Goal: Task Accomplishment & Management: Manage account settings

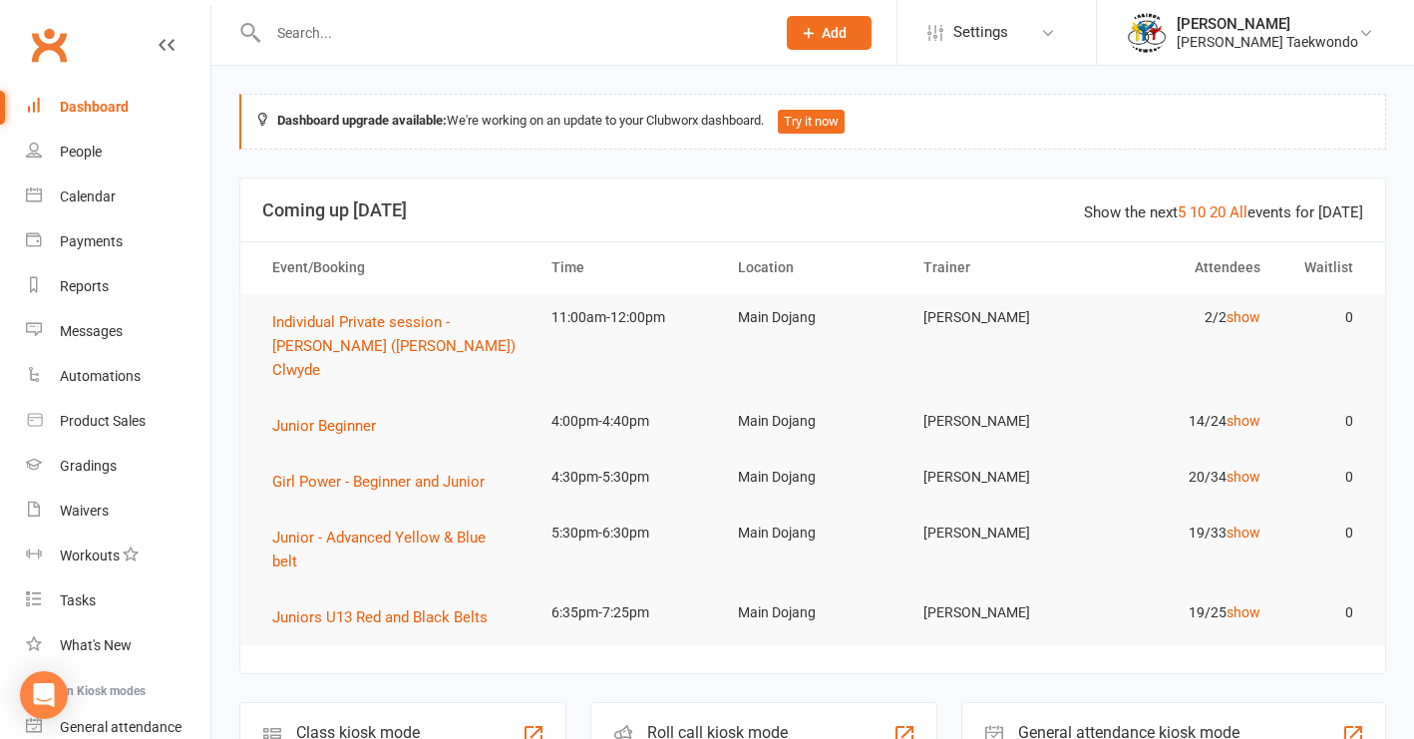
click at [344, 34] on input "text" at bounding box center [511, 33] width 499 height 28
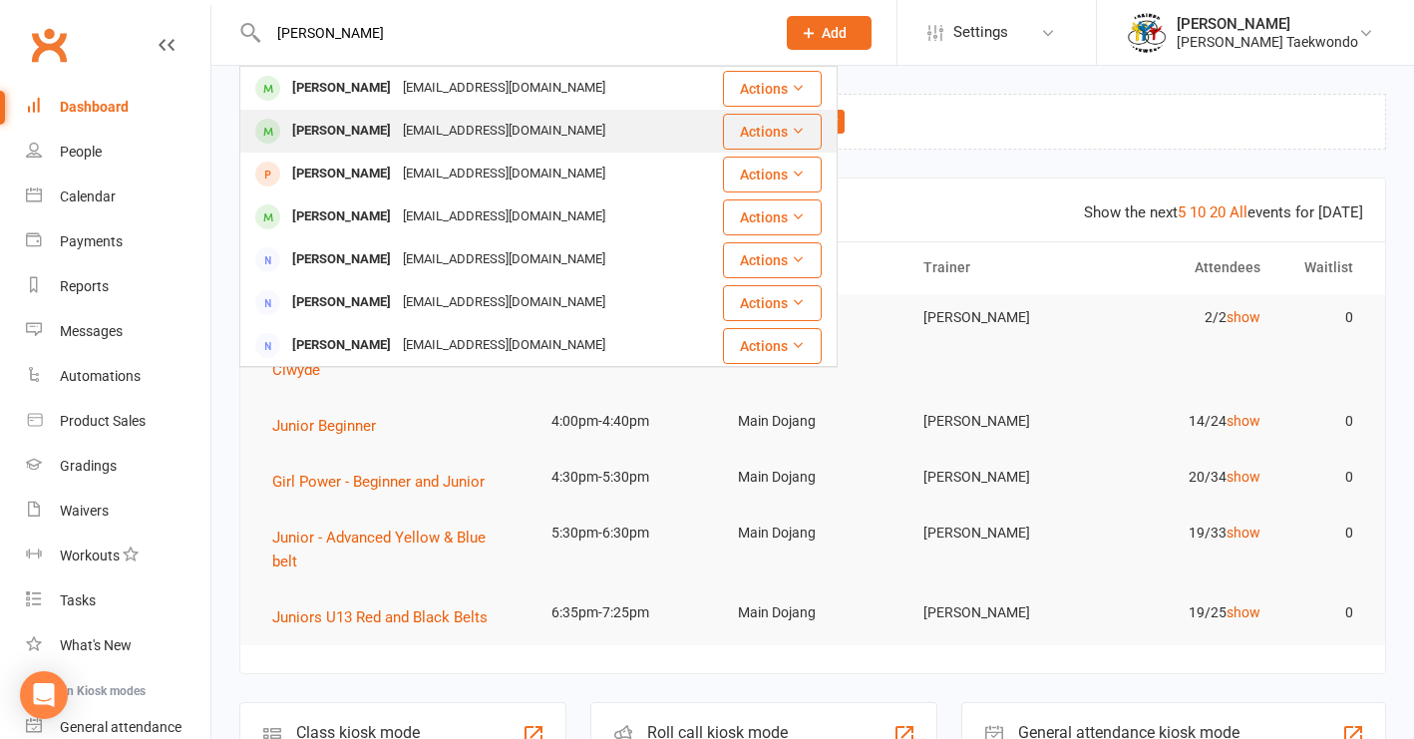
type input "[PERSON_NAME]"
click at [371, 142] on div "[PERSON_NAME]" at bounding box center [341, 131] width 111 height 29
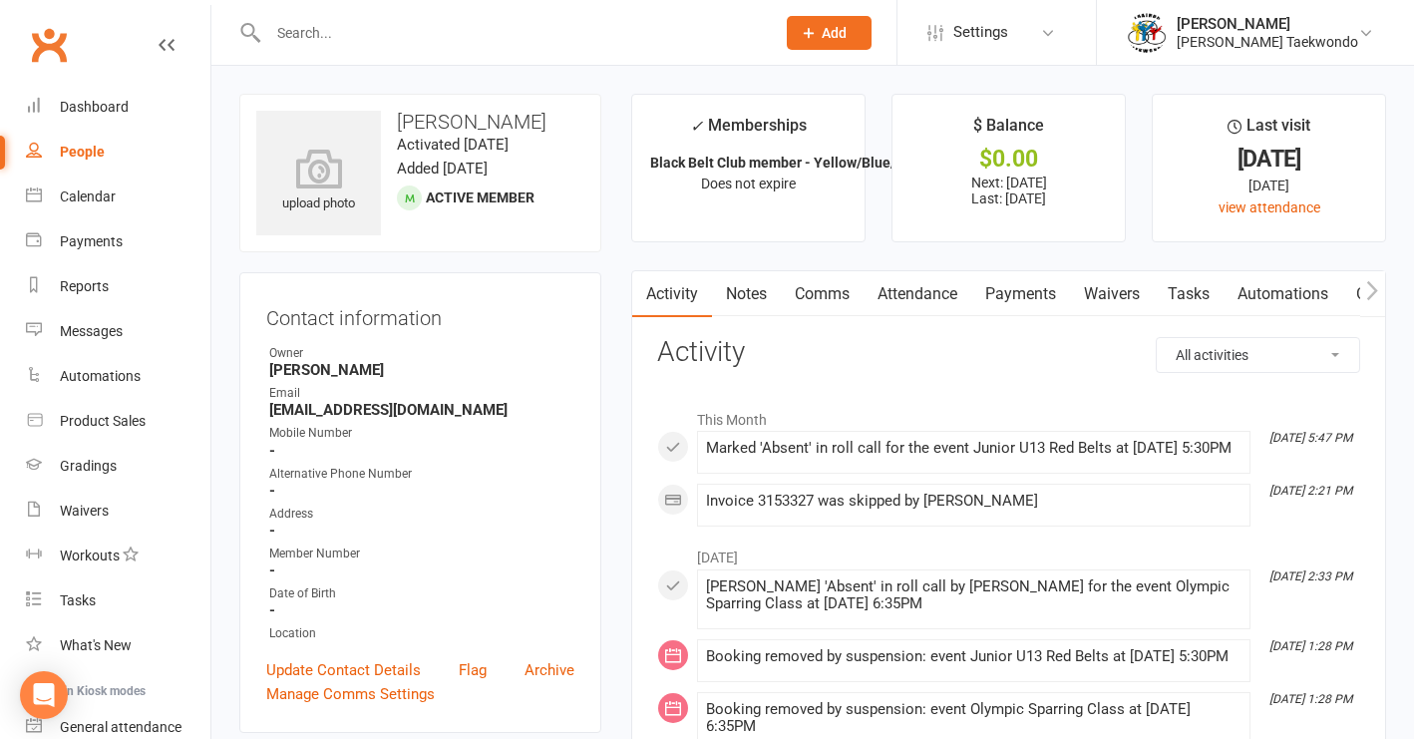
click at [1010, 299] on link "Payments" at bounding box center [1020, 294] width 99 height 46
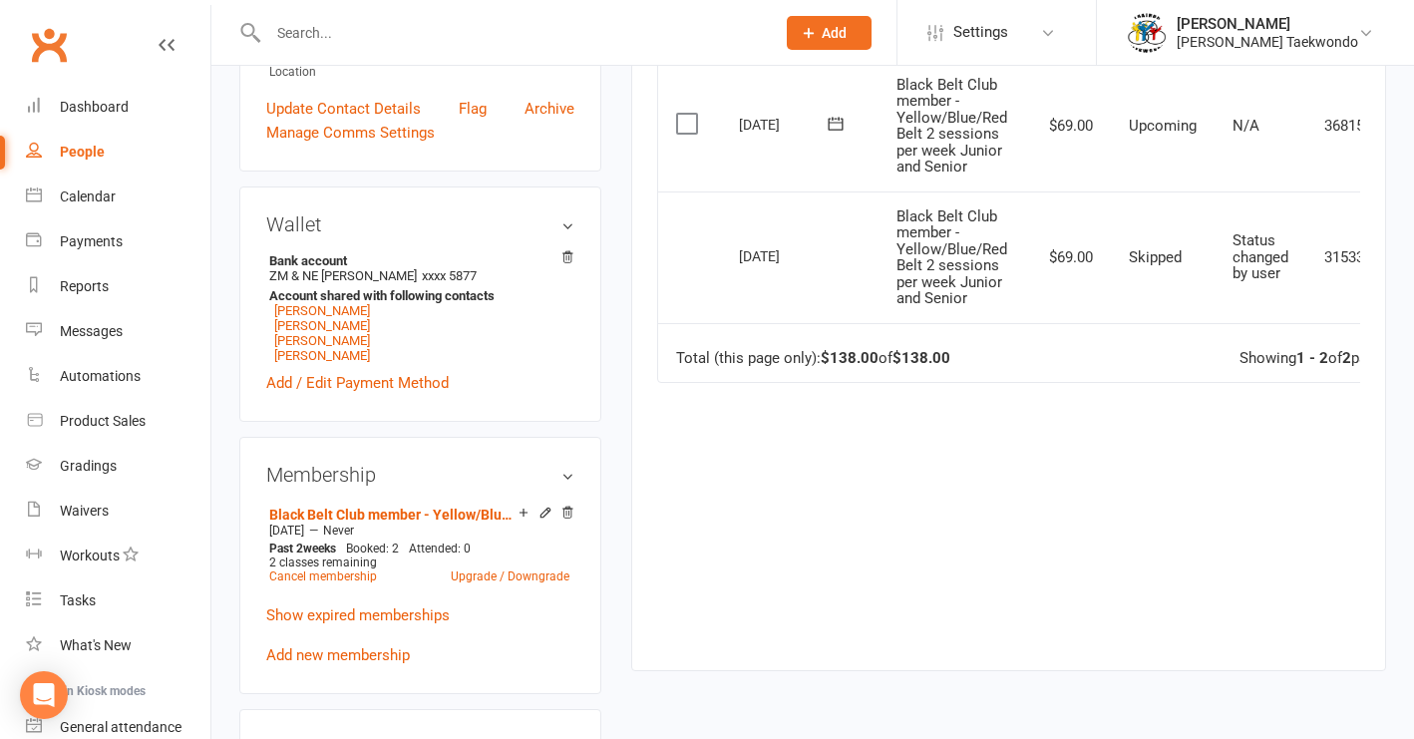
scroll to position [565, 0]
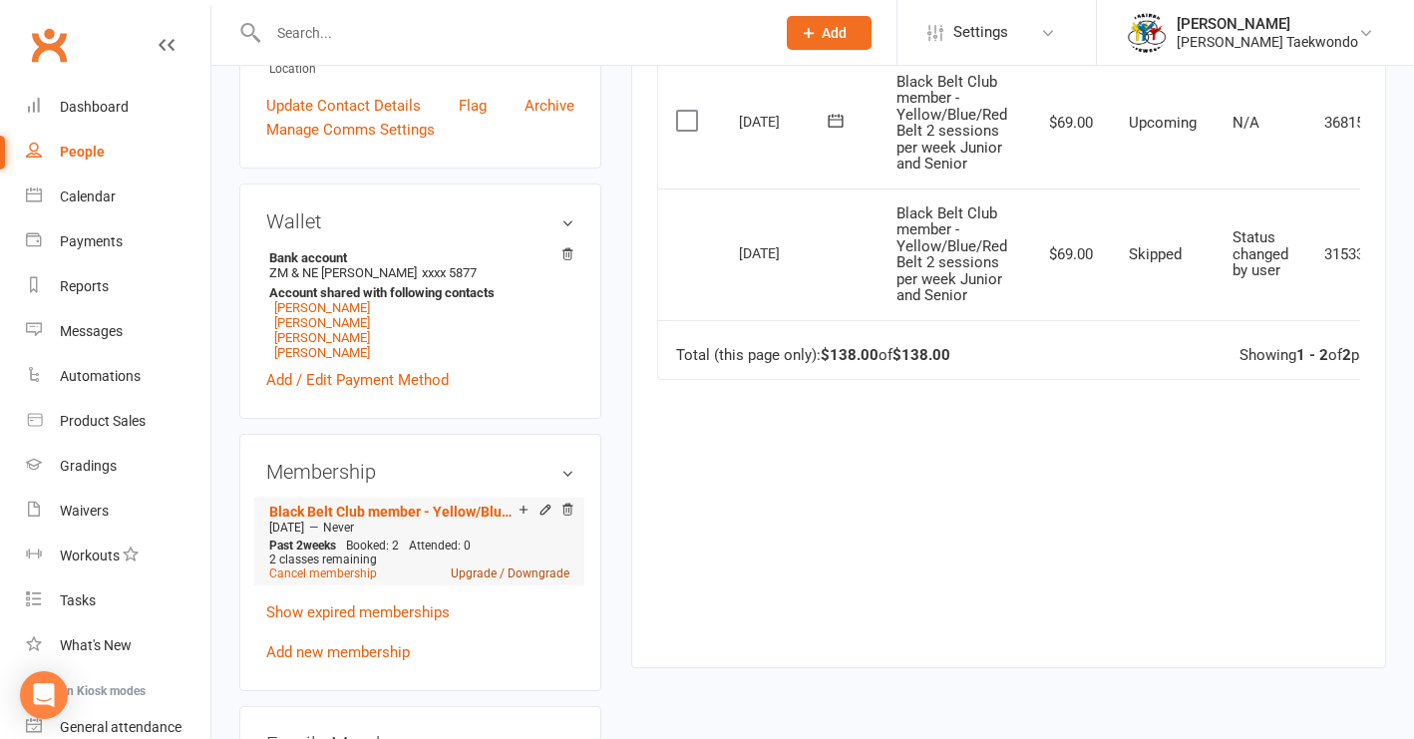
click at [526, 573] on link "Upgrade / Downgrade" at bounding box center [510, 573] width 119 height 14
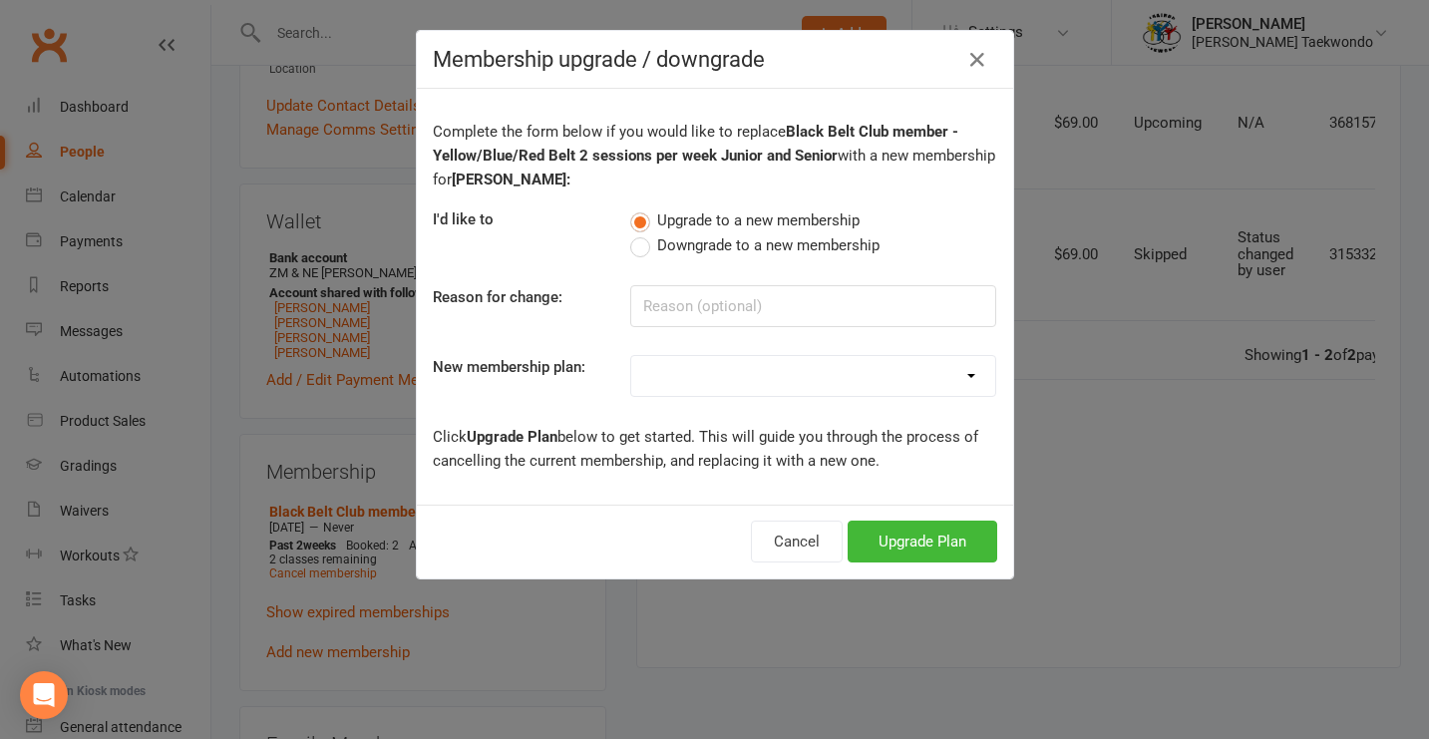
select select "6"
click at [920, 546] on button "Upgrade Plan" at bounding box center [923, 542] width 150 height 42
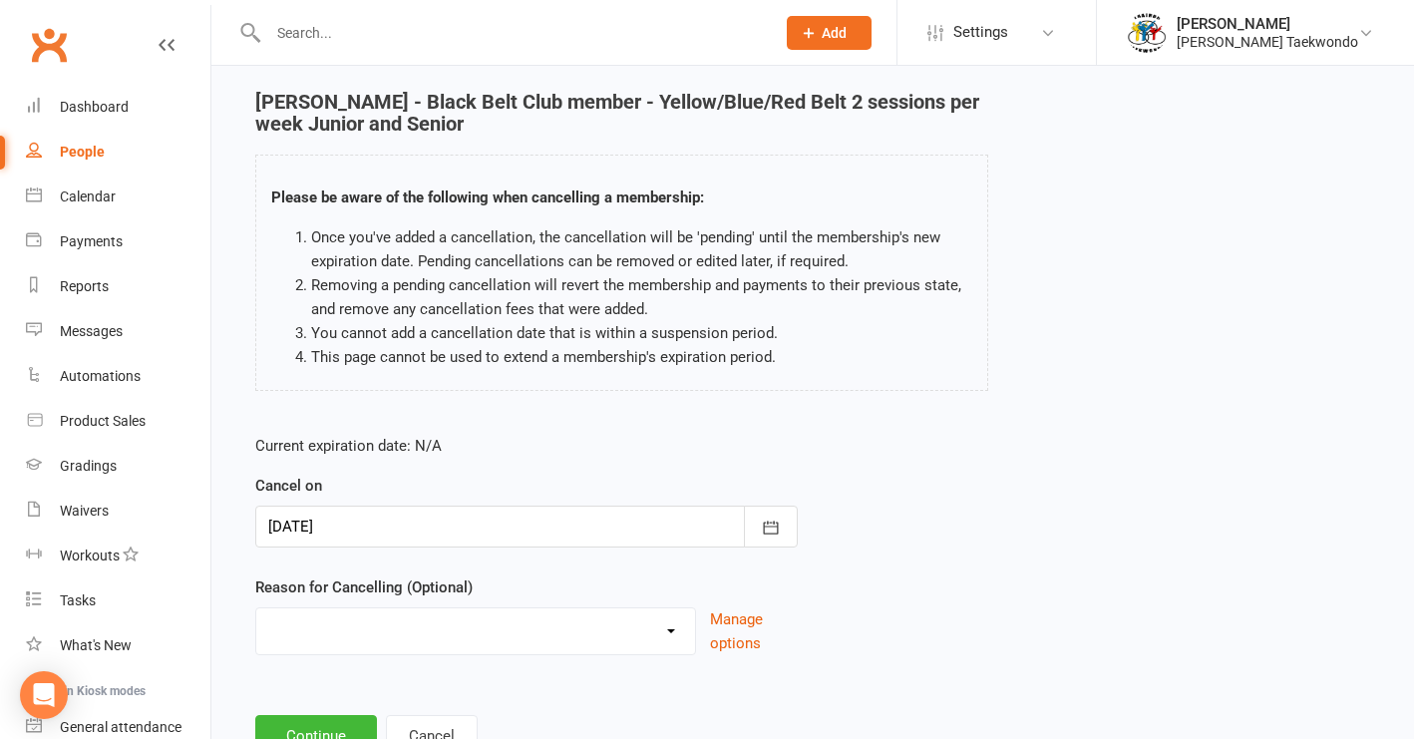
scroll to position [161, 0]
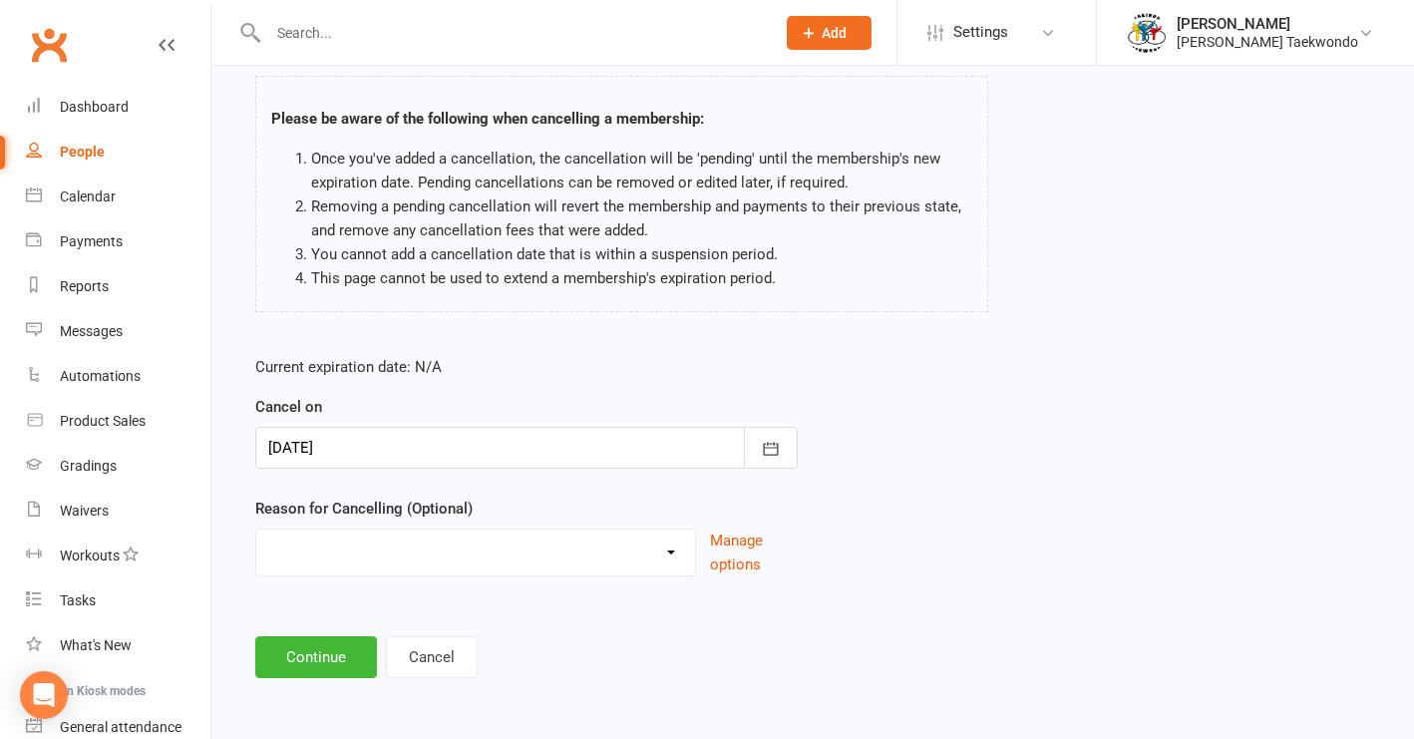
click at [313, 645] on button "Continue" at bounding box center [316, 657] width 122 height 42
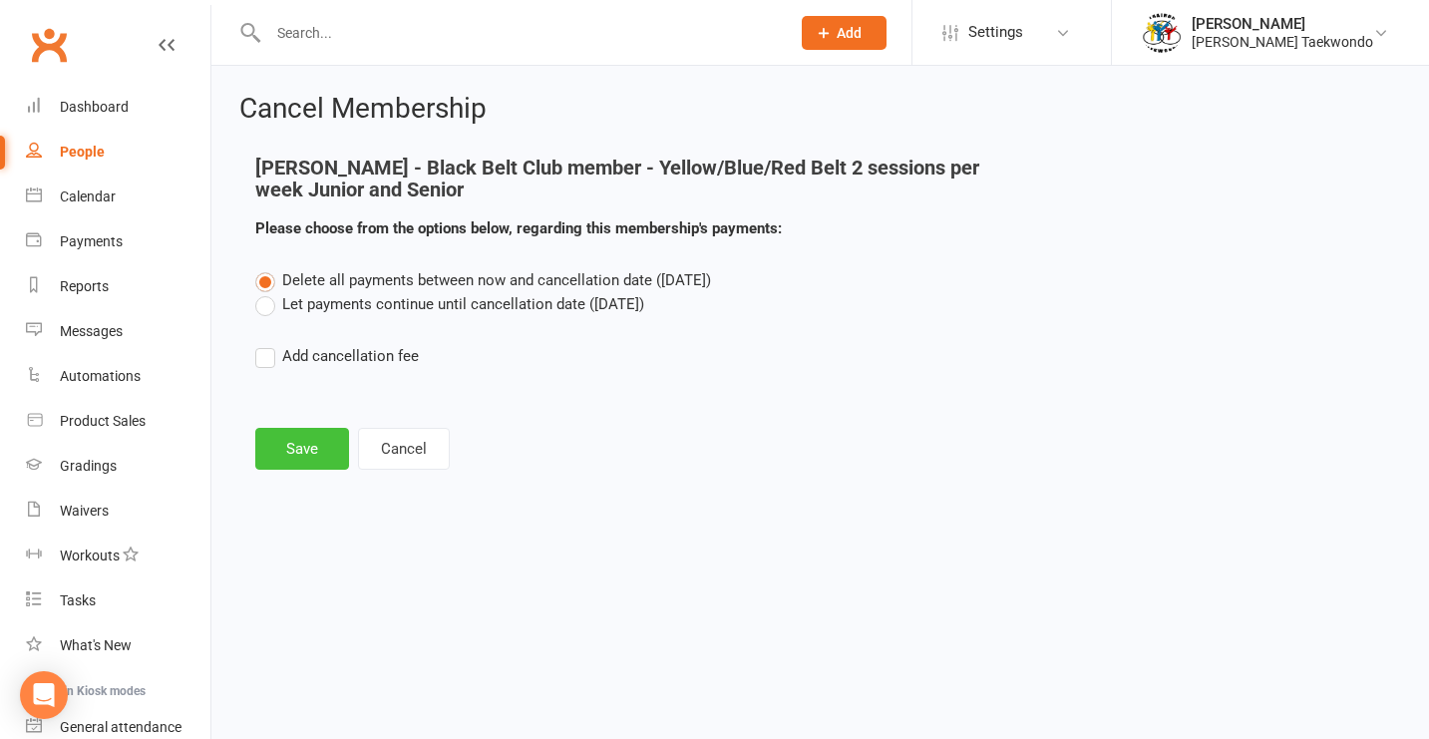
click at [298, 440] on button "Save" at bounding box center [302, 449] width 94 height 42
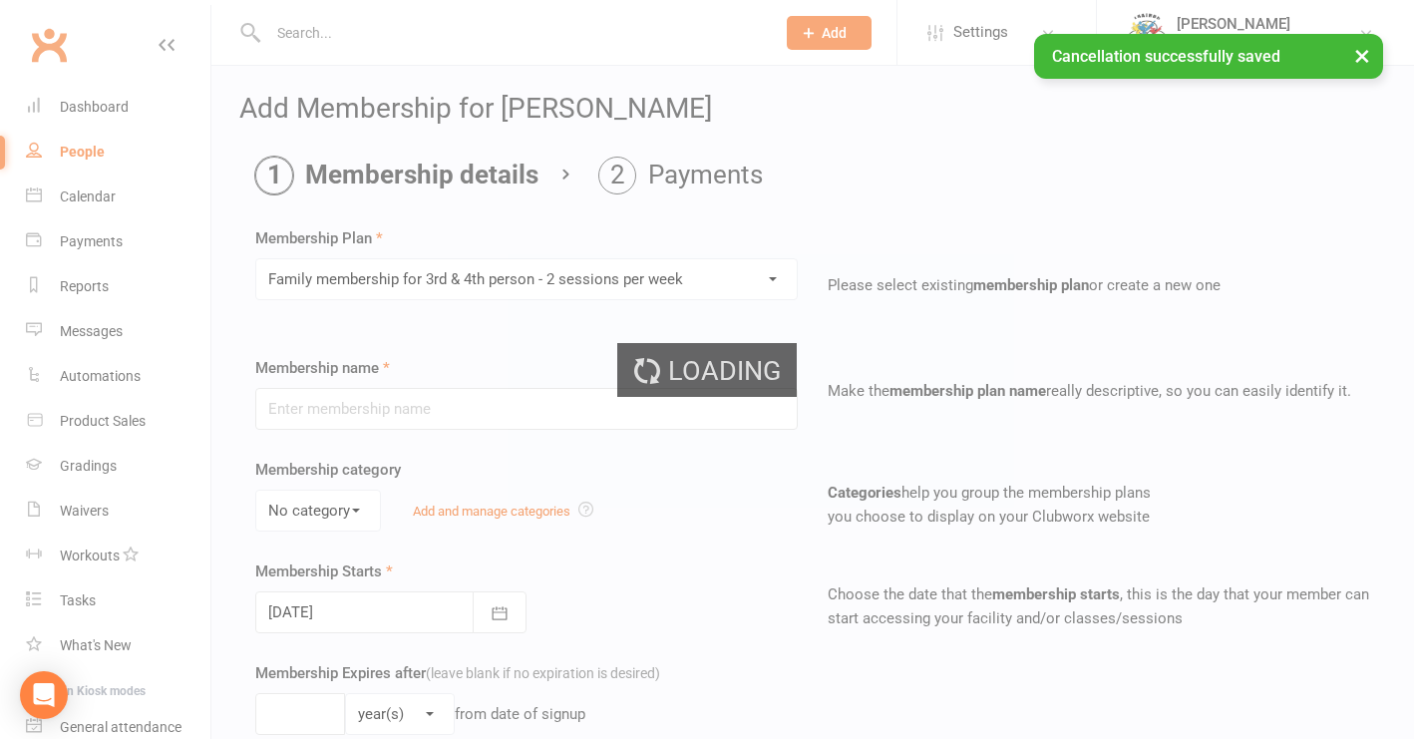
type input "Family membership for 3rd & 4th person - 2 sessions per week"
type input "0"
type input "2"
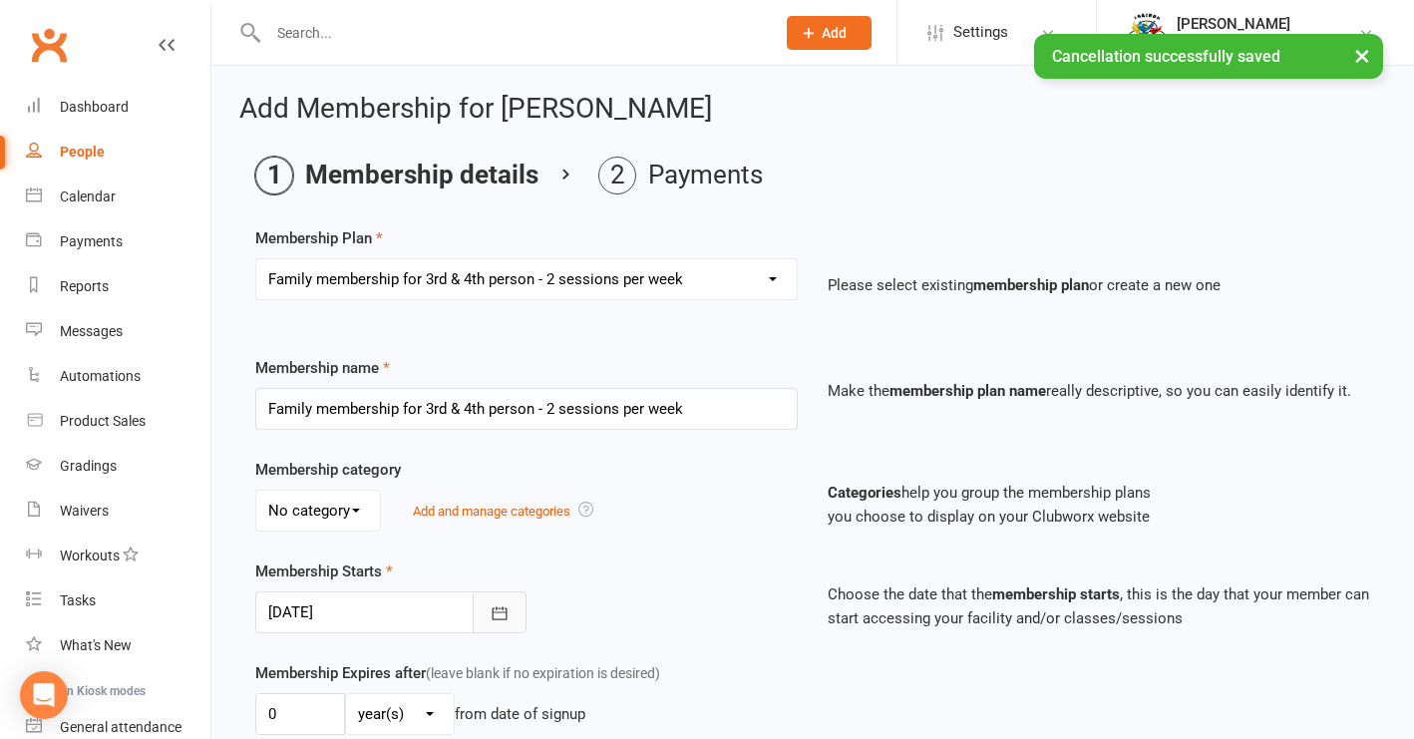
click at [508, 613] on icon "button" at bounding box center [500, 613] width 20 height 20
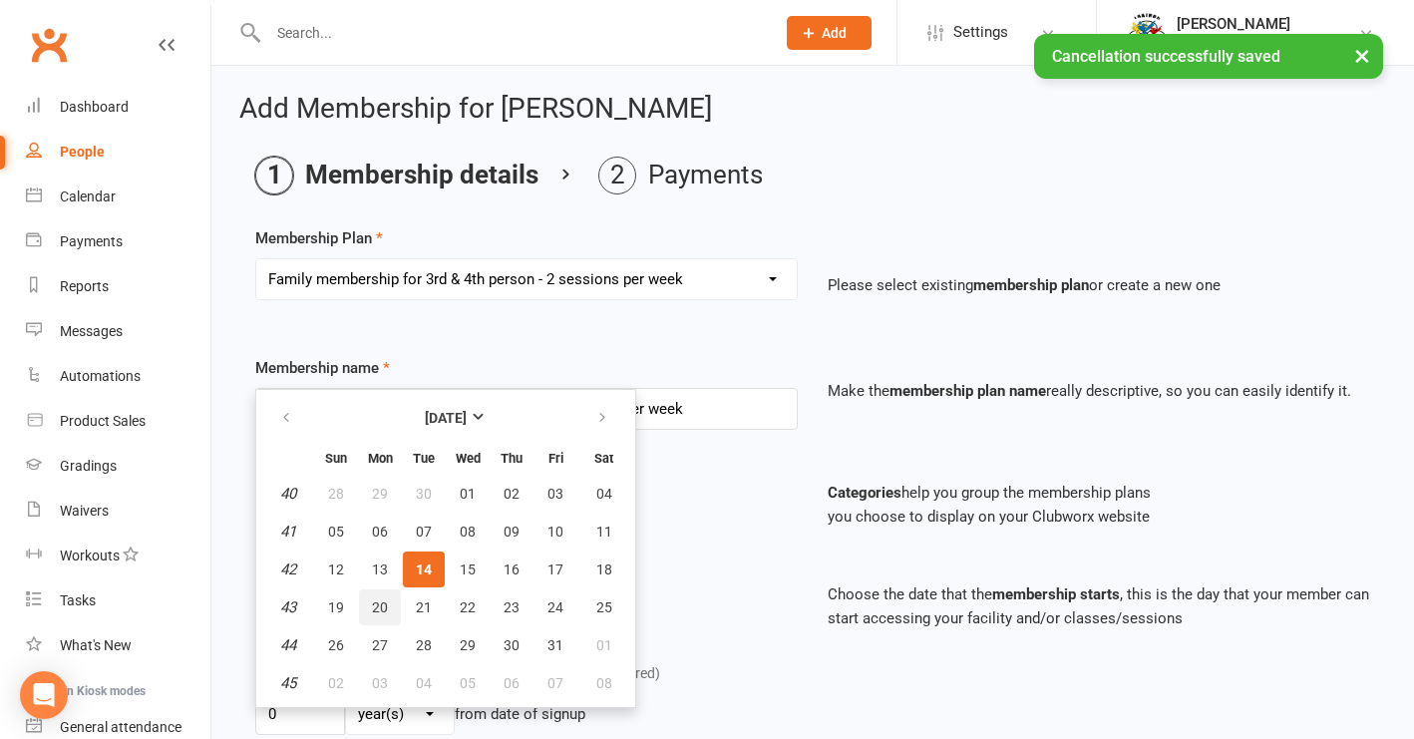
drag, startPoint x: 382, startPoint y: 608, endPoint x: 408, endPoint y: 600, distance: 27.1
click at [382, 607] on span "20" at bounding box center [380, 607] width 16 height 16
type input "20 Oct 2025"
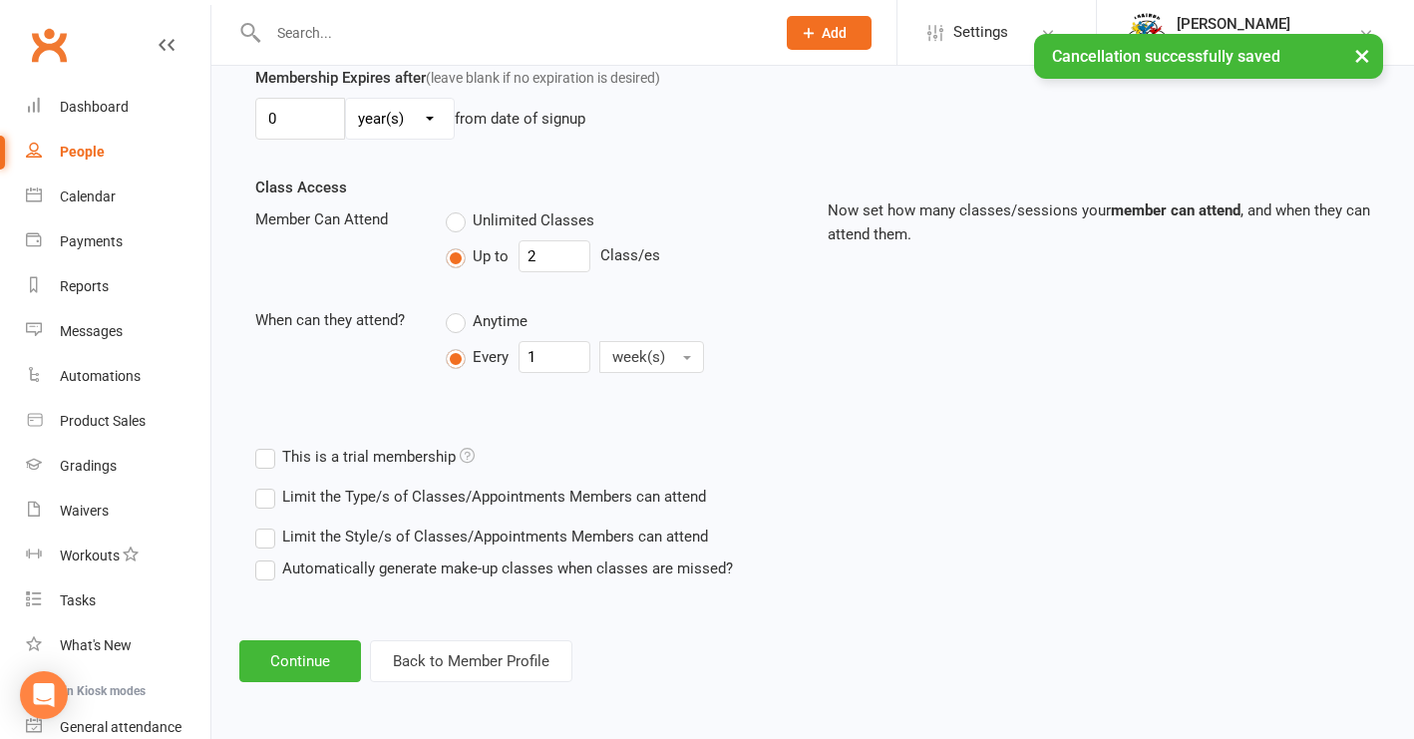
scroll to position [611, 0]
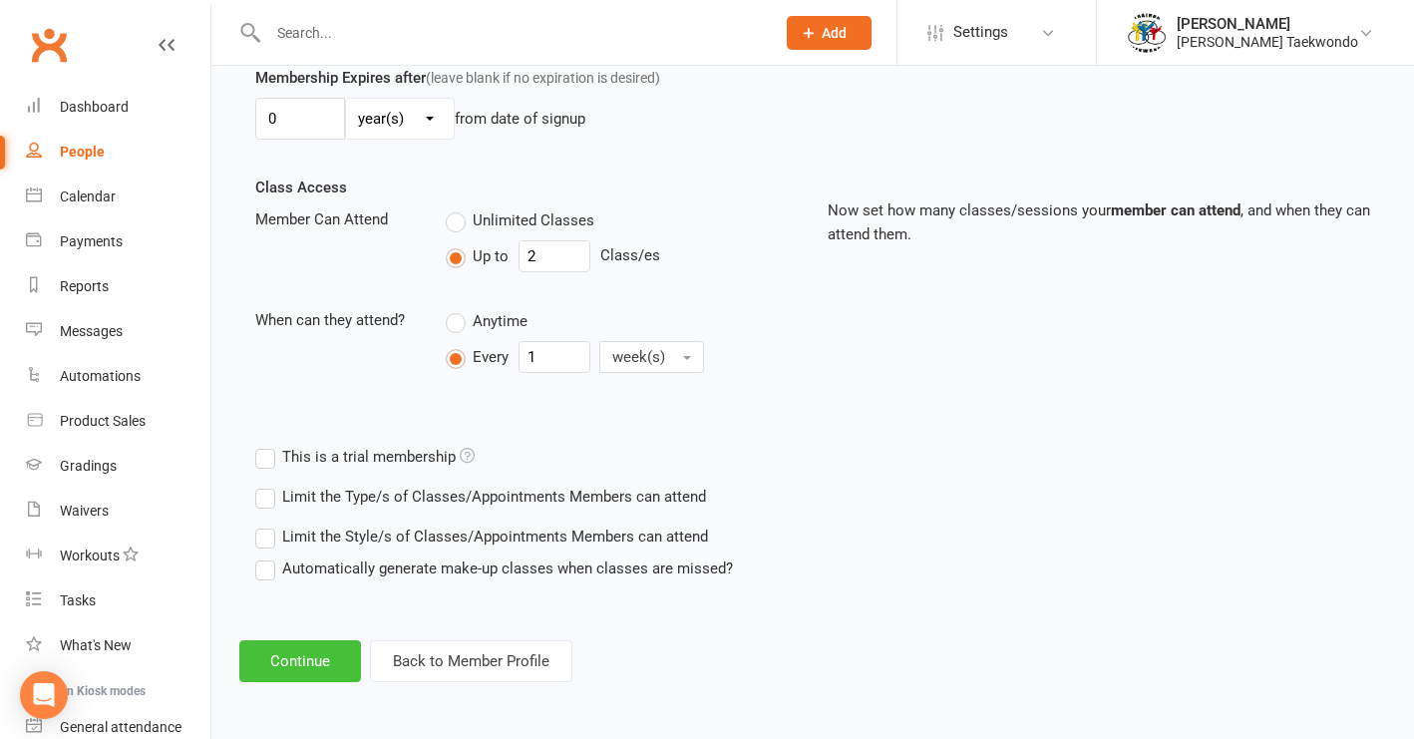
click at [333, 644] on button "Continue" at bounding box center [300, 661] width 122 height 42
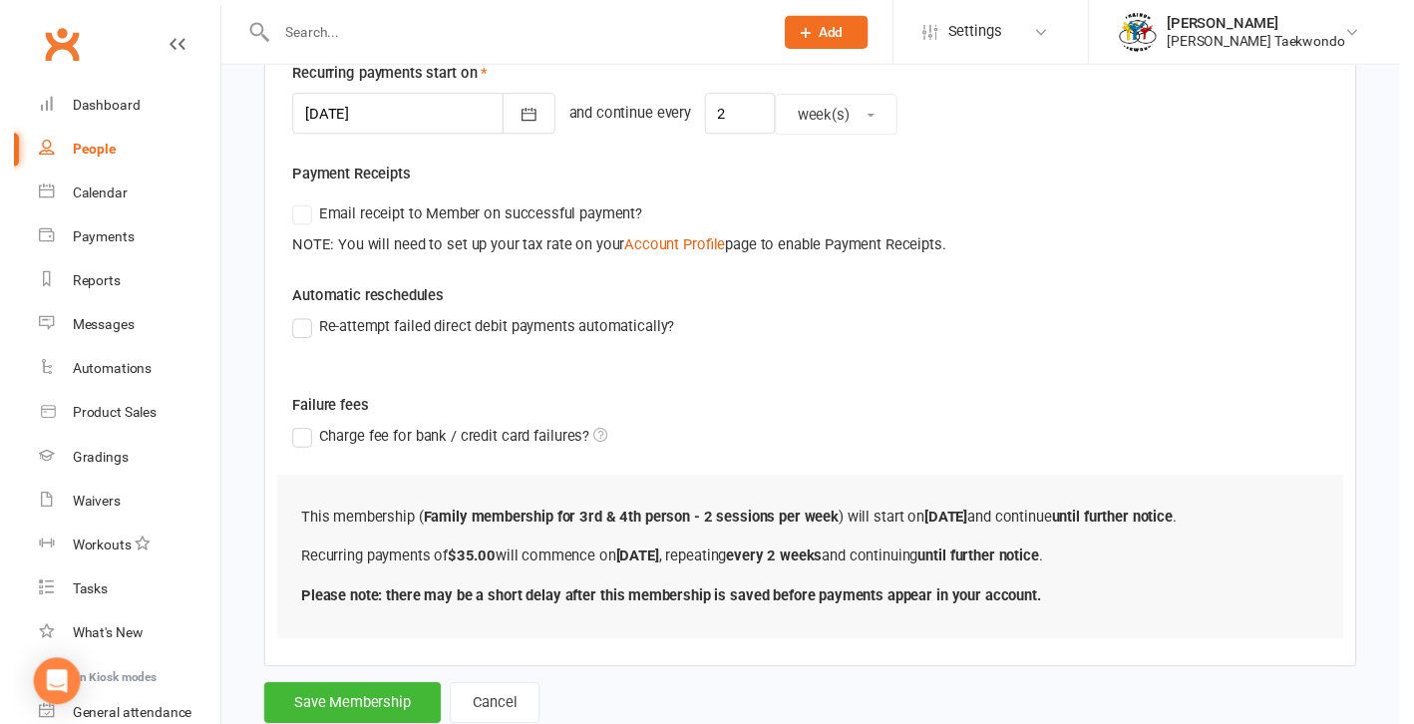
scroll to position [526, 0]
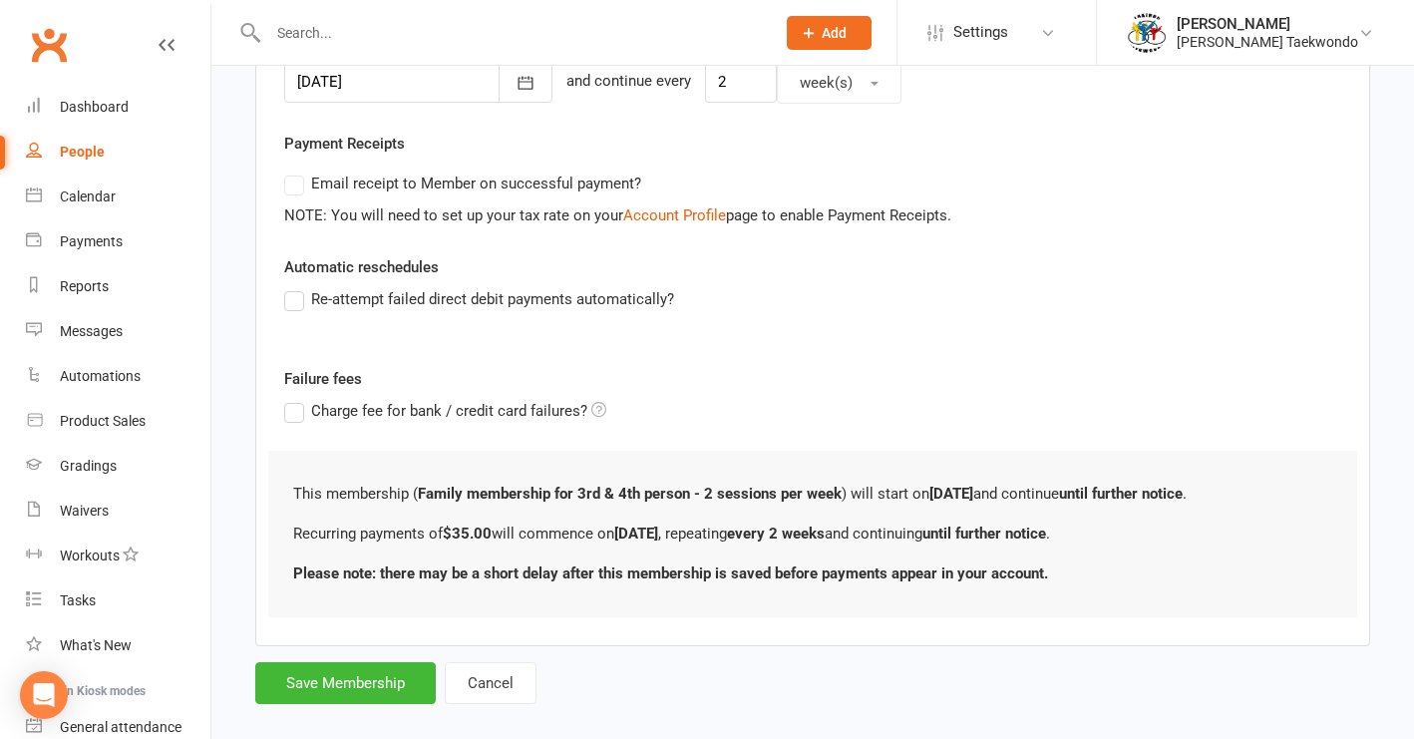
drag, startPoint x: 315, startPoint y: 688, endPoint x: 322, endPoint y: 666, distance: 23.0
click at [315, 686] on button "Save Membership" at bounding box center [345, 683] width 181 height 42
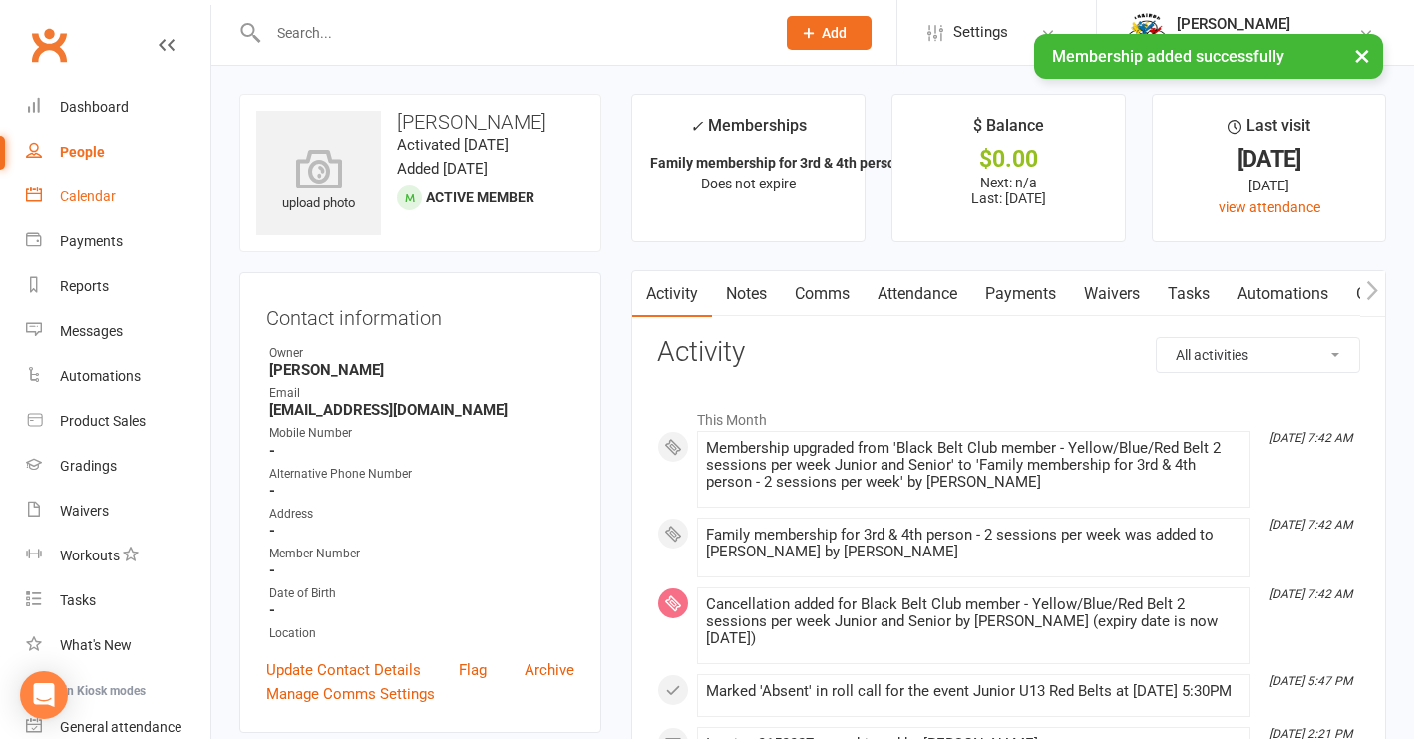
click at [84, 197] on div "Calendar" at bounding box center [88, 196] width 56 height 16
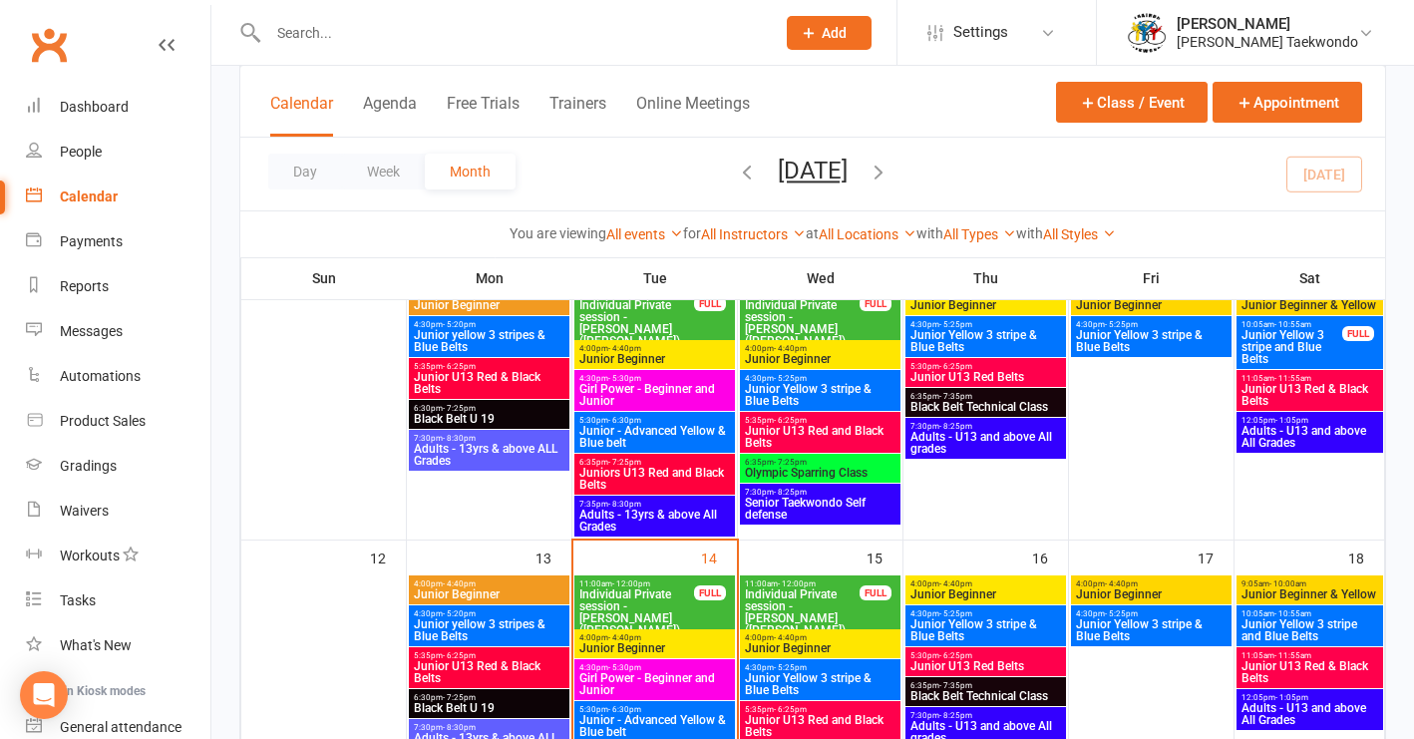
scroll to position [523, 0]
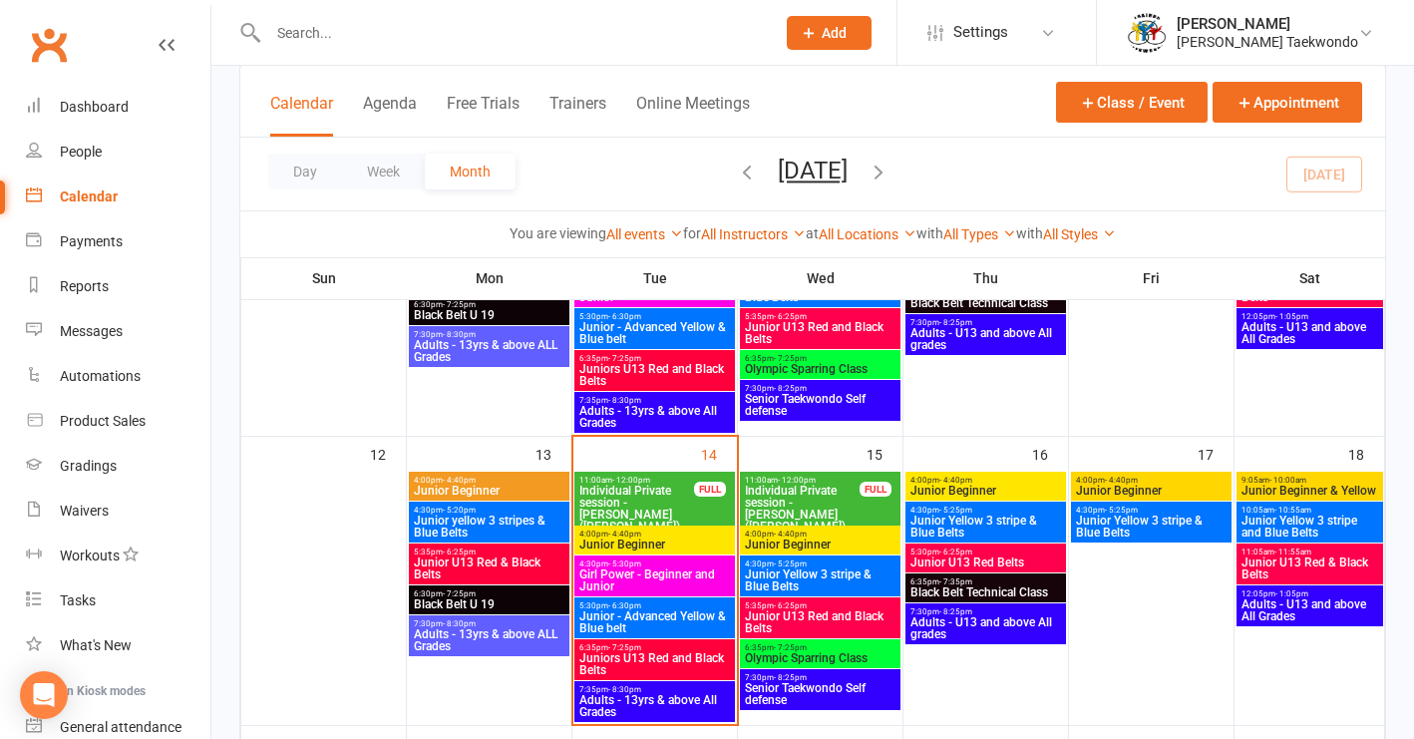
click at [848, 647] on span "6:35pm - 7:25pm" at bounding box center [820, 647] width 153 height 9
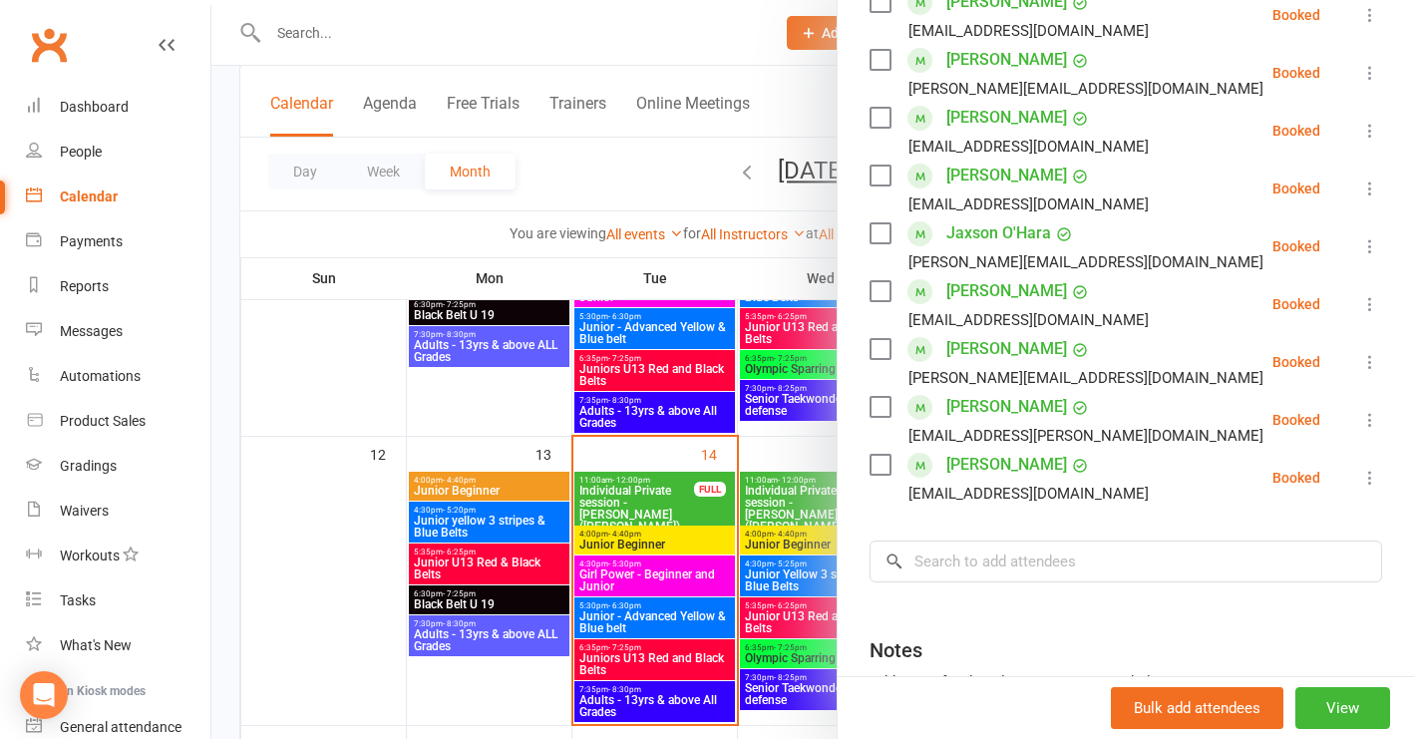
scroll to position [563, 0]
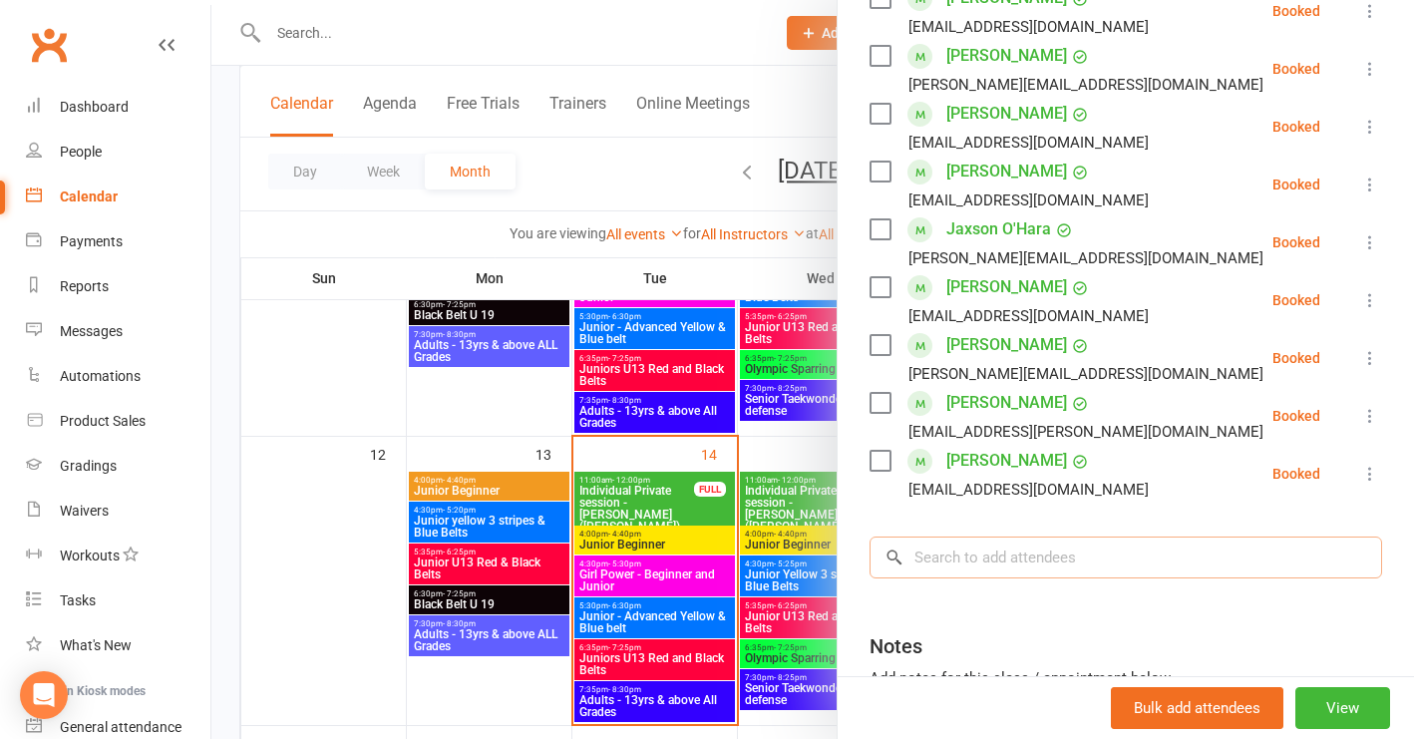
click at [945, 568] on input "search" at bounding box center [1126, 558] width 513 height 42
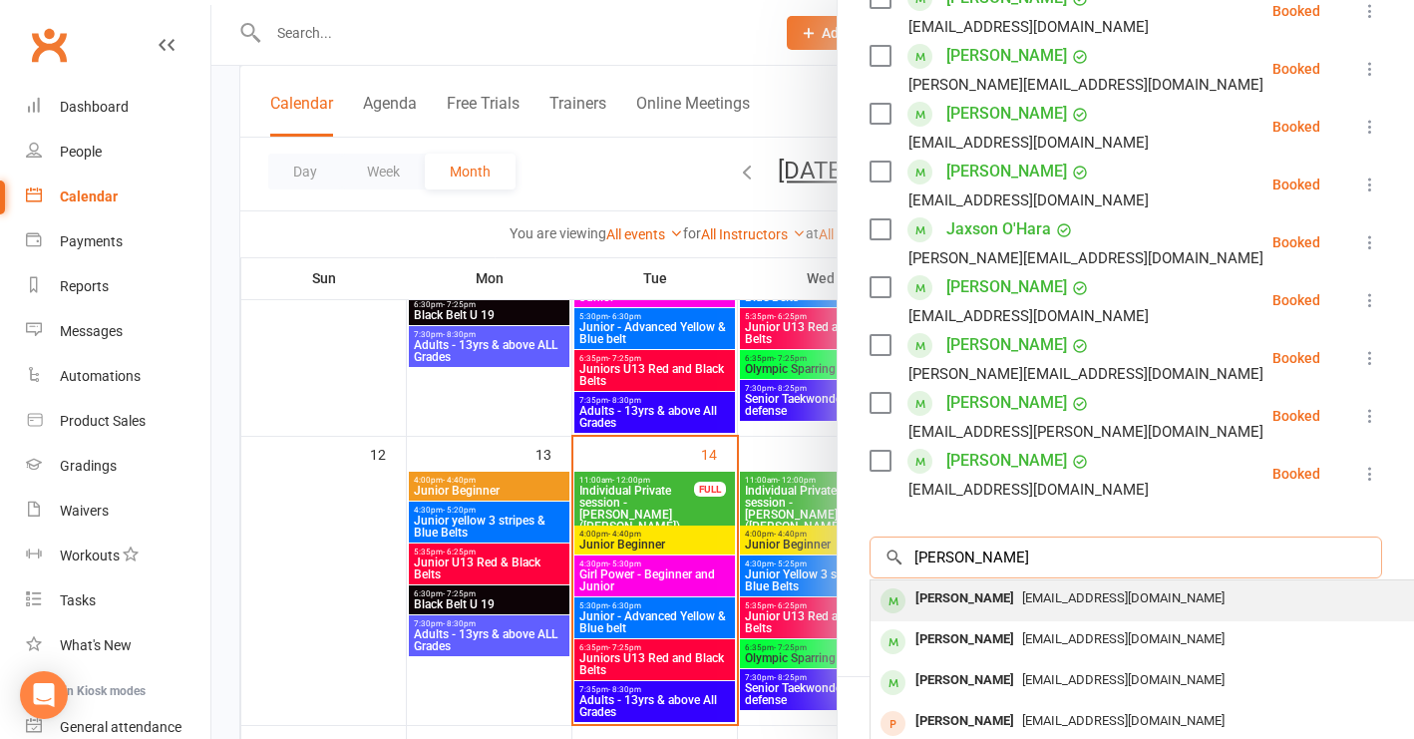
type input "emma"
click at [950, 595] on div "Emma Locke" at bounding box center [965, 598] width 115 height 29
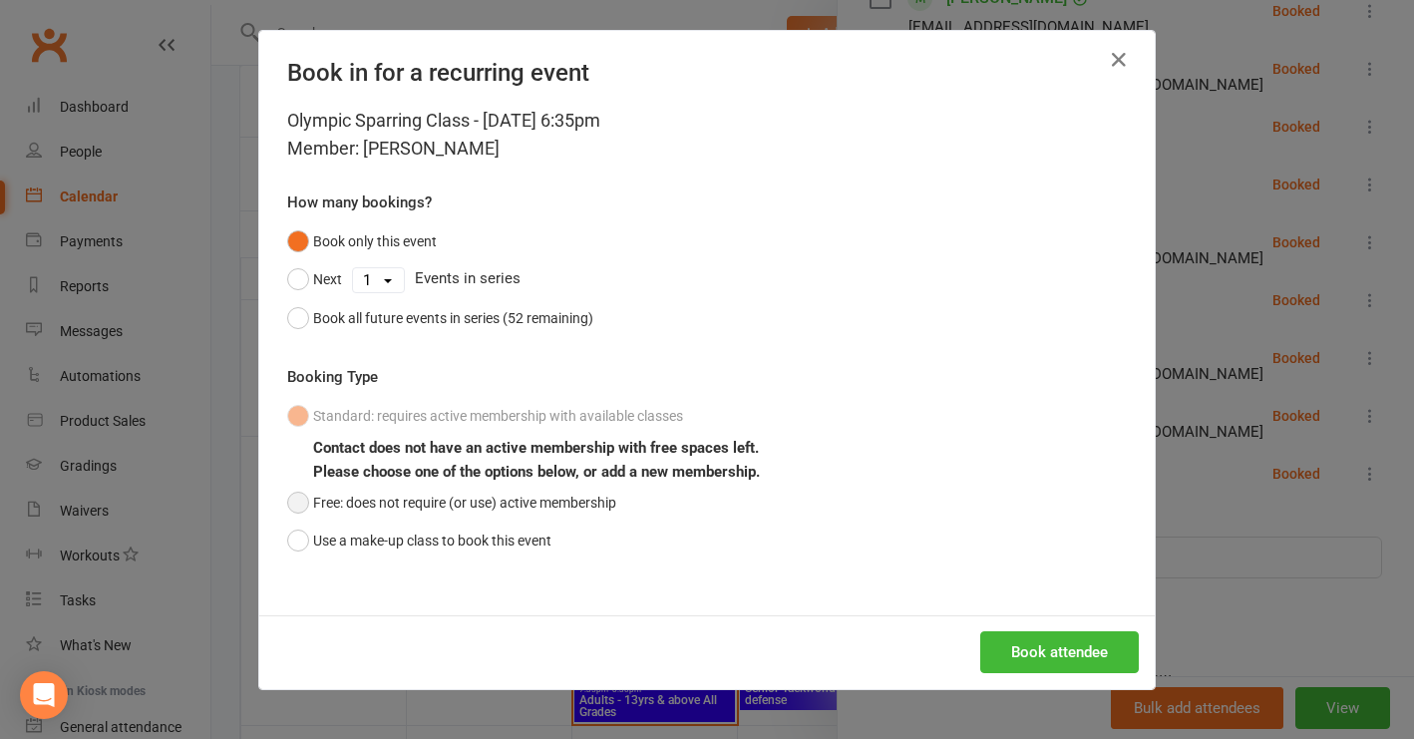
drag, startPoint x: 285, startPoint y: 504, endPoint x: 379, endPoint y: 512, distance: 94.1
click at [290, 504] on button "Free: does not require (or use) active membership" at bounding box center [451, 503] width 329 height 38
click at [1027, 652] on button "Book attendee" at bounding box center [1059, 652] width 159 height 42
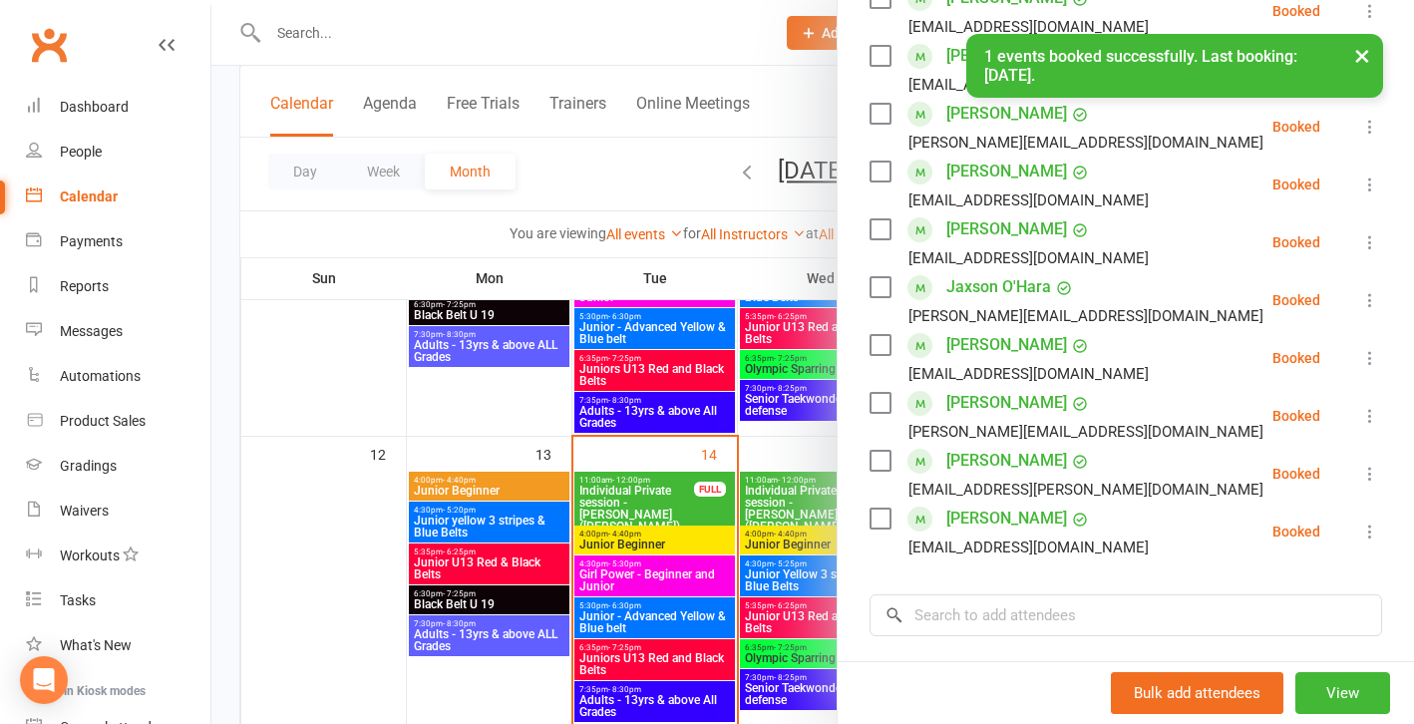
drag, startPoint x: 355, startPoint y: 649, endPoint x: 459, endPoint y: 645, distance: 103.8
click at [355, 649] on div at bounding box center [812, 362] width 1203 height 724
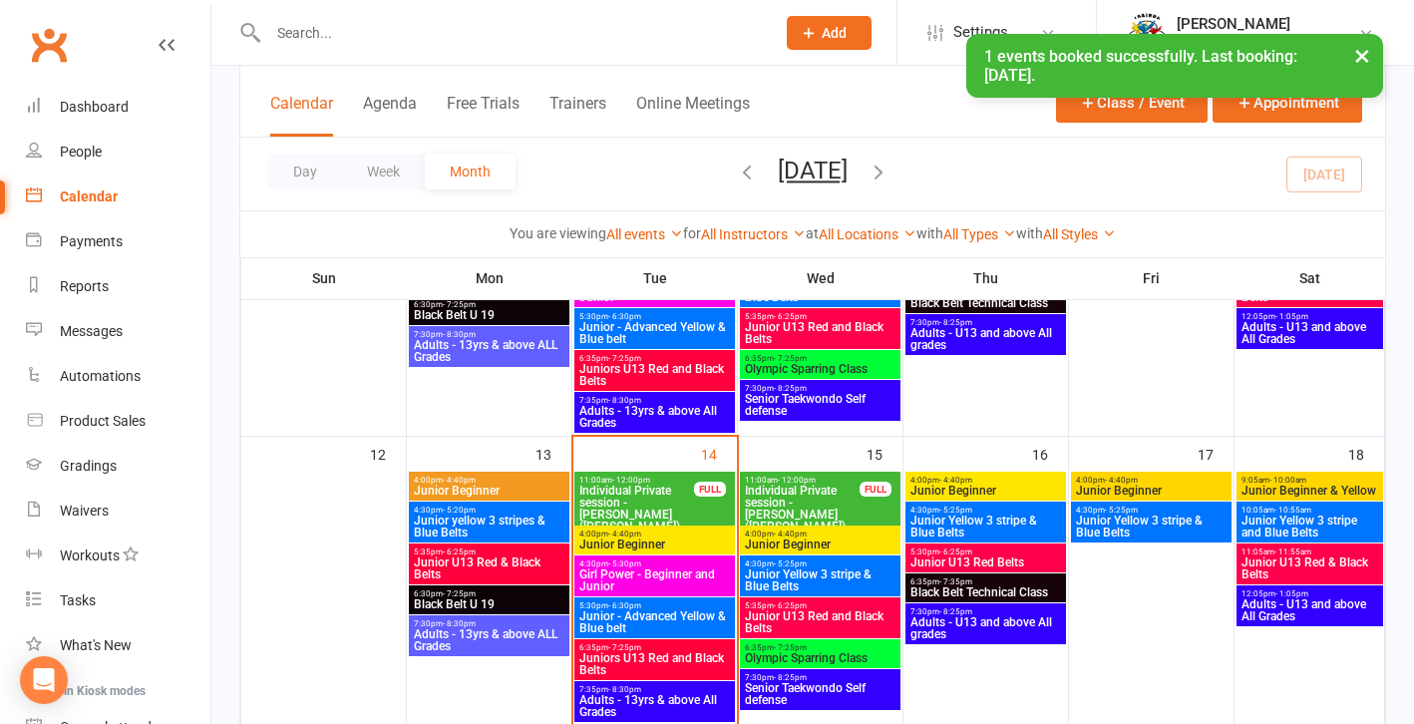
click at [820, 691] on span "Senior Taekwondo Self defense" at bounding box center [820, 694] width 153 height 24
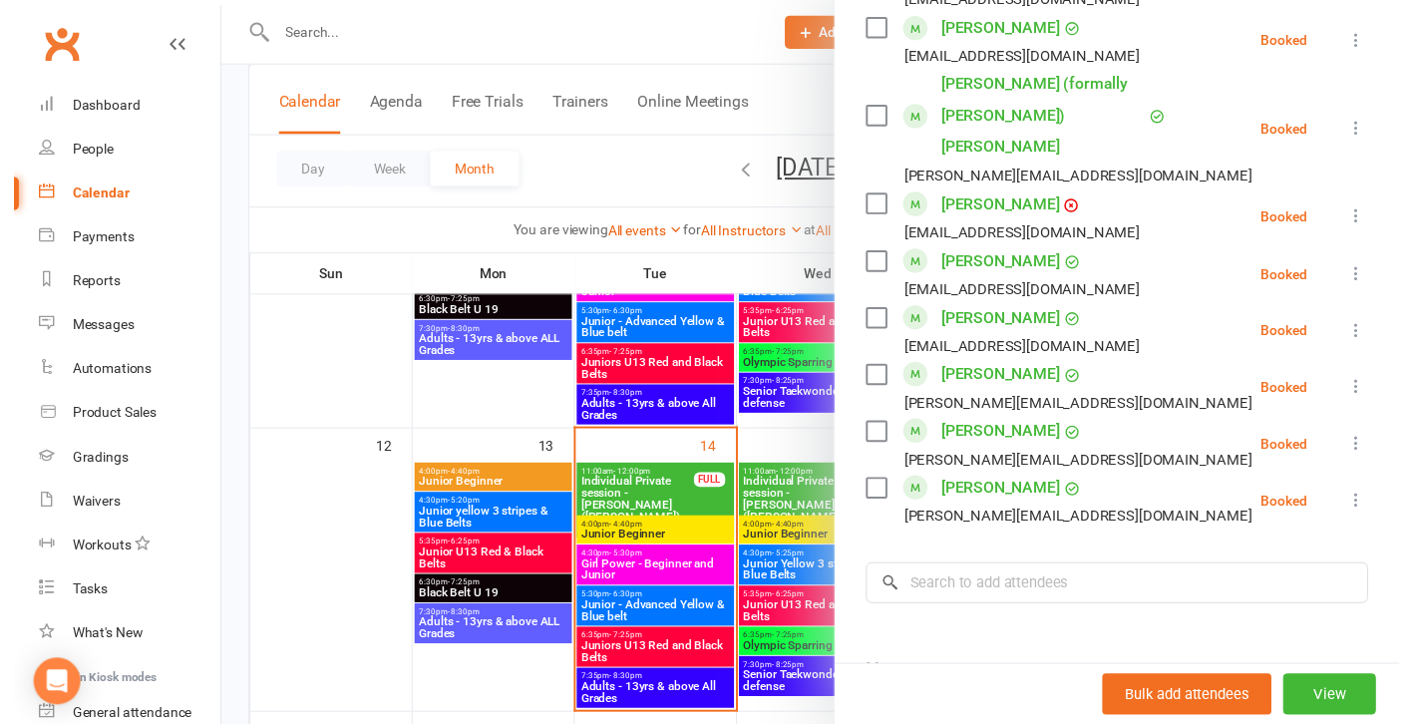
scroll to position [1183, 0]
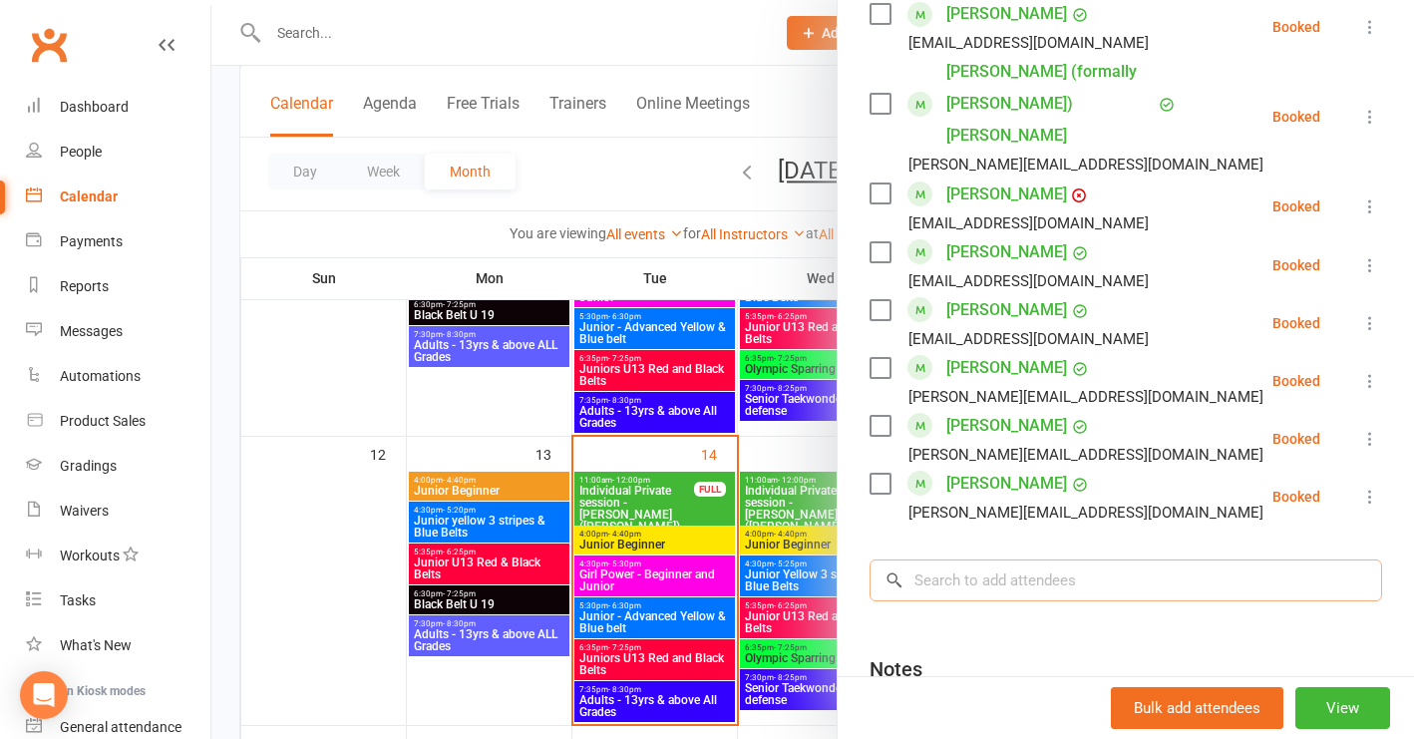
click at [928, 560] on input "search" at bounding box center [1126, 581] width 513 height 42
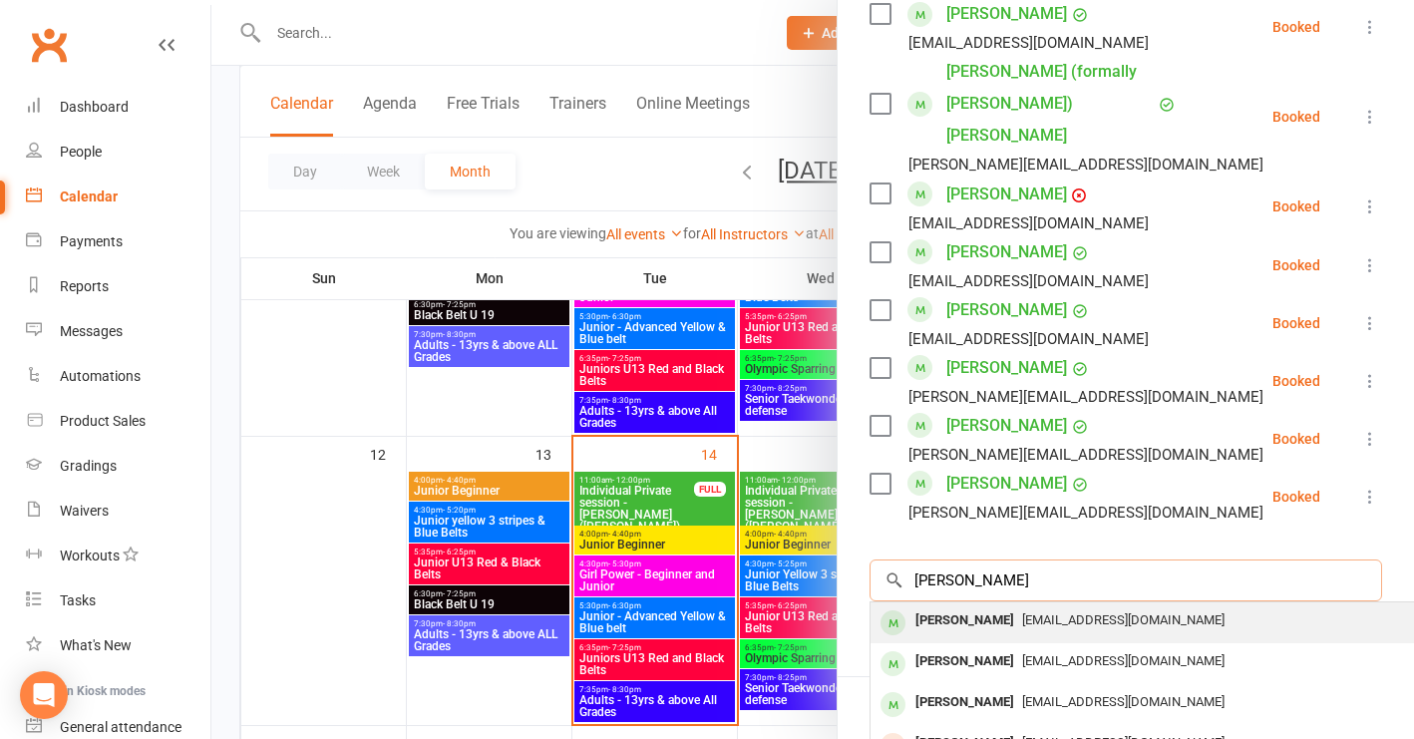
type input "emma"
click at [956, 606] on div "Emma Locke" at bounding box center [965, 620] width 115 height 29
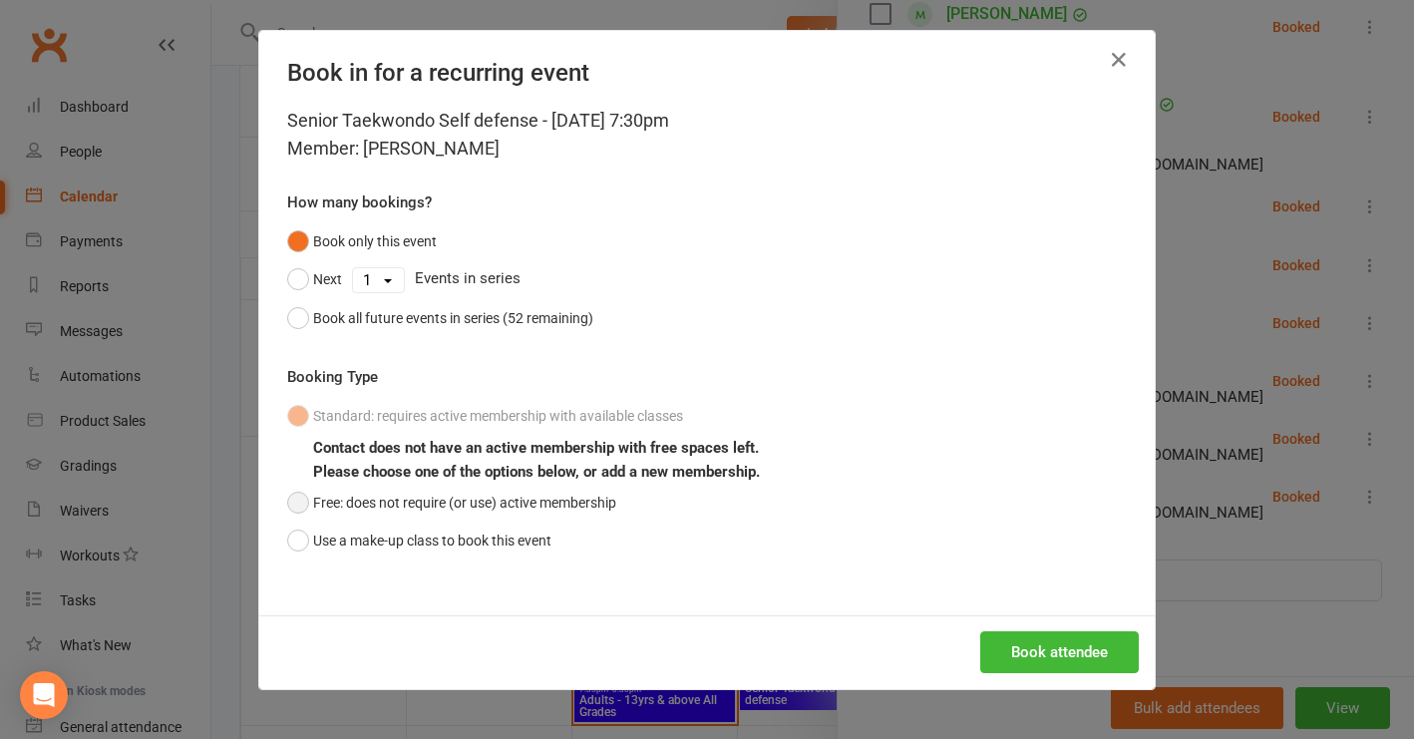
drag, startPoint x: 284, startPoint y: 498, endPoint x: 302, endPoint y: 501, distance: 18.2
click at [287, 498] on button "Free: does not require (or use) active membership" at bounding box center [451, 503] width 329 height 38
drag, startPoint x: 1040, startPoint y: 637, endPoint x: 722, endPoint y: 614, distance: 319.0
click at [1039, 637] on button "Book attendee" at bounding box center [1059, 652] width 159 height 42
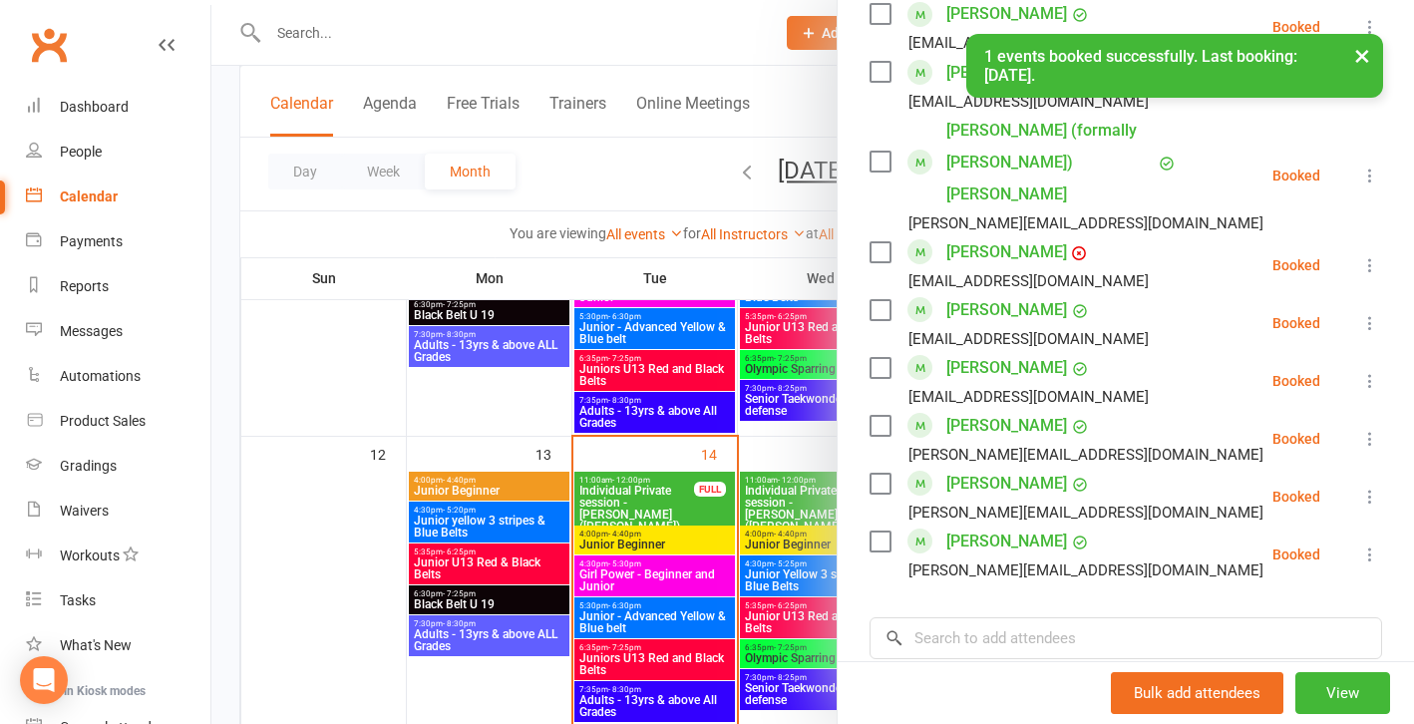
click at [327, 609] on div at bounding box center [812, 362] width 1203 height 724
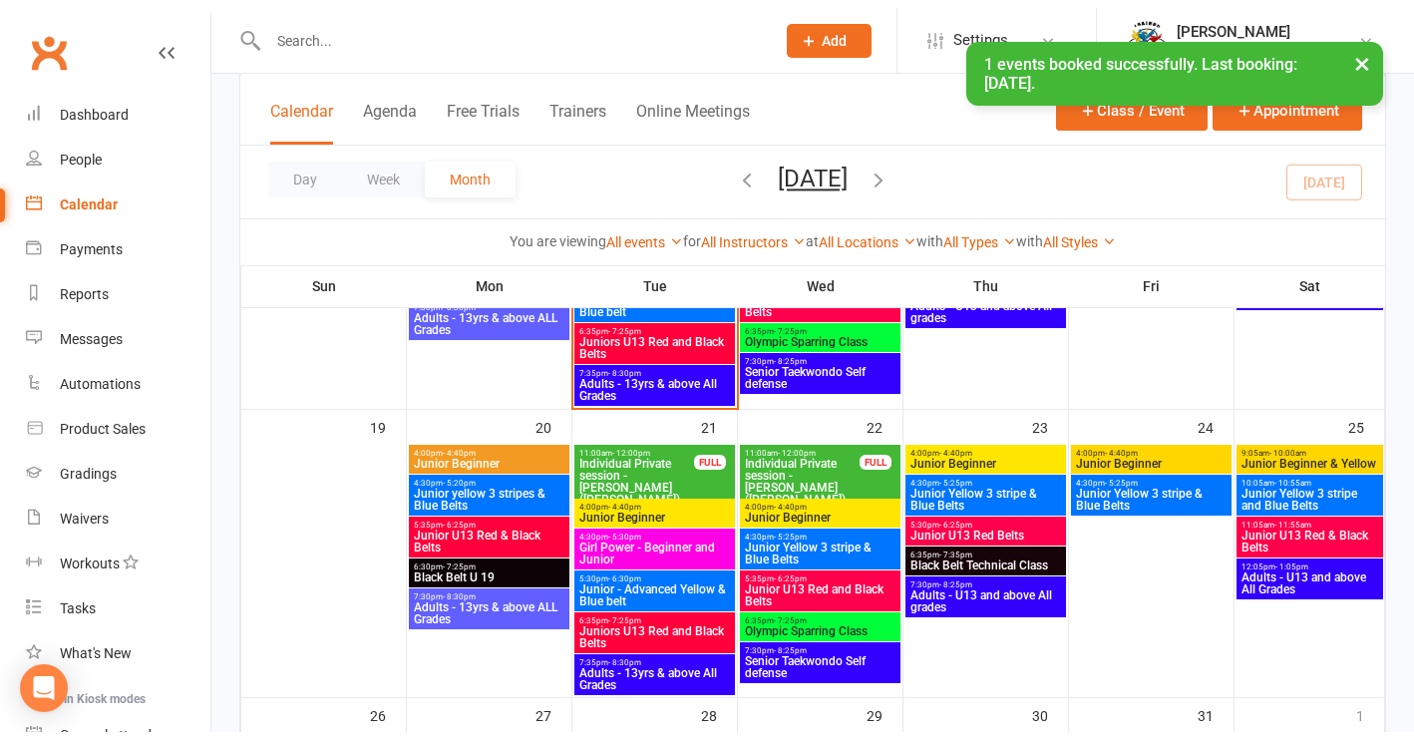
scroll to position [942, 0]
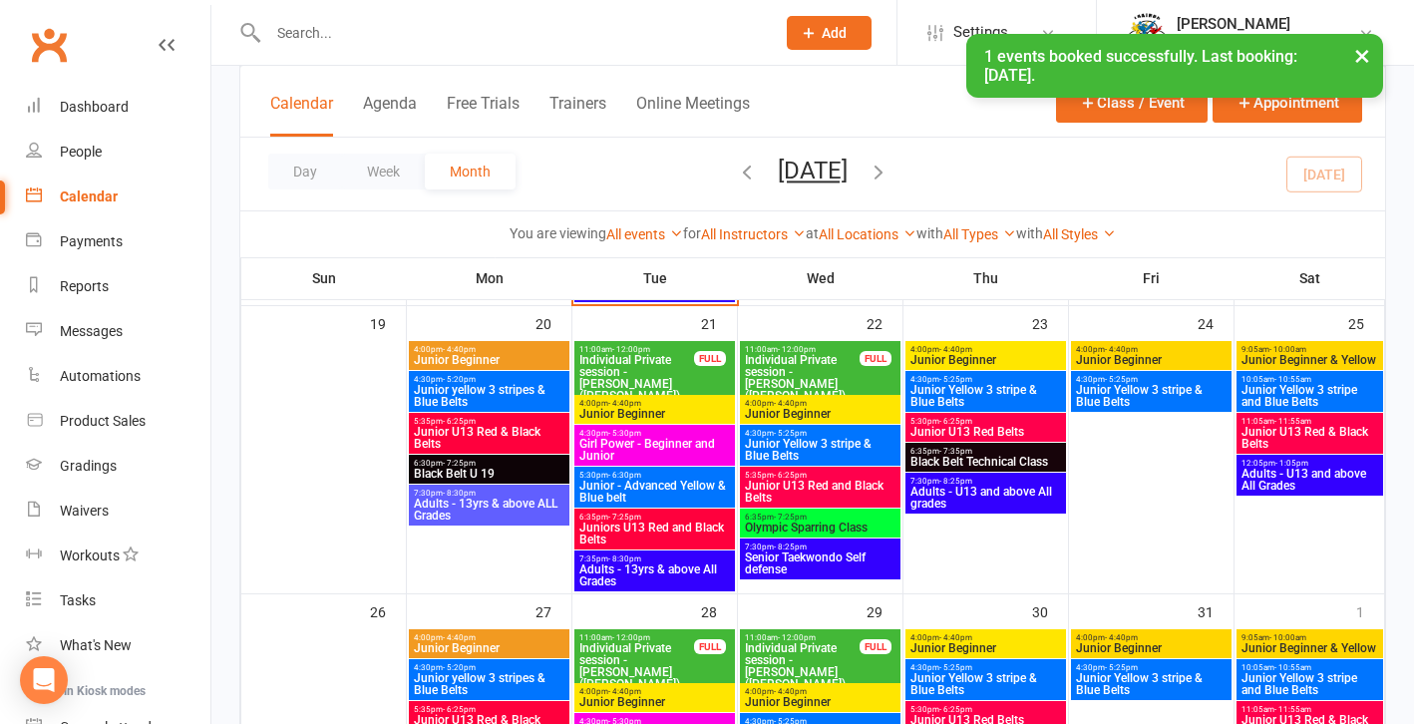
click at [476, 507] on span "Adults - 13yrs & above ALL Grades" at bounding box center [489, 510] width 153 height 24
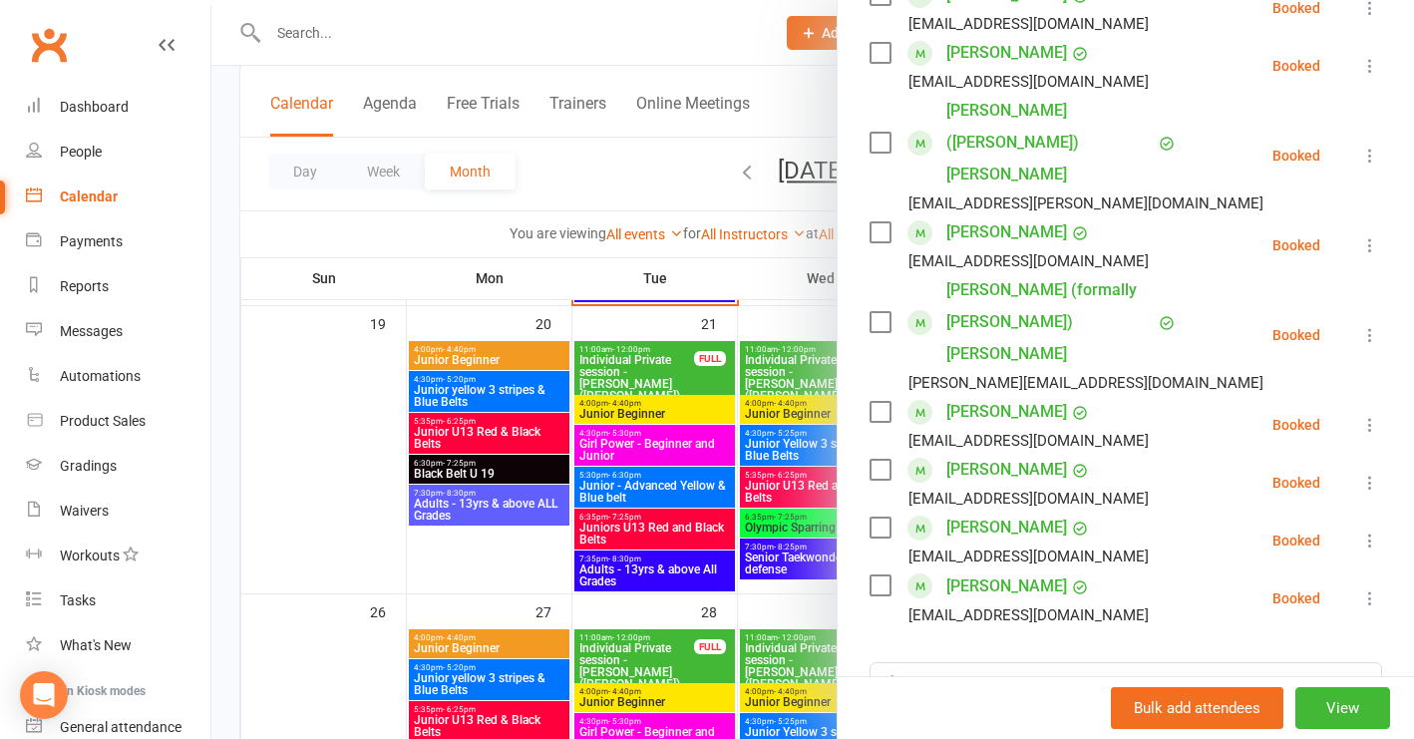
scroll to position [1010, 0]
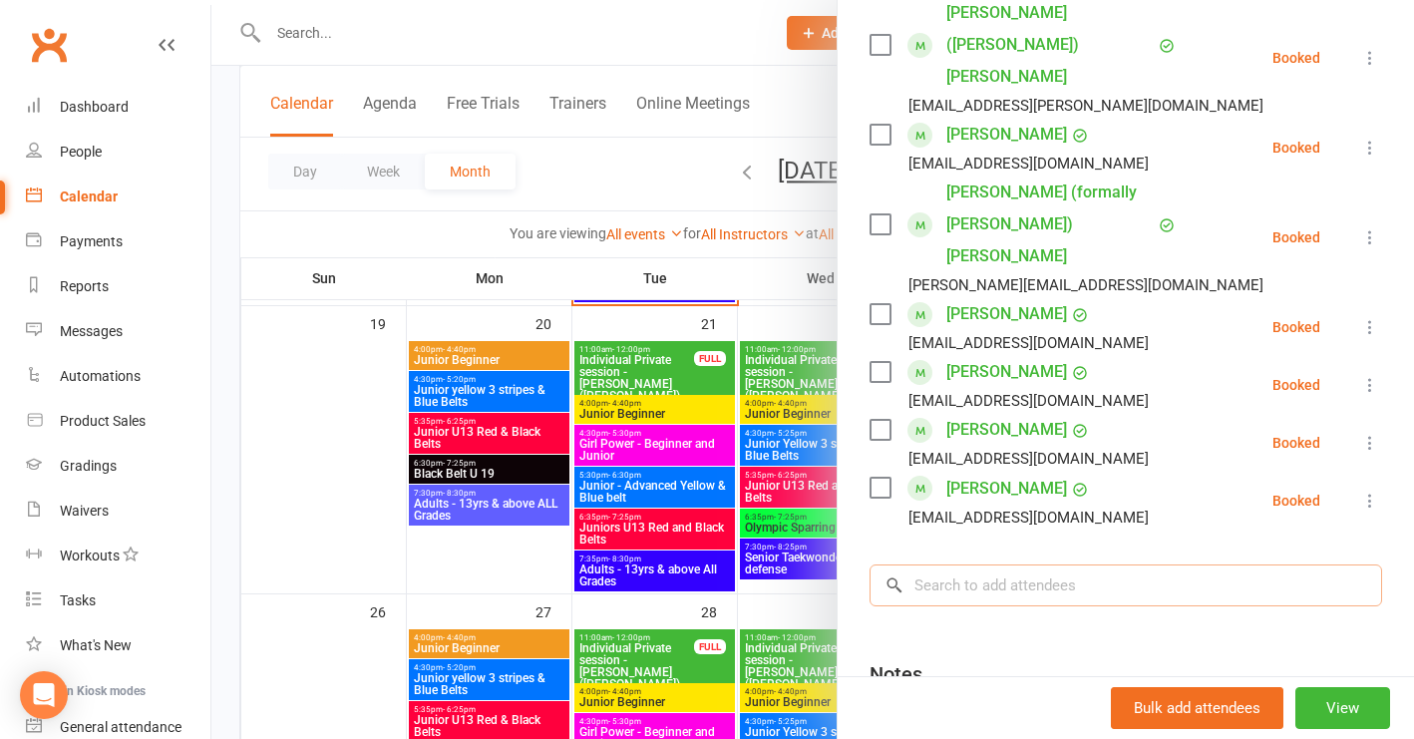
click at [1013, 565] on input "search" at bounding box center [1126, 586] width 513 height 42
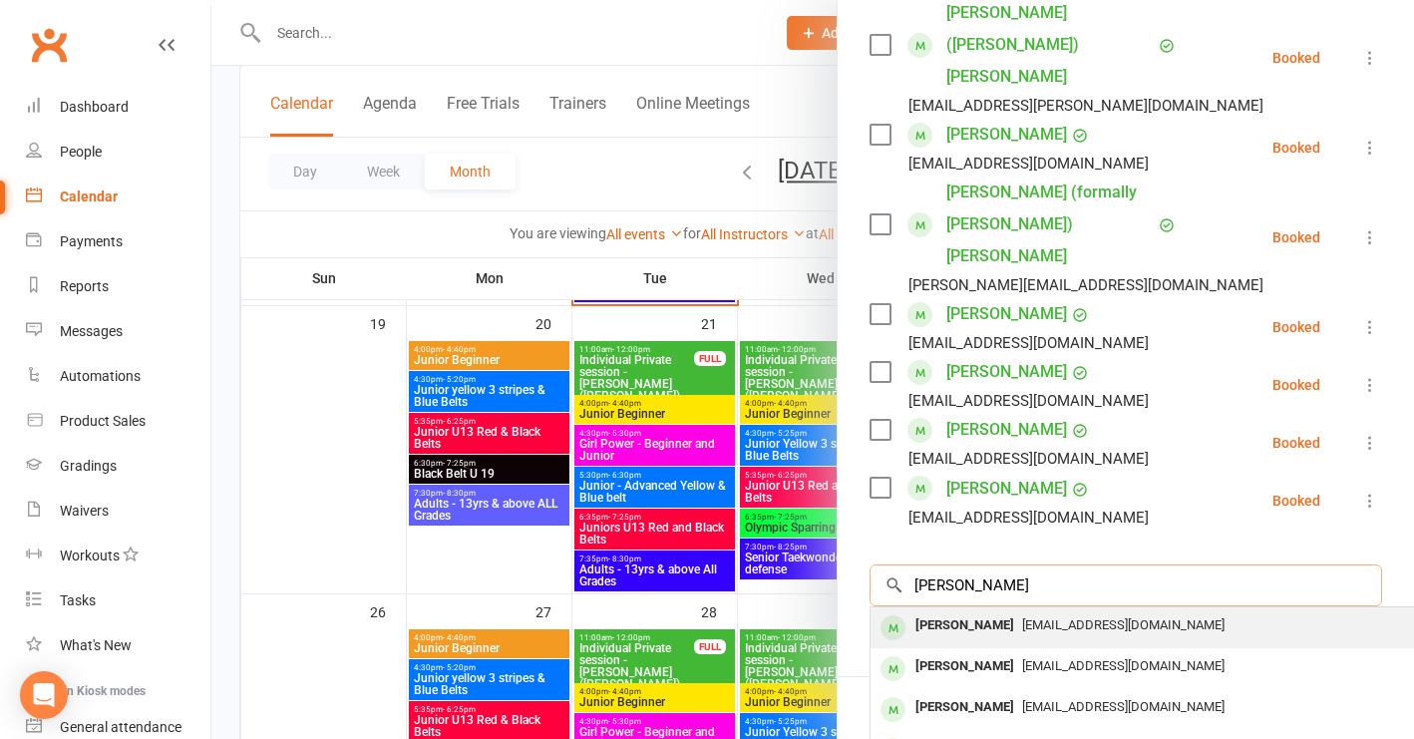
type input "emma"
click at [1022, 617] on span "zlocke@outlook.com" at bounding box center [1123, 624] width 202 height 15
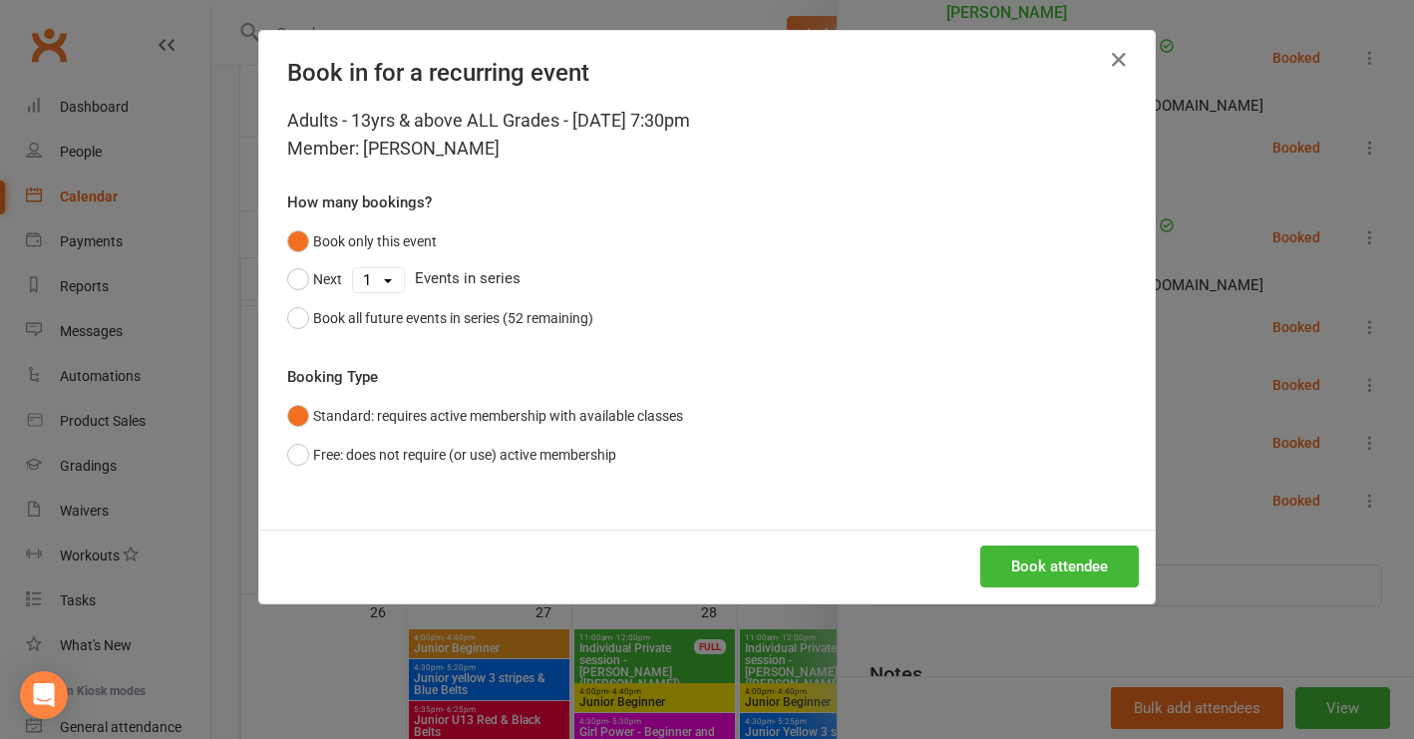
drag, startPoint x: 292, startPoint y: 318, endPoint x: 696, endPoint y: 465, distance: 429.7
click at [297, 320] on button "Book all future events in series (52 remaining)" at bounding box center [440, 318] width 306 height 38
click at [1034, 562] on button "Book attendee" at bounding box center [1059, 567] width 159 height 42
click at [315, 652] on div "Book in for a recurring event Adults - 13yrs & above ALL Grades - Oct 20, 2025 …" at bounding box center [707, 369] width 1414 height 739
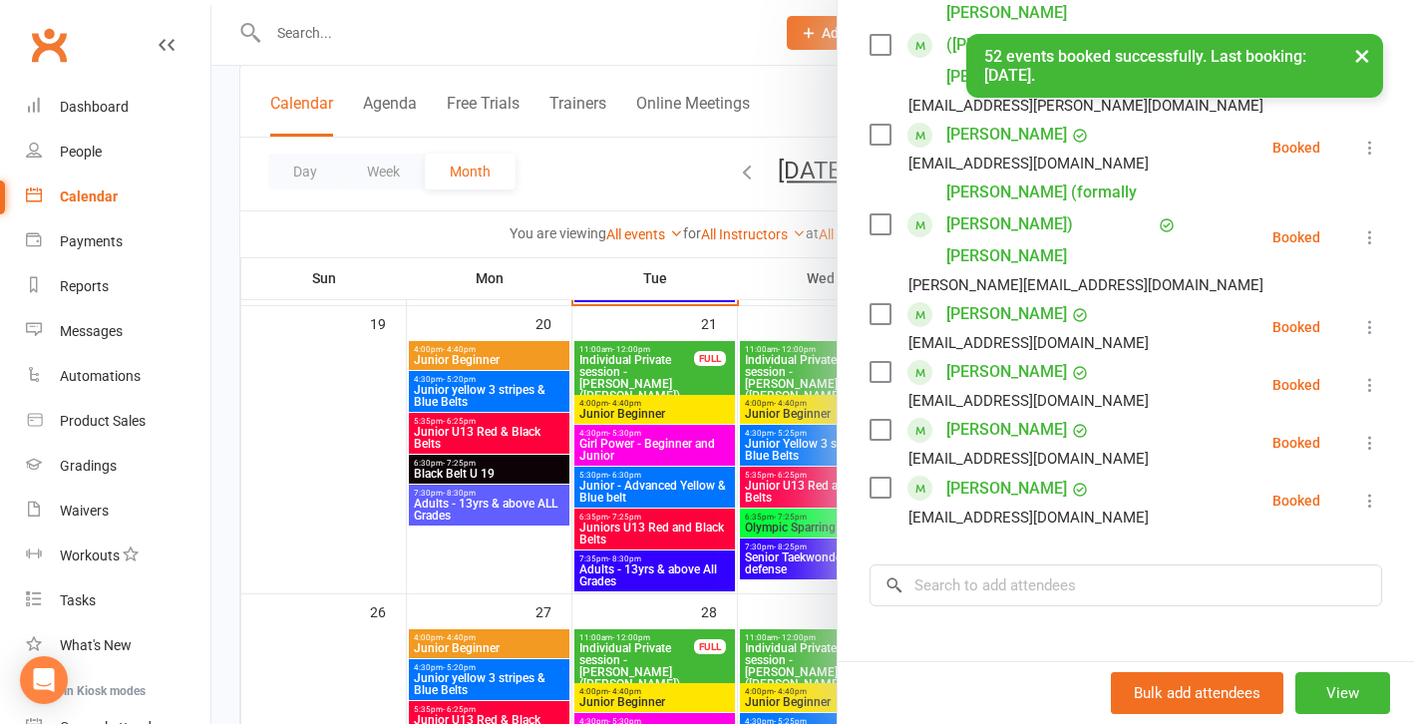
click at [363, 462] on div at bounding box center [812, 362] width 1203 height 724
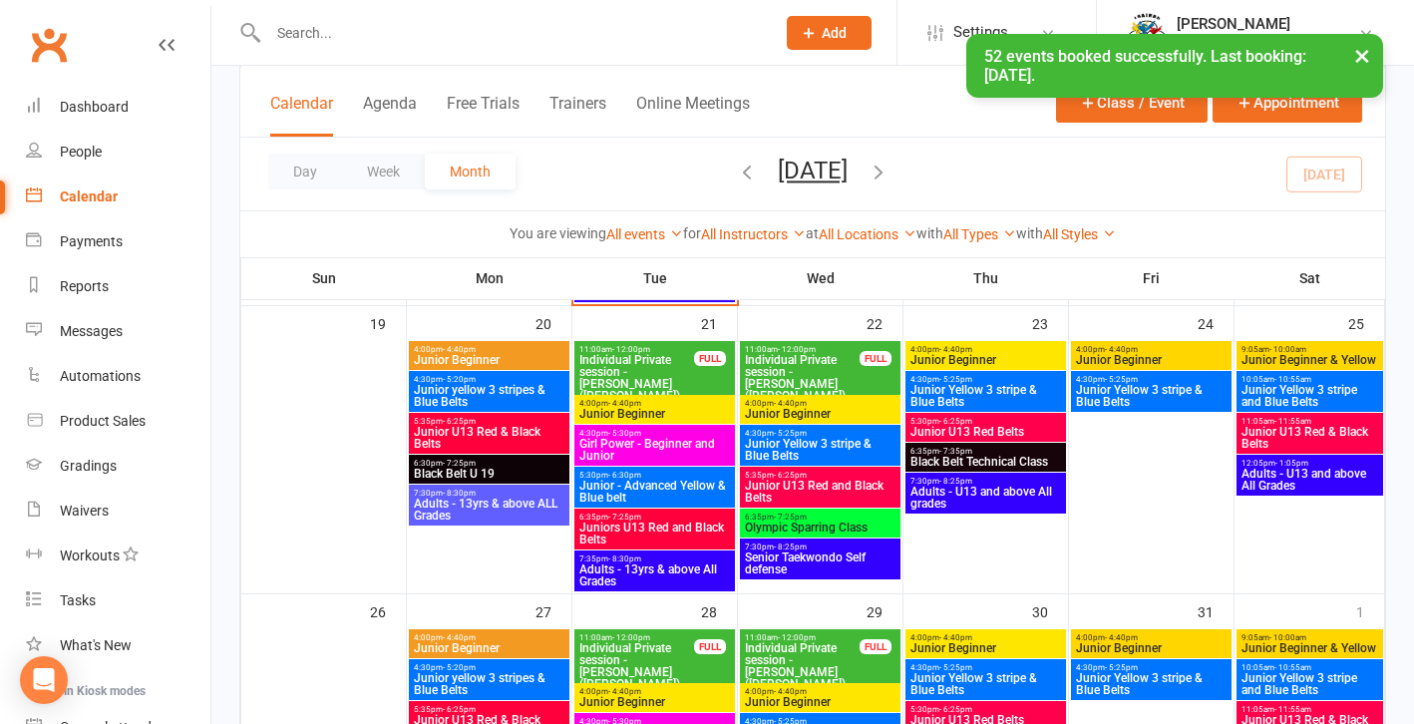
click at [833, 566] on span "Senior Taekwondo Self defense" at bounding box center [820, 564] width 153 height 24
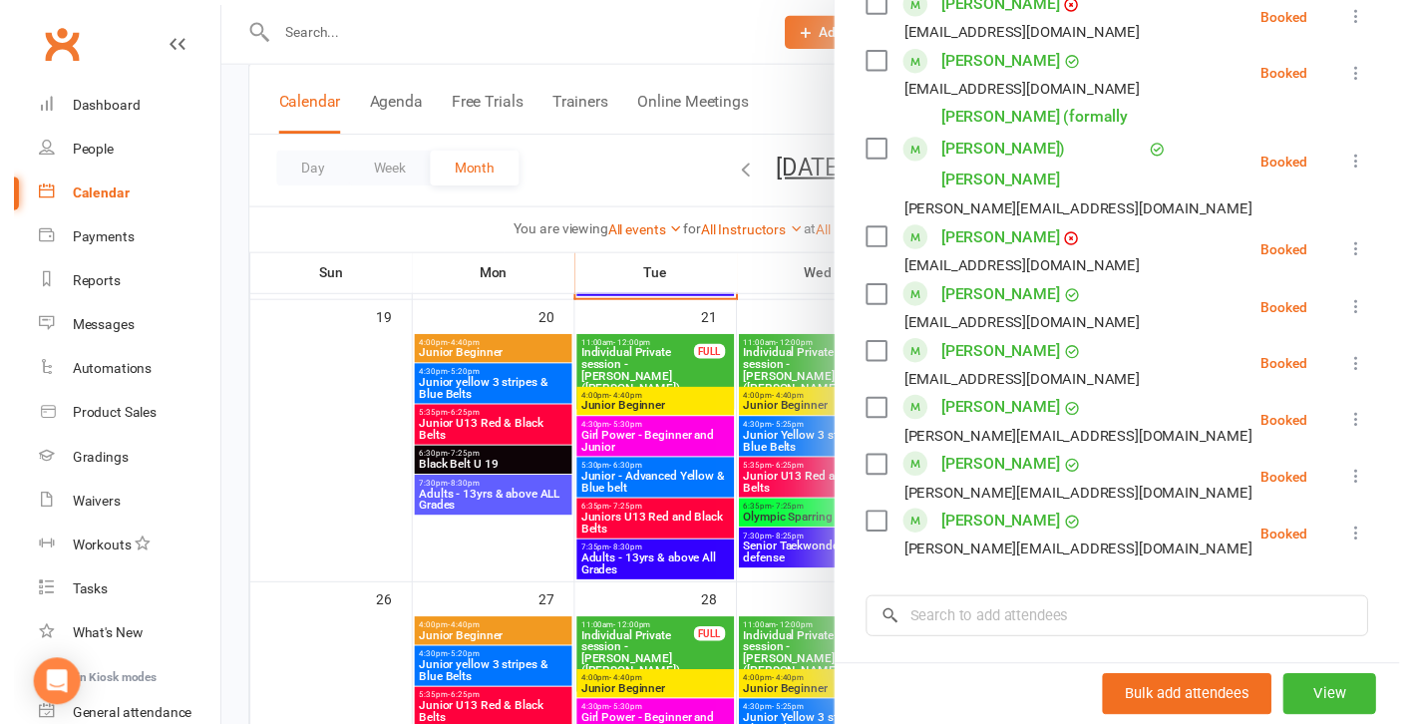
scroll to position [1146, 0]
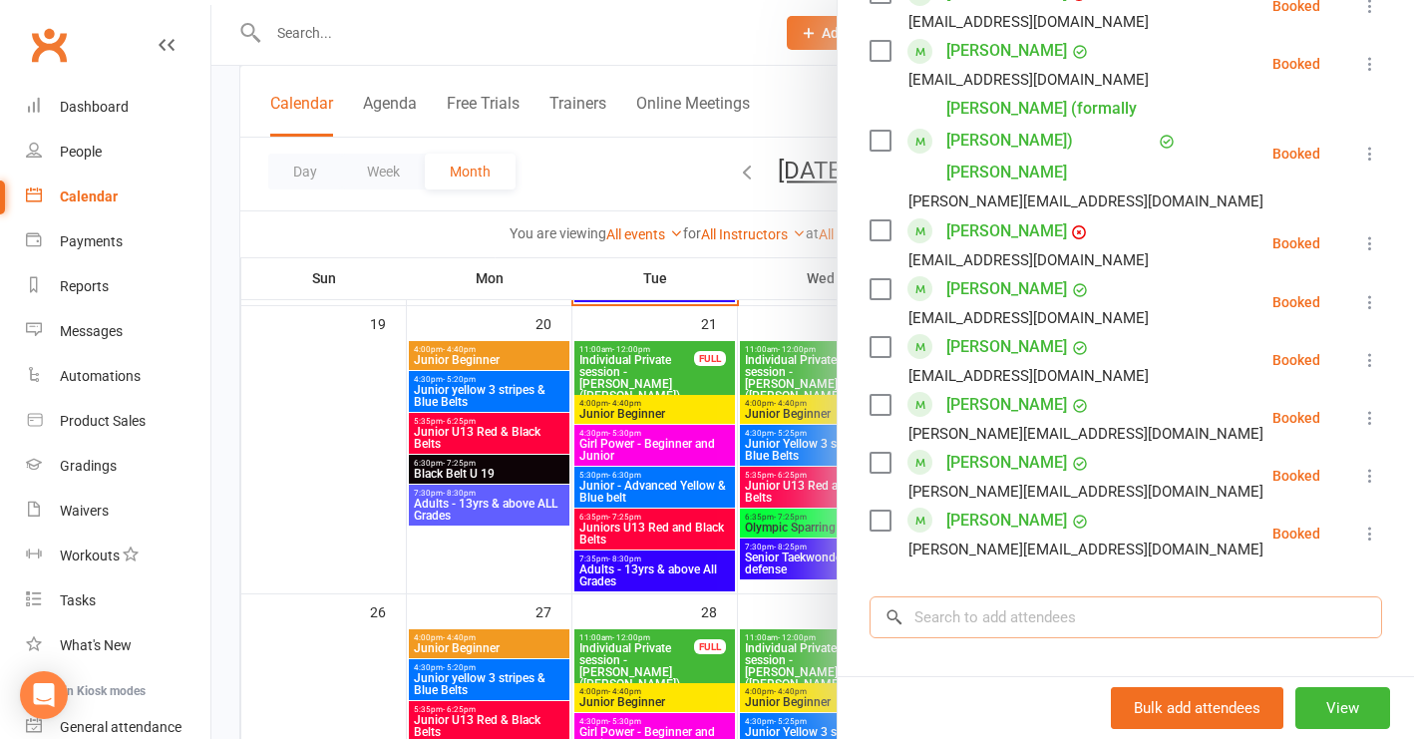
click at [933, 596] on input "search" at bounding box center [1126, 617] width 513 height 42
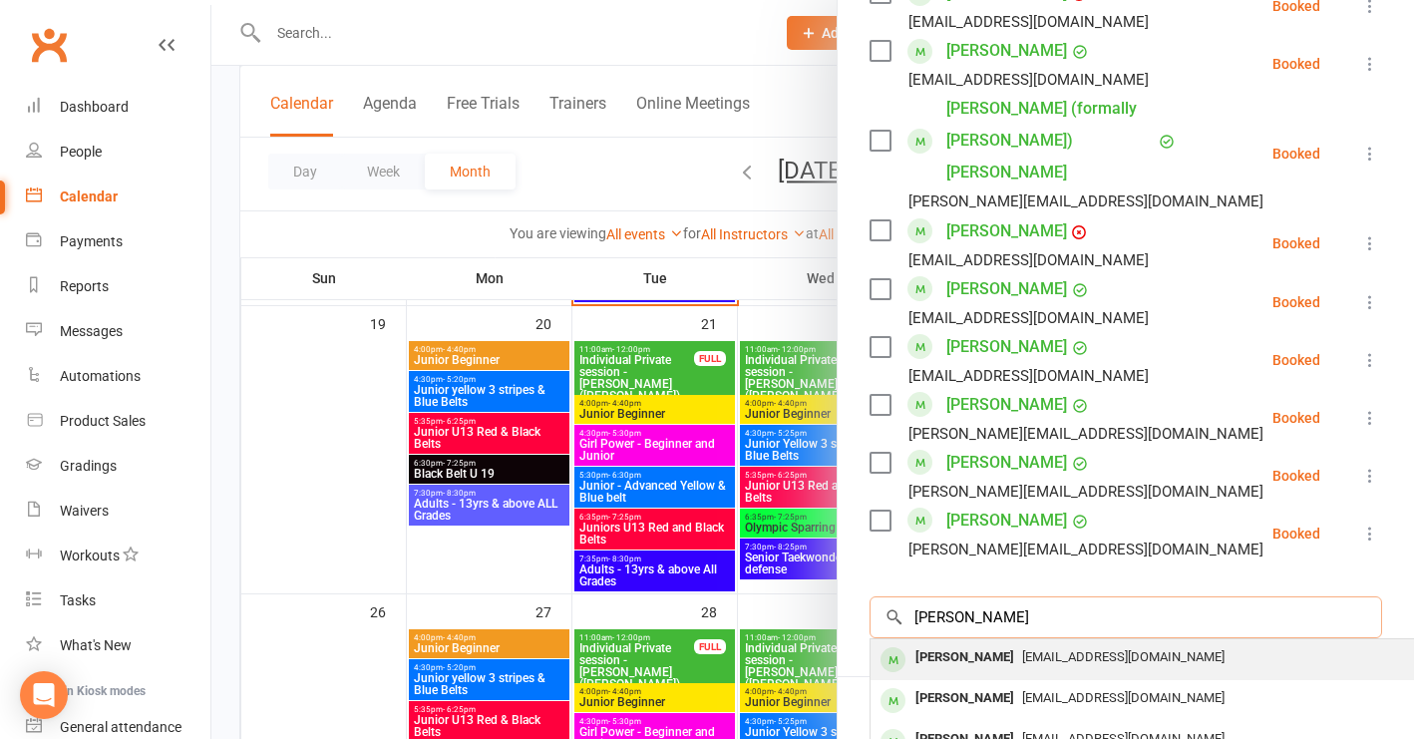
type input "emma"
click at [969, 643] on div "Emma Locke" at bounding box center [965, 657] width 115 height 29
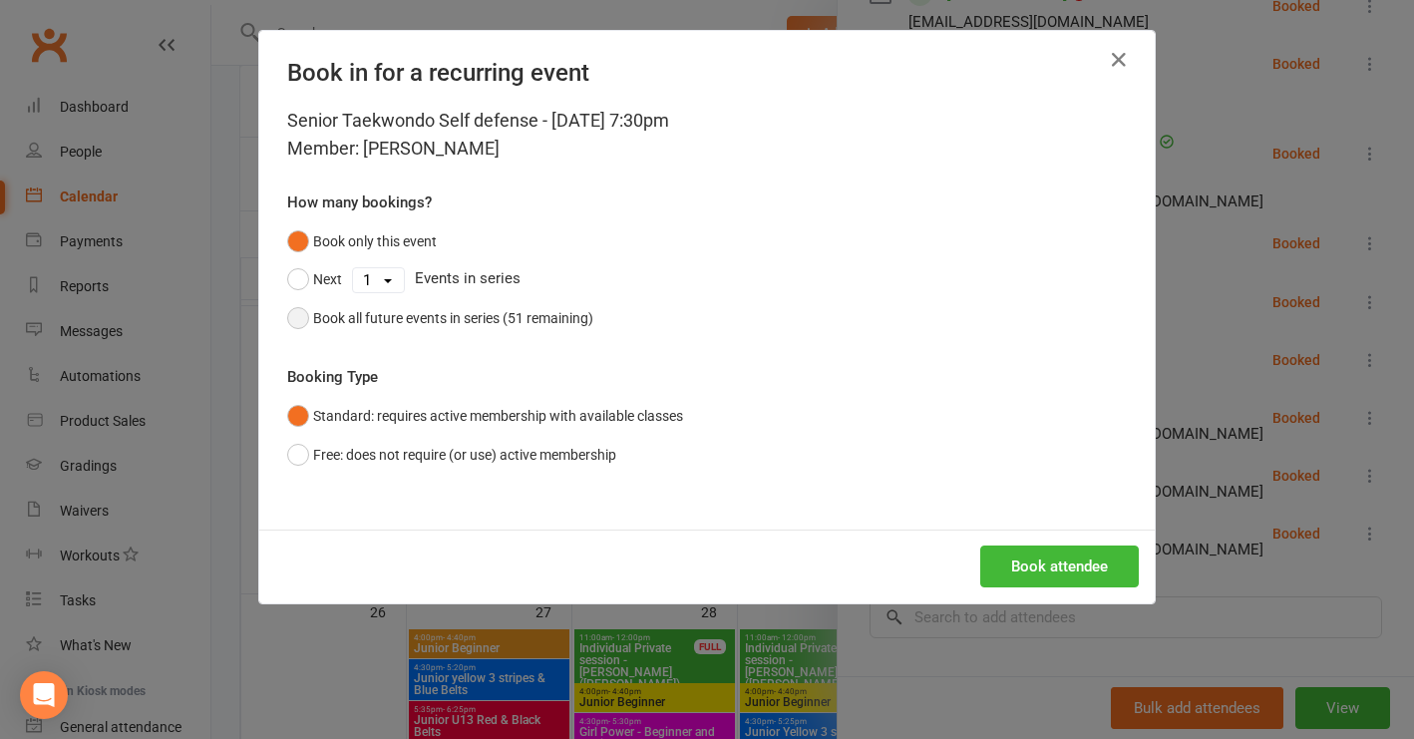
click at [300, 321] on button "Book all future events in series (51 remaining)" at bounding box center [440, 318] width 306 height 38
click at [1077, 572] on button "Book attendee" at bounding box center [1059, 567] width 159 height 42
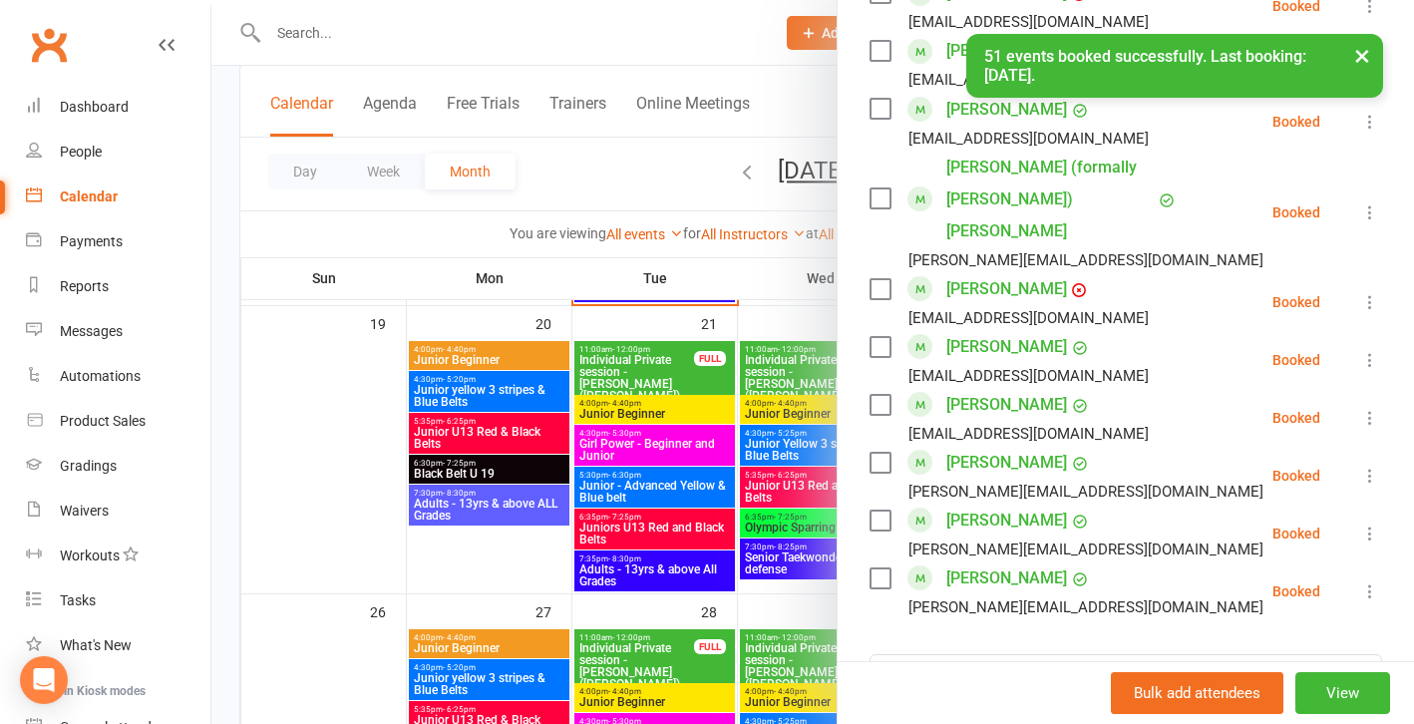
click at [345, 497] on div at bounding box center [812, 362] width 1203 height 724
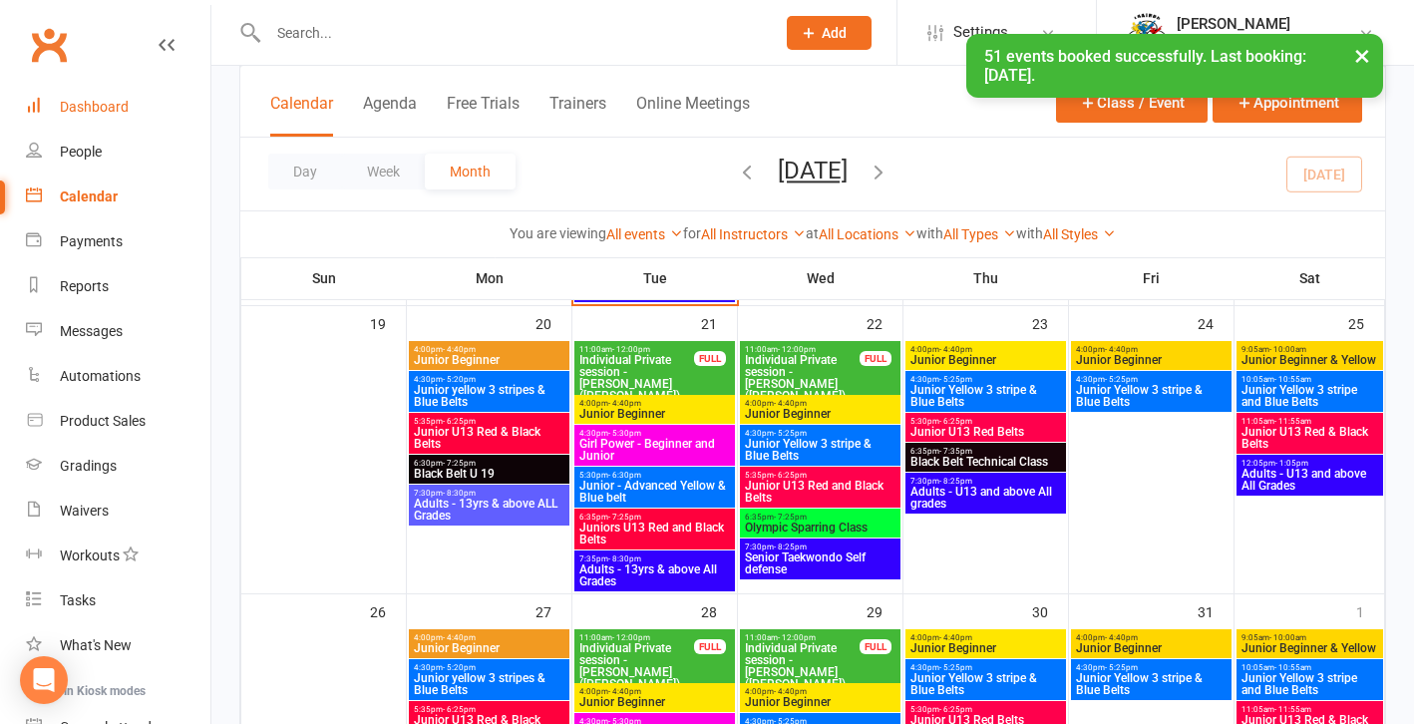
click at [106, 108] on div "Dashboard" at bounding box center [94, 107] width 69 height 16
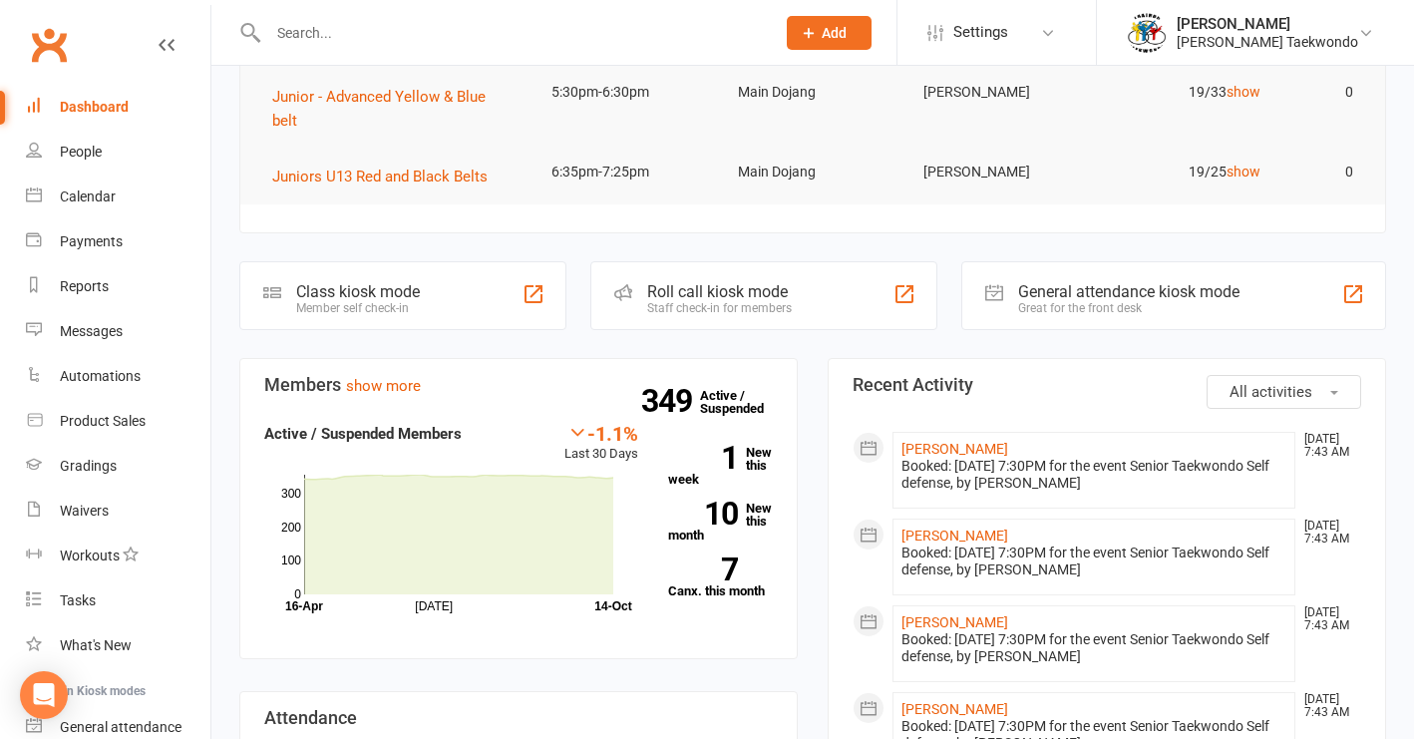
scroll to position [478, 0]
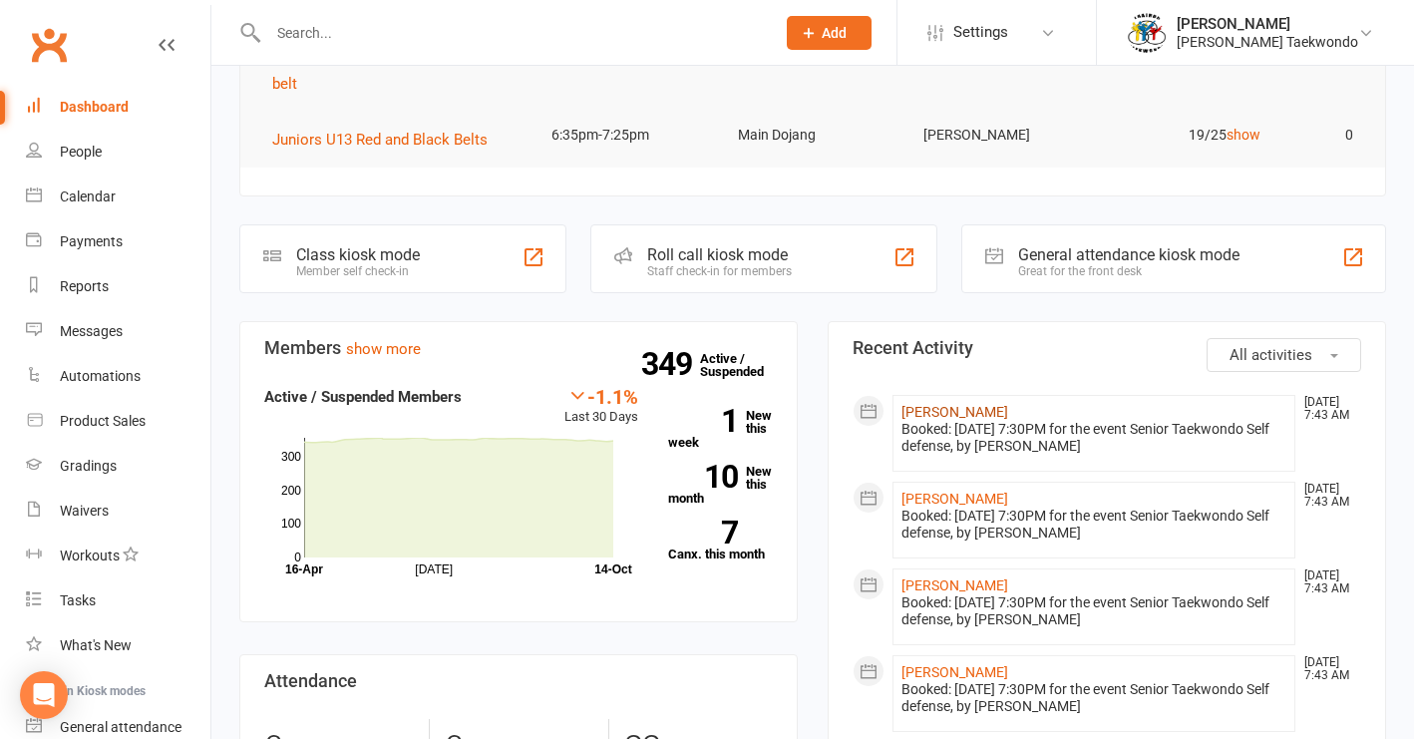
click at [923, 404] on link "Emma Locke" at bounding box center [955, 412] width 107 height 16
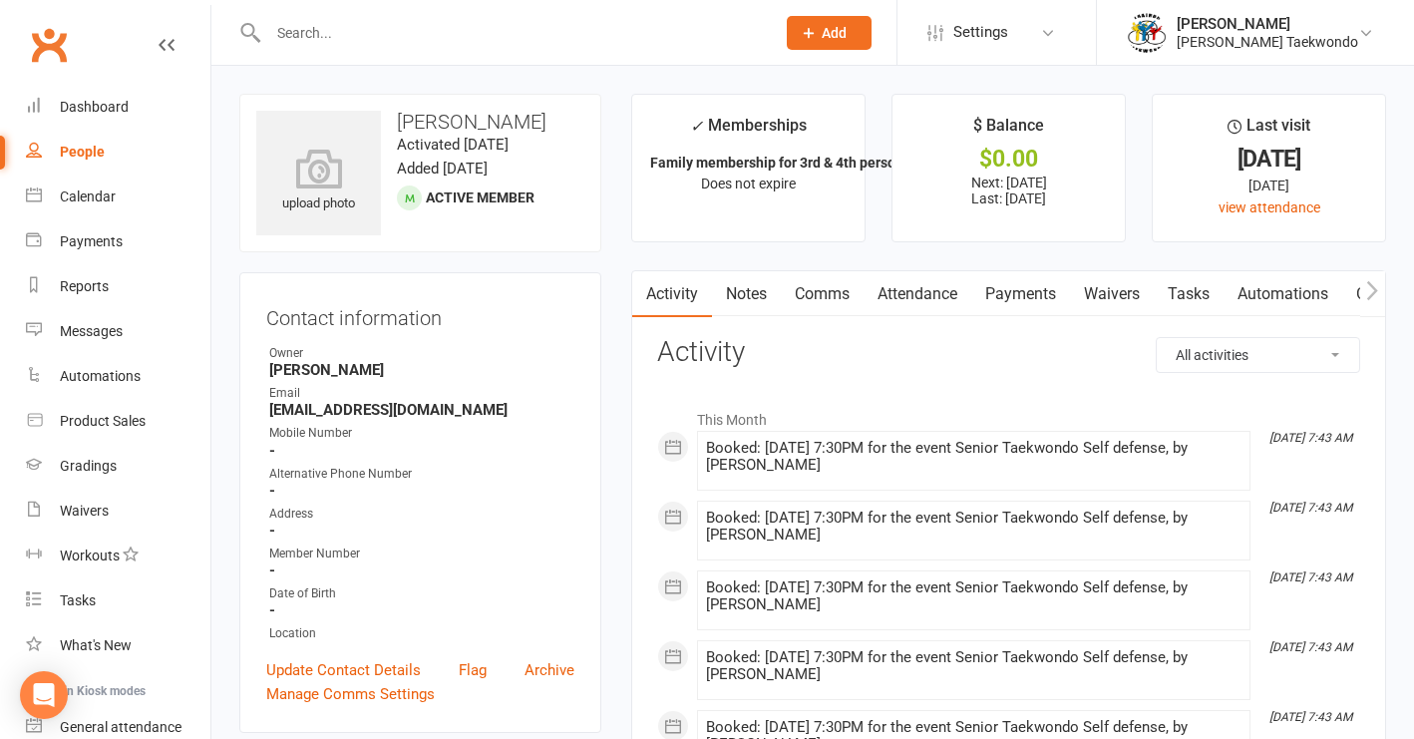
click at [1026, 293] on link "Payments" at bounding box center [1020, 294] width 99 height 46
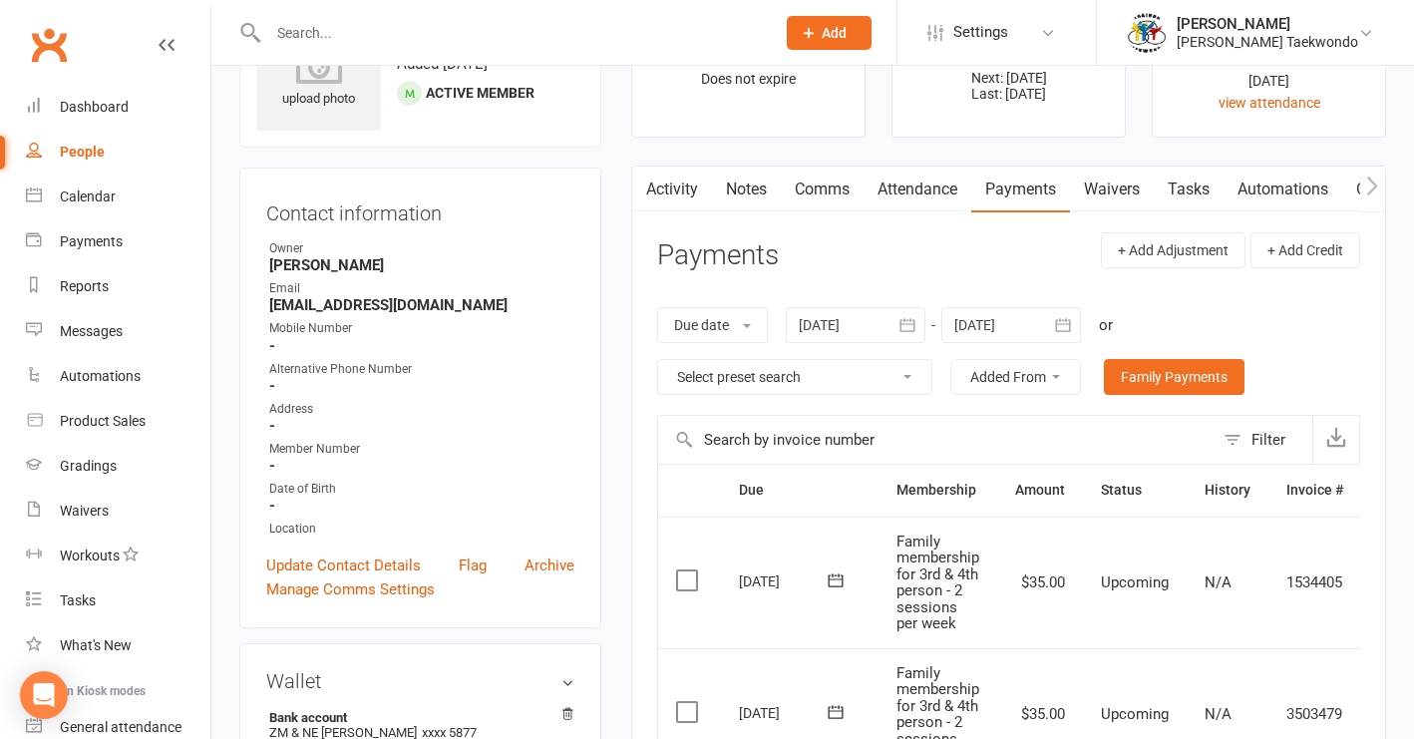
scroll to position [51, 0]
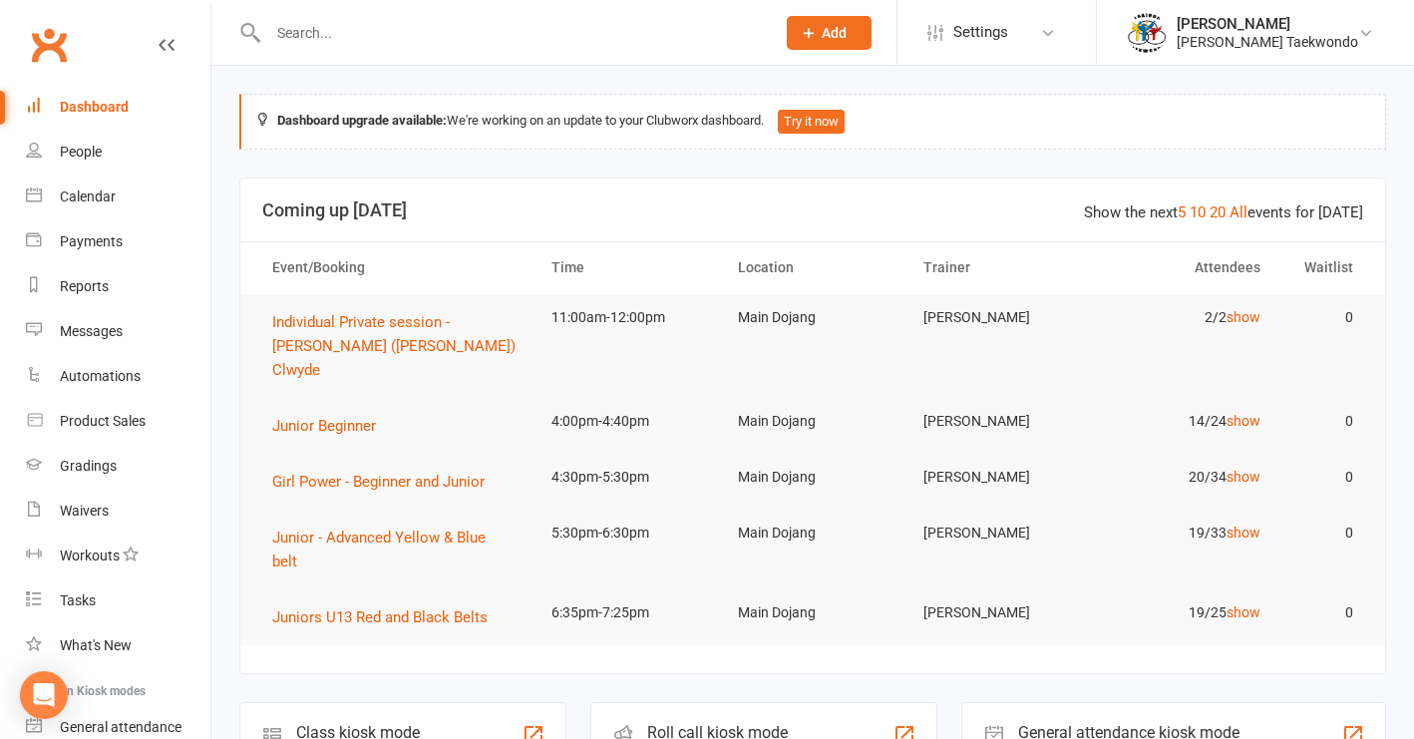
click at [330, 43] on input "text" at bounding box center [511, 33] width 499 height 28
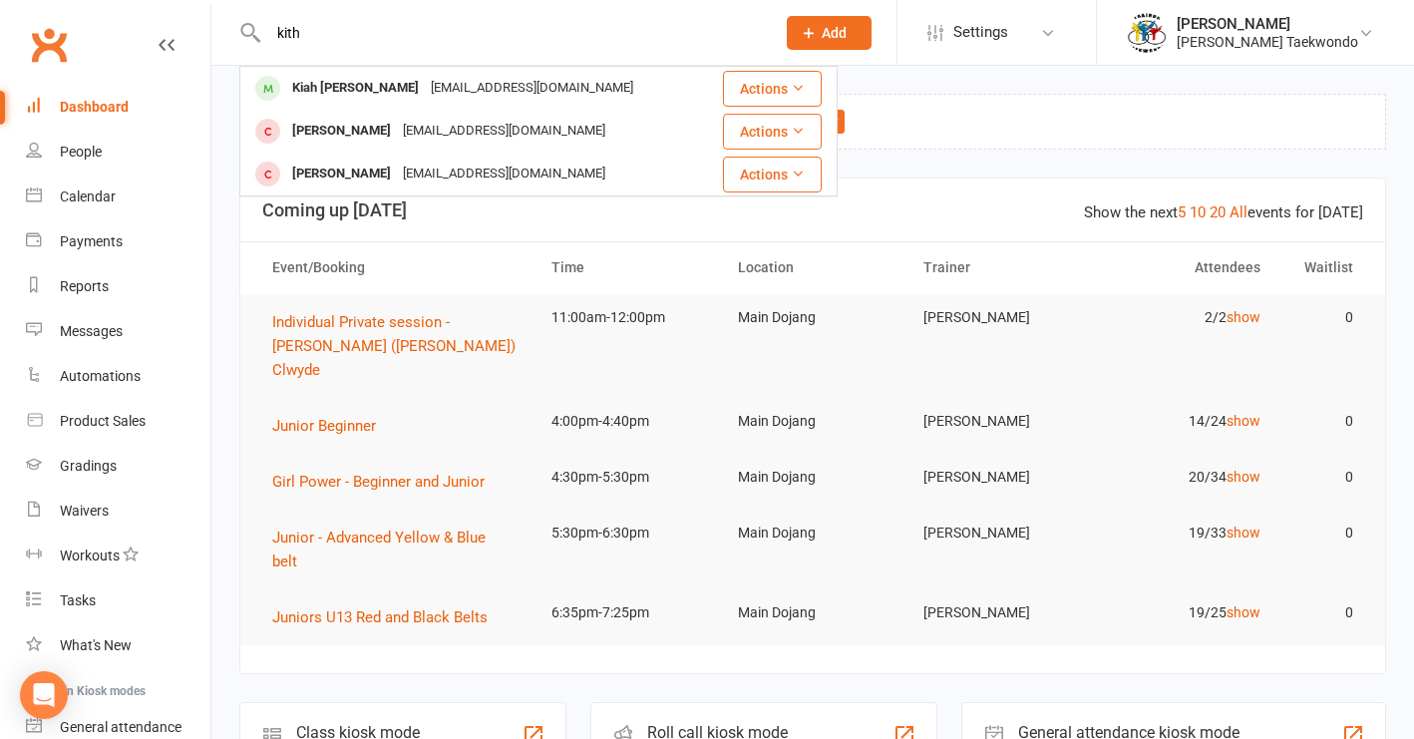
type input "kith"
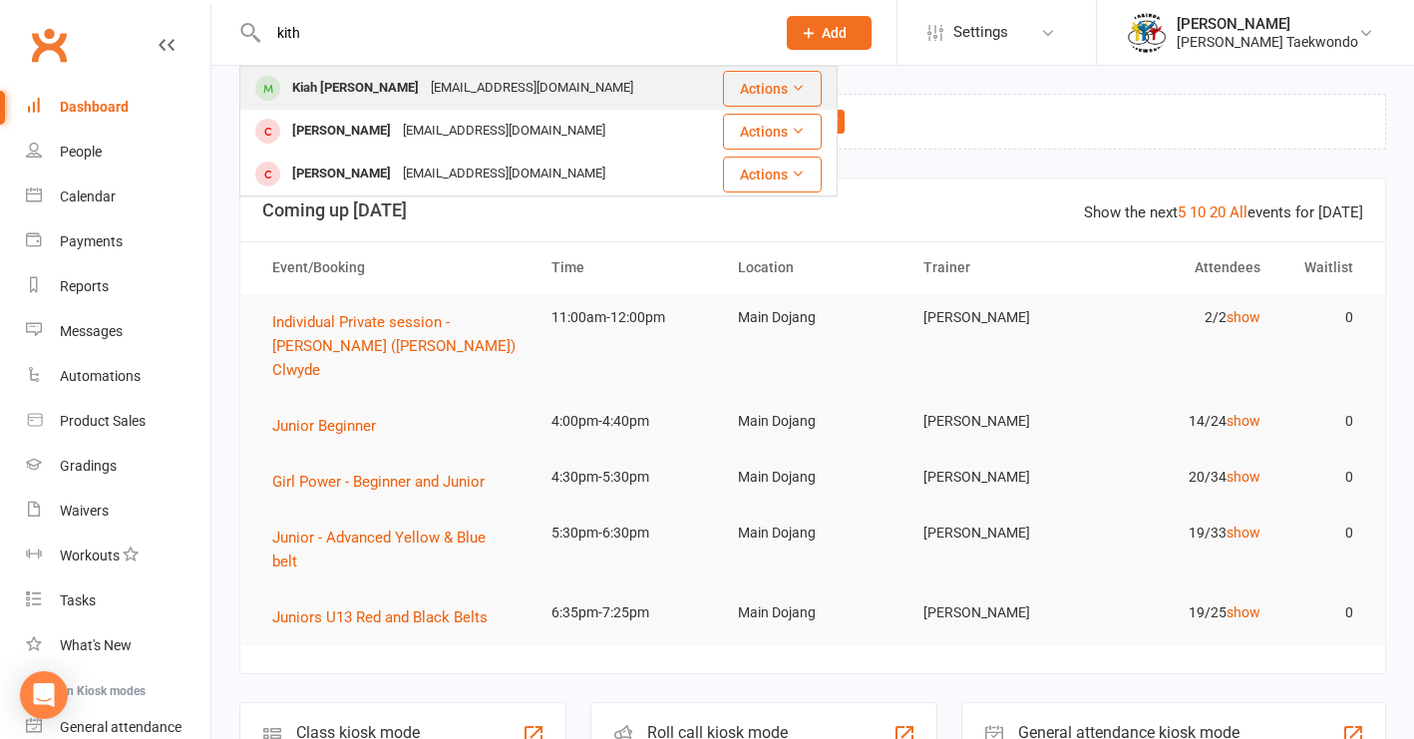
drag, startPoint x: 330, startPoint y: 43, endPoint x: 362, endPoint y: 88, distance: 55.1
click at [362, 88] on div "Kiah Denise Trinchera" at bounding box center [355, 88] width 139 height 29
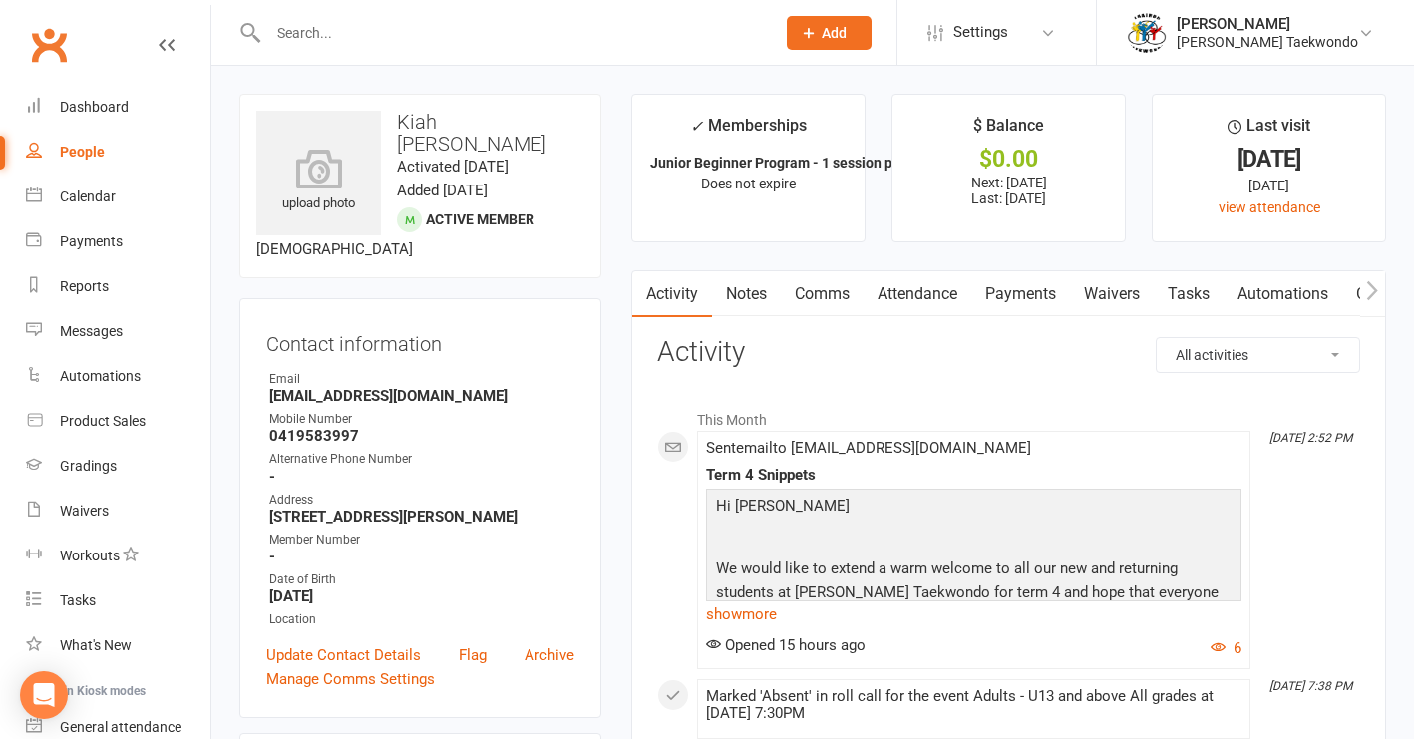
click at [1373, 292] on icon "button" at bounding box center [1372, 289] width 11 height 19
click at [1334, 297] on link "Gradings / Promotions" at bounding box center [1287, 294] width 188 height 46
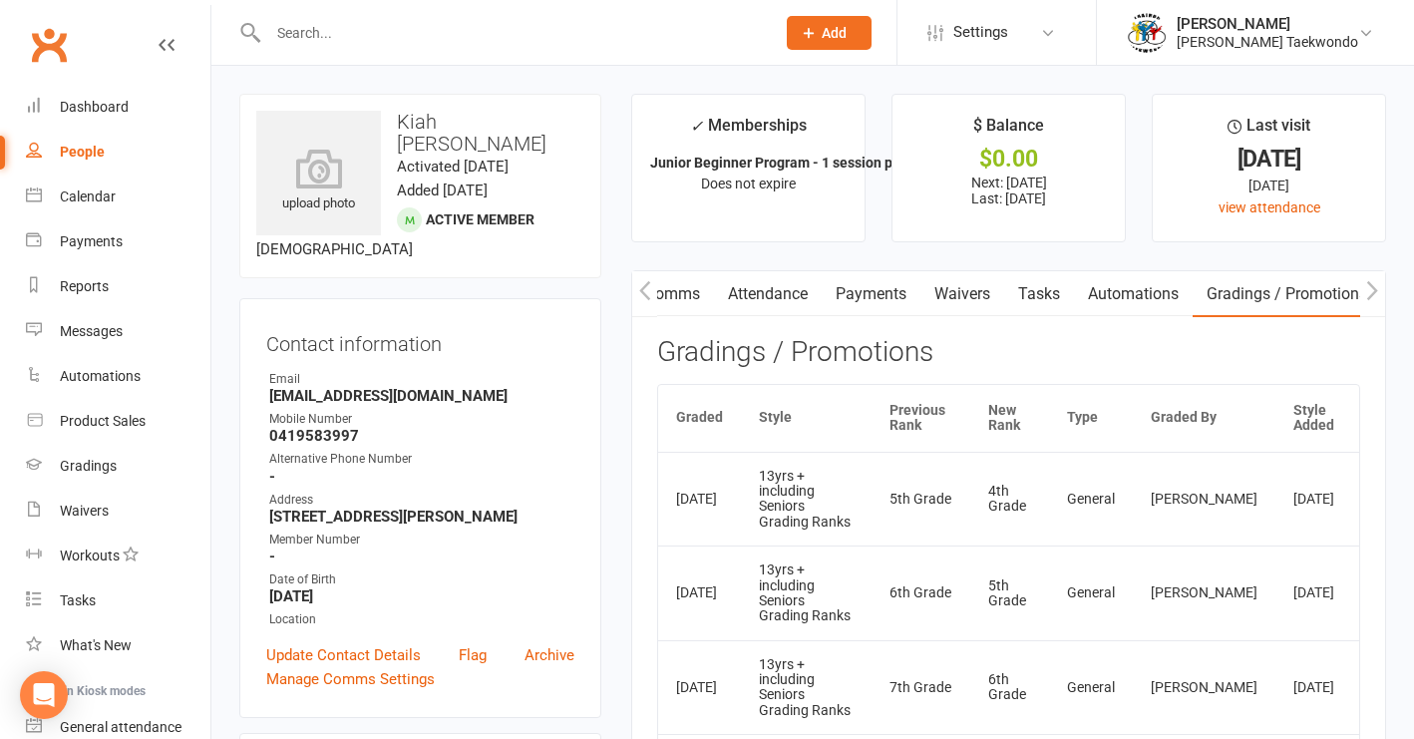
click at [879, 291] on link "Payments" at bounding box center [871, 294] width 99 height 46
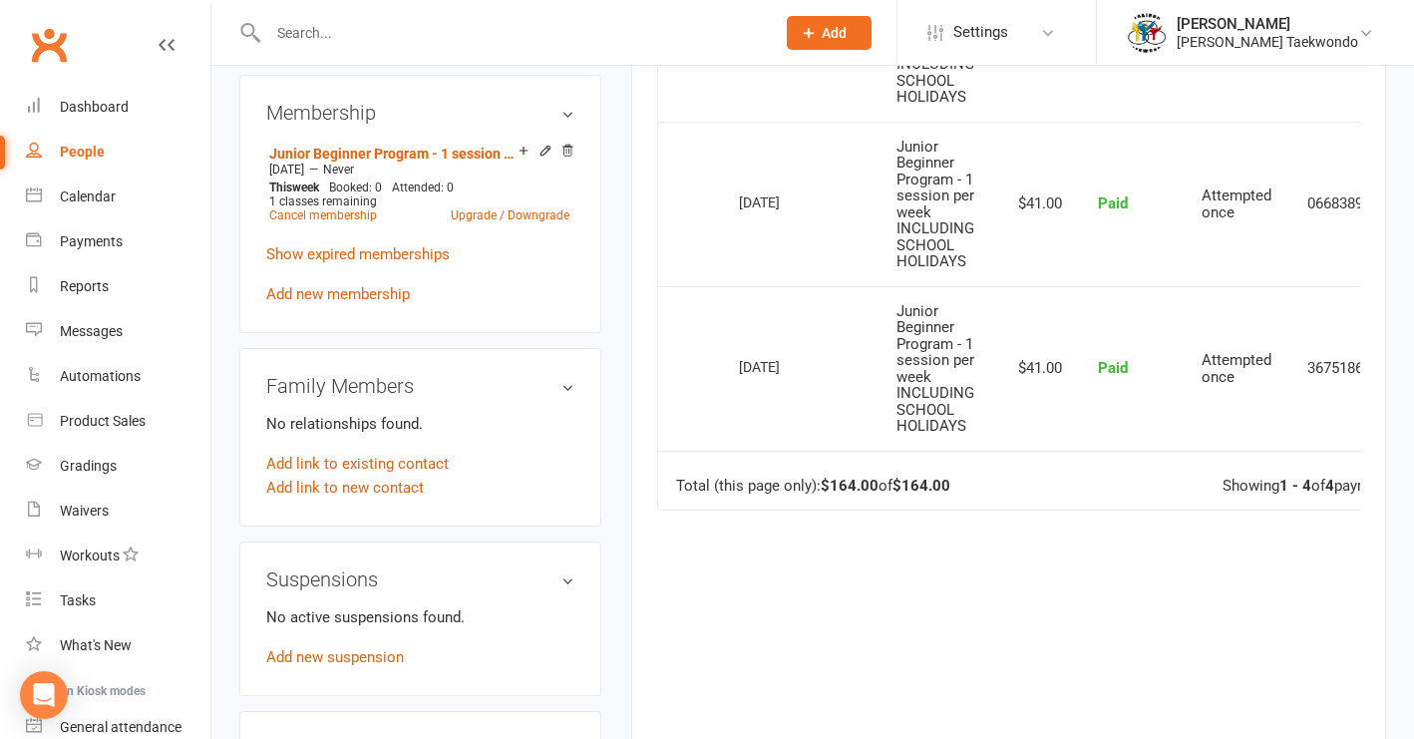
scroll to position [832, 0]
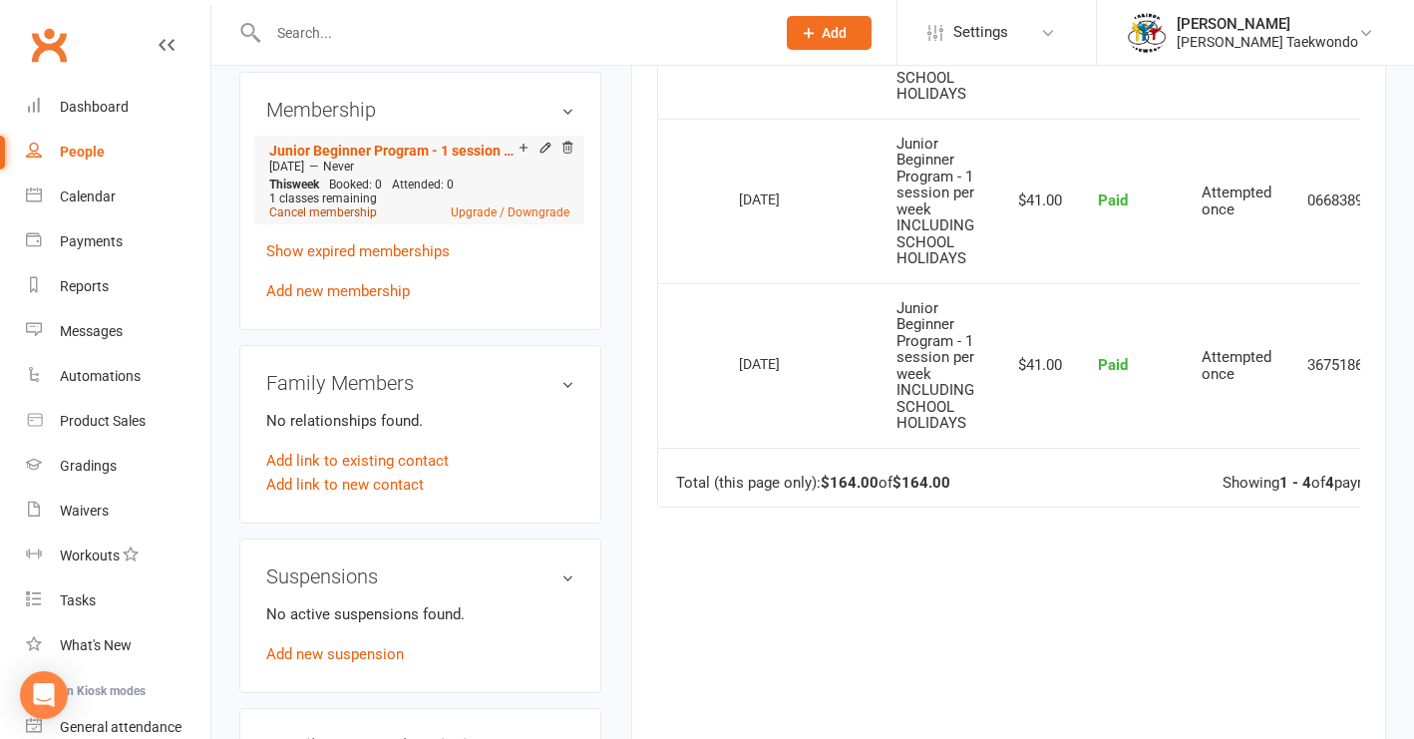
click at [312, 219] on link "Cancel membership" at bounding box center [323, 212] width 108 height 14
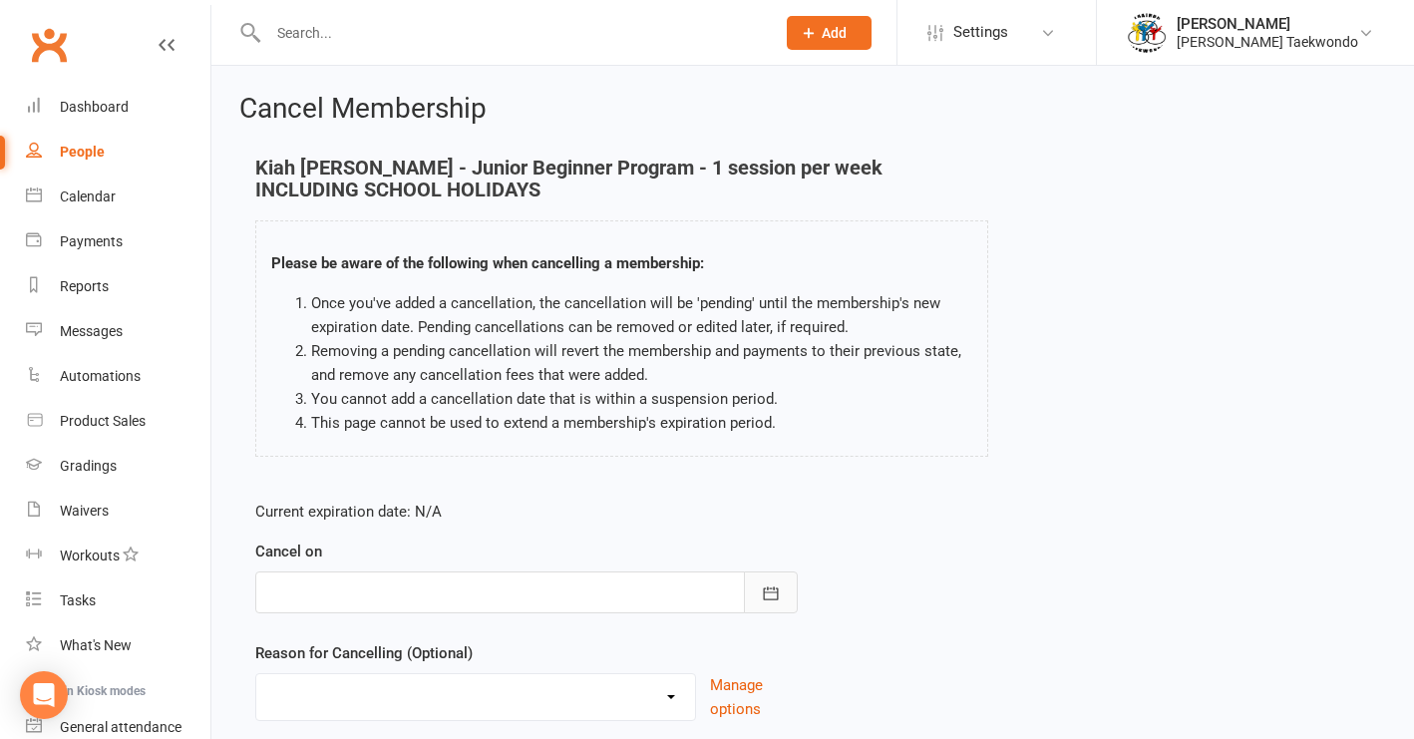
click at [758, 596] on button "button" at bounding box center [771, 592] width 54 height 42
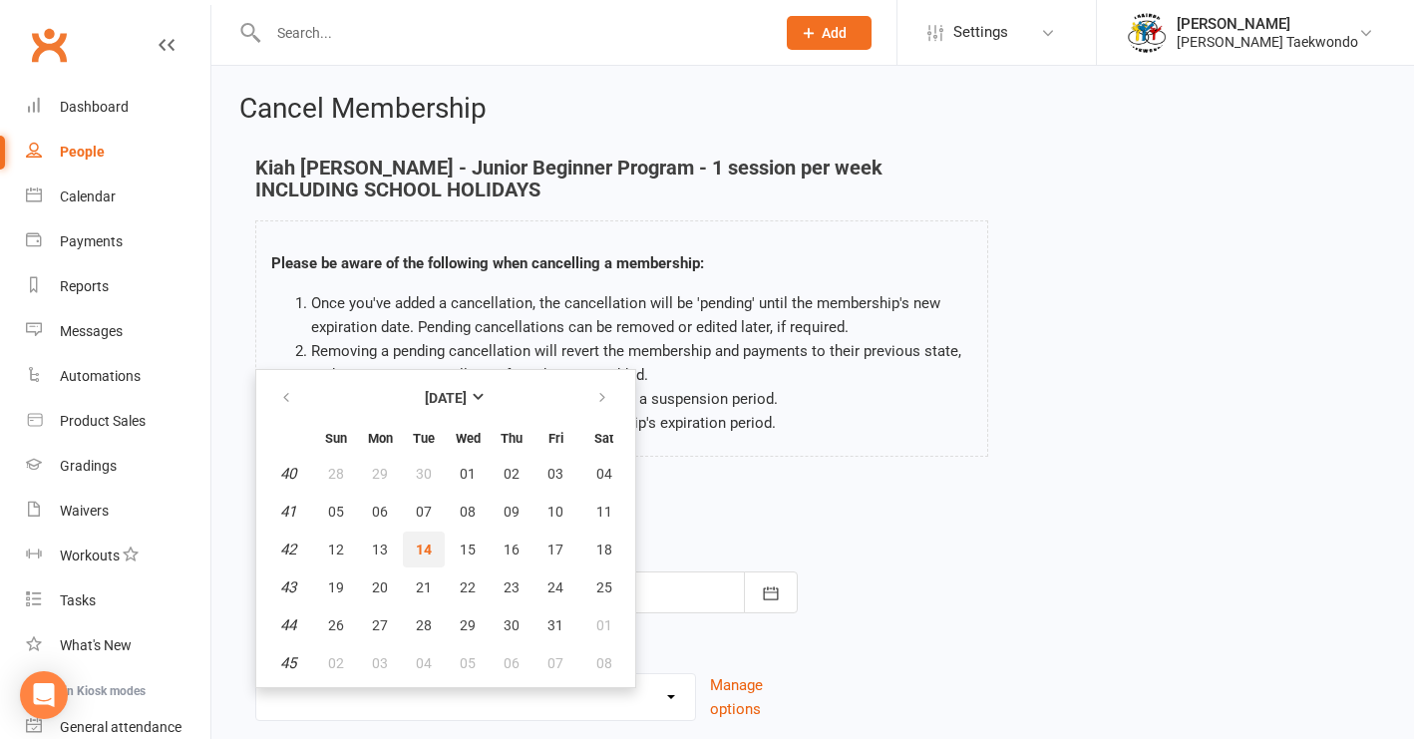
click at [431, 551] on span "14" at bounding box center [424, 550] width 16 height 16
type input "[DATE]"
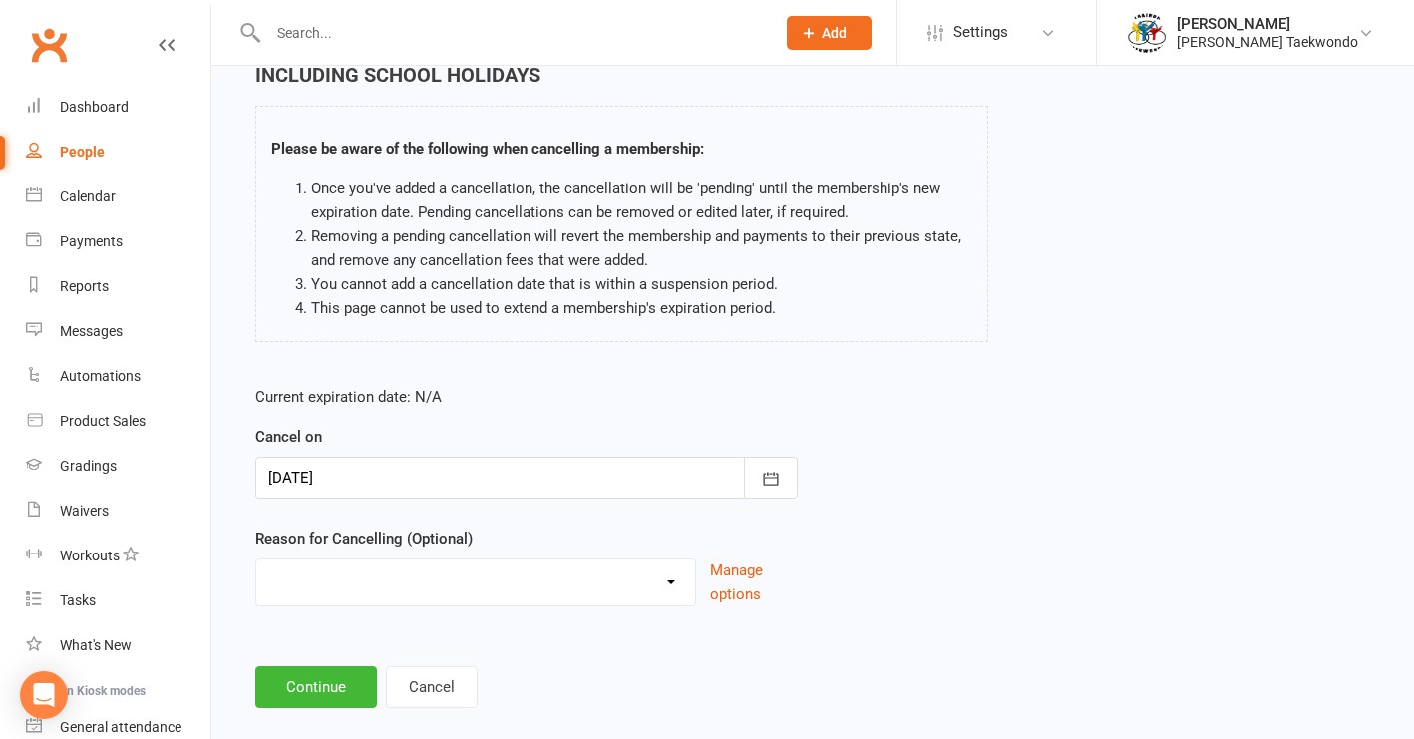
scroll to position [161, 0]
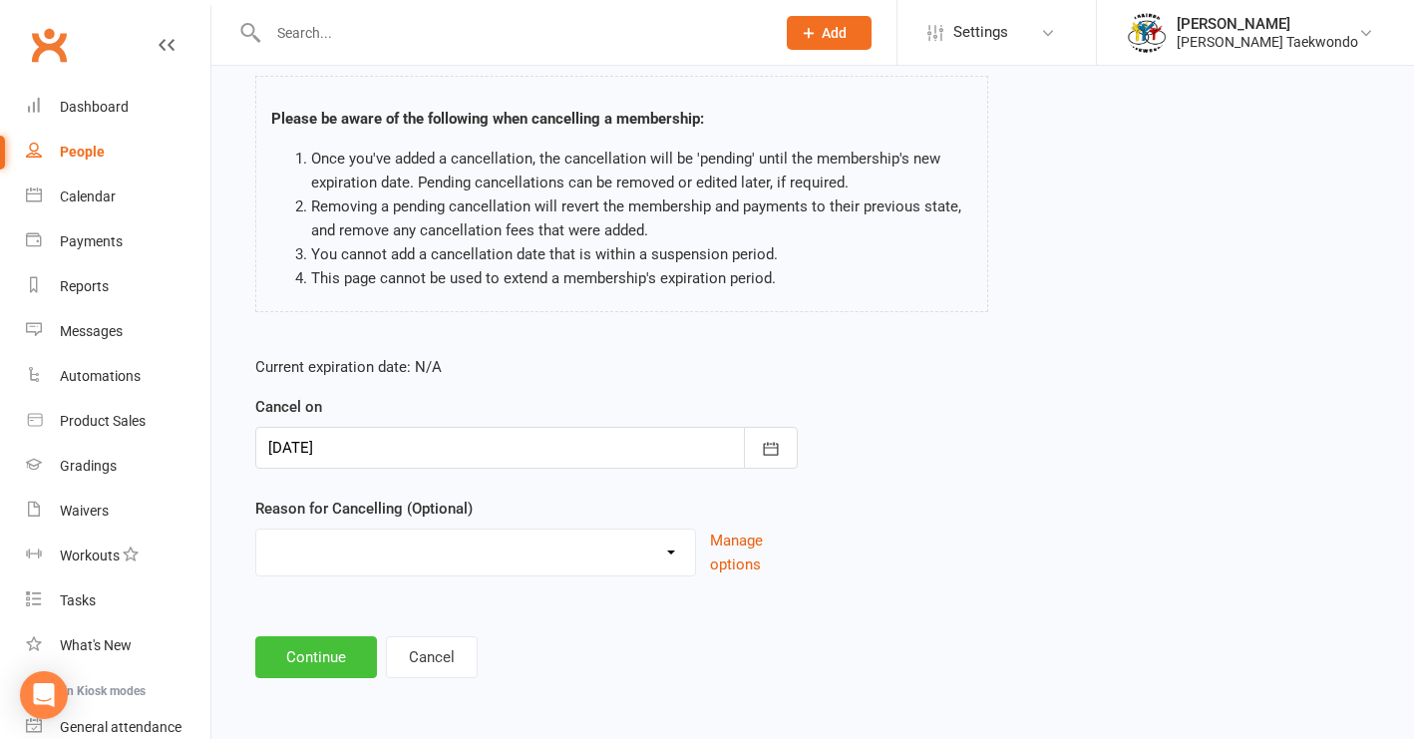
click at [330, 644] on button "Continue" at bounding box center [316, 657] width 122 height 42
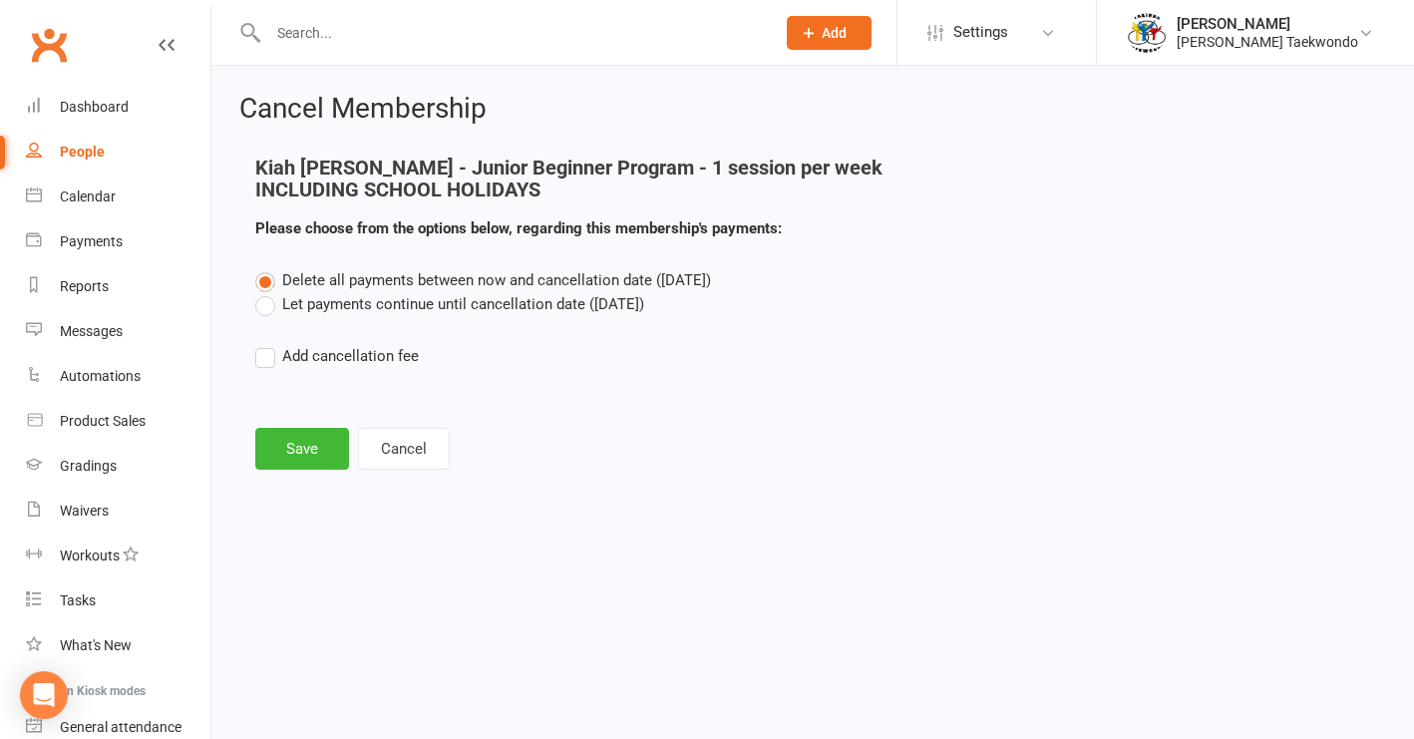
scroll to position [0, 0]
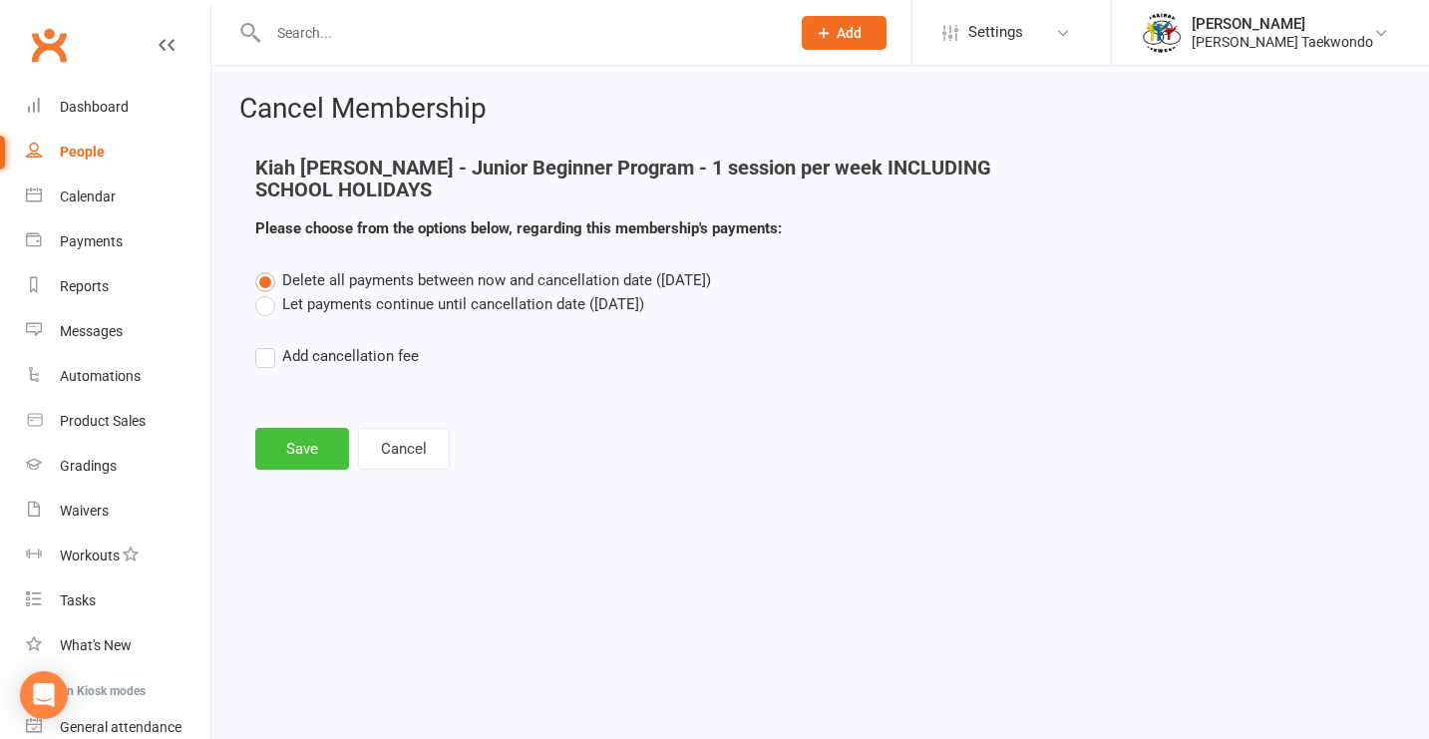
click at [319, 453] on button "Save" at bounding box center [302, 449] width 94 height 42
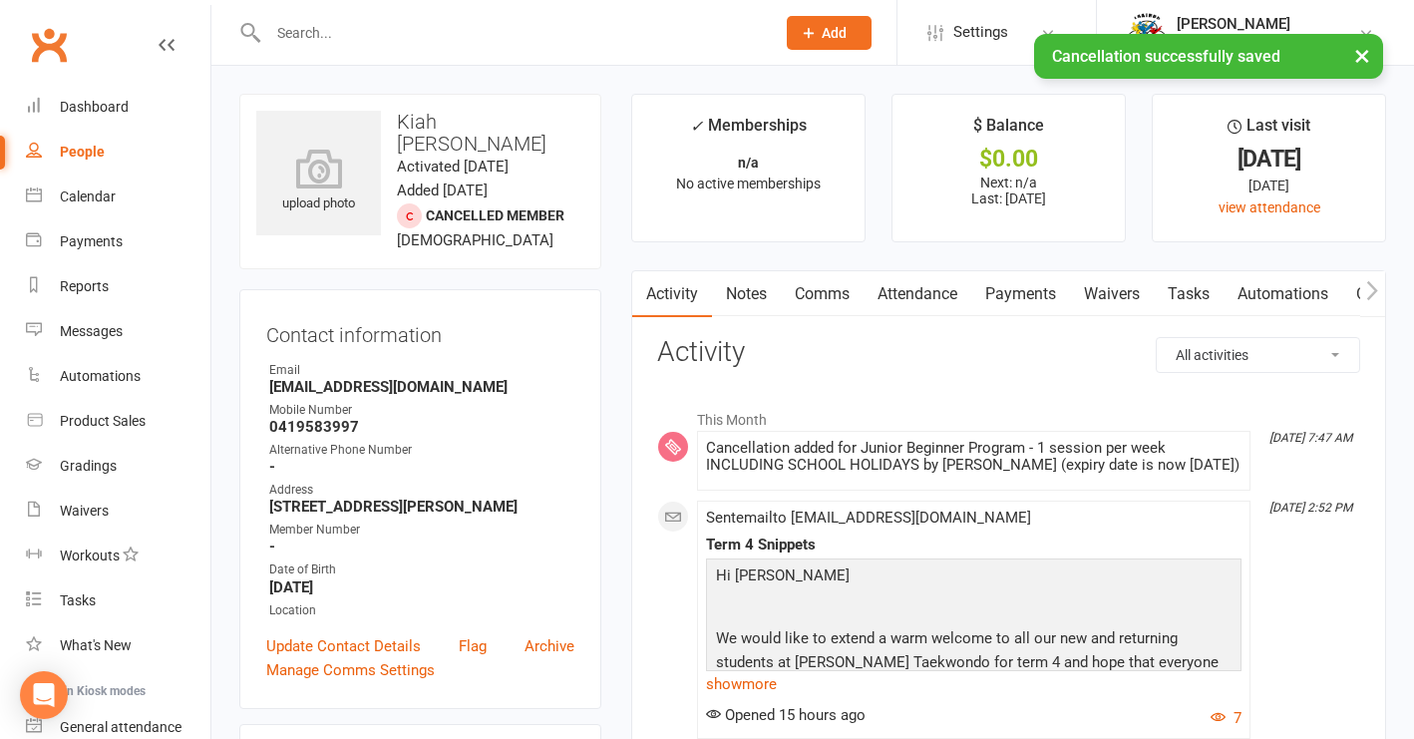
drag, startPoint x: 917, startPoint y: 295, endPoint x: 1013, endPoint y: 294, distance: 96.7
click at [918, 295] on link "Attendance" at bounding box center [918, 294] width 108 height 46
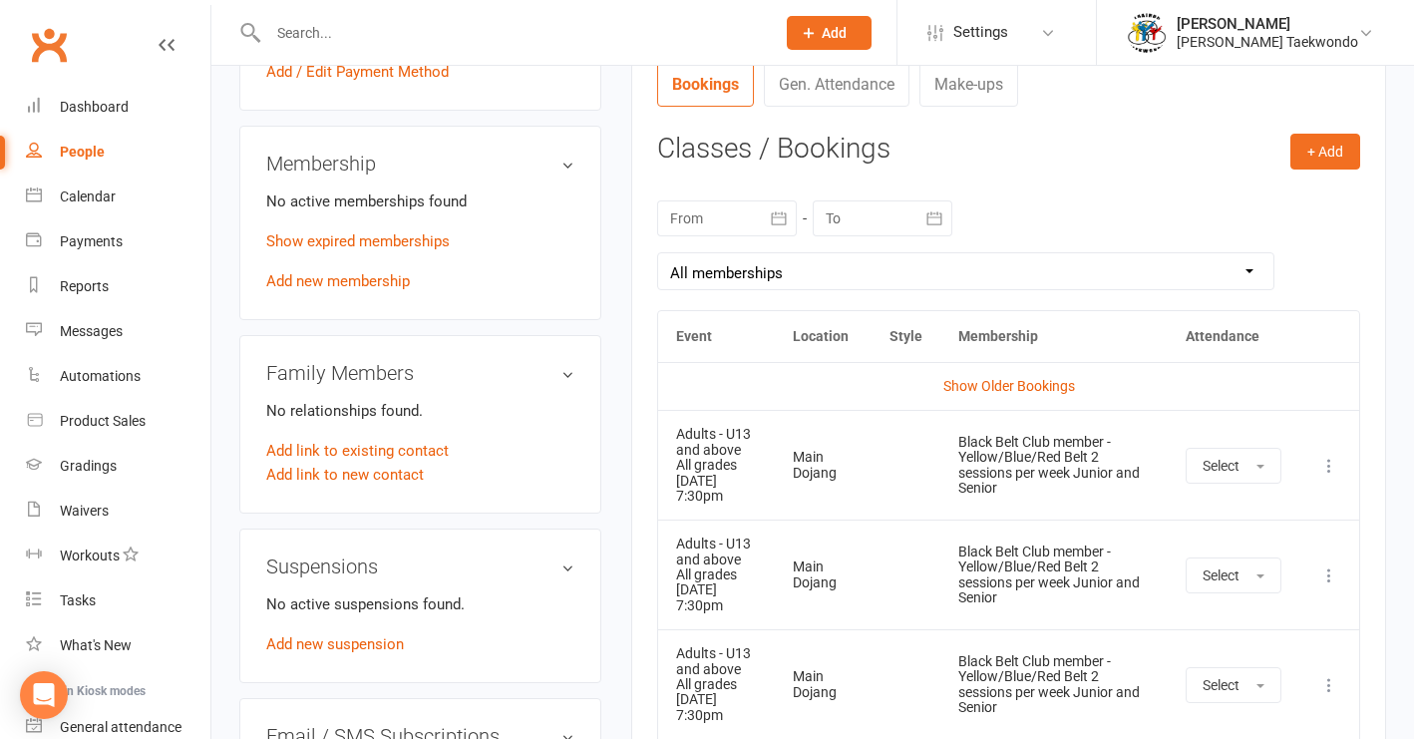
scroll to position [779, 0]
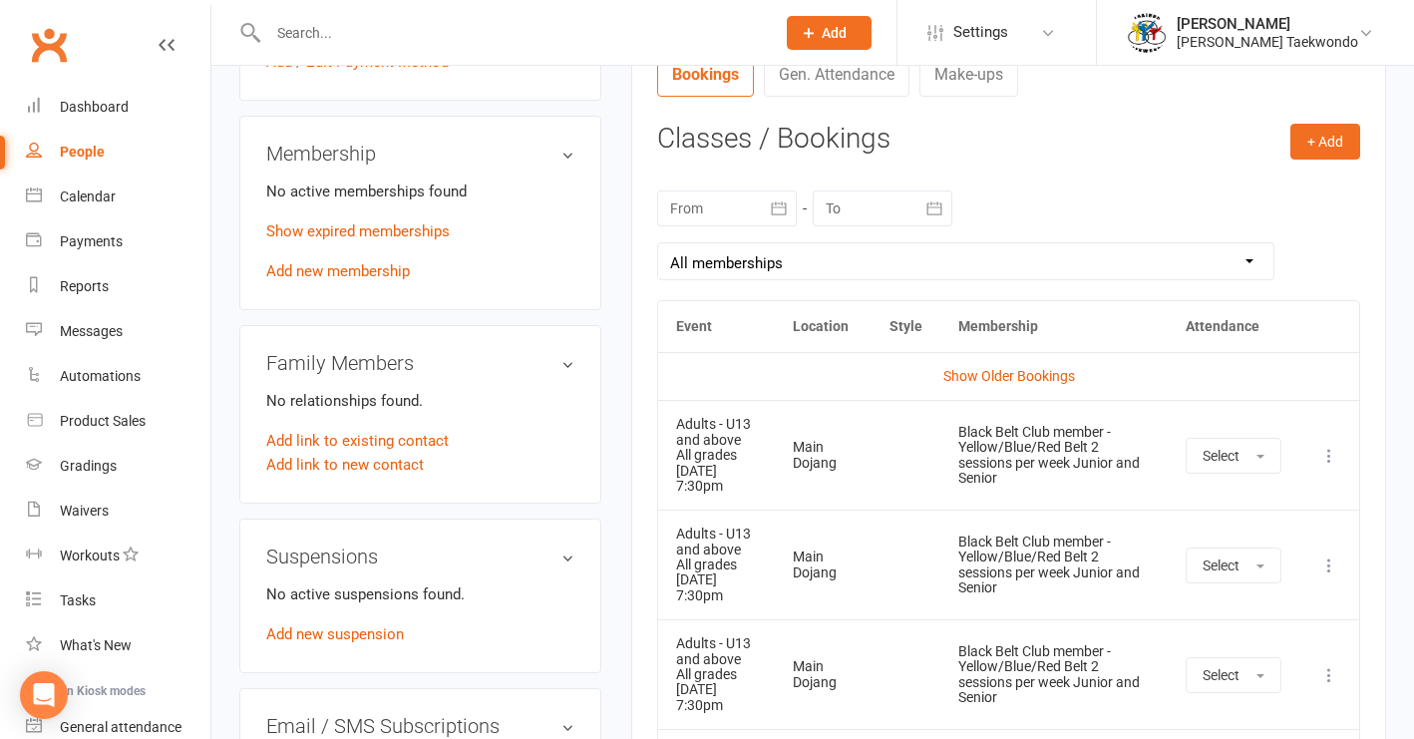
click at [1333, 557] on icon at bounding box center [1329, 566] width 20 height 20
click at [1232, 680] on link "Remove booking" at bounding box center [1241, 684] width 197 height 40
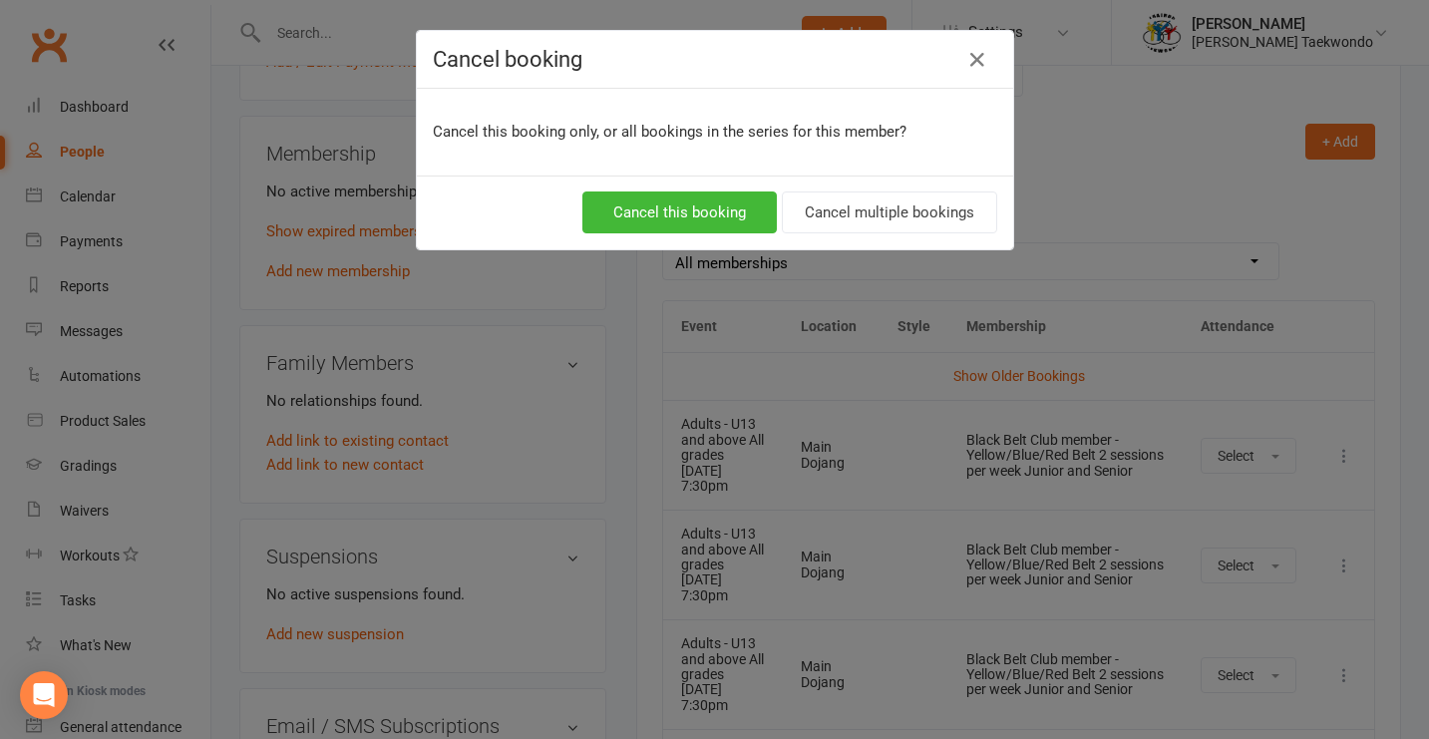
drag, startPoint x: 825, startPoint y: 205, endPoint x: 924, endPoint y: 241, distance: 105.1
click at [825, 205] on button "Cancel multiple bookings" at bounding box center [889, 212] width 215 height 42
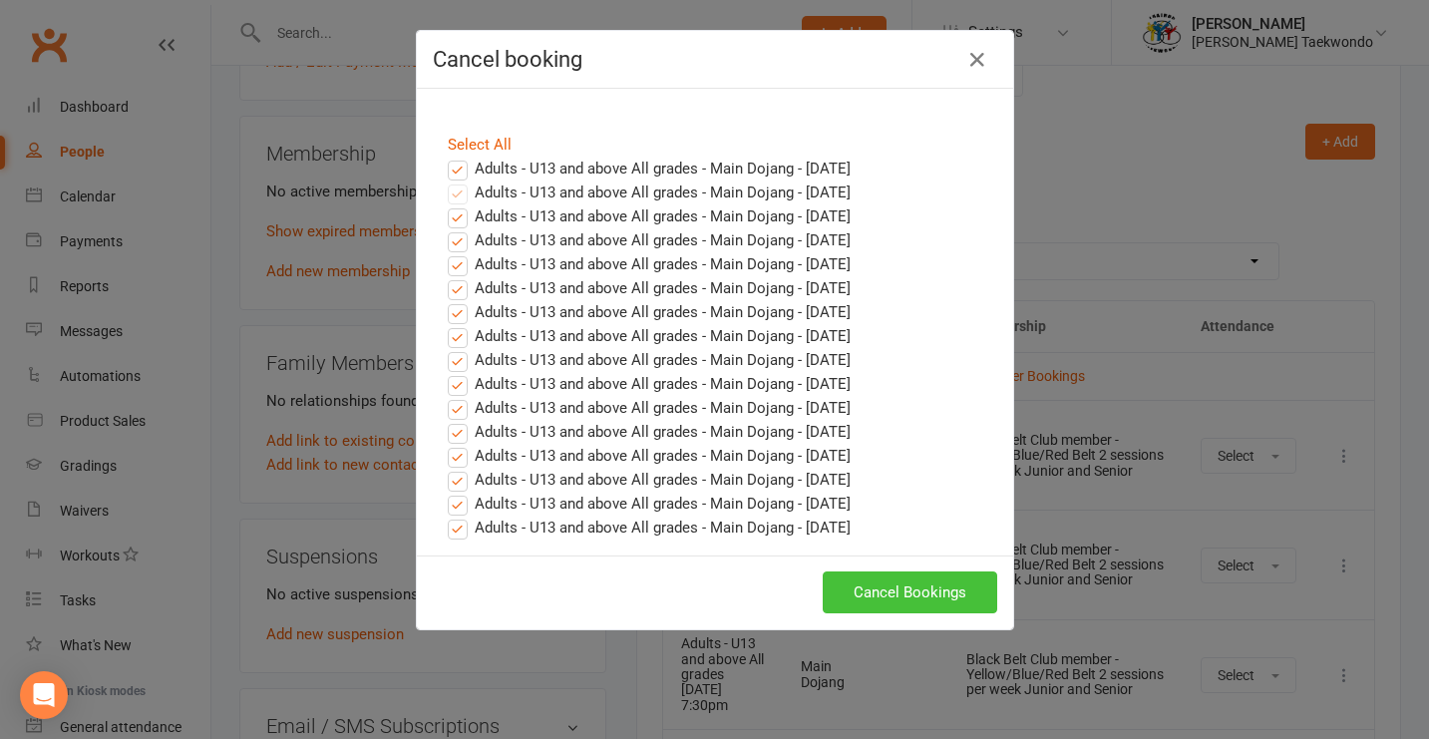
click at [867, 601] on button "Cancel Bookings" at bounding box center [910, 592] width 175 height 42
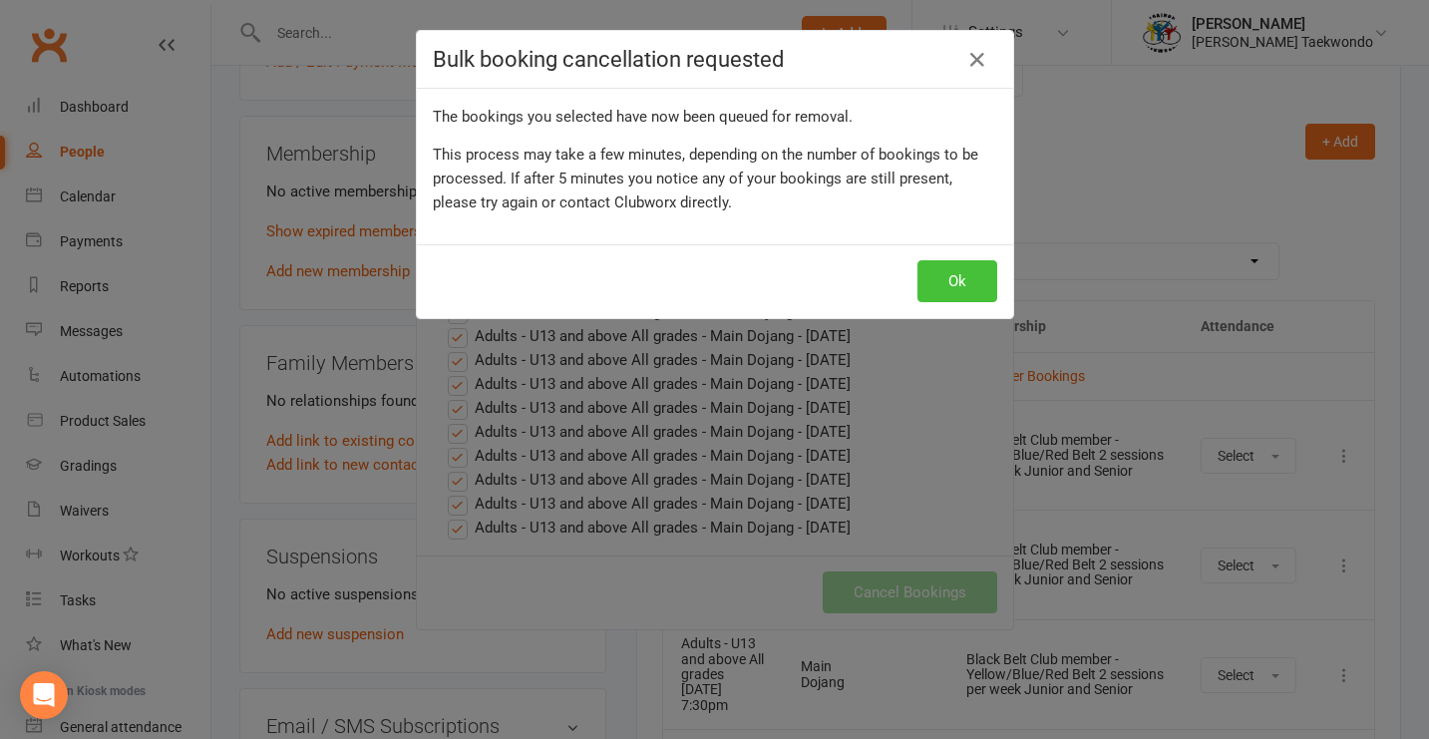
click at [936, 280] on button "Ok" at bounding box center [958, 281] width 80 height 42
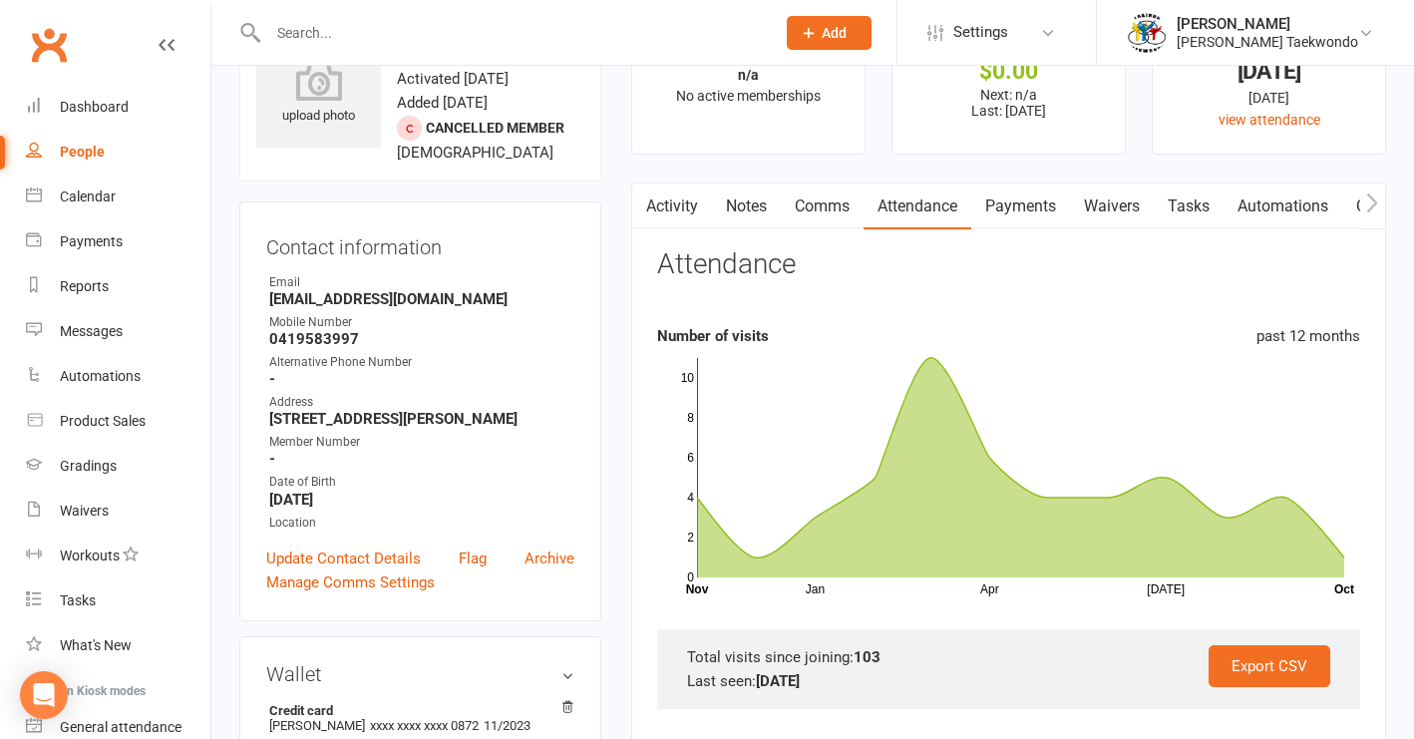
scroll to position [82, 0]
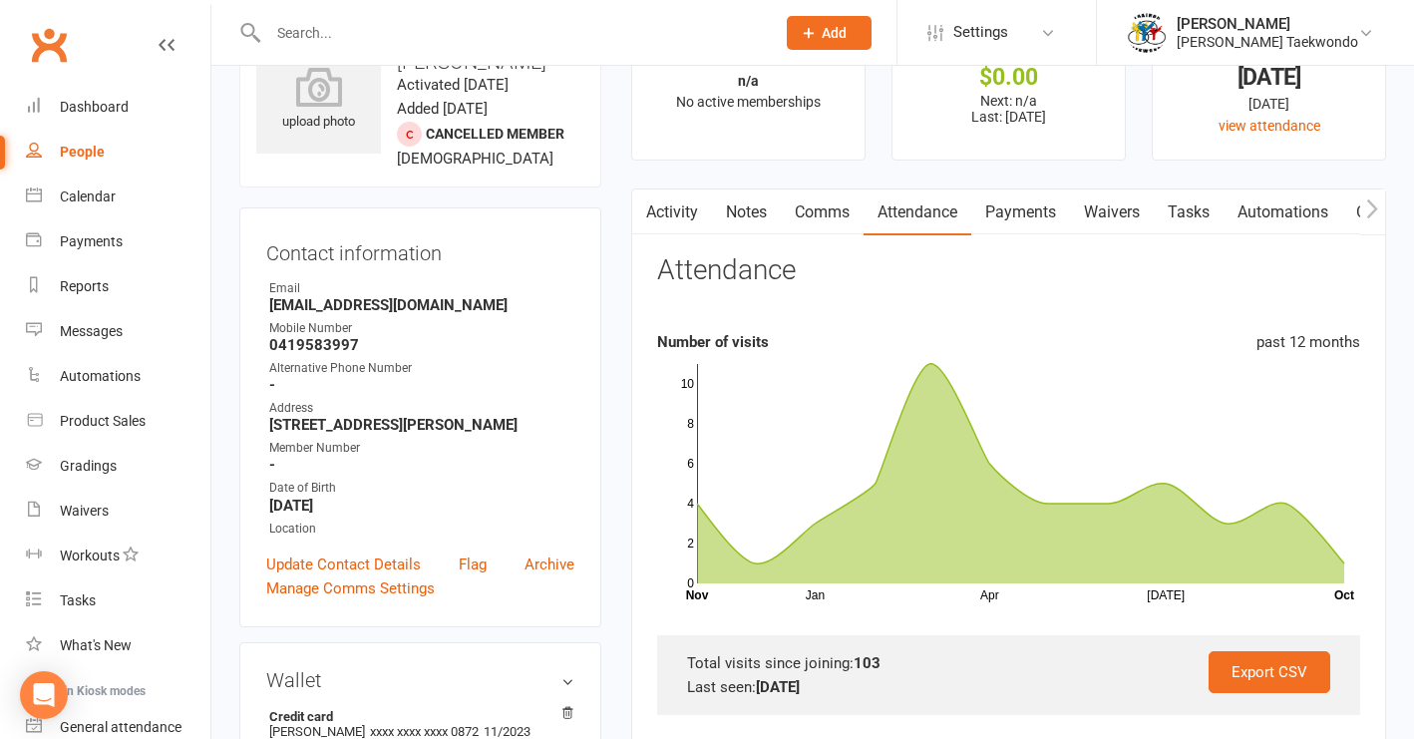
click at [1023, 215] on link "Payments" at bounding box center [1020, 212] width 99 height 46
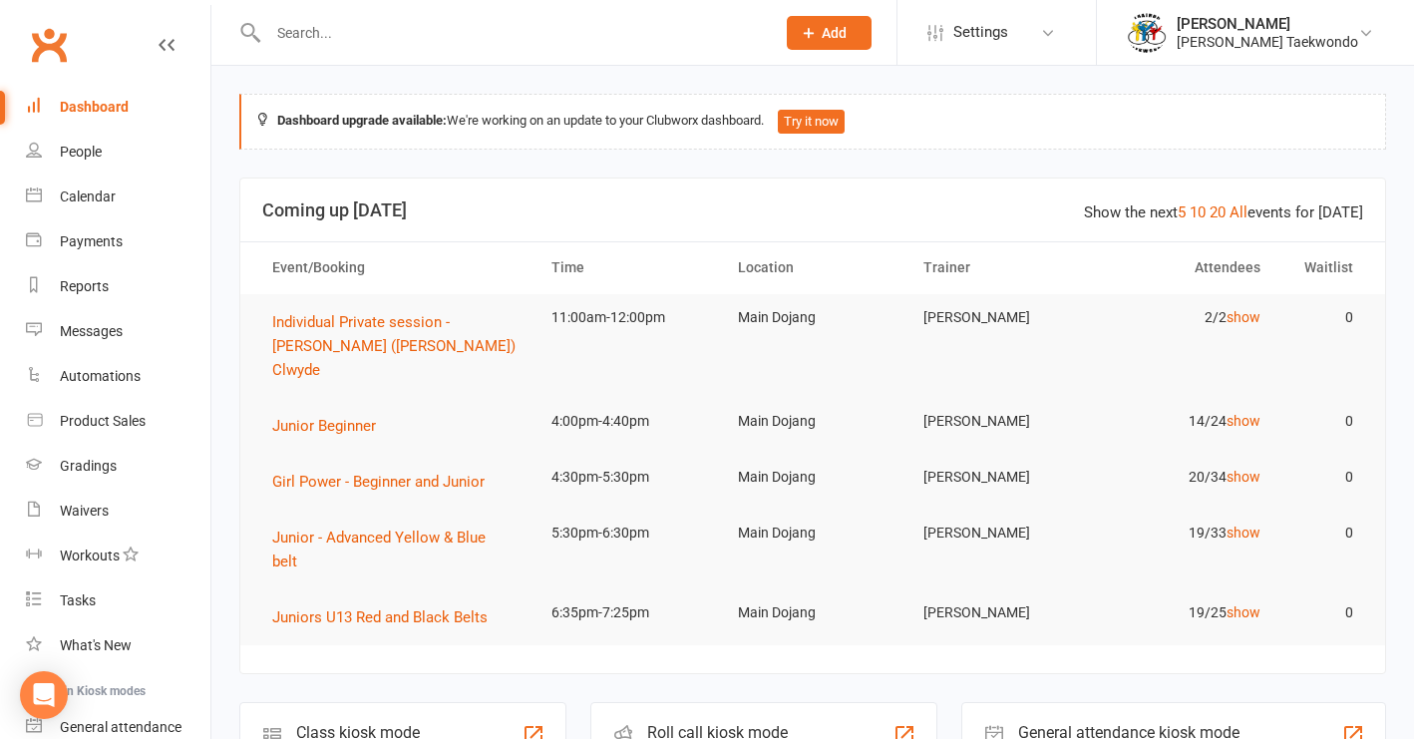
click at [297, 29] on input "text" at bounding box center [511, 33] width 499 height 28
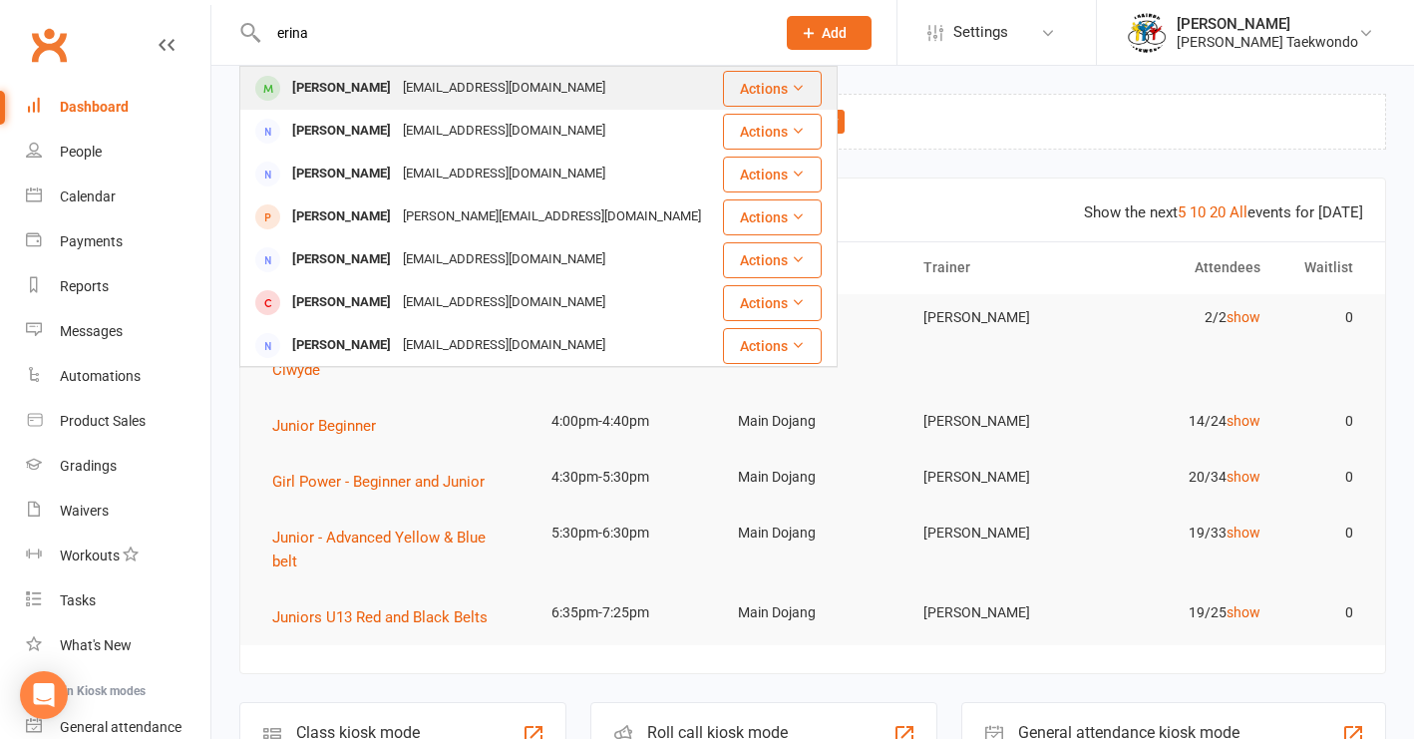
type input "erina"
click at [315, 93] on div "[PERSON_NAME]" at bounding box center [341, 88] width 111 height 29
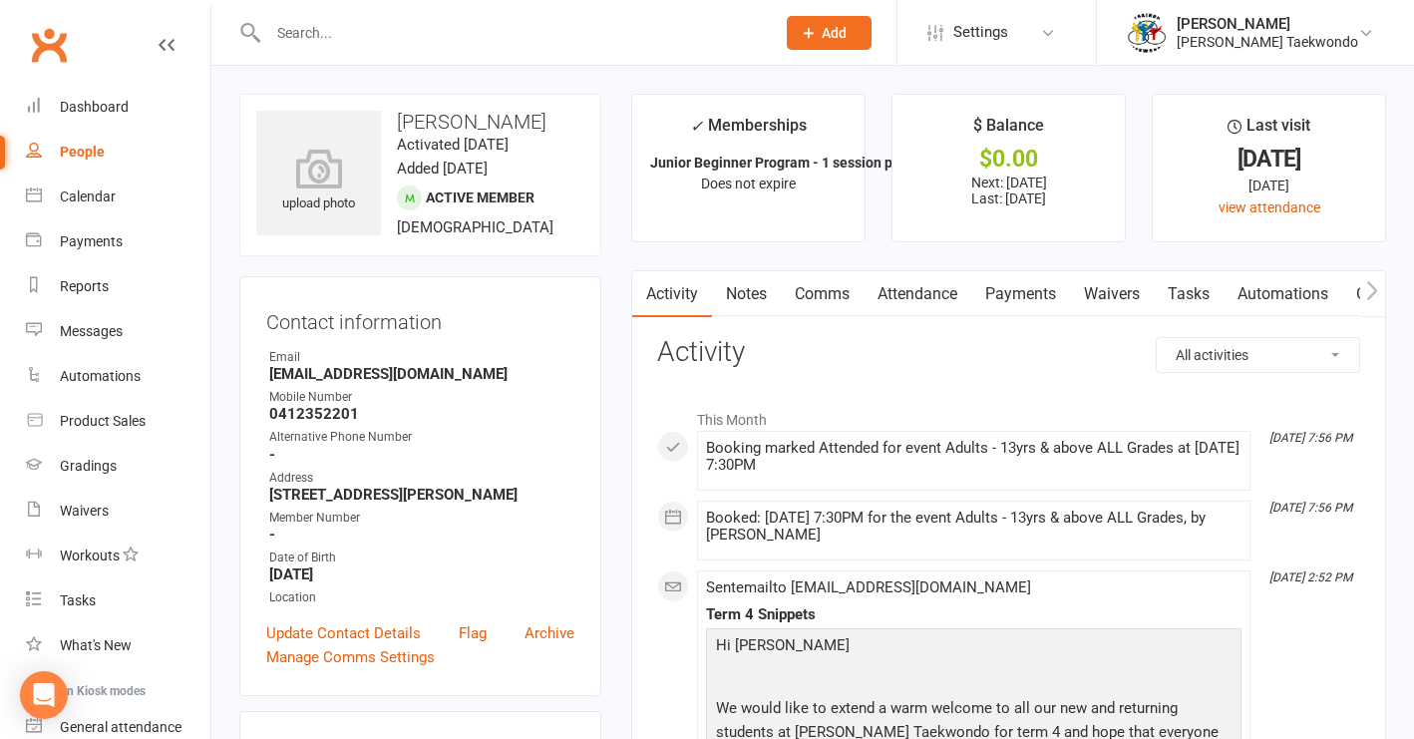
click at [1042, 295] on link "Payments" at bounding box center [1020, 294] width 99 height 46
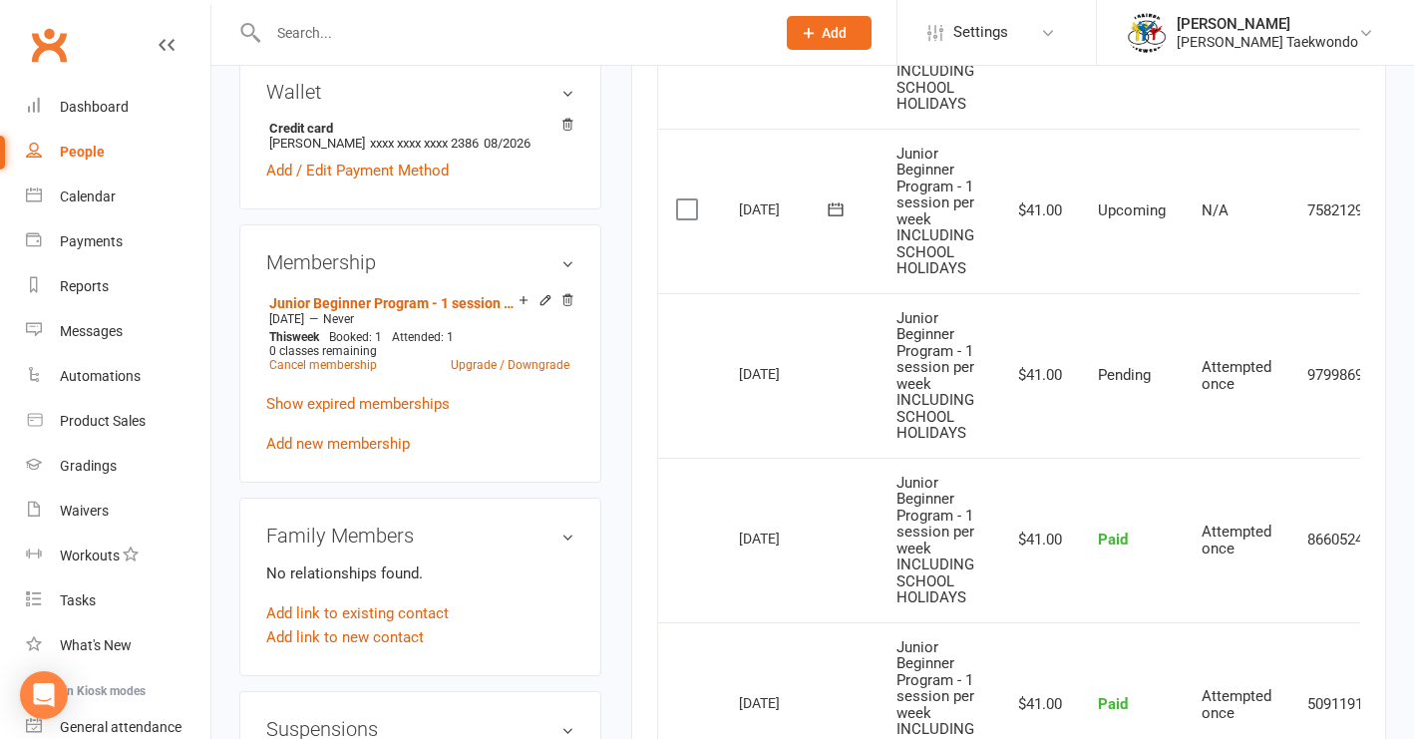
scroll to position [672, 0]
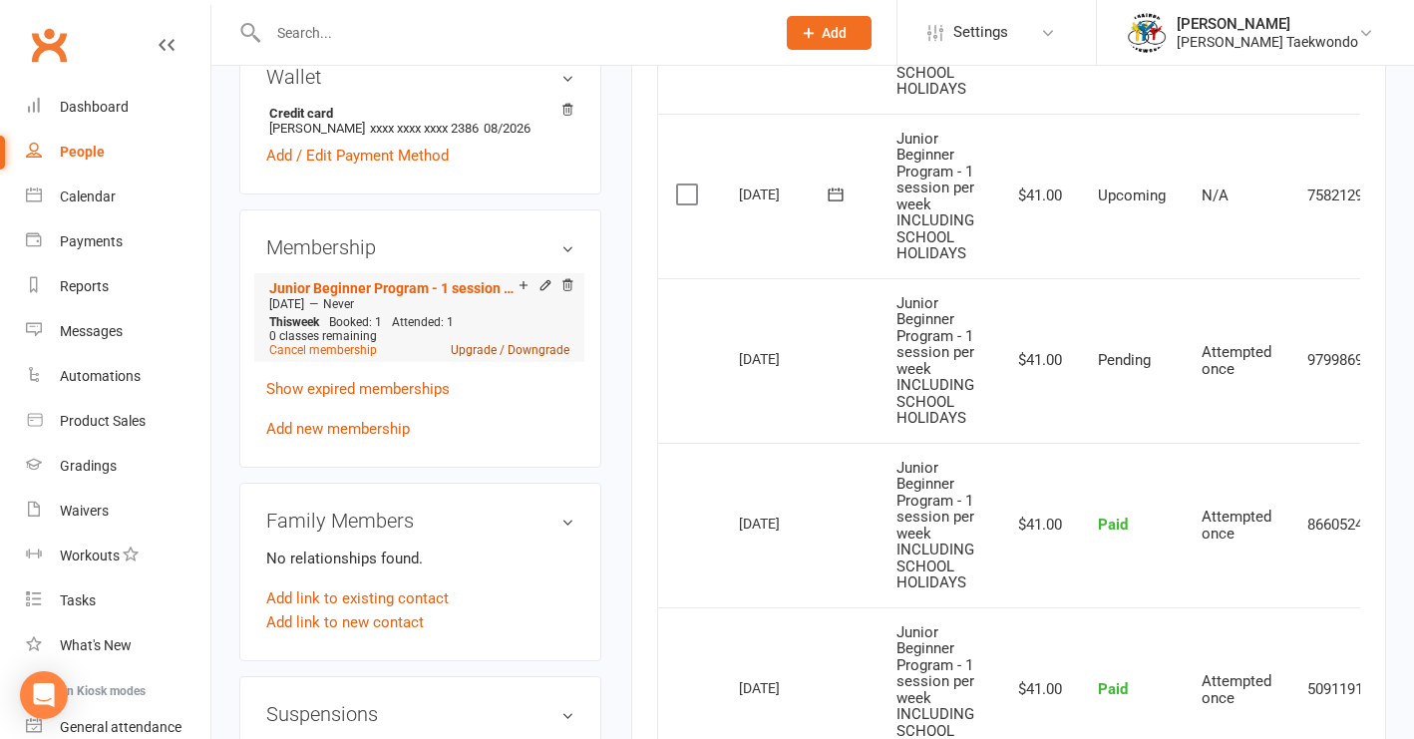
click at [507, 348] on link "Upgrade / Downgrade" at bounding box center [510, 350] width 119 height 14
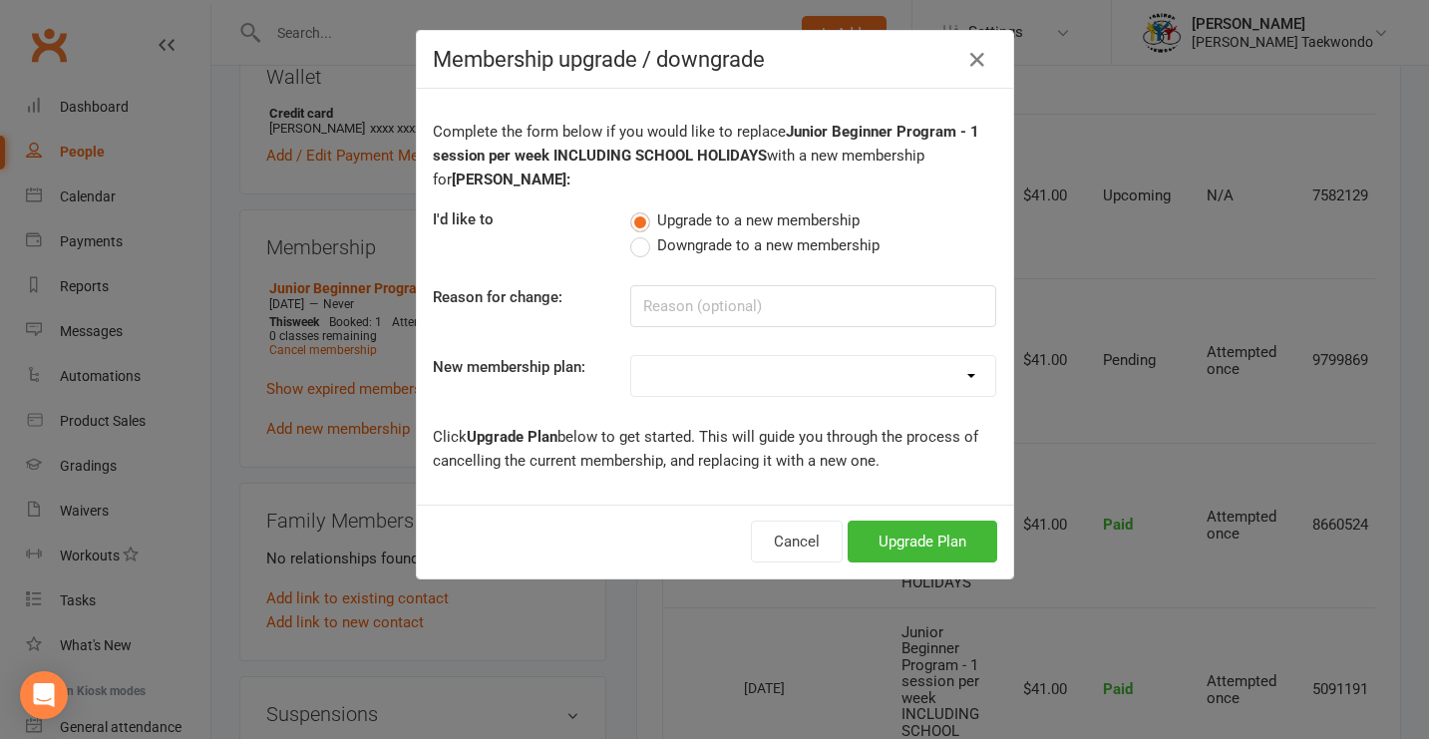
select select "2"
click at [904, 544] on button "Upgrade Plan" at bounding box center [923, 542] width 150 height 42
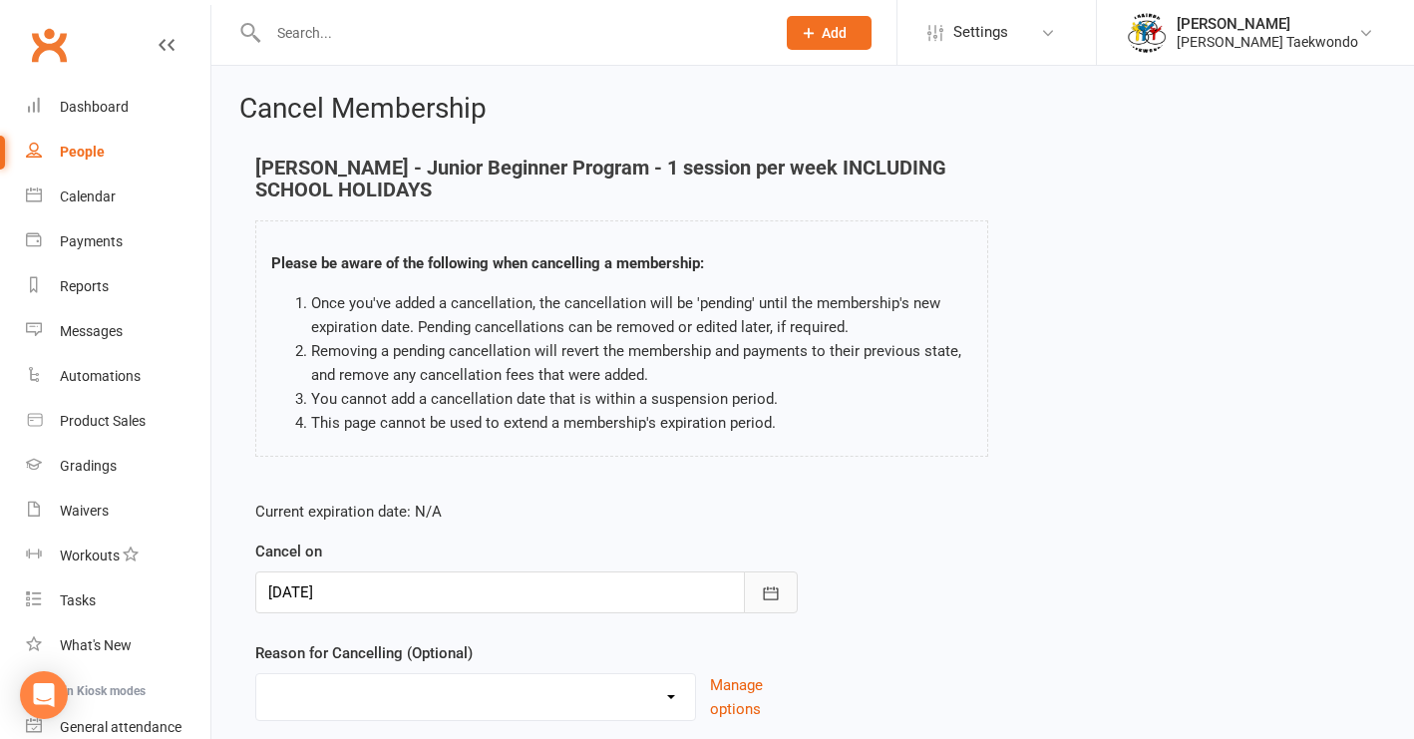
click at [769, 593] on icon "button" at bounding box center [771, 593] width 20 height 20
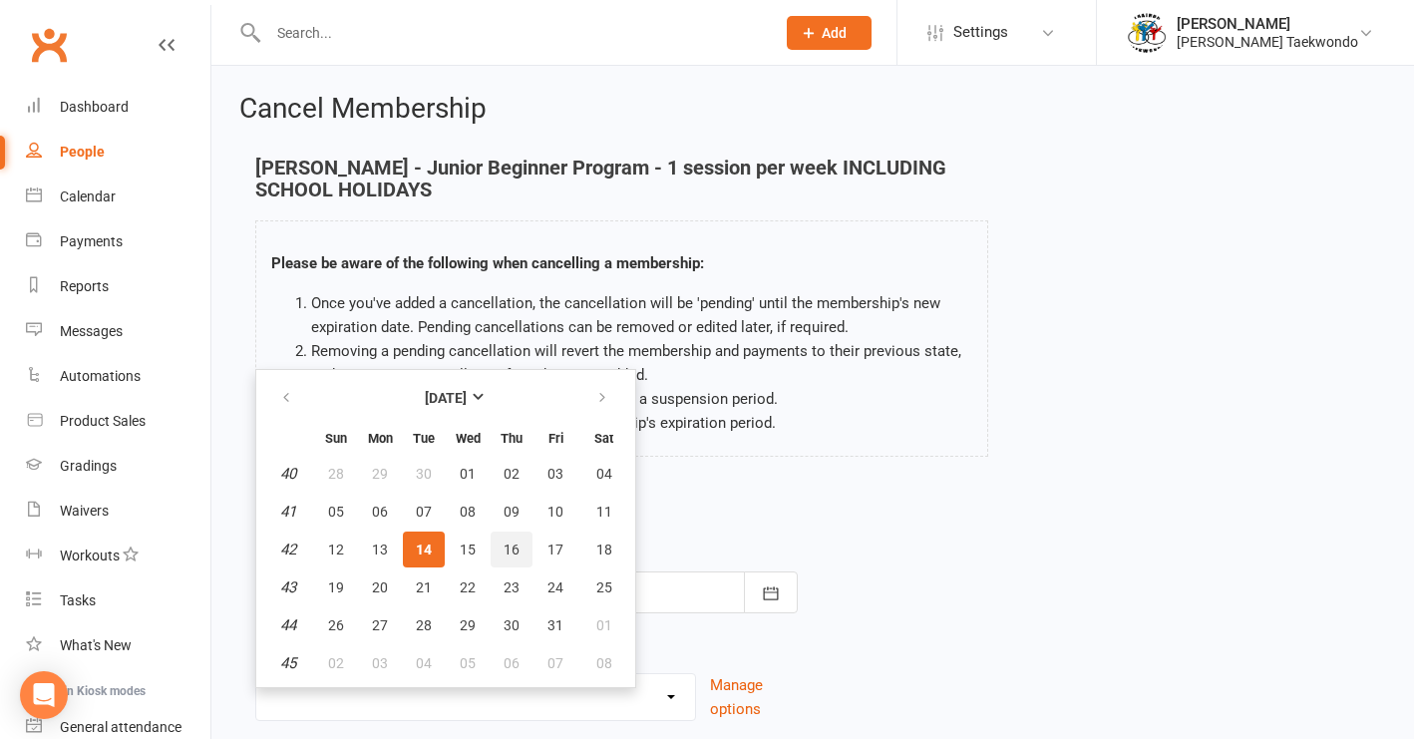
click at [518, 554] on span "16" at bounding box center [512, 550] width 16 height 16
type input "16 Oct 2025"
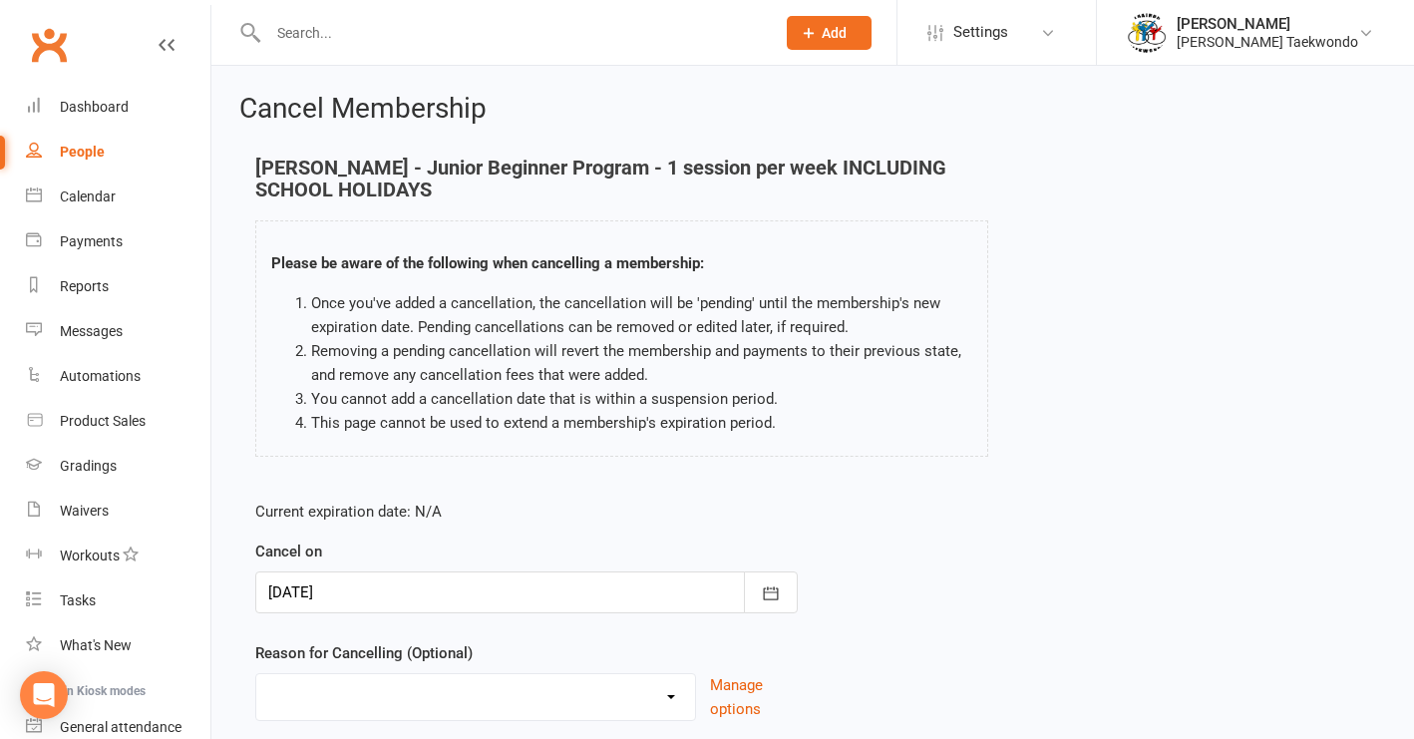
scroll to position [161, 0]
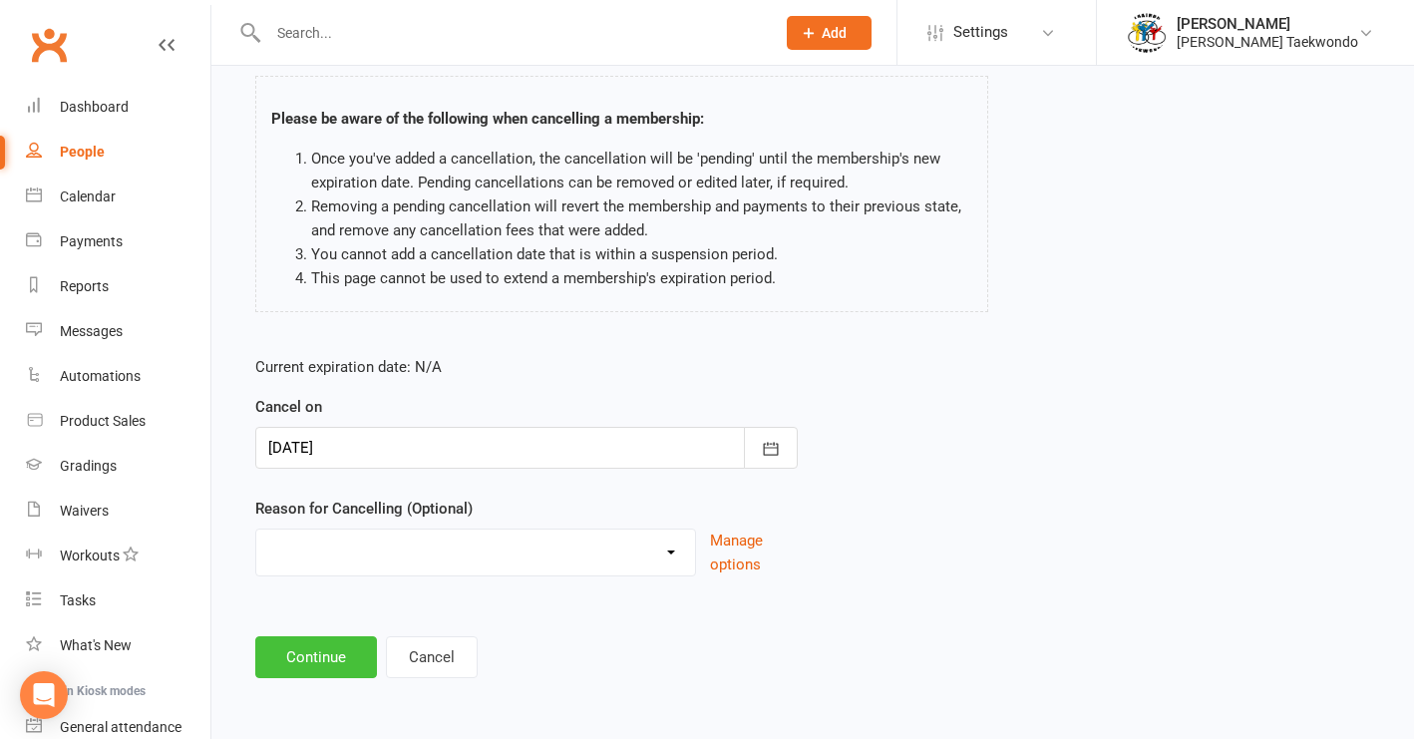
click at [313, 636] on button "Continue" at bounding box center [316, 657] width 122 height 42
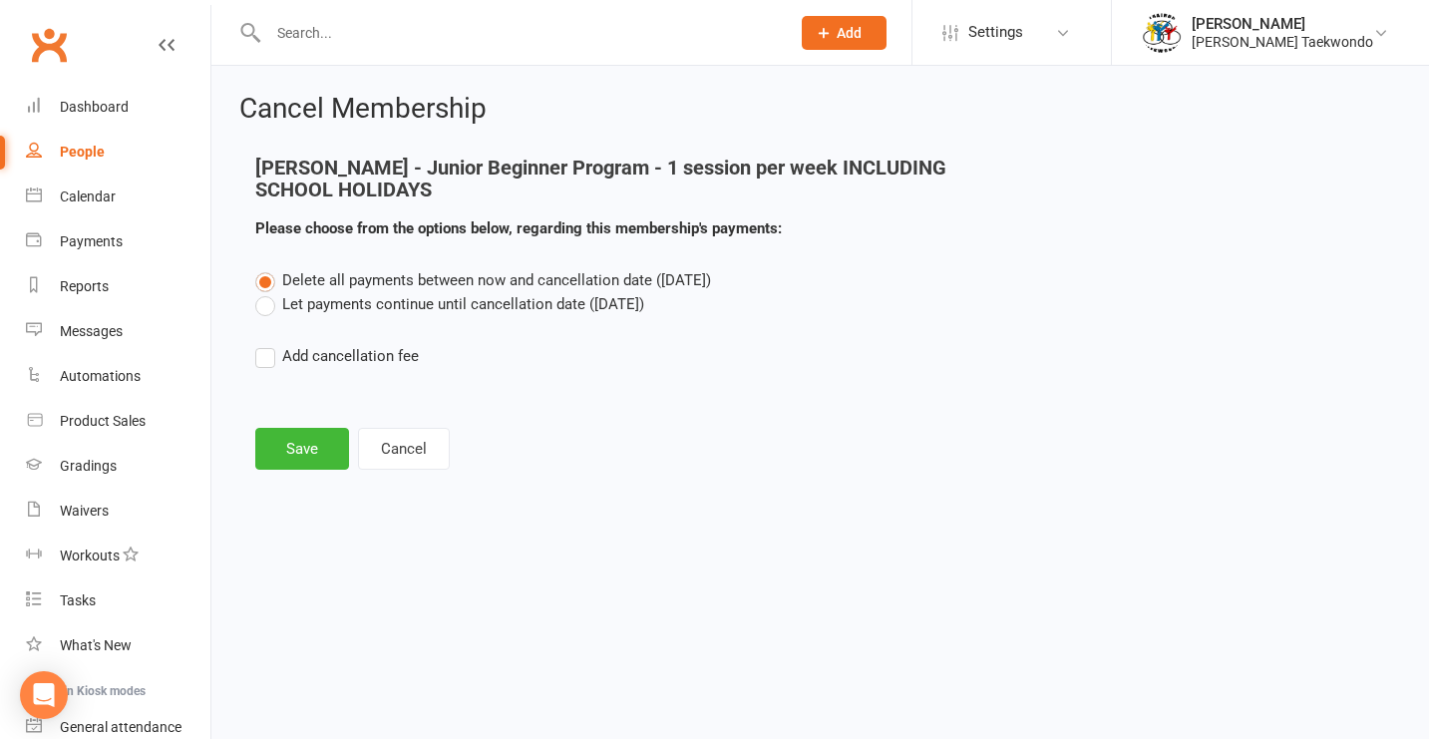
click at [262, 307] on label "Let payments continue until cancellation date (Oct 16, 2025)" at bounding box center [449, 304] width 389 height 24
click at [262, 292] on input "Let payments continue until cancellation date (Oct 16, 2025)" at bounding box center [261, 292] width 13 height 0
click at [299, 452] on button "Save" at bounding box center [302, 449] width 94 height 42
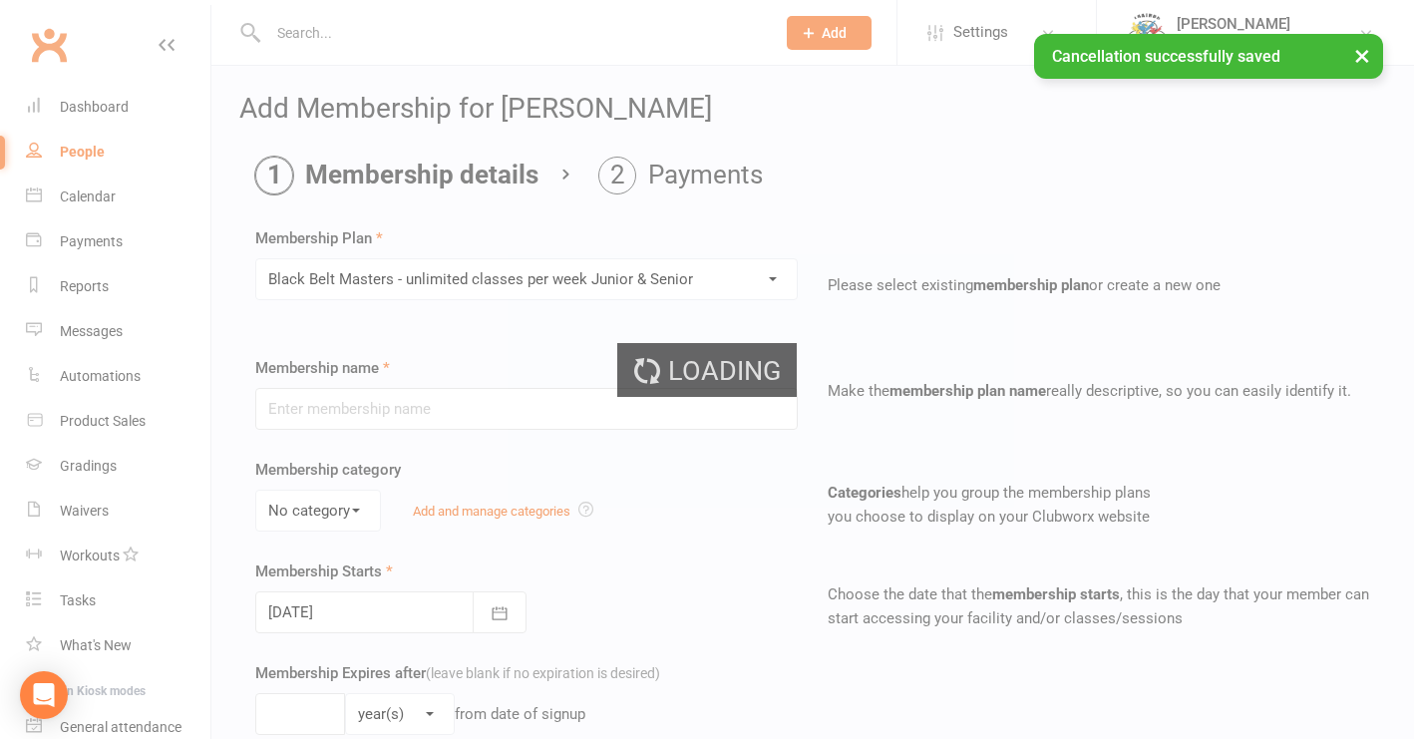
type input "Black Belt Masters - unlimited classes per week Junior & Senior"
type input "0"
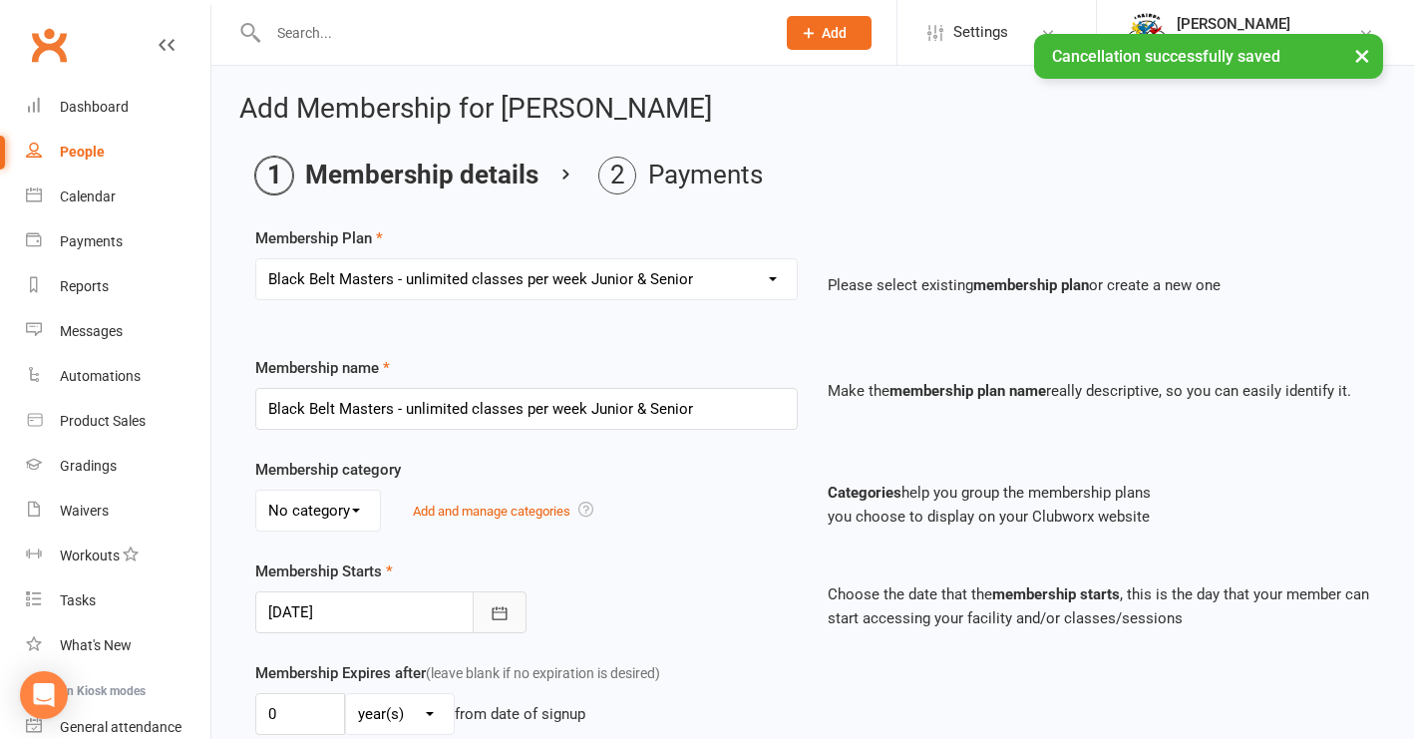
click at [496, 611] on icon "button" at bounding box center [500, 612] width 15 height 13
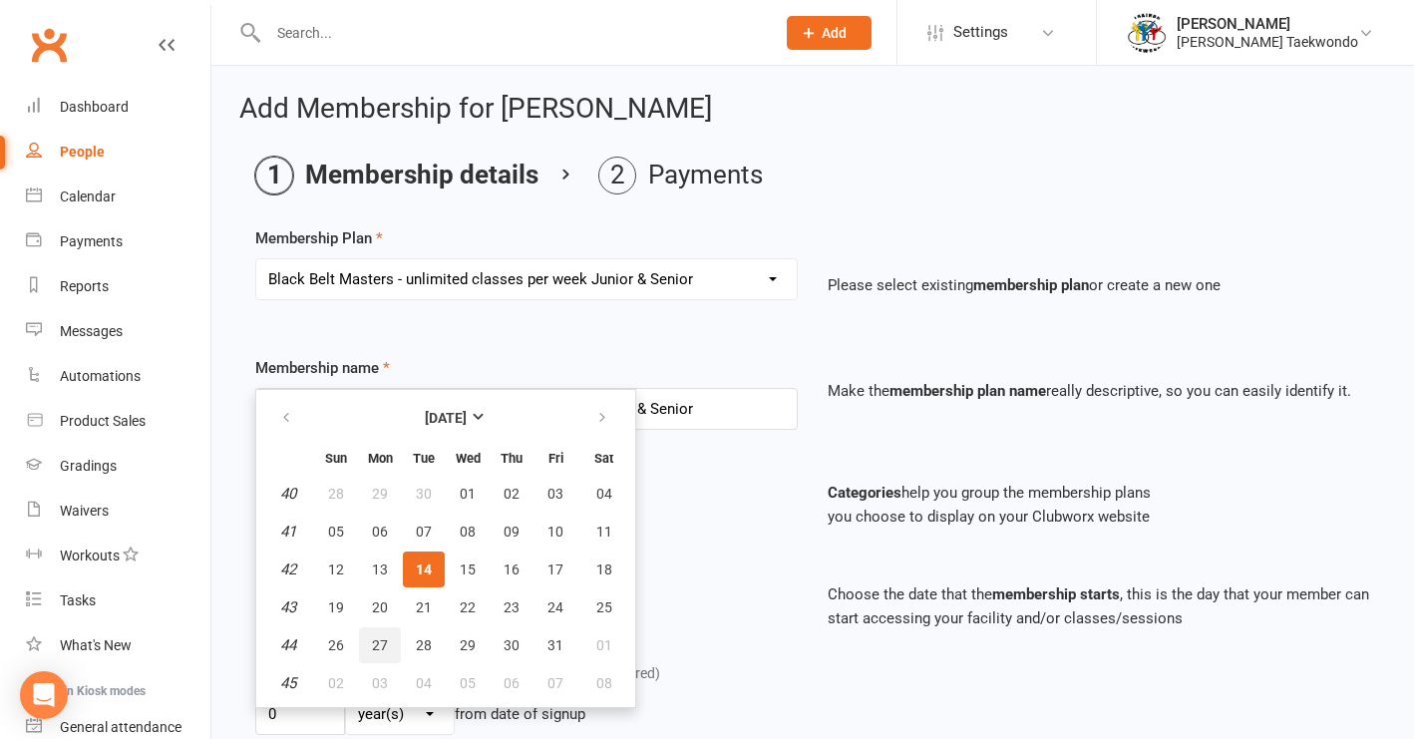
click at [377, 644] on span "27" at bounding box center [380, 645] width 16 height 16
type input "27 Oct 2025"
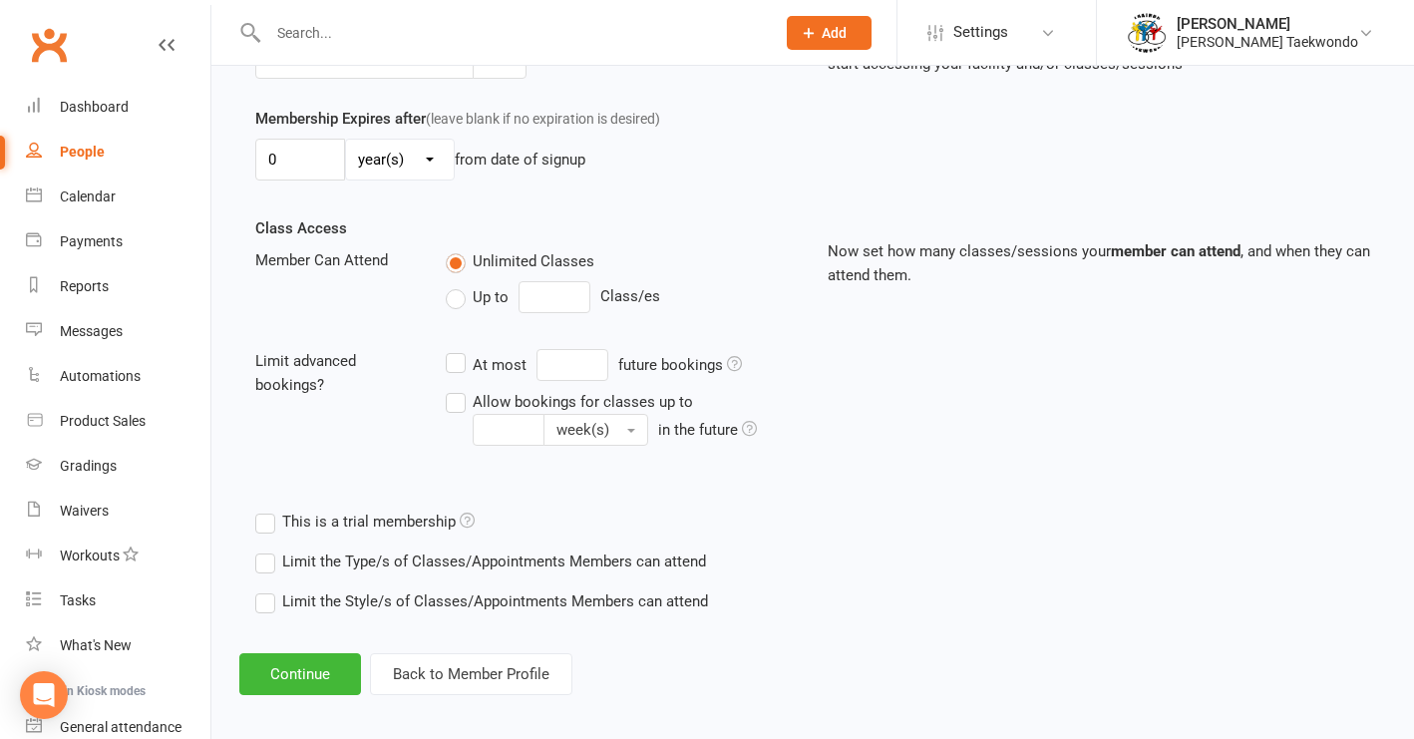
scroll to position [583, 0]
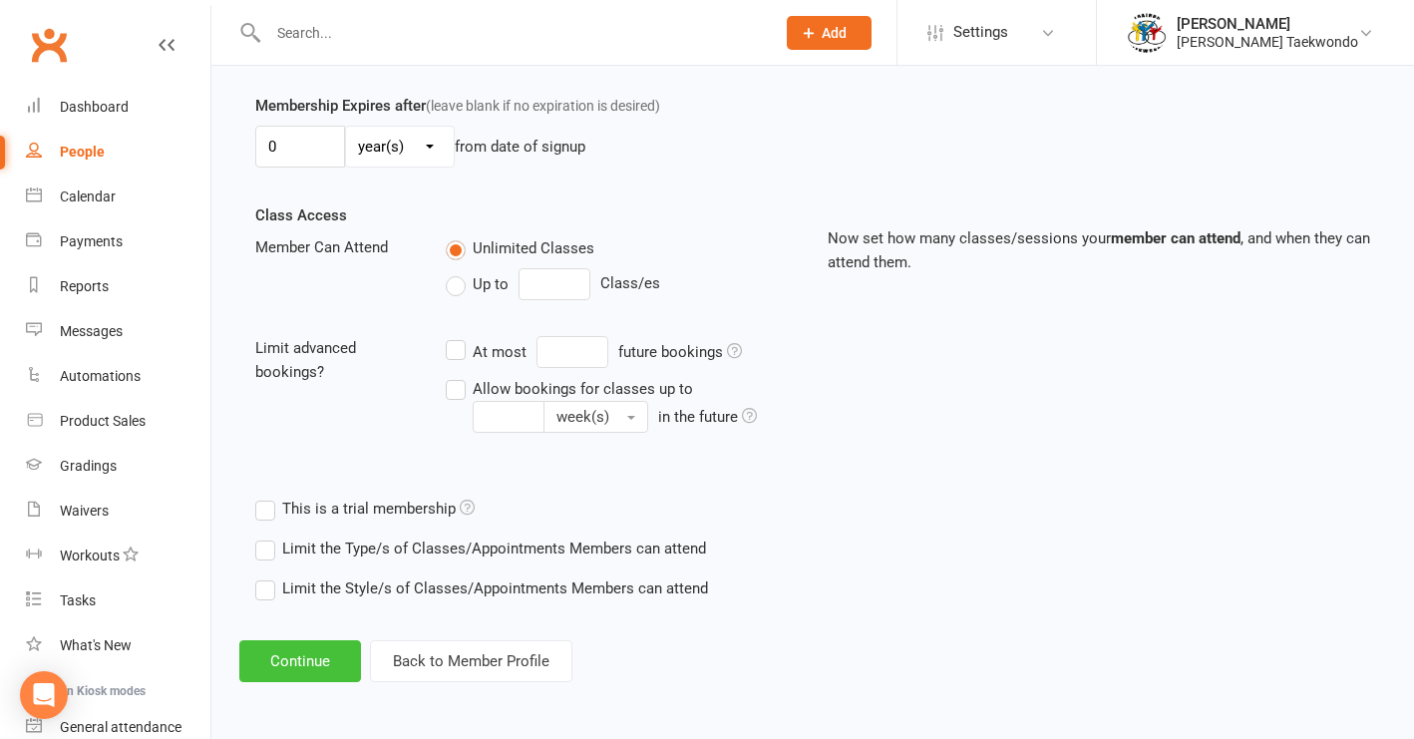
click at [336, 640] on button "Continue" at bounding box center [300, 661] width 122 height 42
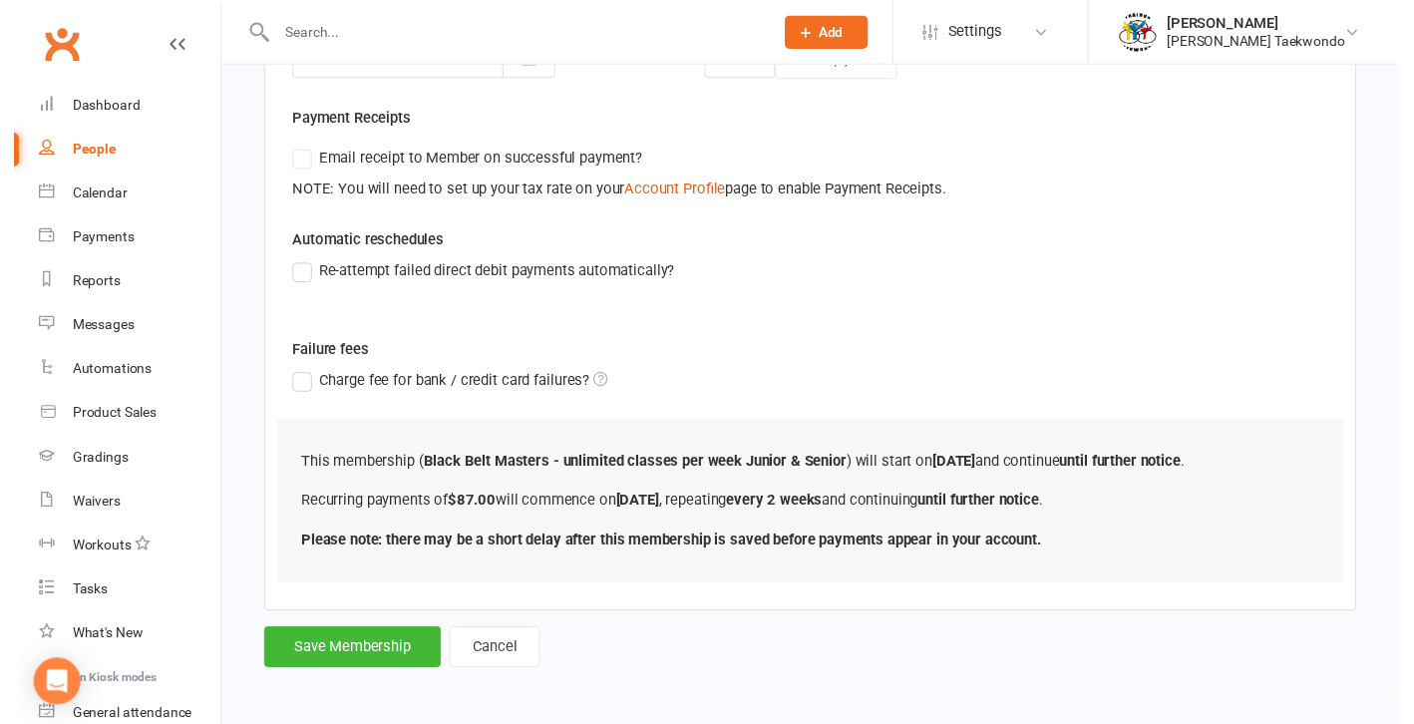
scroll to position [567, 0]
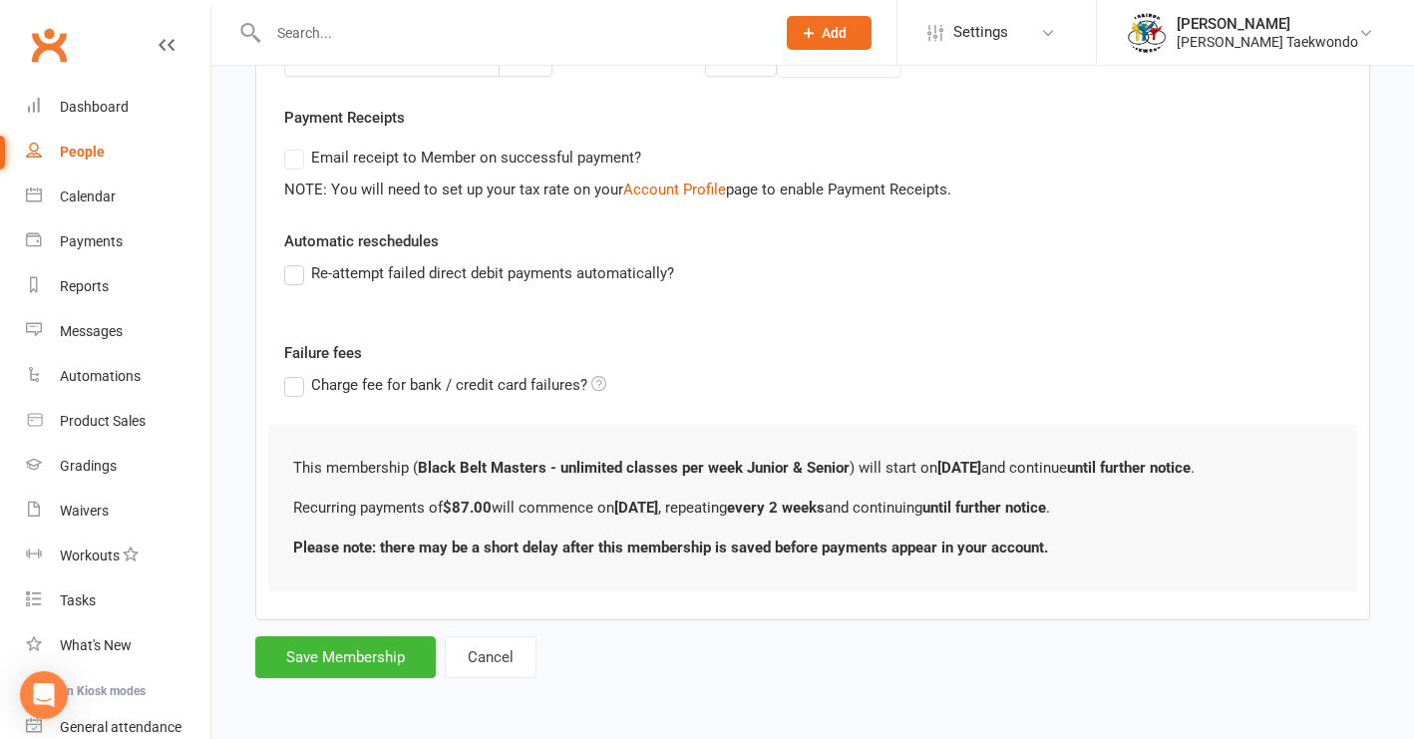
drag, startPoint x: 377, startPoint y: 639, endPoint x: 517, endPoint y: 616, distance: 141.5
click at [377, 638] on button "Save Membership" at bounding box center [345, 657] width 181 height 42
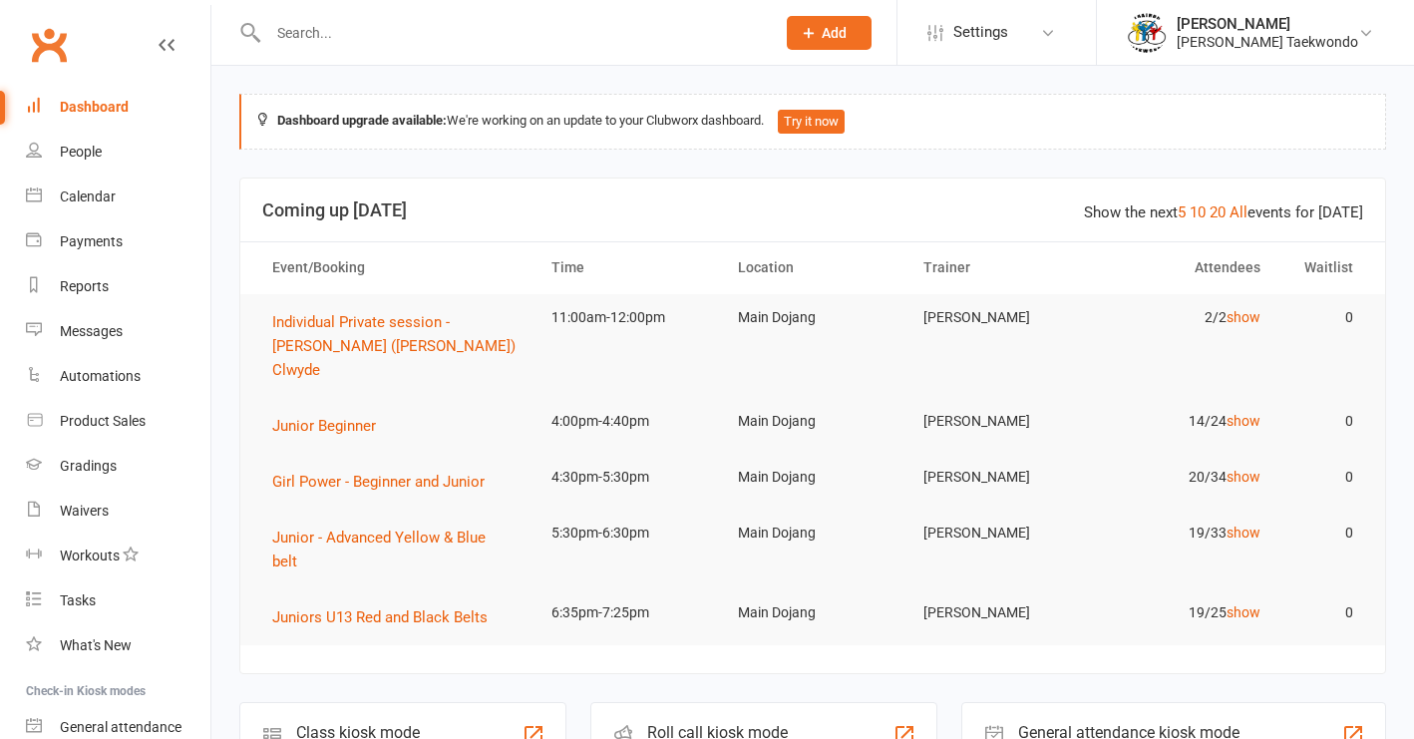
click at [308, 43] on input "text" at bounding box center [511, 33] width 499 height 28
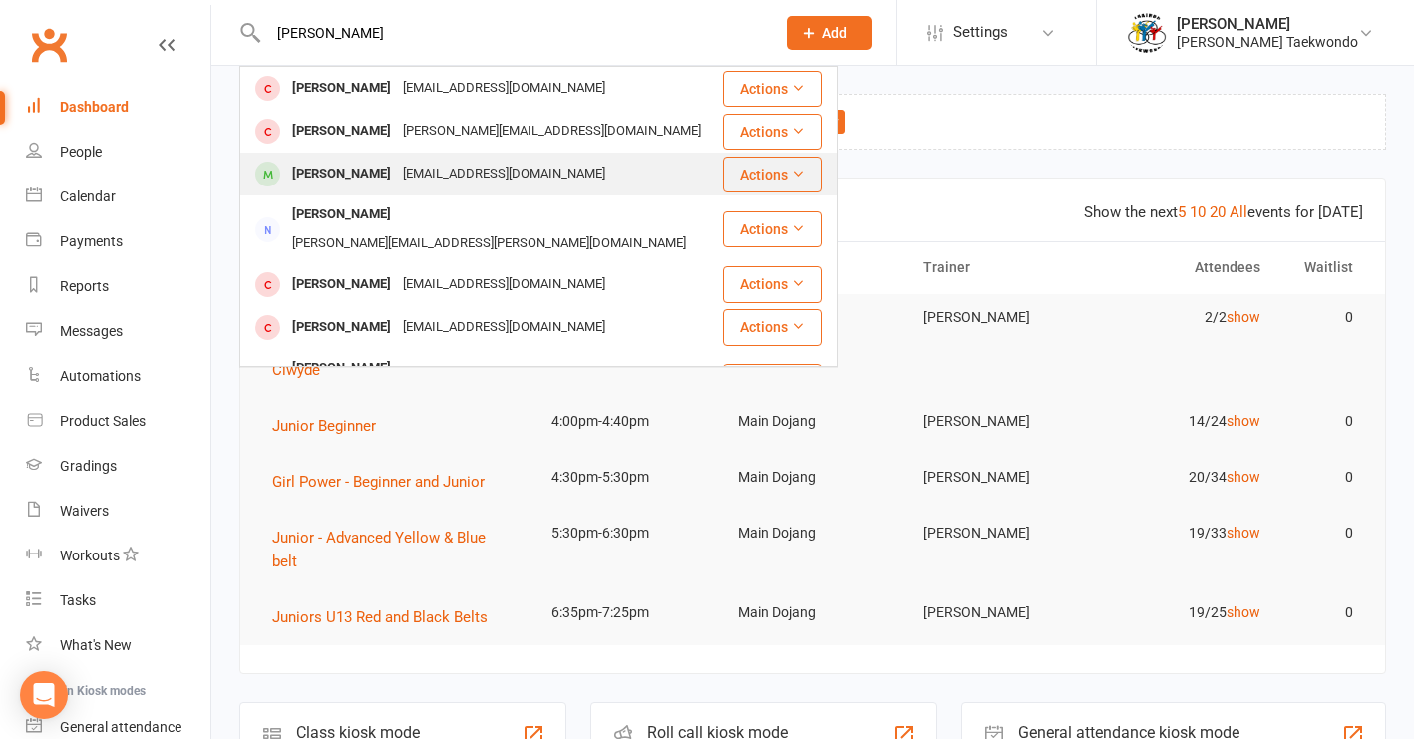
type input "liam"
click at [324, 183] on div "Liam Lane" at bounding box center [341, 174] width 111 height 29
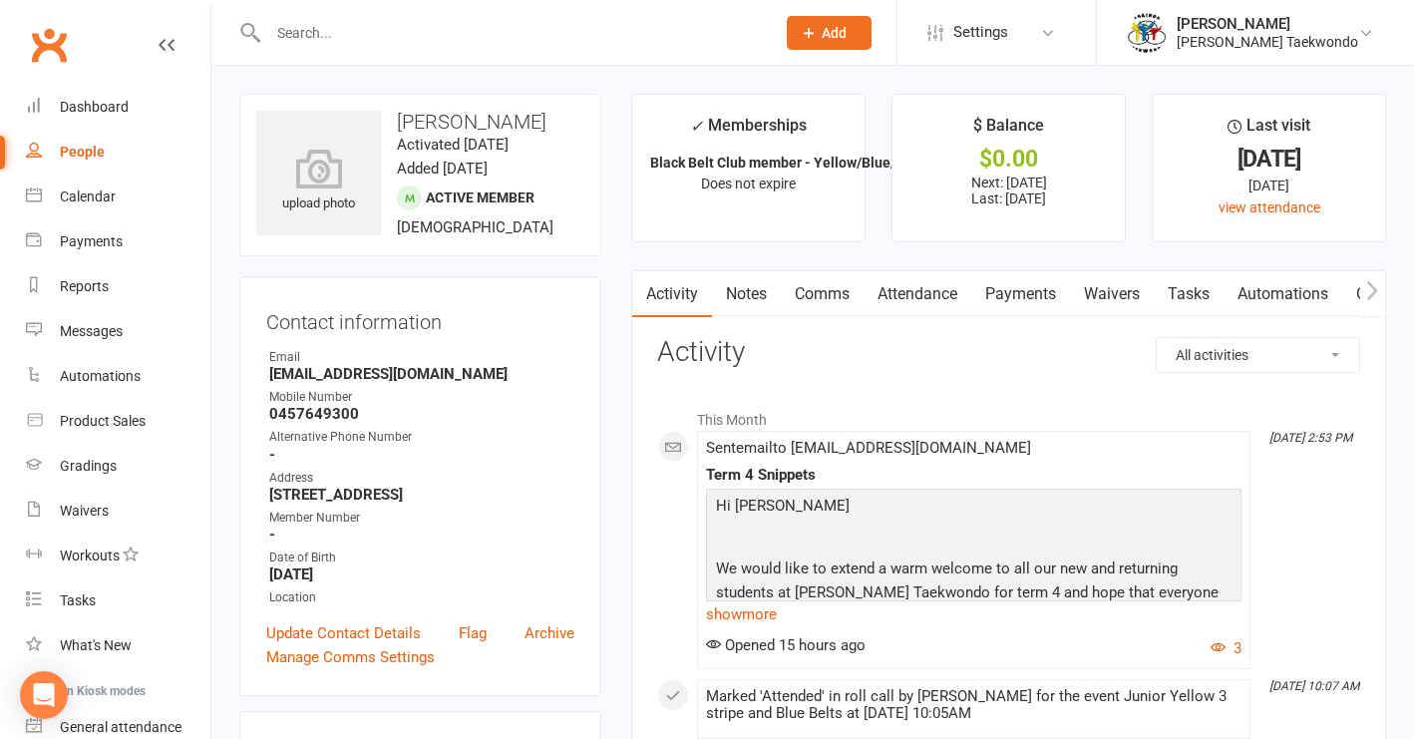
click at [937, 295] on link "Attendance" at bounding box center [918, 294] width 108 height 46
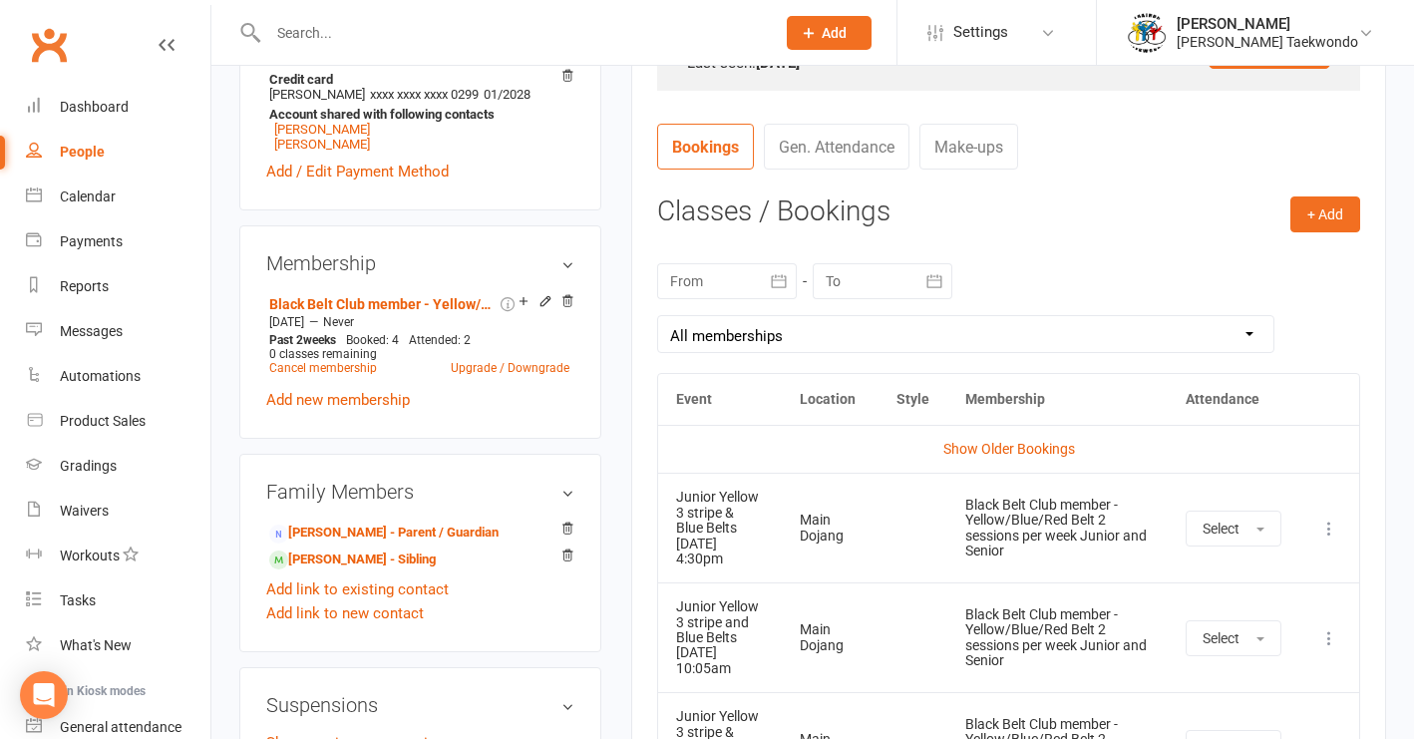
scroll to position [755, 0]
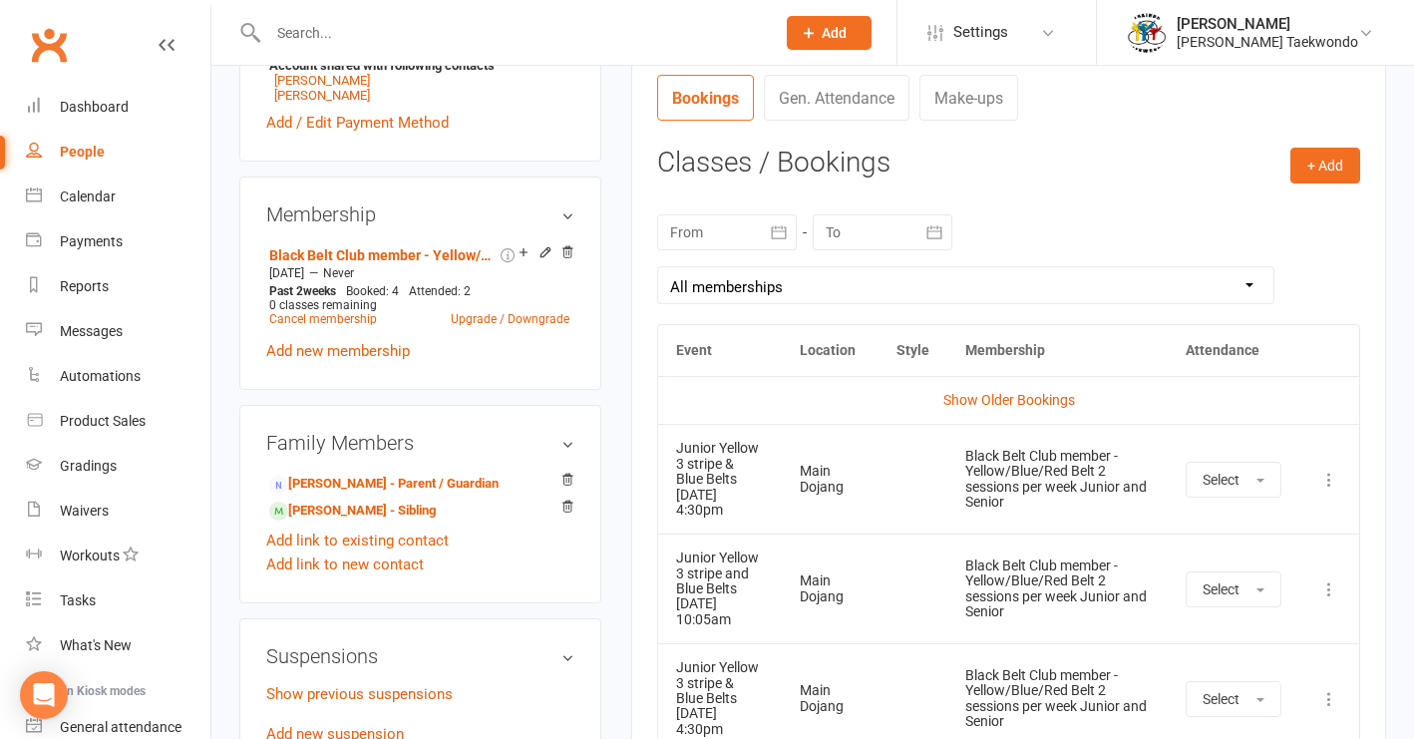
click at [1327, 473] on icon at bounding box center [1329, 480] width 20 height 20
click at [1253, 589] on link "Remove booking" at bounding box center [1241, 598] width 197 height 40
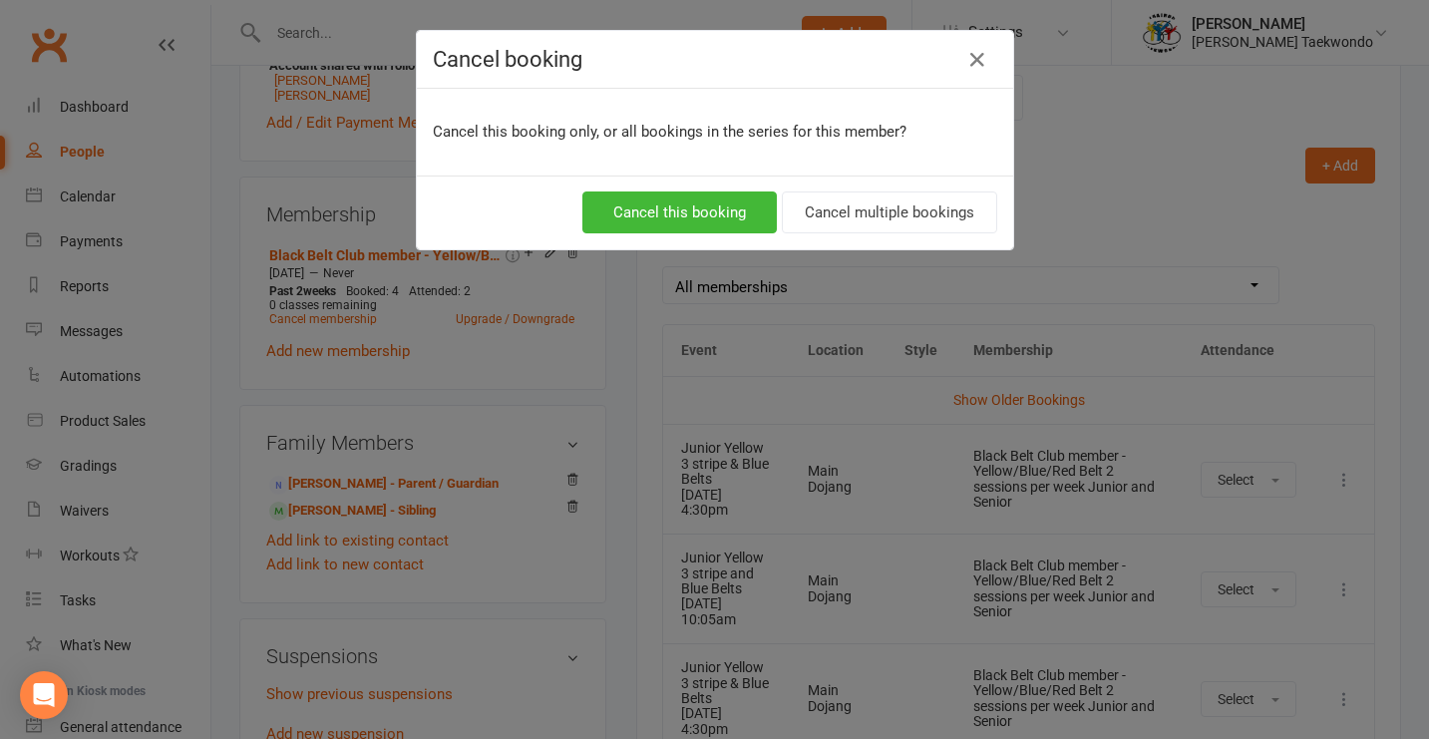
click at [879, 215] on button "Cancel multiple bookings" at bounding box center [889, 212] width 215 height 42
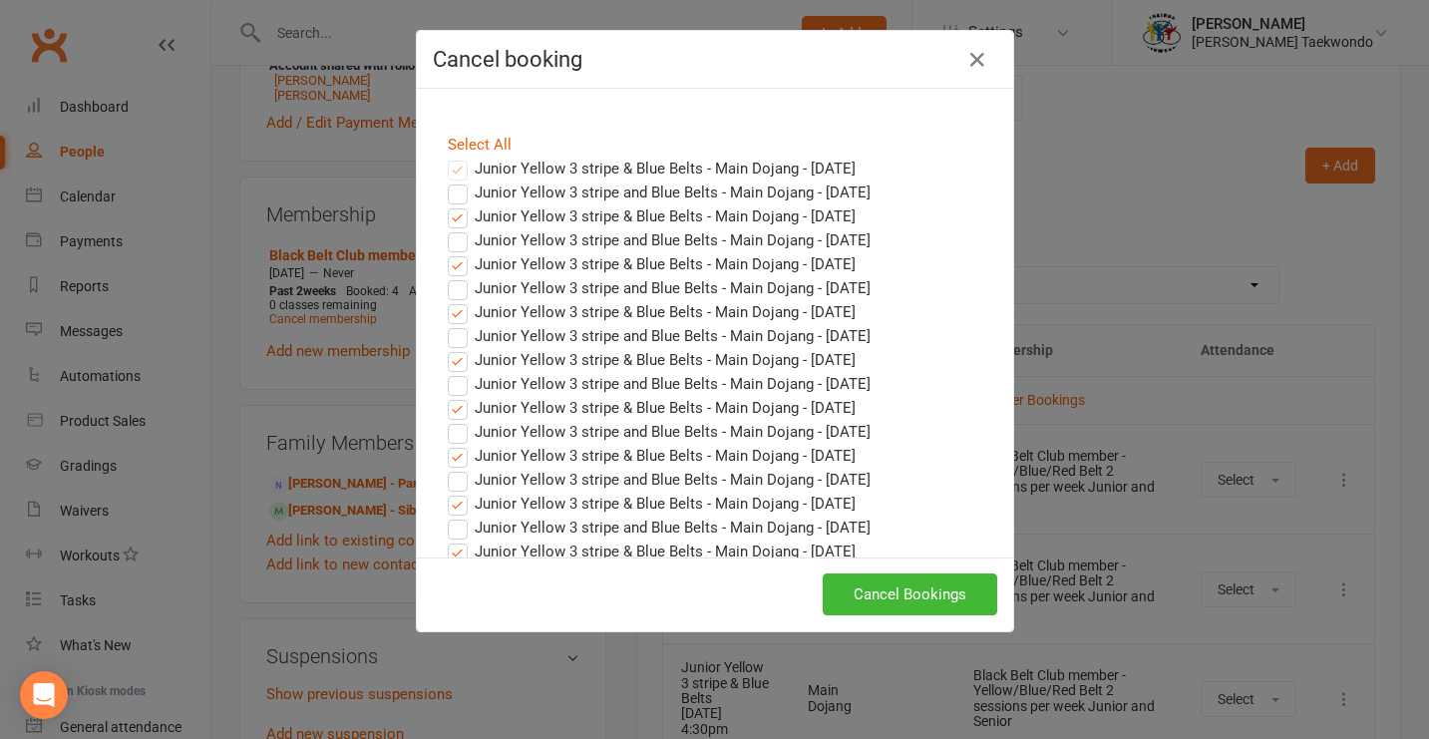
click at [895, 595] on button "Cancel Bookings" at bounding box center [910, 594] width 175 height 42
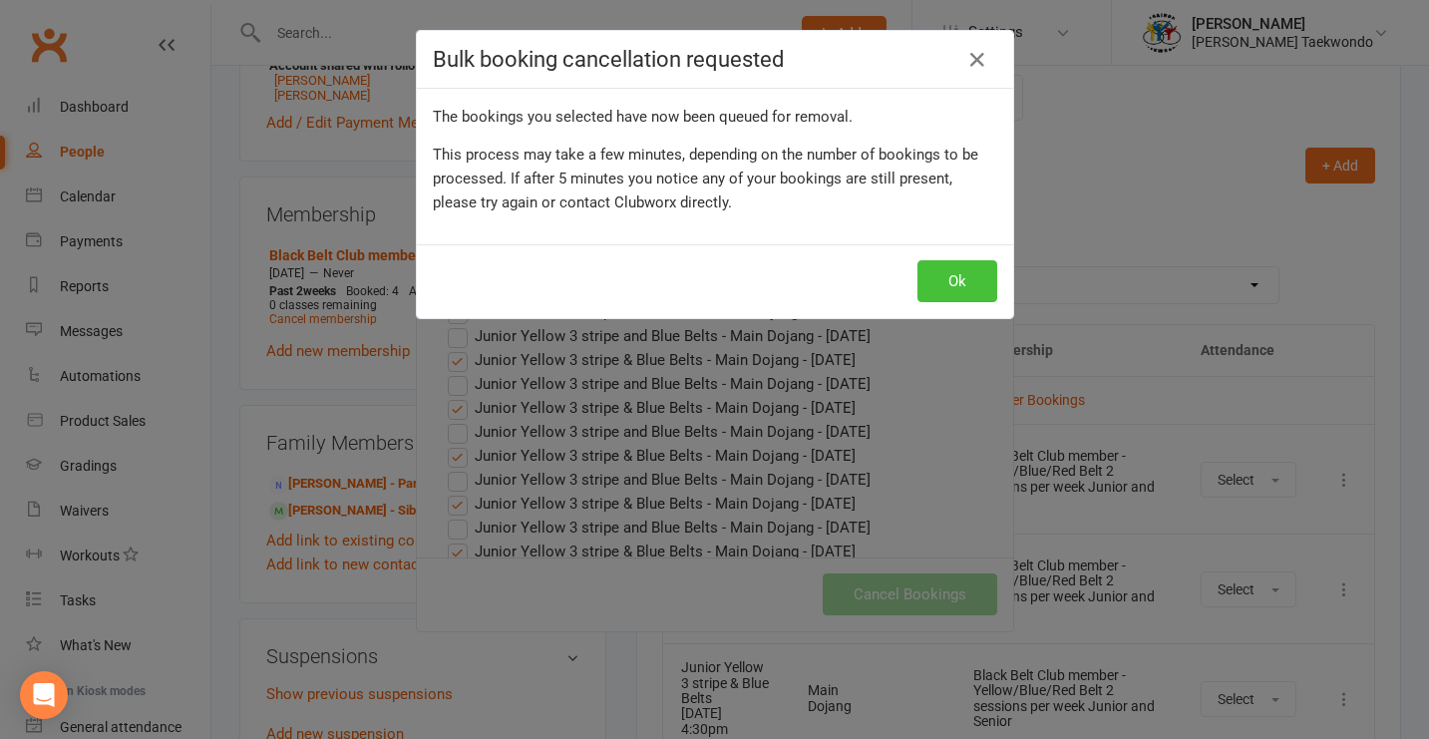
click at [948, 283] on button "Ok" at bounding box center [958, 281] width 80 height 42
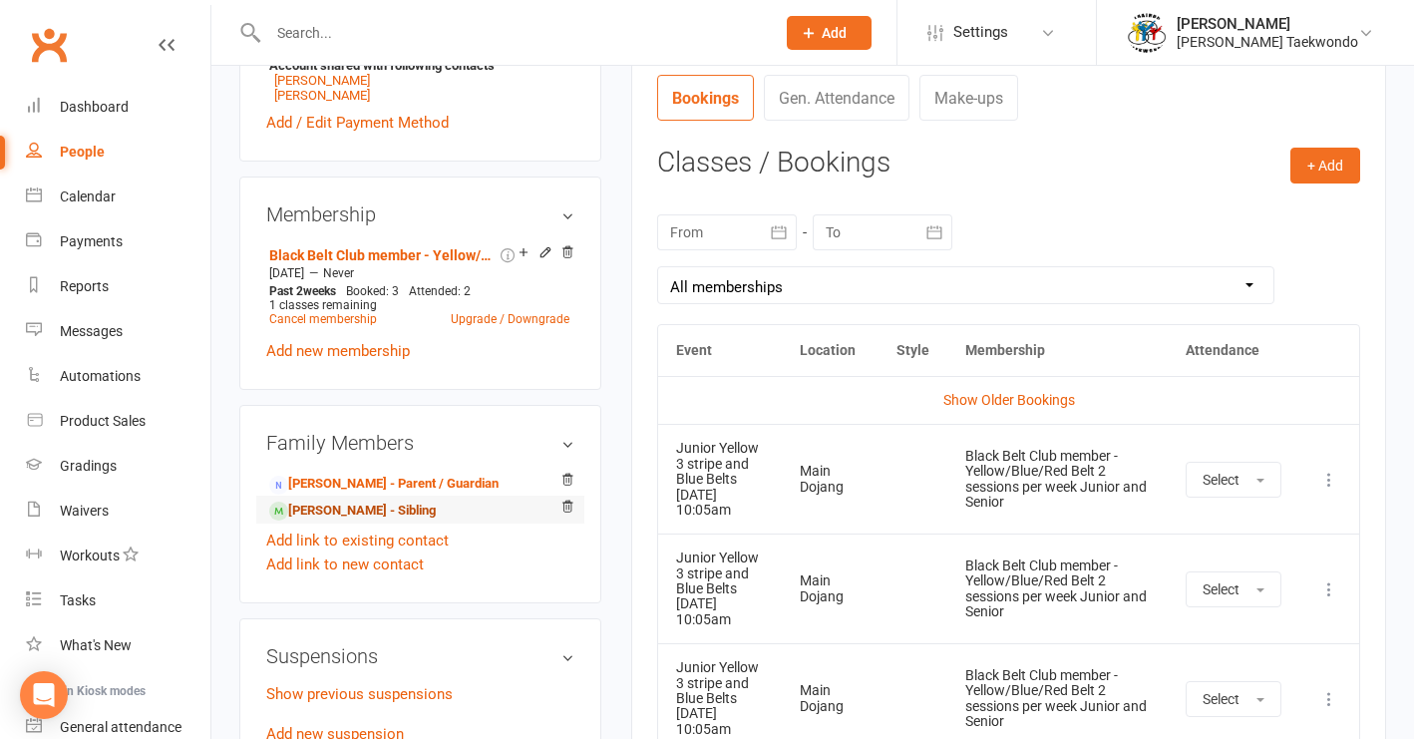
click at [395, 522] on link "Alyssa Lane - Sibling" at bounding box center [352, 511] width 167 height 21
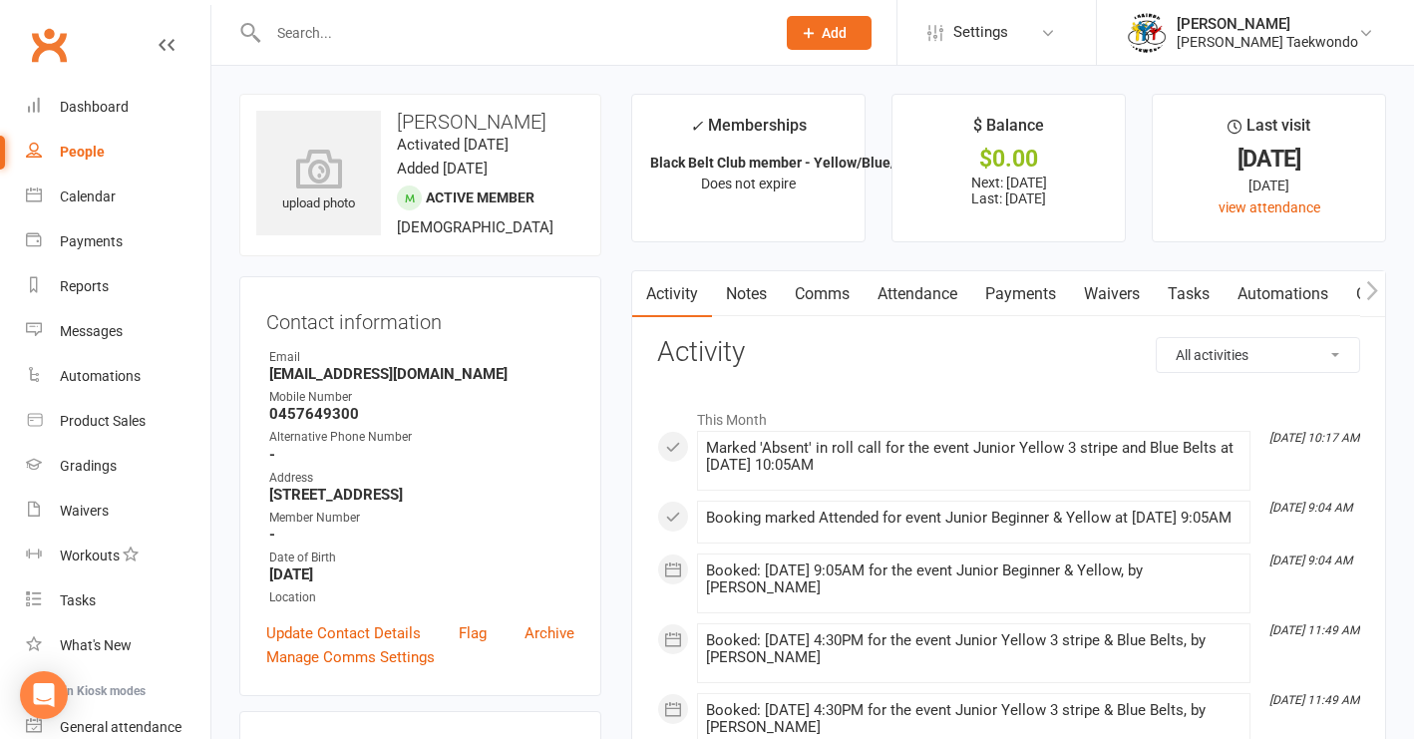
click at [945, 295] on link "Attendance" at bounding box center [918, 294] width 108 height 46
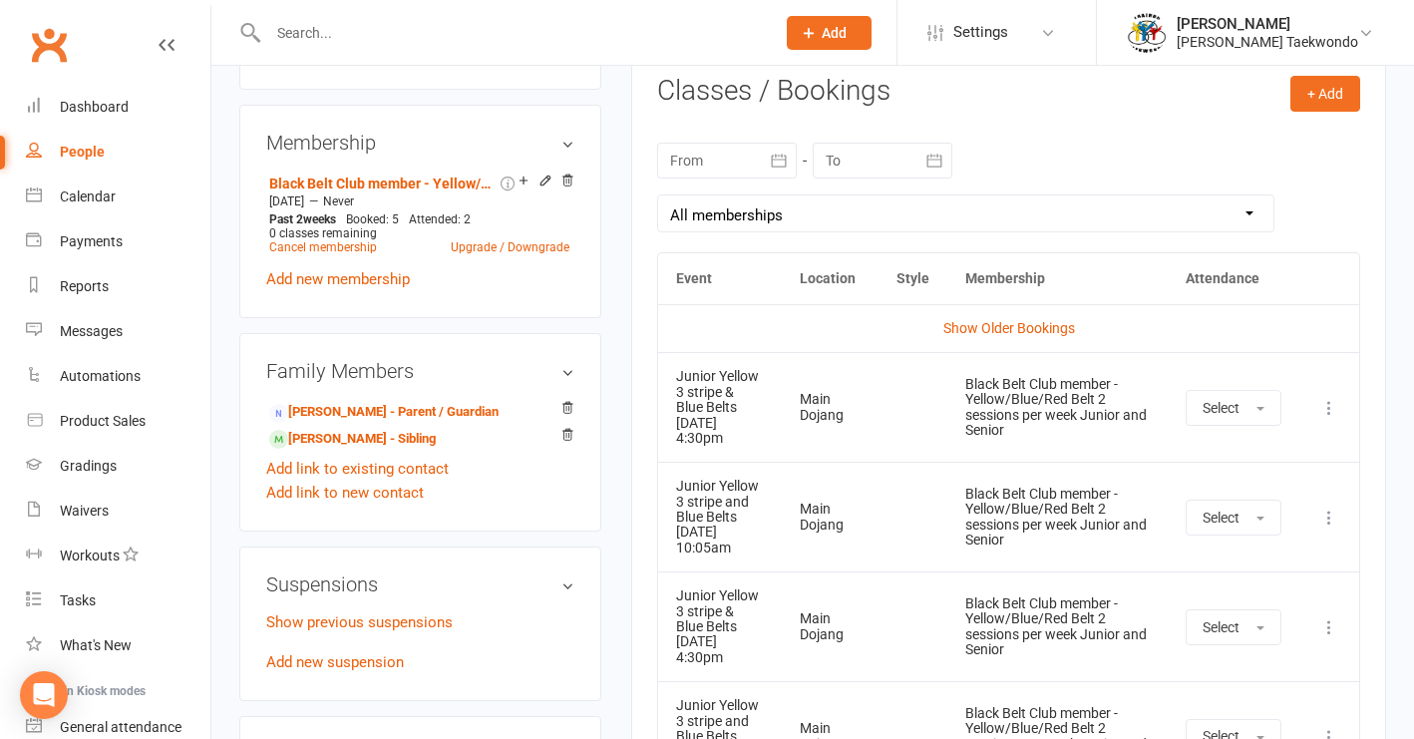
scroll to position [831, 0]
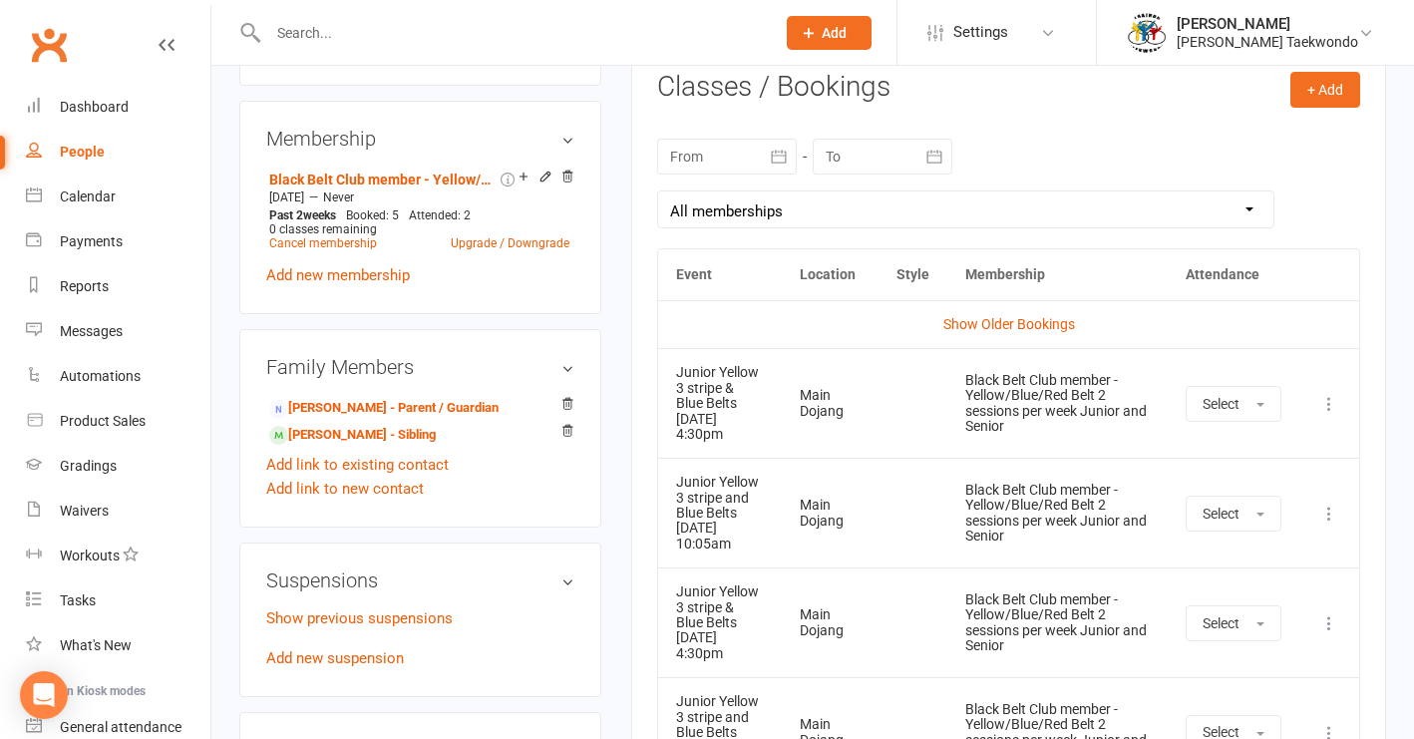
click at [1326, 398] on icon at bounding box center [1329, 404] width 20 height 20
click at [1217, 517] on link "Remove booking" at bounding box center [1241, 523] width 197 height 40
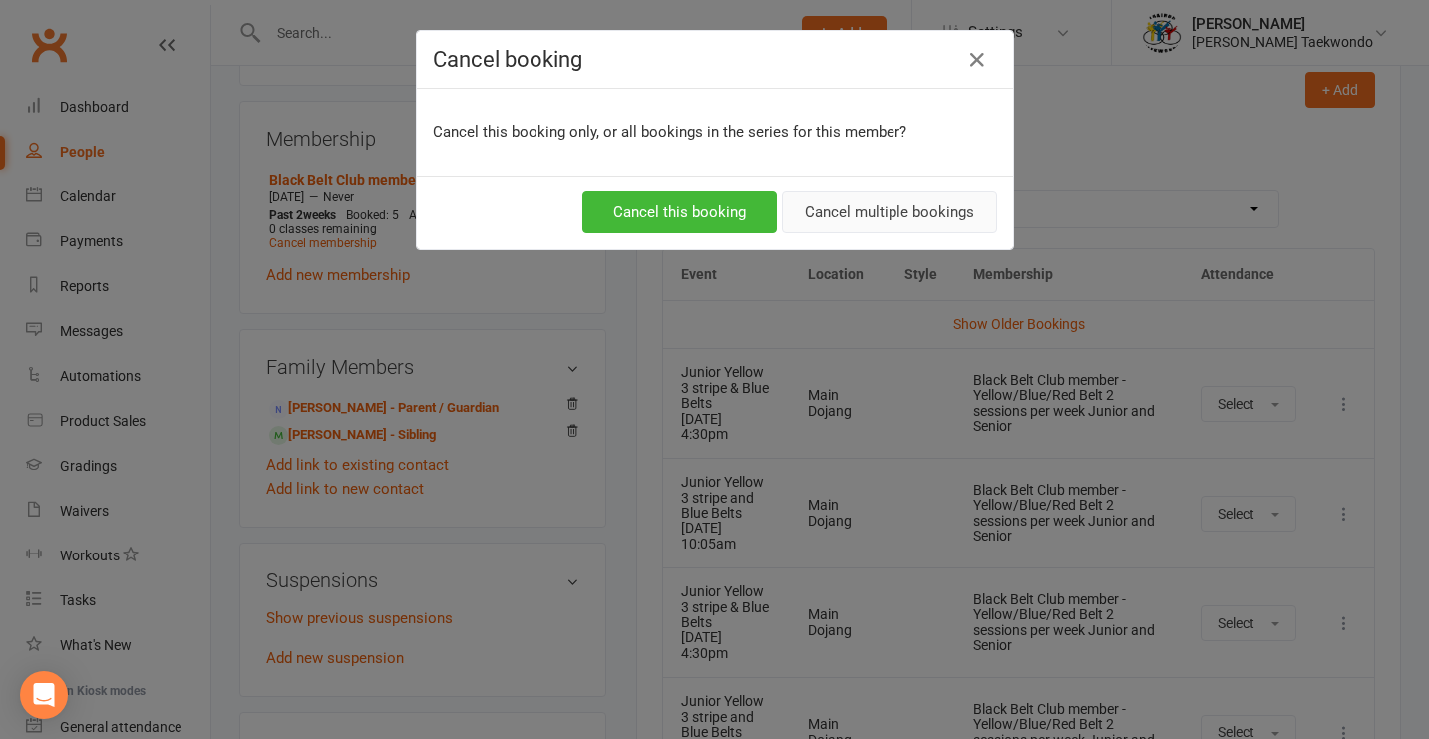
click at [873, 209] on button "Cancel multiple bookings" at bounding box center [889, 212] width 215 height 42
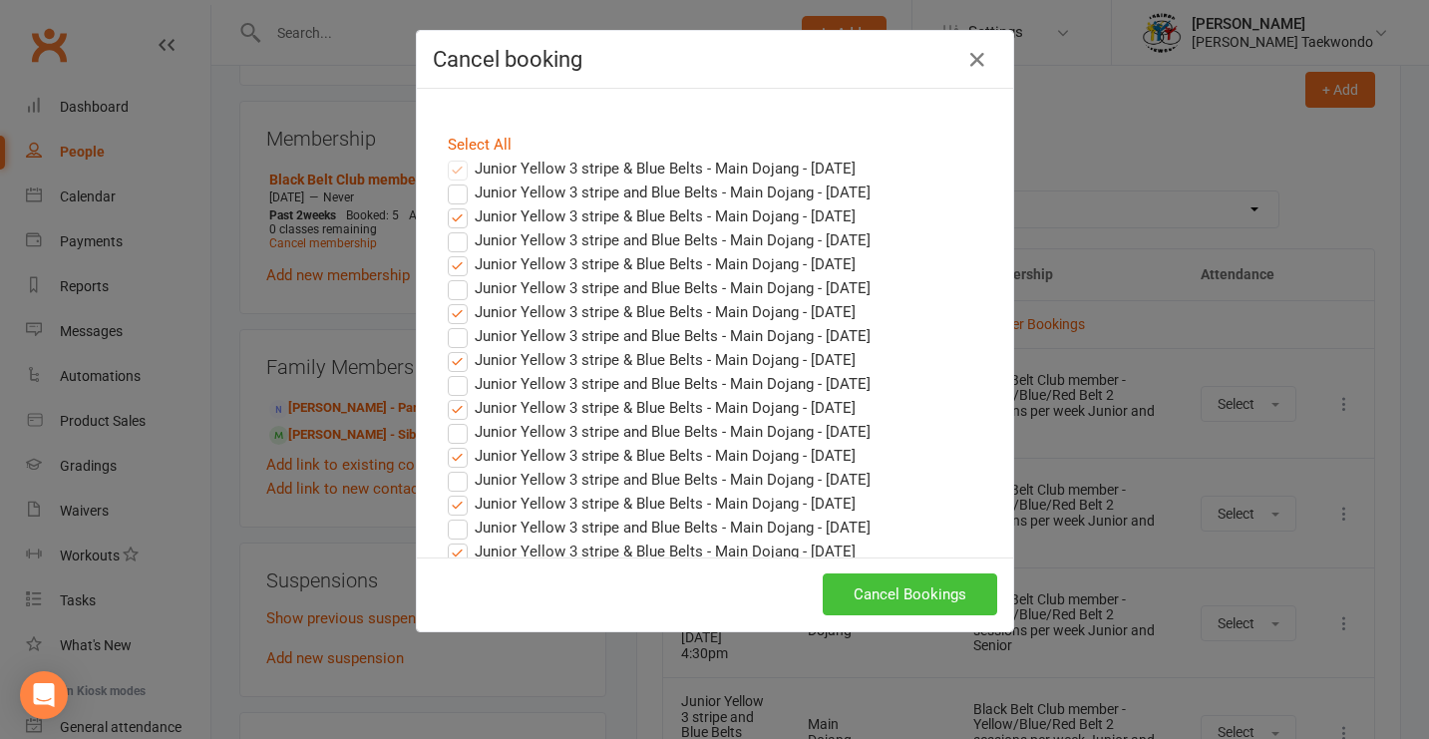
click at [883, 592] on button "Cancel Bookings" at bounding box center [910, 594] width 175 height 42
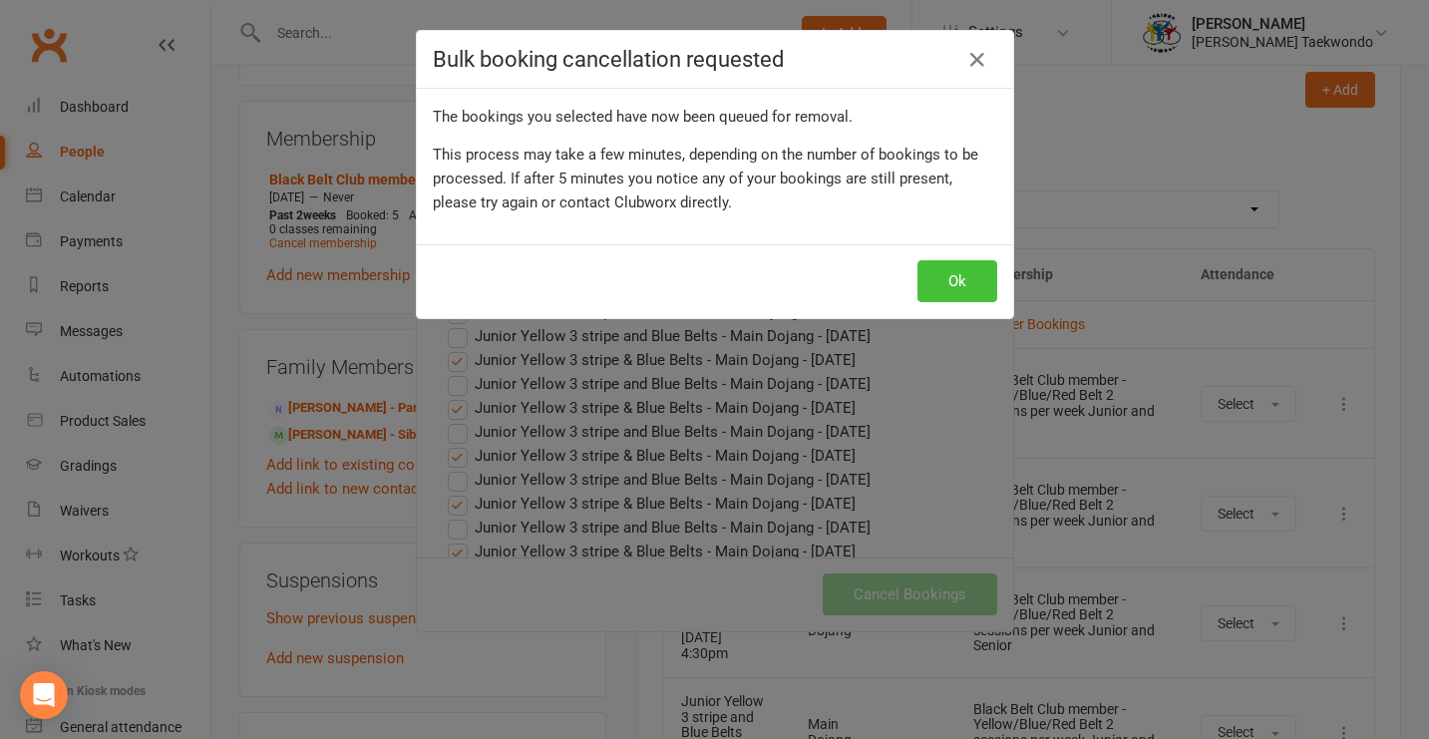
click at [947, 283] on button "Ok" at bounding box center [958, 281] width 80 height 42
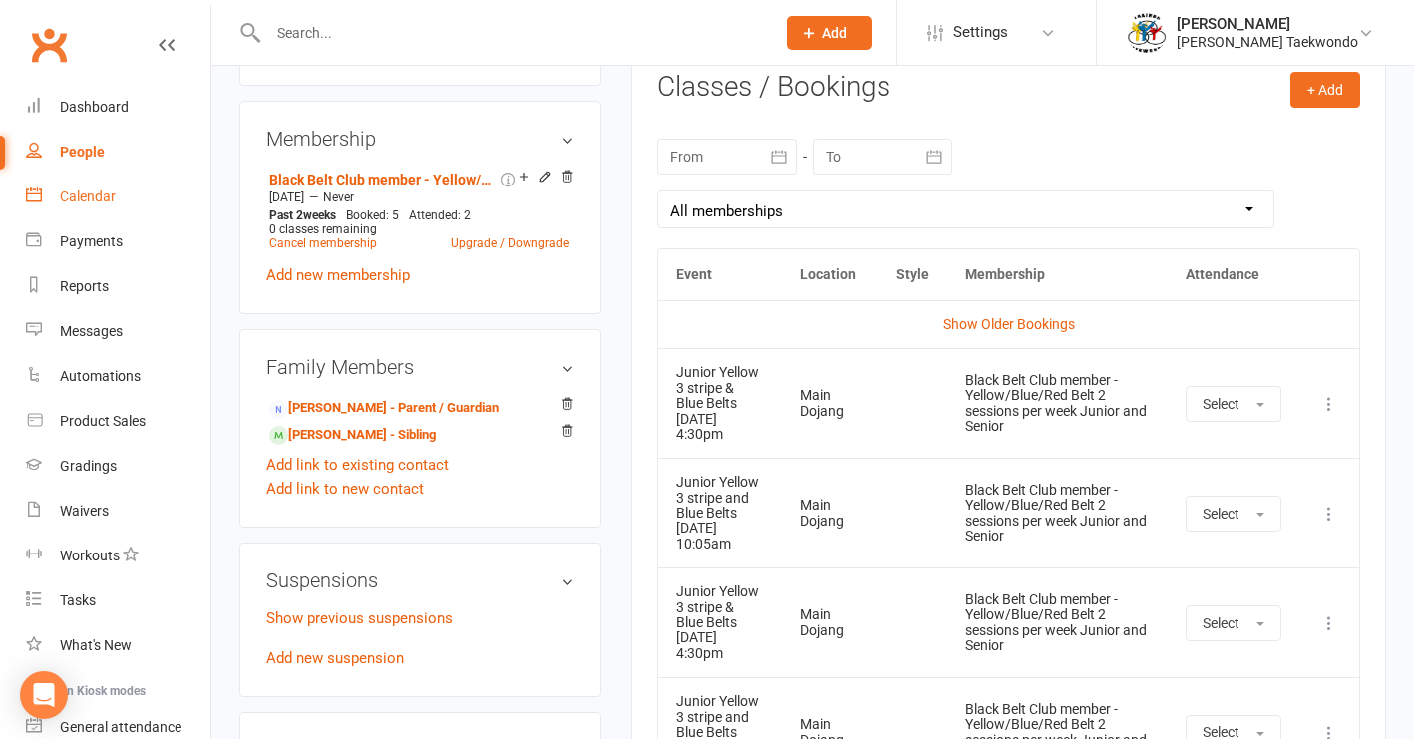
click at [95, 200] on div "Calendar" at bounding box center [88, 196] width 56 height 16
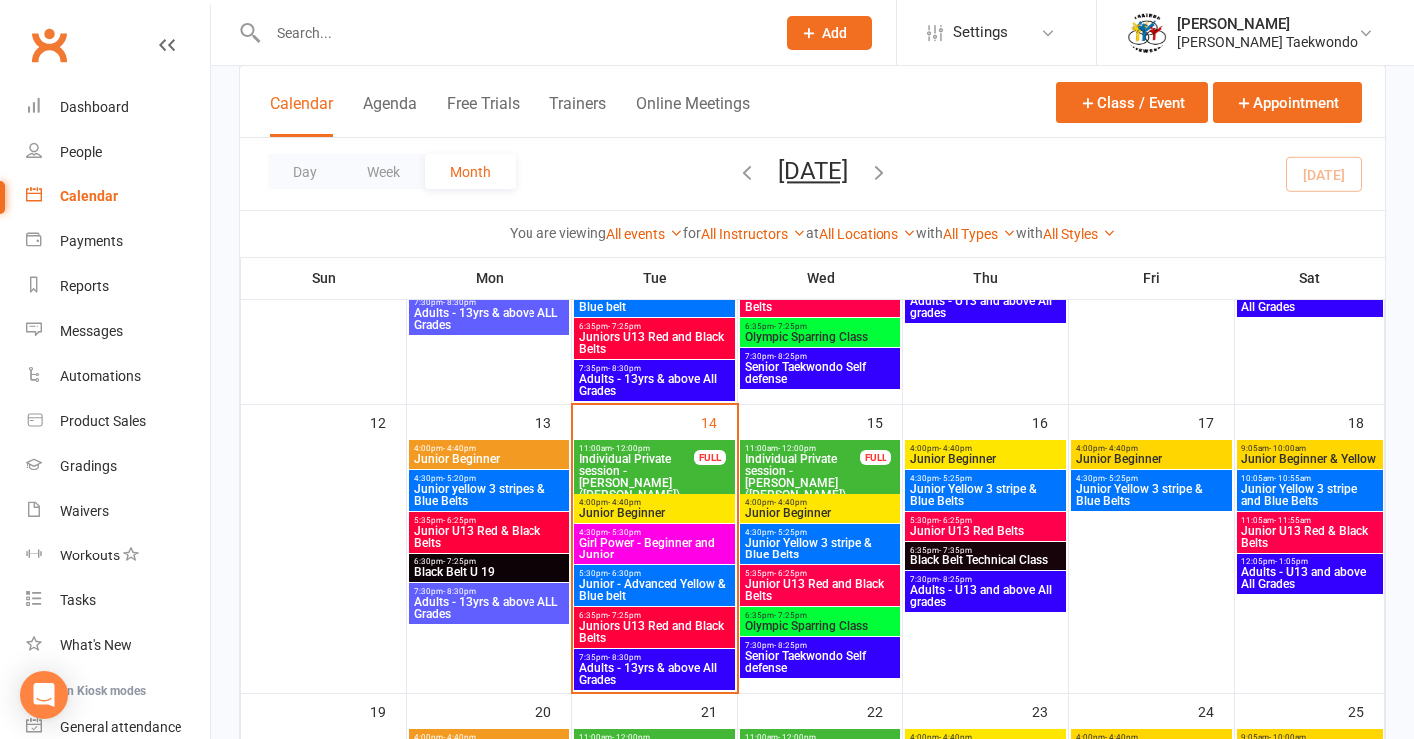
scroll to position [584, 0]
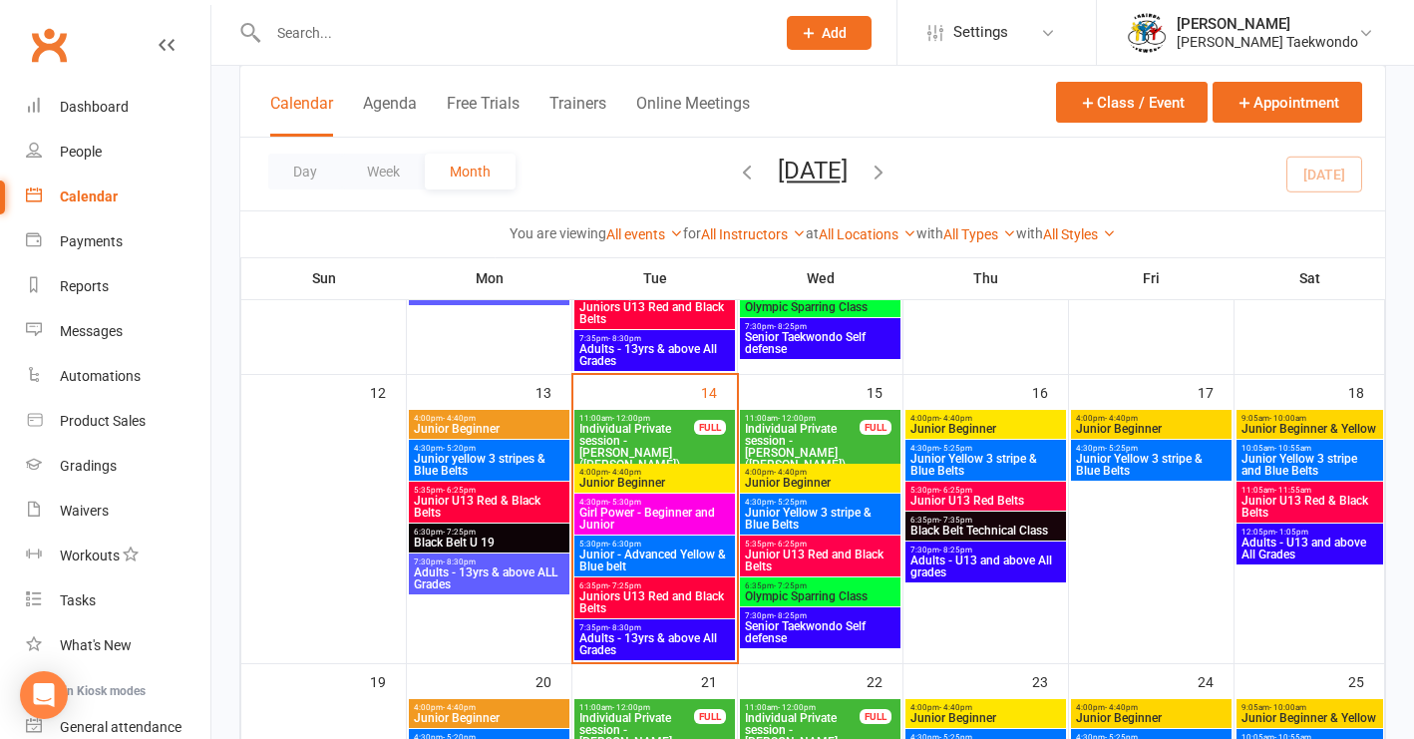
click at [824, 515] on span "Junior Yellow 3 stripe & Blue Belts" at bounding box center [820, 519] width 153 height 24
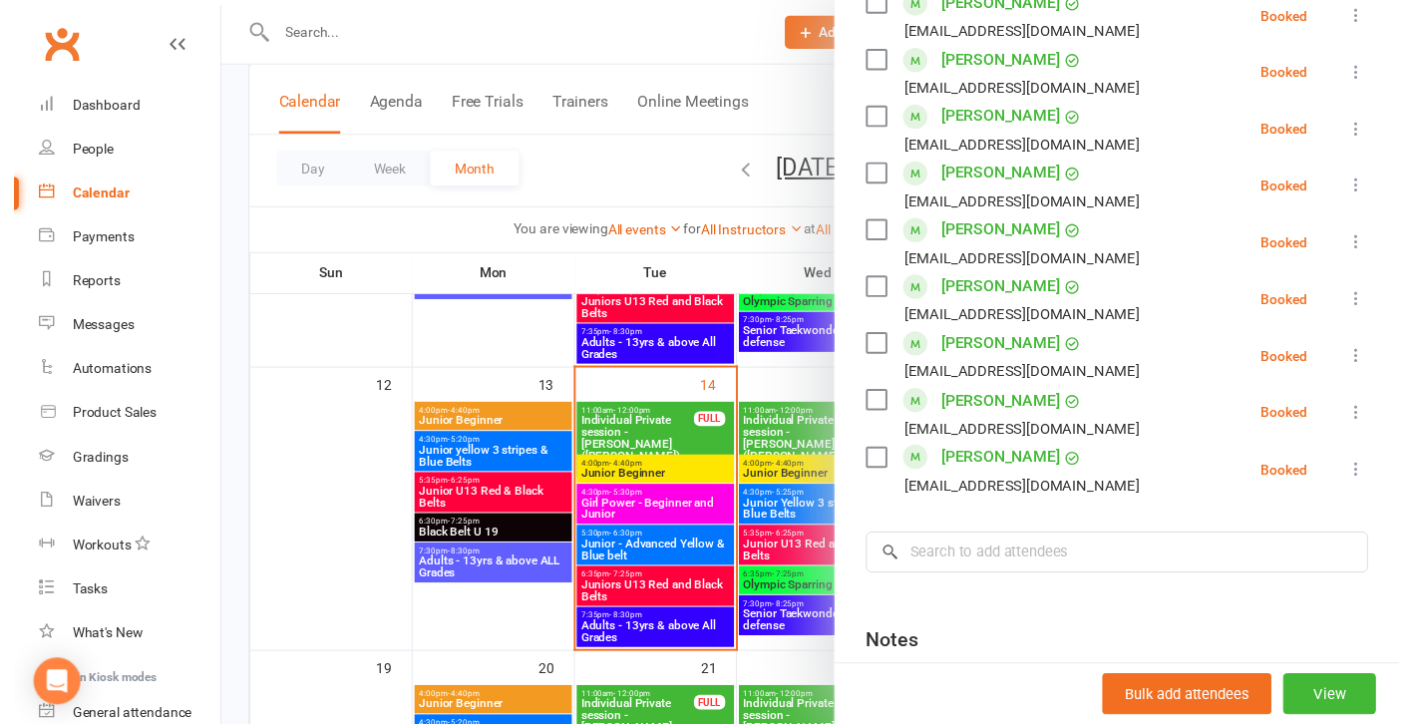
scroll to position [939, 0]
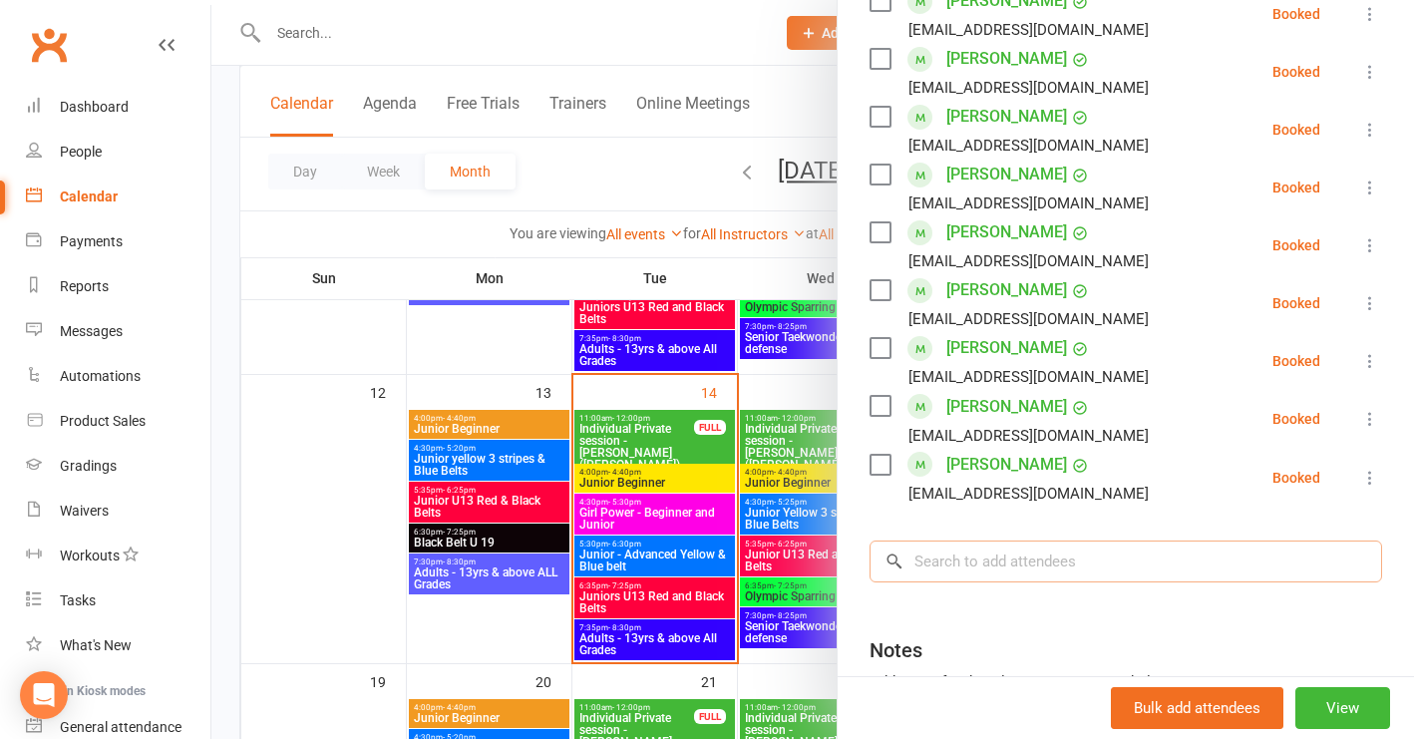
click at [920, 541] on input "search" at bounding box center [1126, 562] width 513 height 42
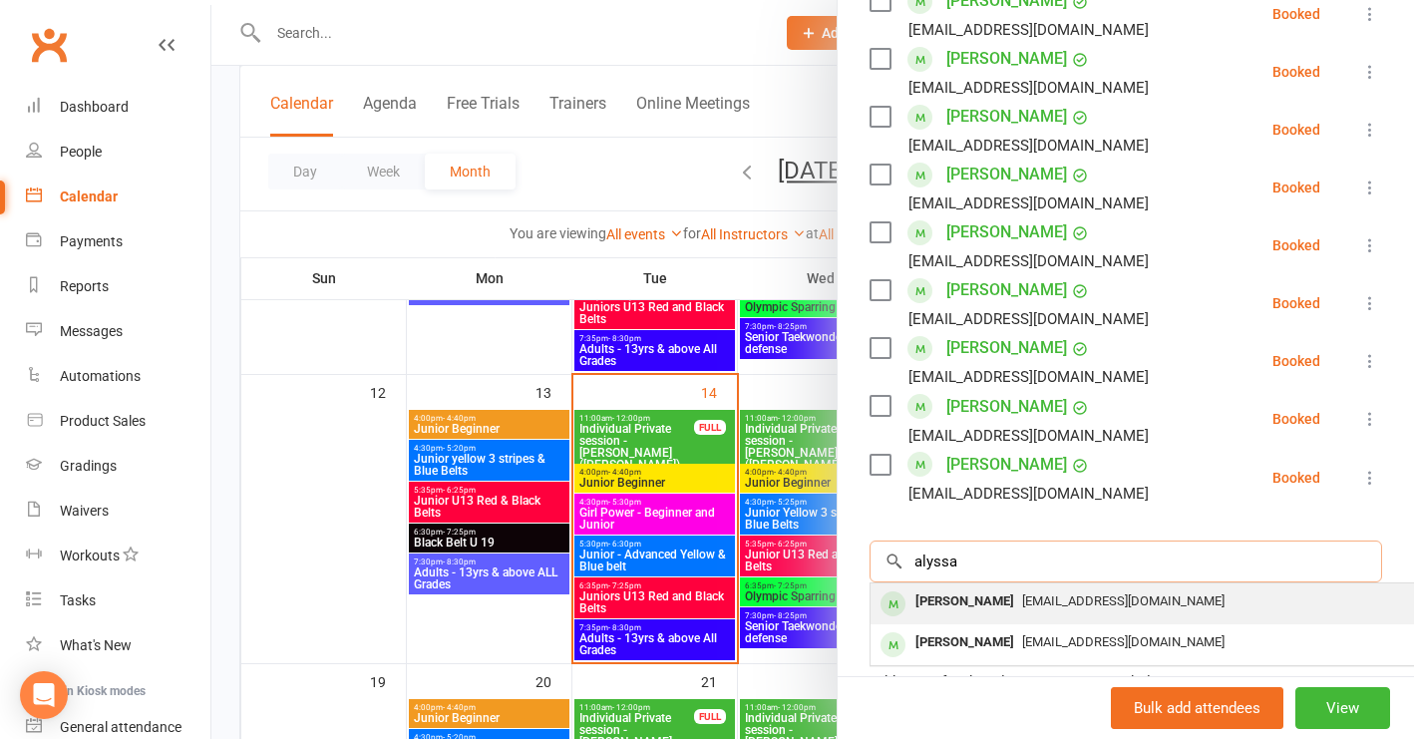
type input "alyssa"
click at [932, 587] on div "Alyssa Lane" at bounding box center [965, 601] width 115 height 29
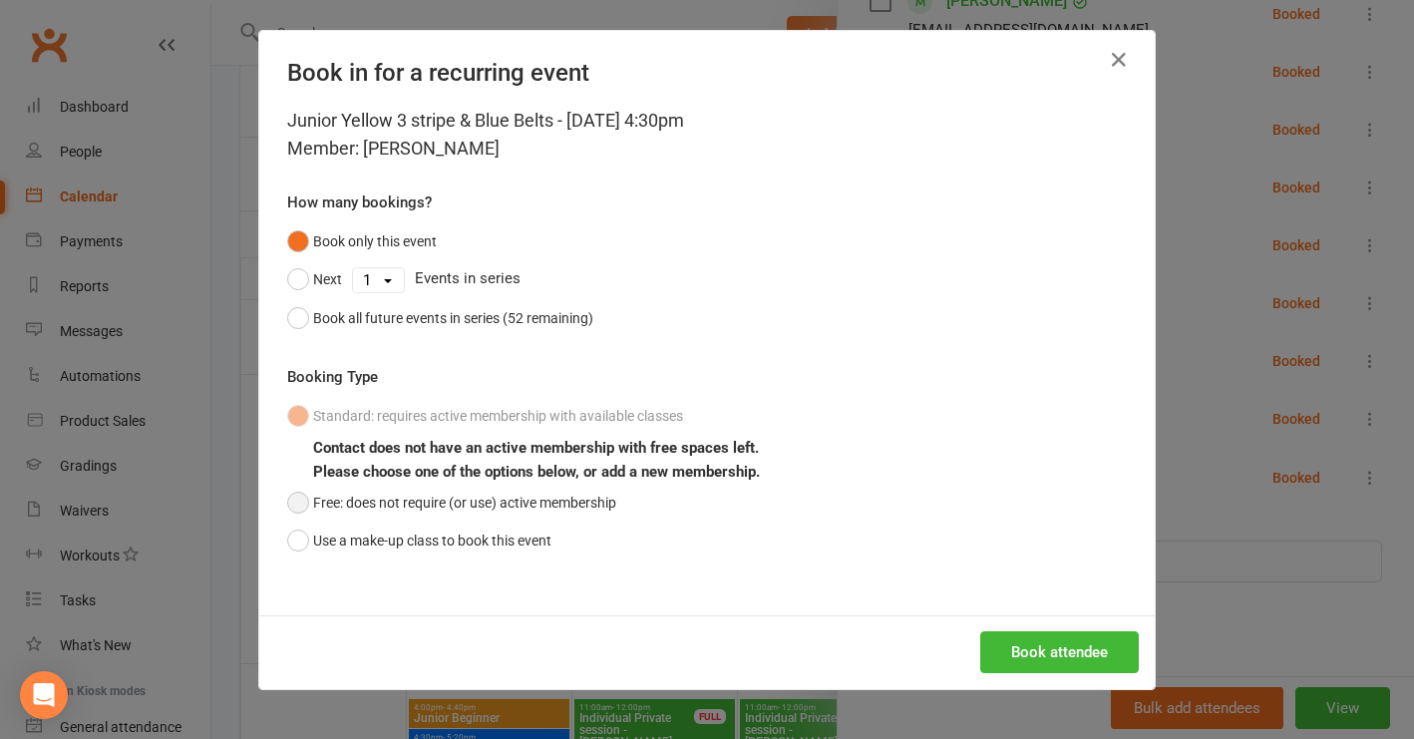
click at [289, 496] on button "Free: does not require (or use) active membership" at bounding box center [451, 503] width 329 height 38
click at [1011, 649] on button "Book attendee" at bounding box center [1059, 652] width 159 height 42
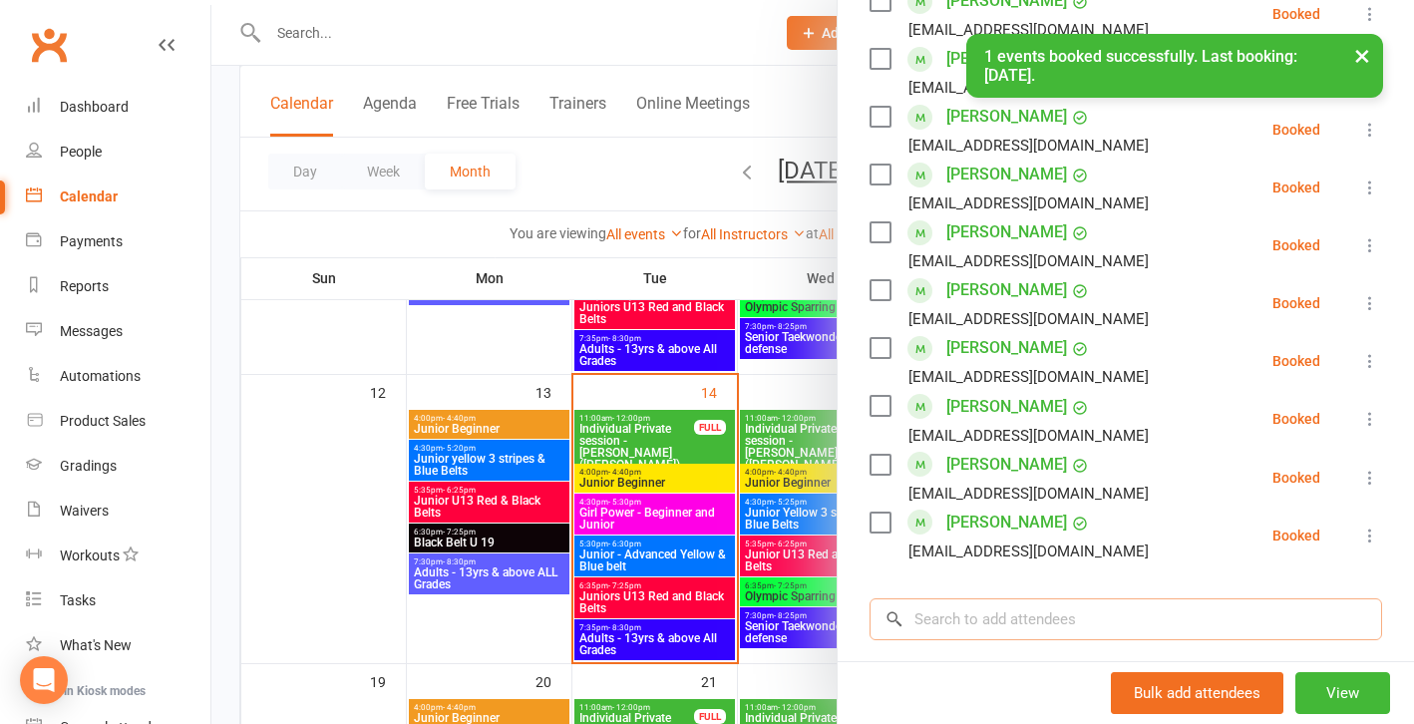
click at [933, 598] on input "search" at bounding box center [1126, 619] width 513 height 42
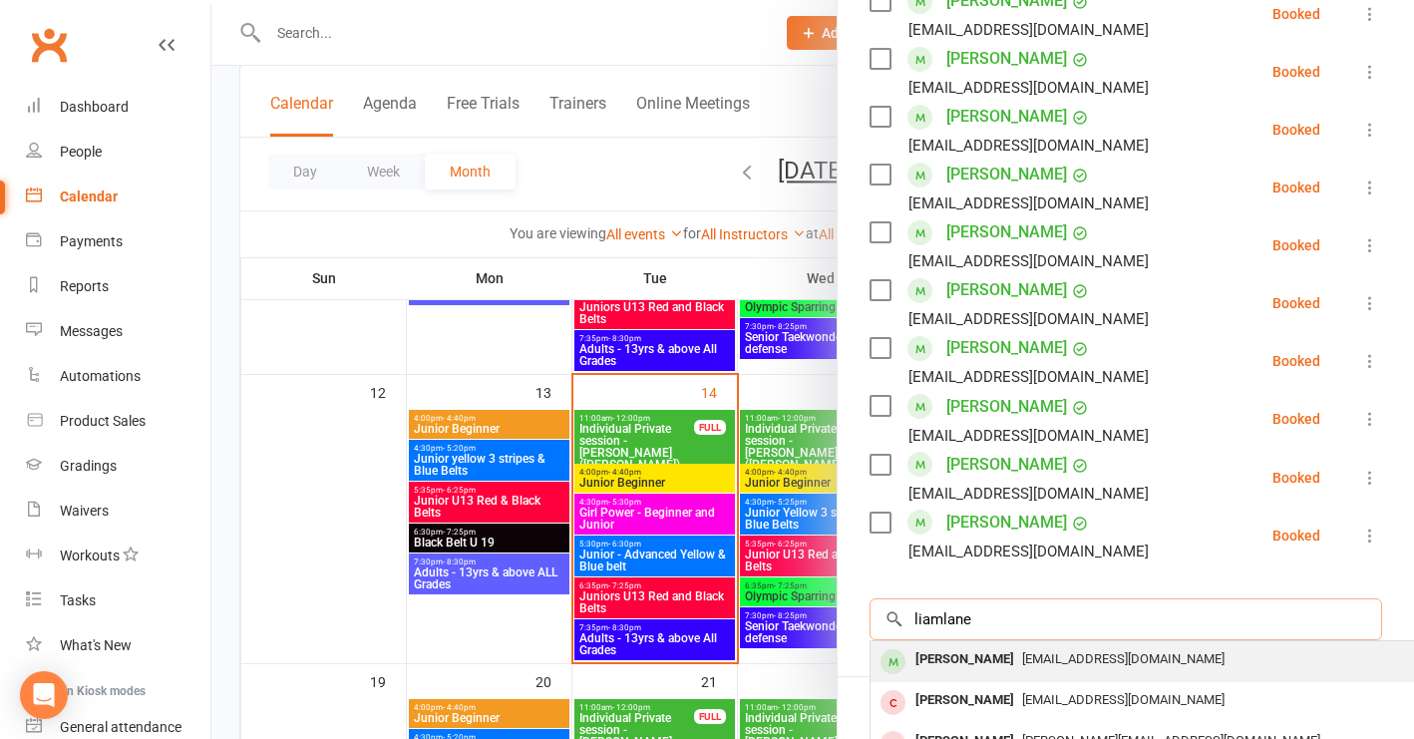
type input "liam lane"
drag, startPoint x: 942, startPoint y: 621, endPoint x: 998, endPoint y: 626, distance: 56.1
click at [1022, 651] on span "adrianlane66@hotmail.com" at bounding box center [1123, 658] width 202 height 15
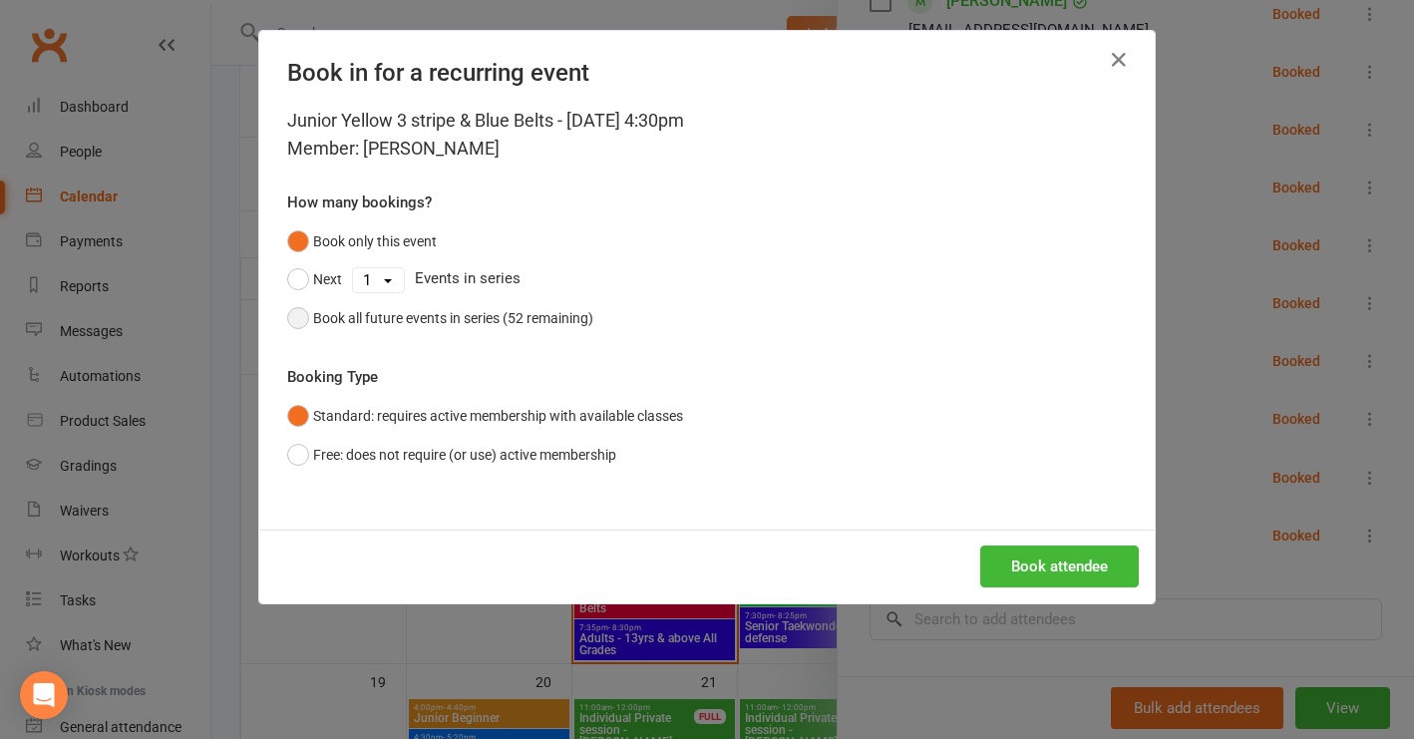
click at [293, 314] on button "Book all future events in series (52 remaining)" at bounding box center [440, 318] width 306 height 38
click at [1038, 571] on button "Book attendee" at bounding box center [1059, 567] width 159 height 42
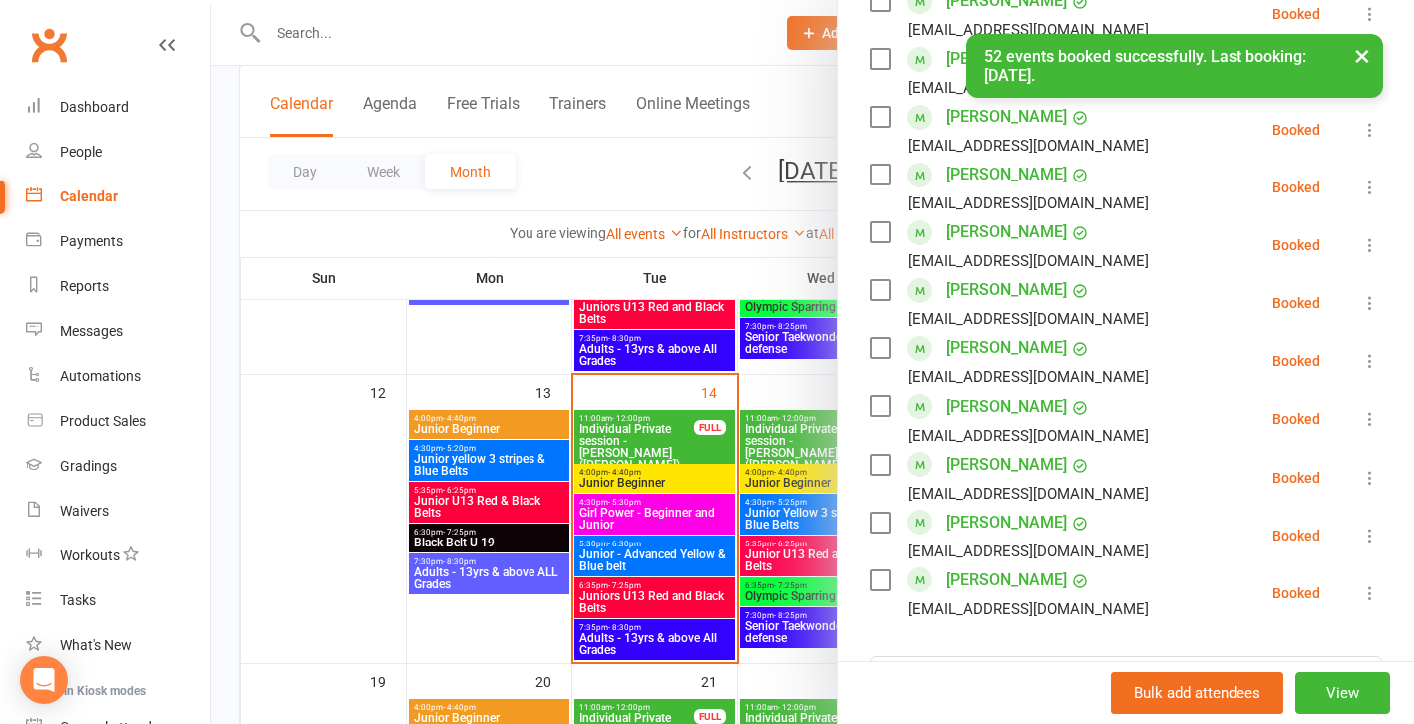
drag, startPoint x: 357, startPoint y: 595, endPoint x: 480, endPoint y: 587, distance: 122.9
click at [360, 594] on div at bounding box center [812, 362] width 1203 height 724
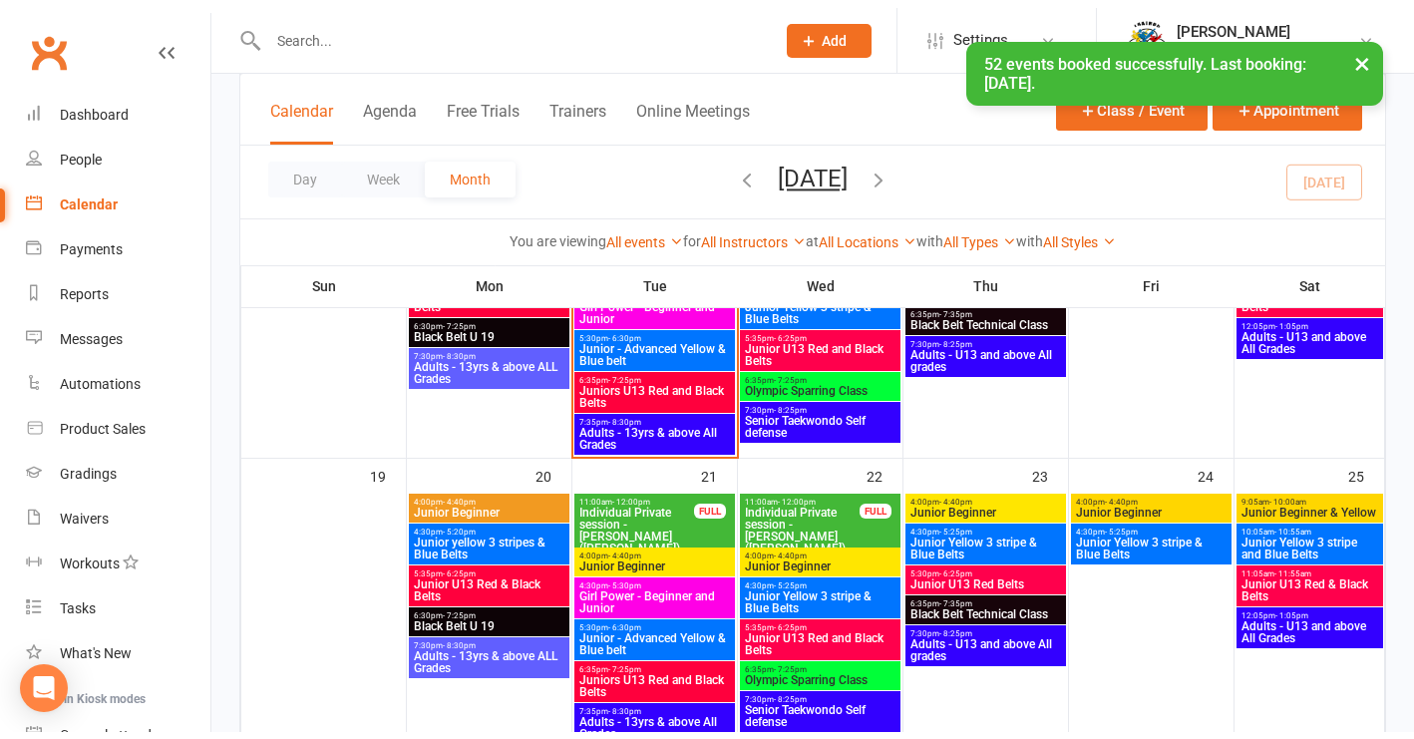
scroll to position [841, 0]
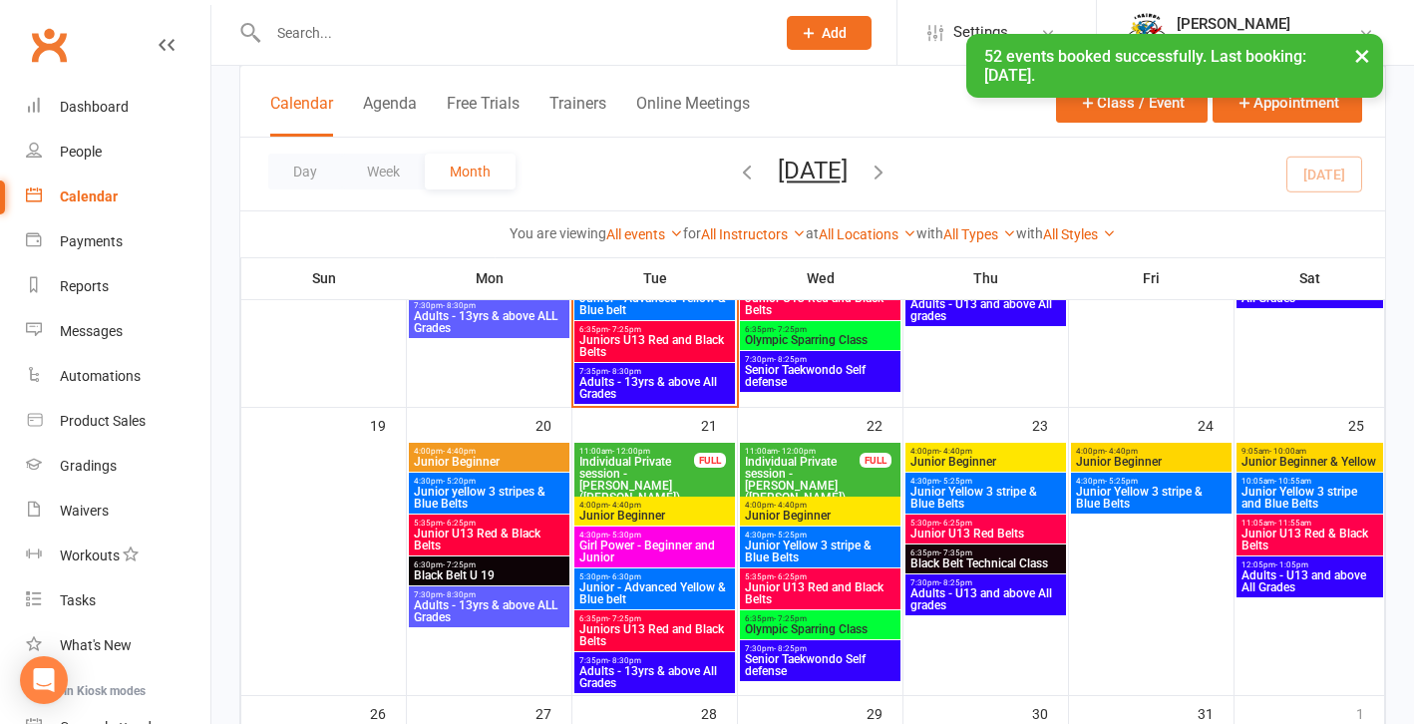
click at [858, 540] on span "Junior Yellow 3 stripe & Blue Belts" at bounding box center [820, 552] width 153 height 24
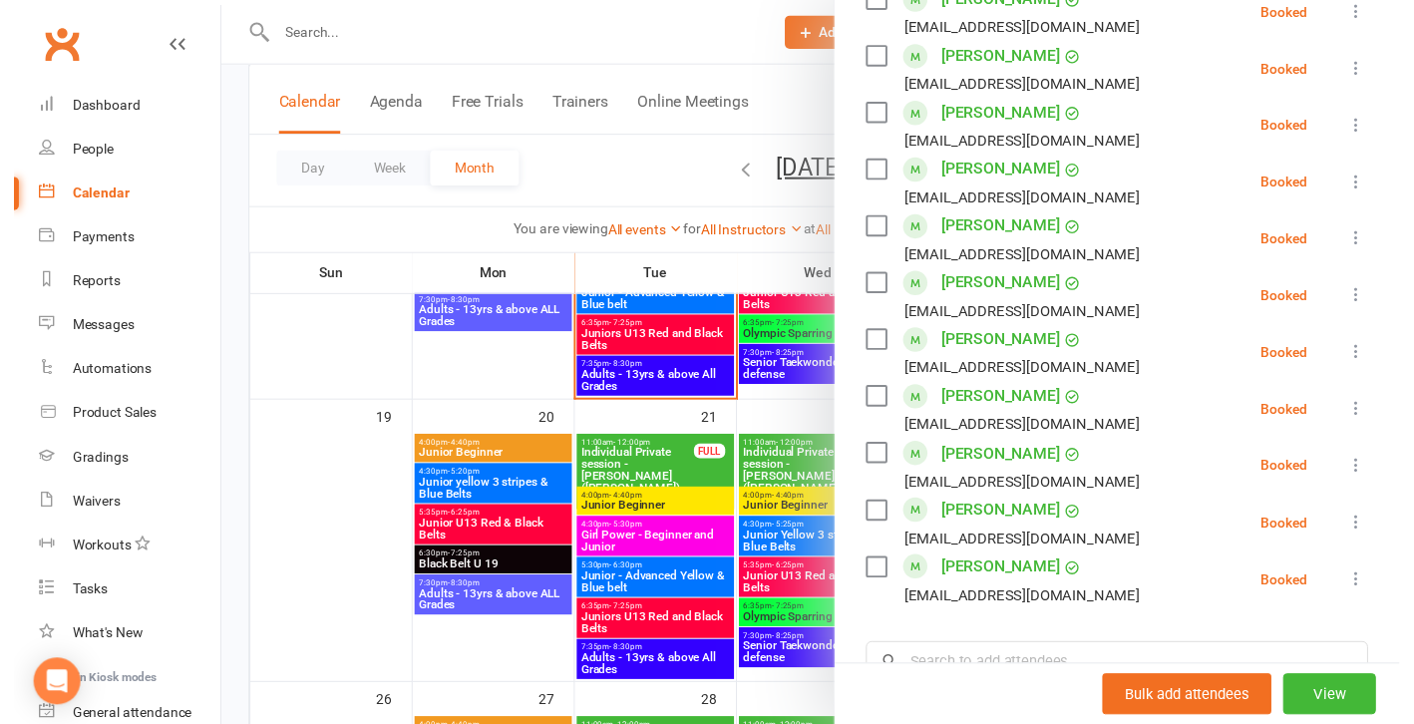
scroll to position [961, 0]
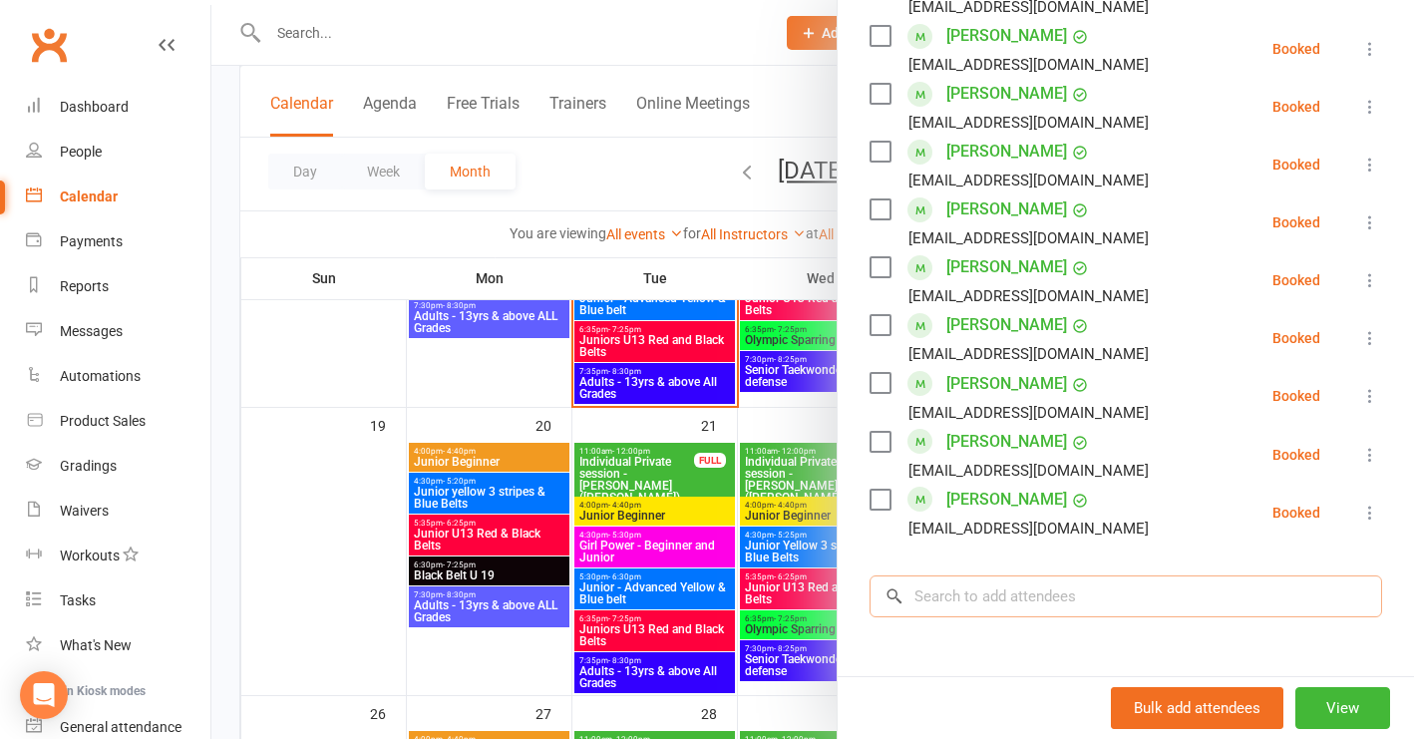
click at [969, 575] on input "search" at bounding box center [1126, 596] width 513 height 42
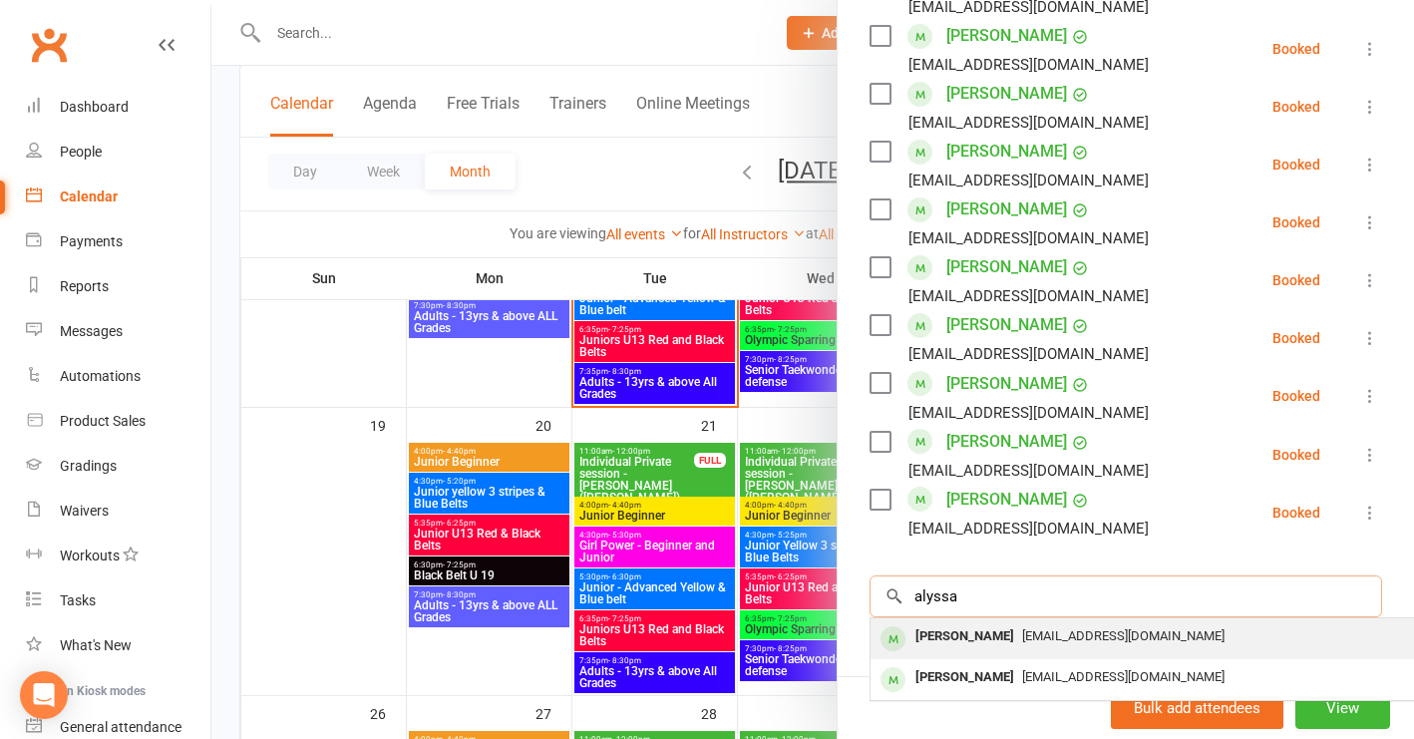
type input "alyssa"
click at [976, 622] on div "Alyssa Lane" at bounding box center [965, 636] width 115 height 29
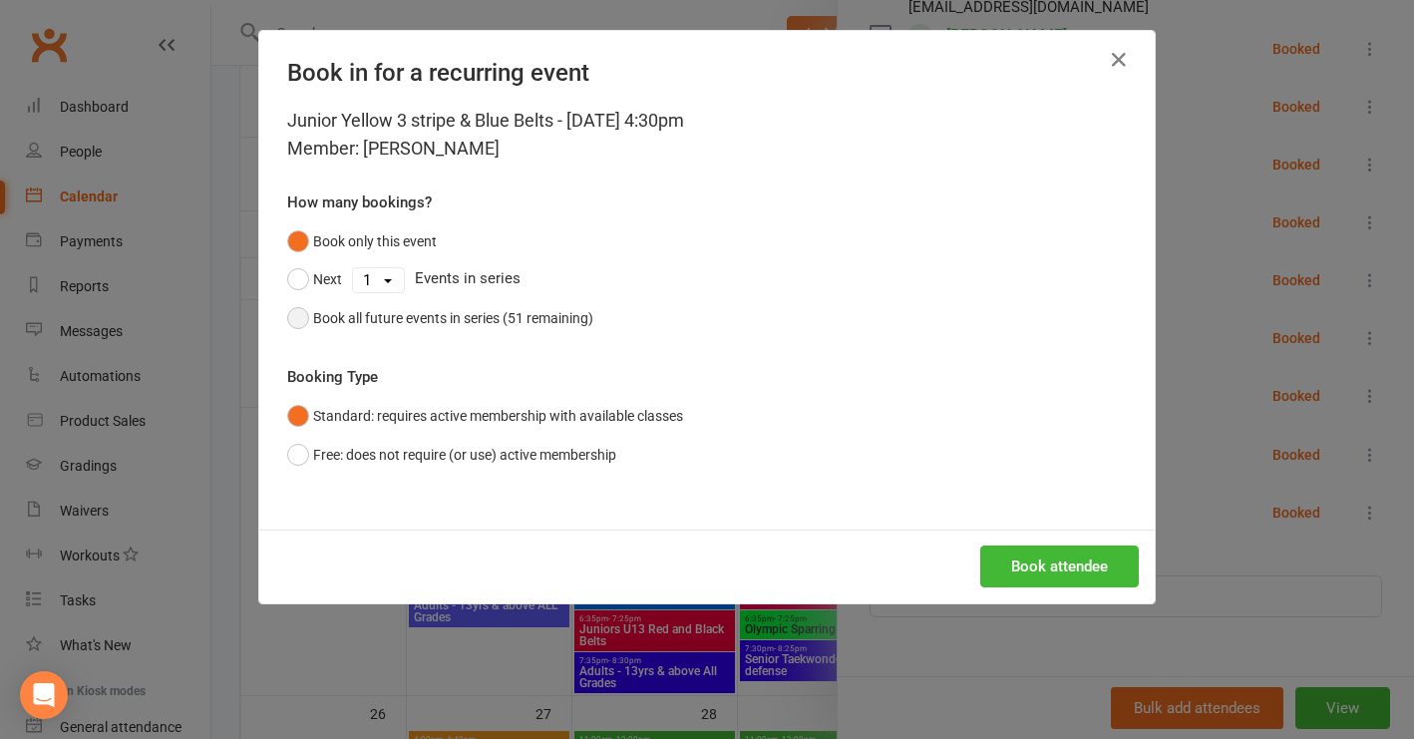
drag, startPoint x: 287, startPoint y: 318, endPoint x: 323, endPoint y: 322, distance: 36.1
click at [292, 318] on button "Book all future events in series (51 remaining)" at bounding box center [440, 318] width 306 height 38
click at [1055, 565] on button "Book attendee" at bounding box center [1059, 567] width 159 height 42
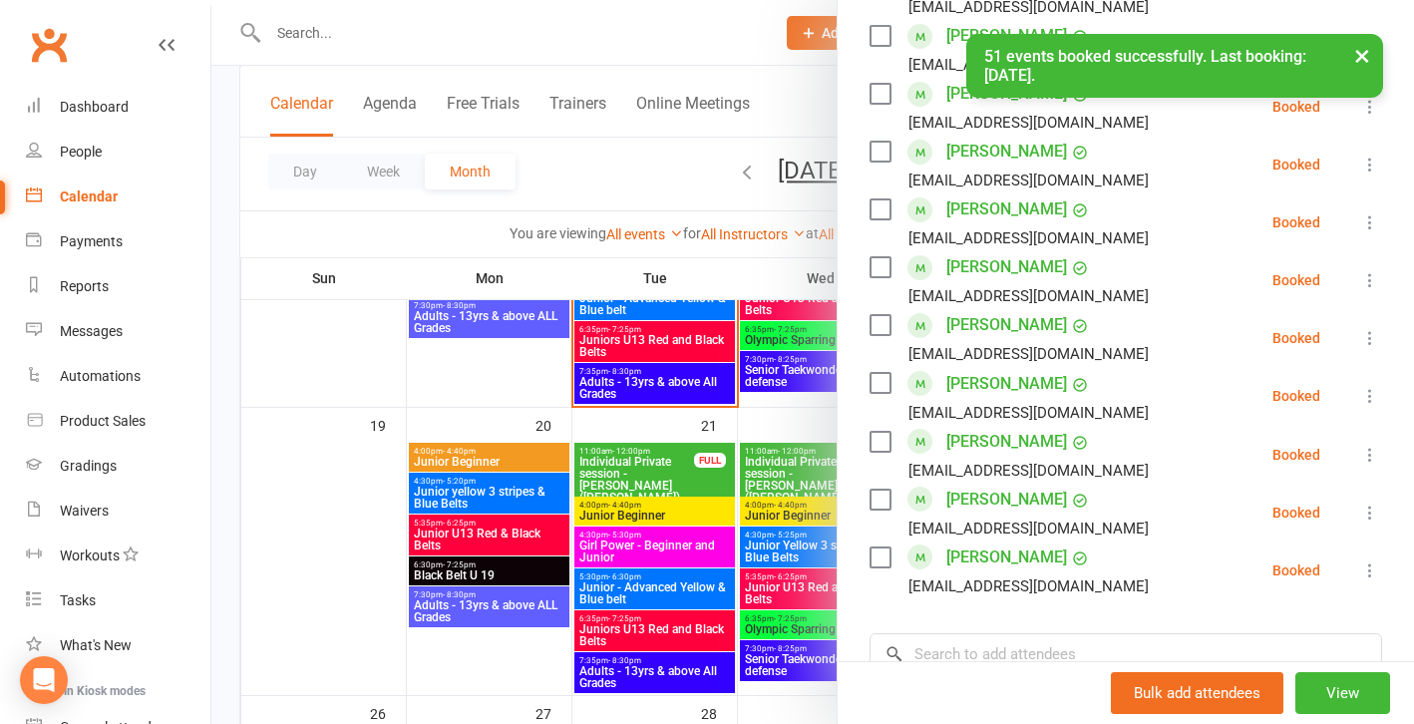
drag, startPoint x: 307, startPoint y: 523, endPoint x: 312, endPoint y: 513, distance: 11.2
click at [308, 521] on div at bounding box center [812, 362] width 1203 height 724
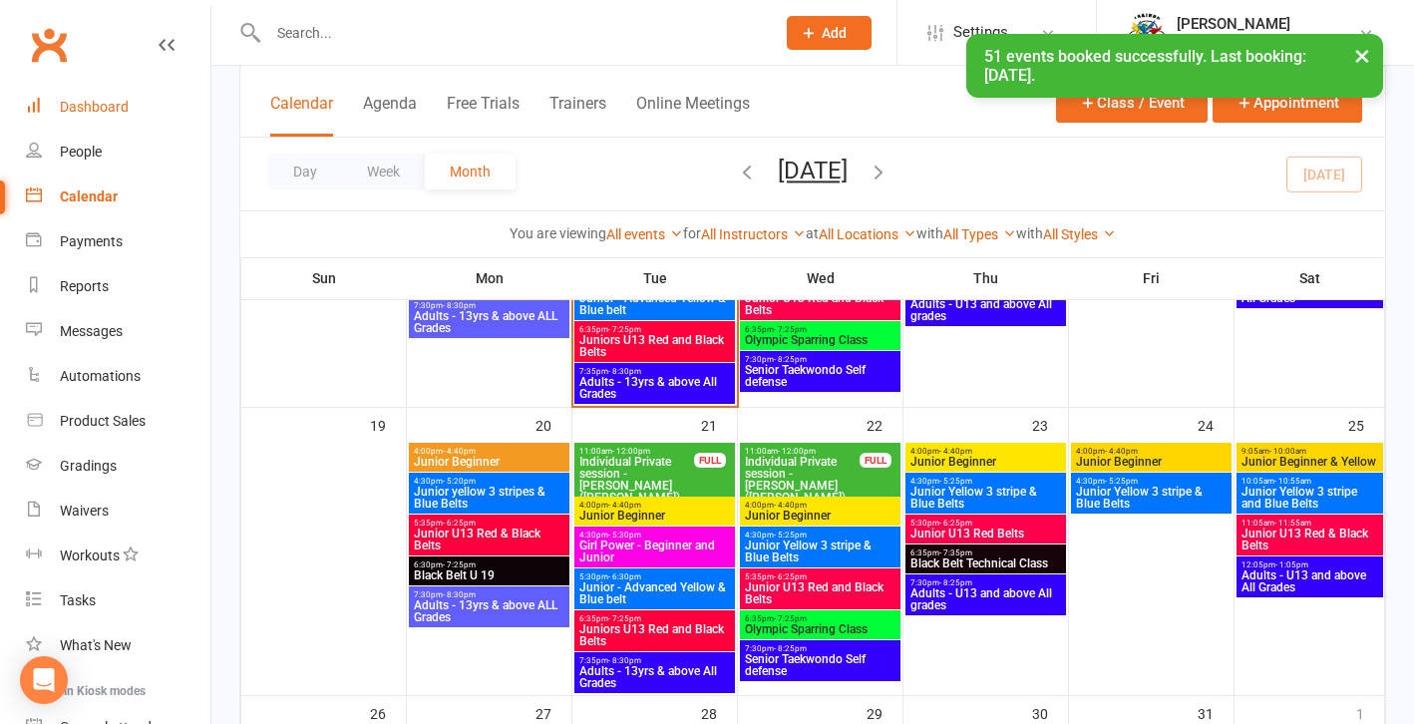
click at [75, 107] on div "Dashboard" at bounding box center [94, 107] width 69 height 16
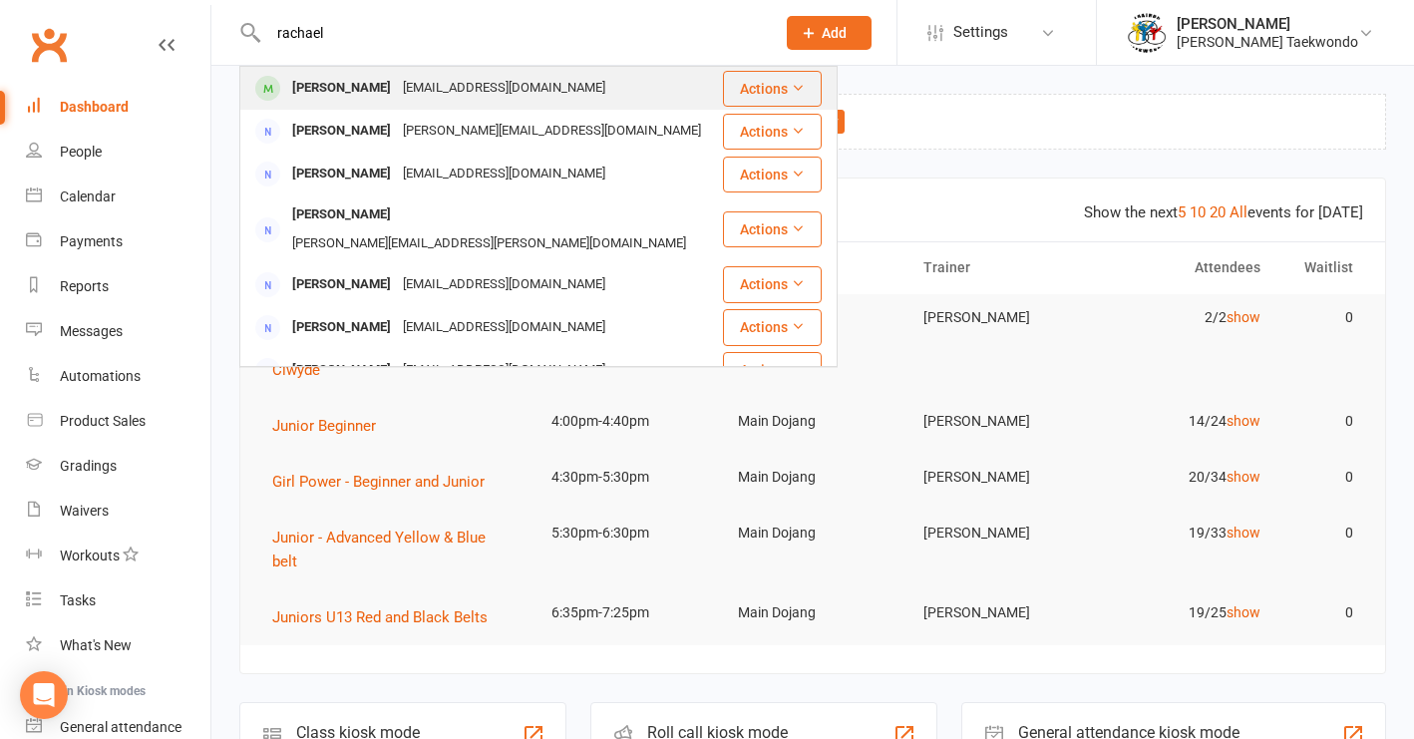
type input "rachael"
click at [319, 85] on div "[PERSON_NAME]" at bounding box center [341, 88] width 111 height 29
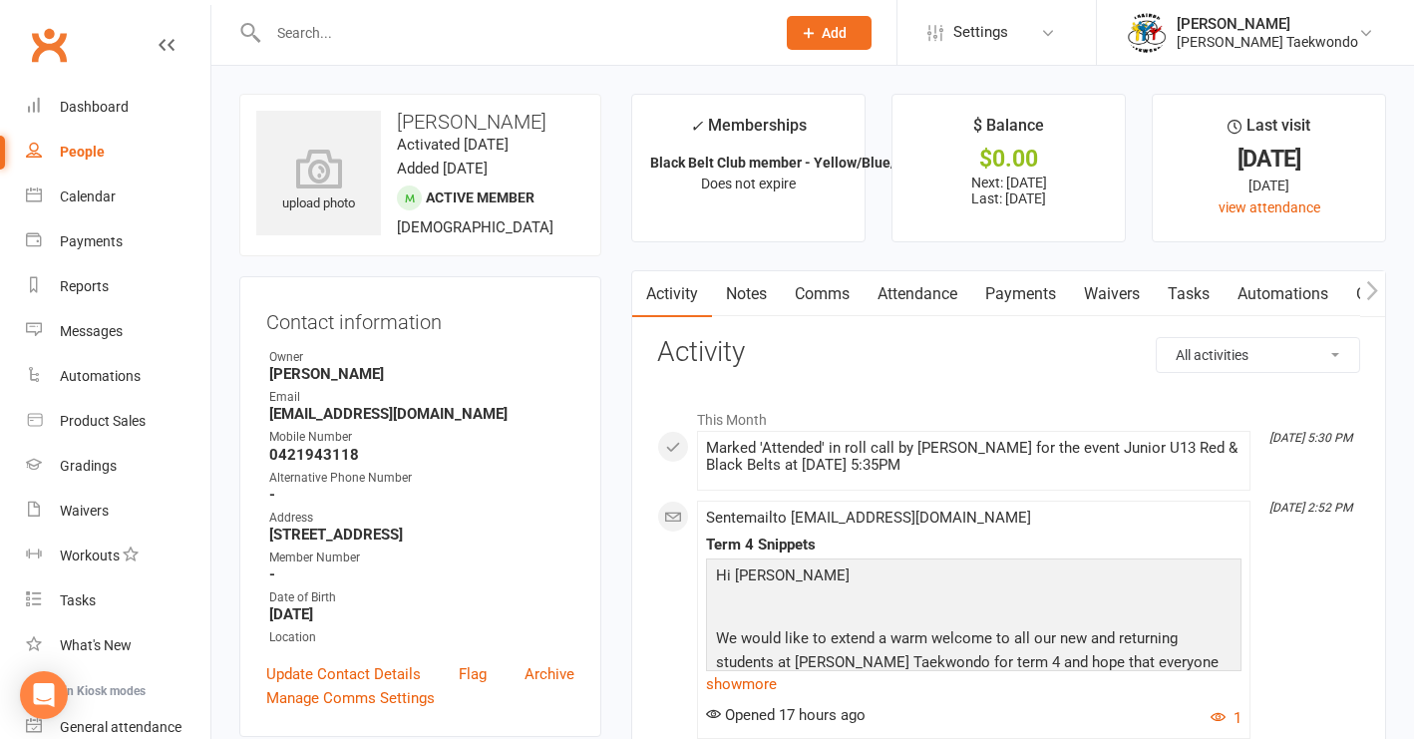
click at [914, 297] on link "Attendance" at bounding box center [918, 294] width 108 height 46
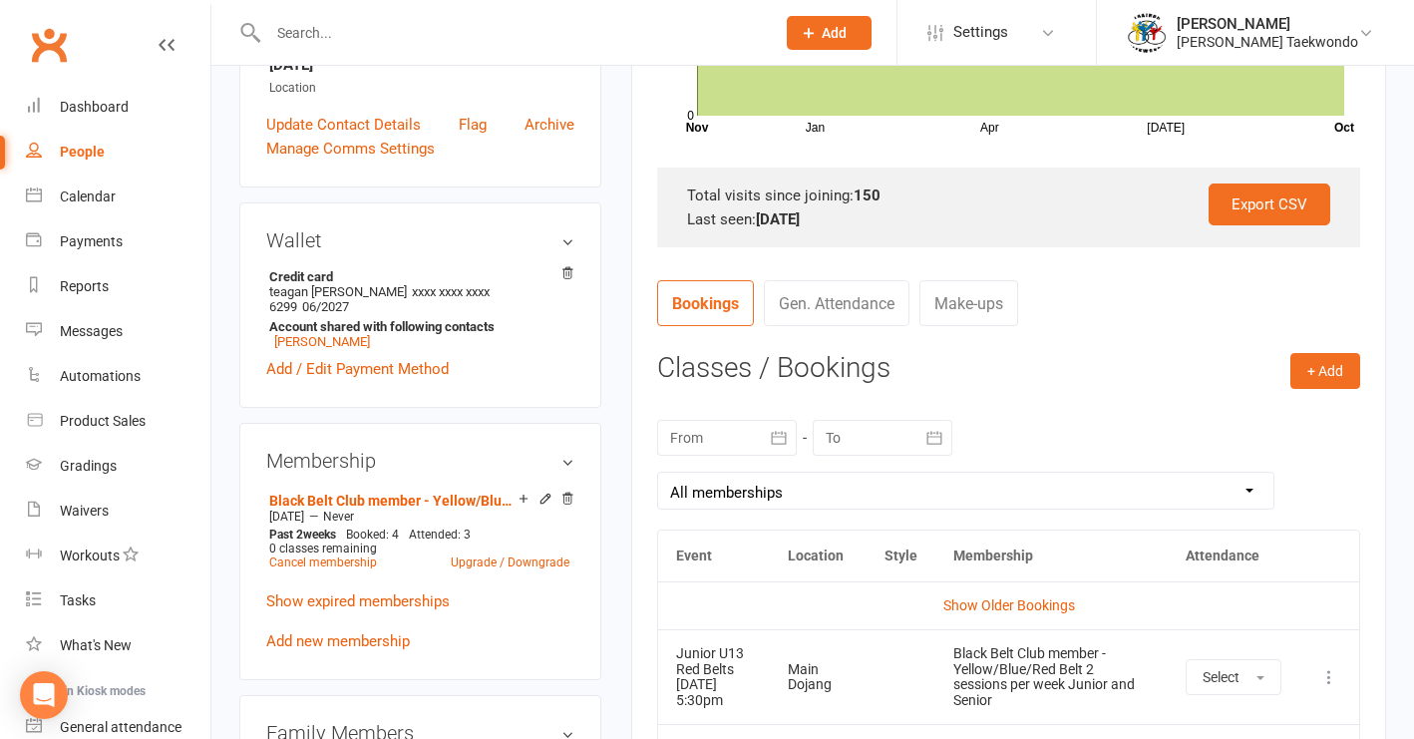
scroll to position [634, 0]
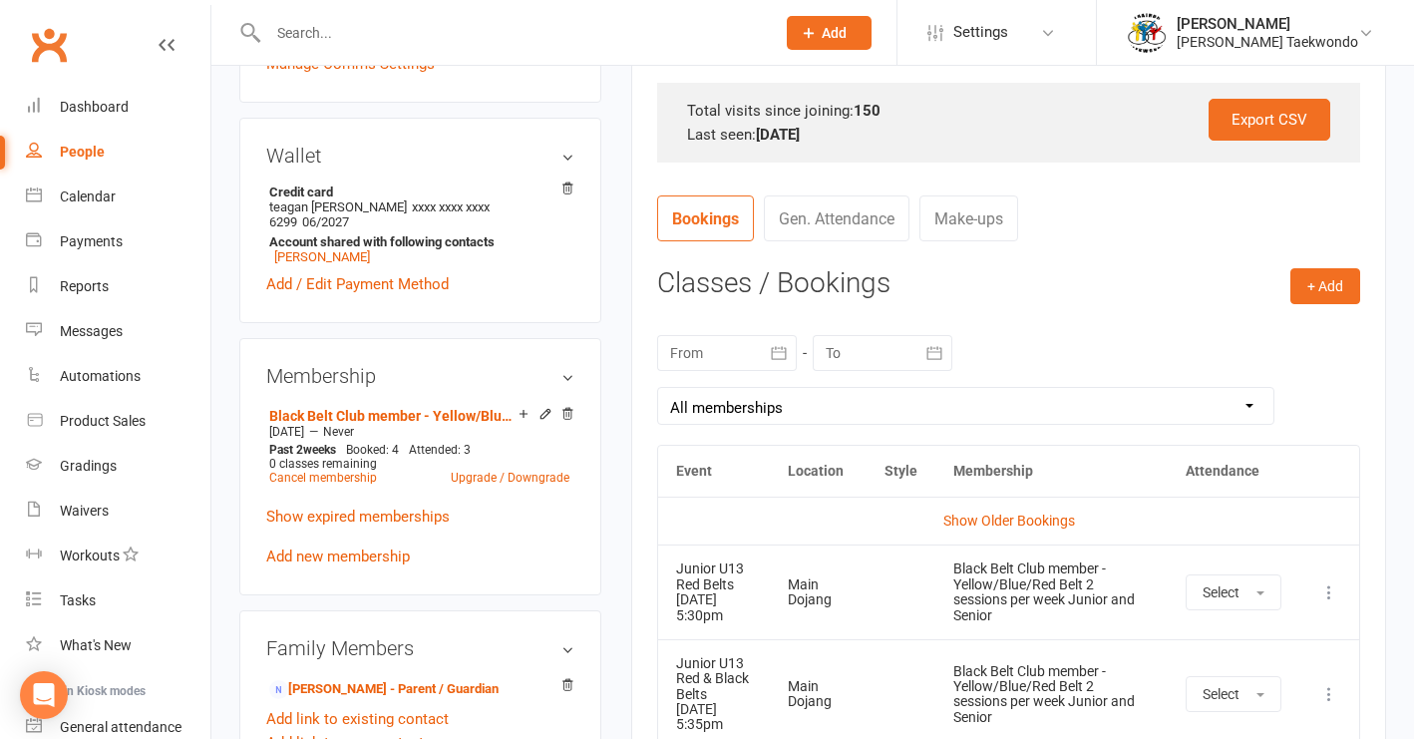
click at [1329, 600] on icon at bounding box center [1329, 592] width 20 height 20
click at [1220, 713] on link "Remove booking" at bounding box center [1241, 711] width 197 height 40
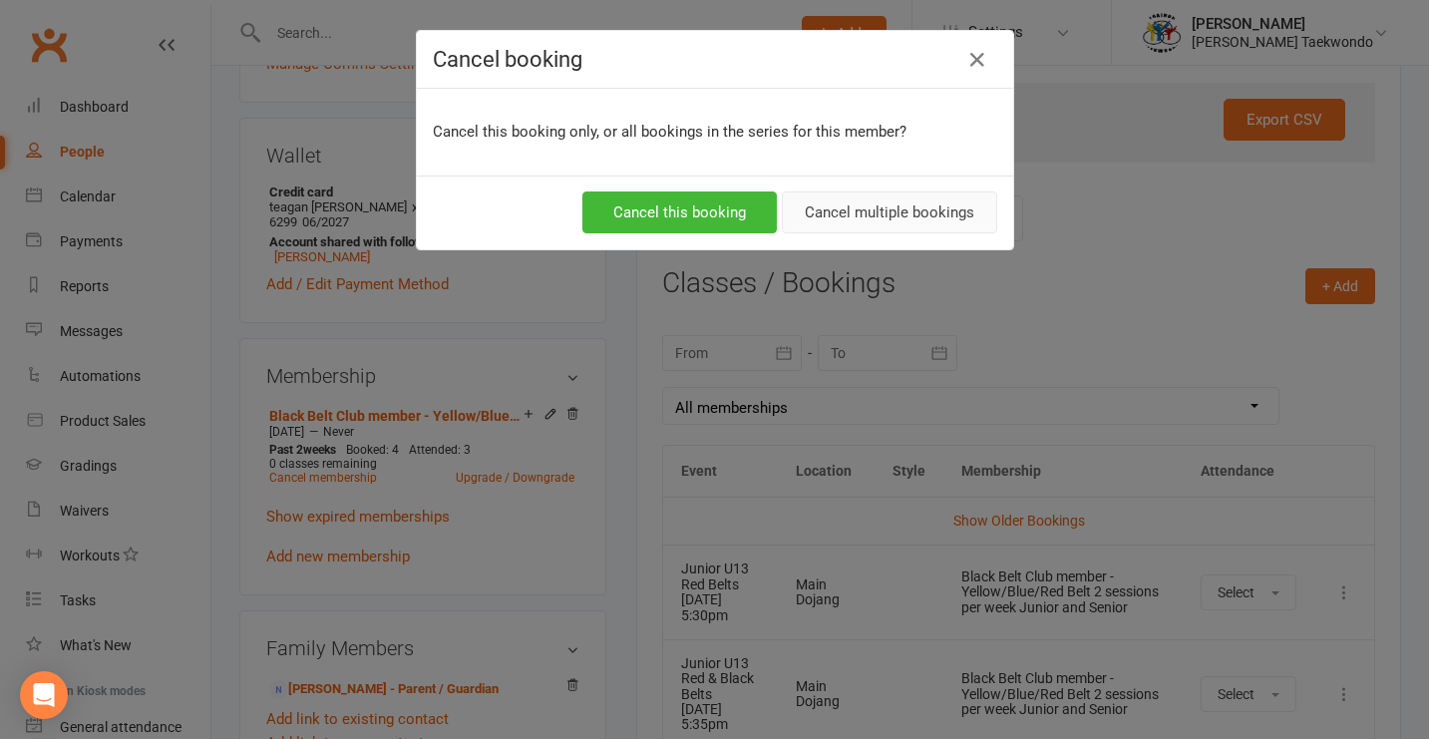
click at [856, 215] on button "Cancel multiple bookings" at bounding box center [889, 212] width 215 height 42
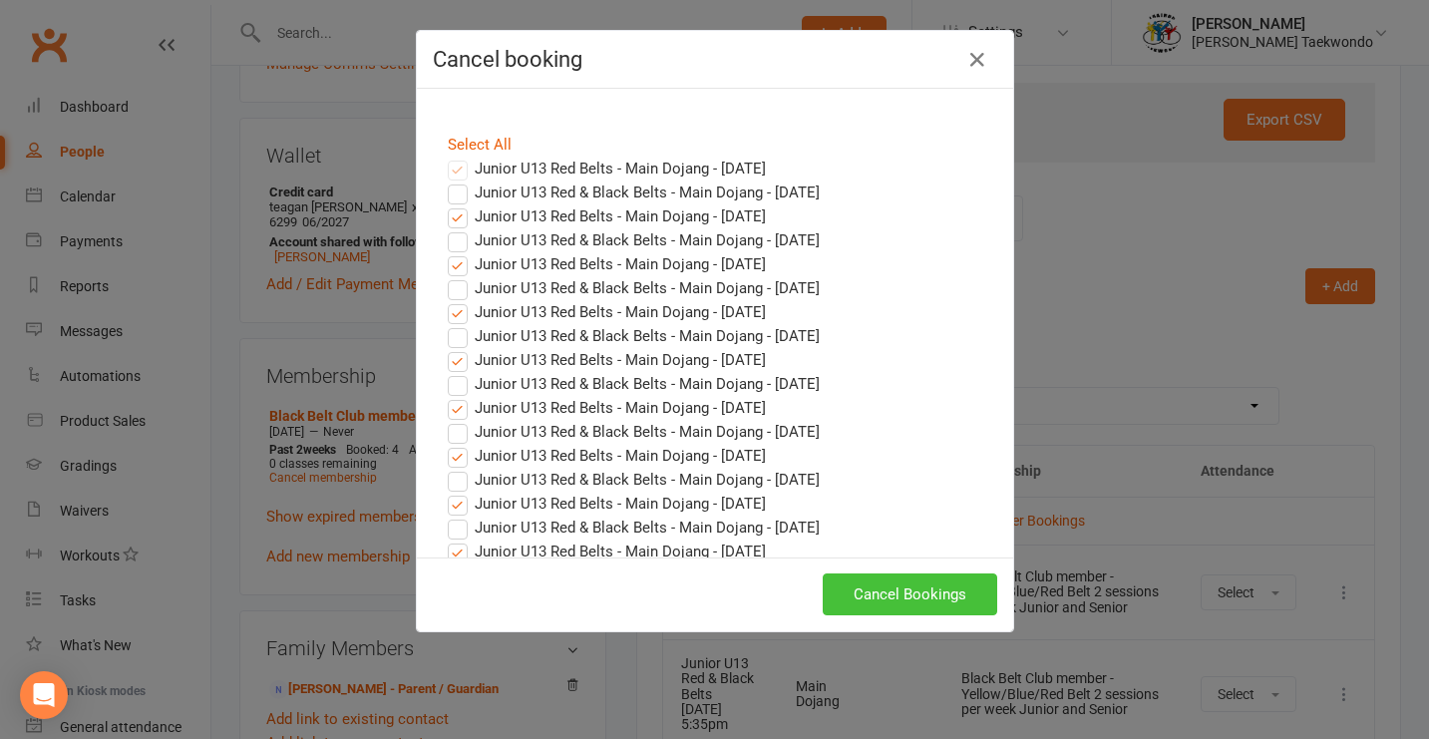
click at [914, 589] on button "Cancel Bookings" at bounding box center [910, 594] width 175 height 42
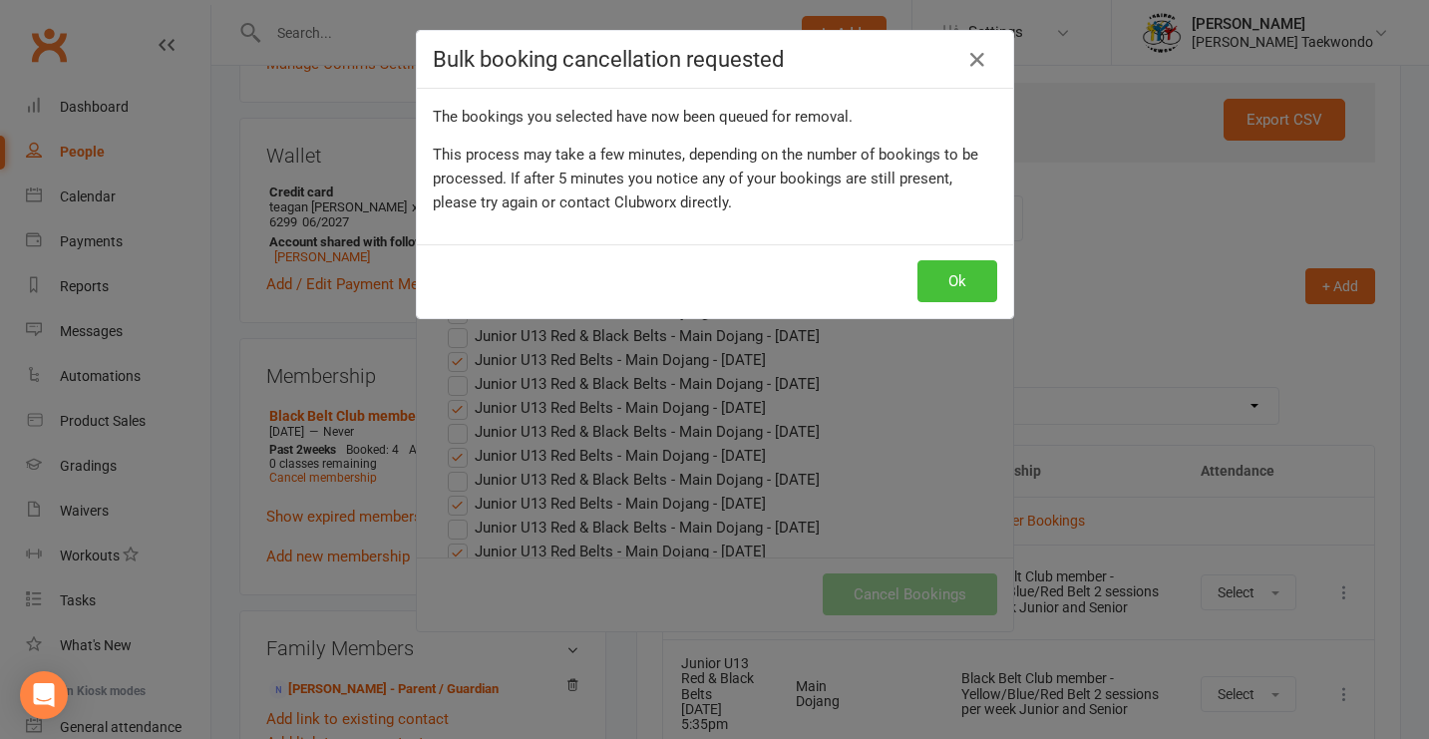
click at [940, 293] on button "Ok" at bounding box center [958, 281] width 80 height 42
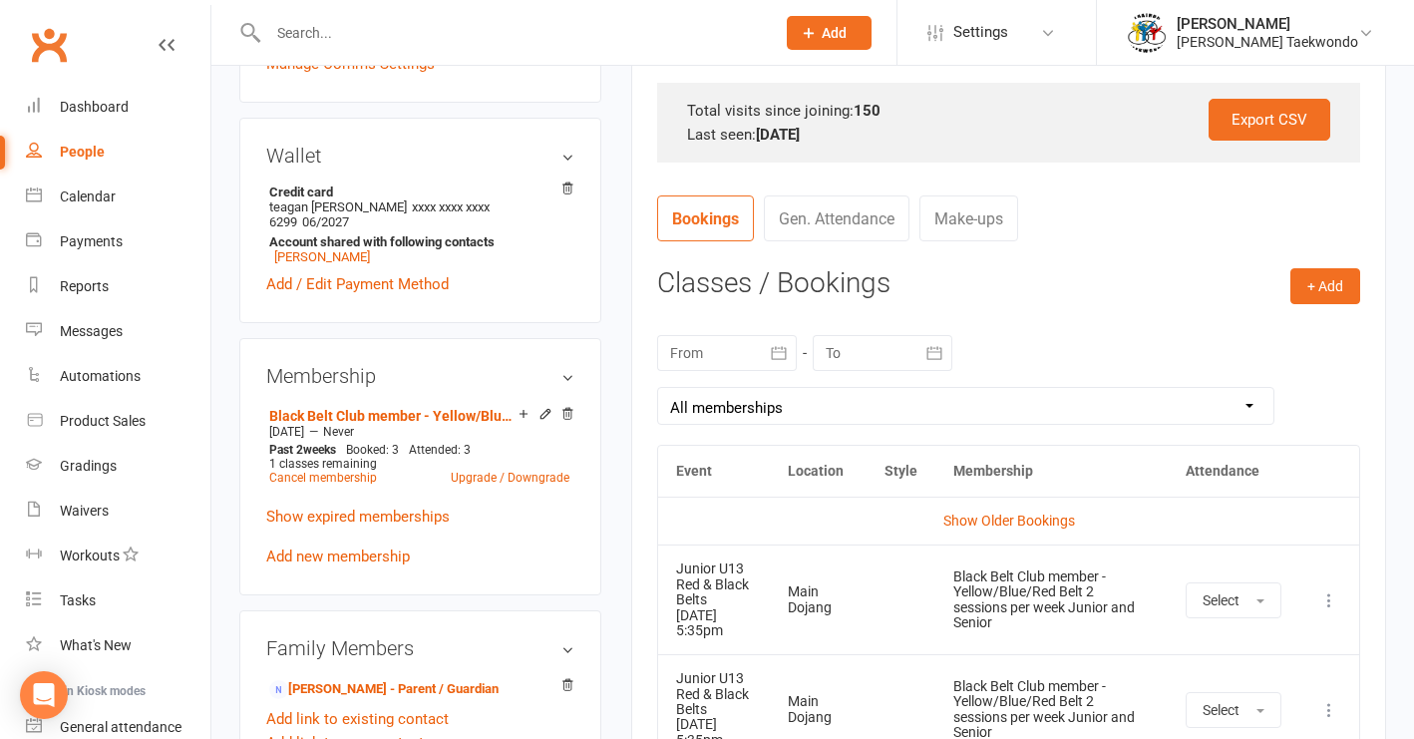
drag, startPoint x: 83, startPoint y: 196, endPoint x: 115, endPoint y: 203, distance: 32.7
click at [86, 195] on div "Calendar" at bounding box center [88, 196] width 56 height 16
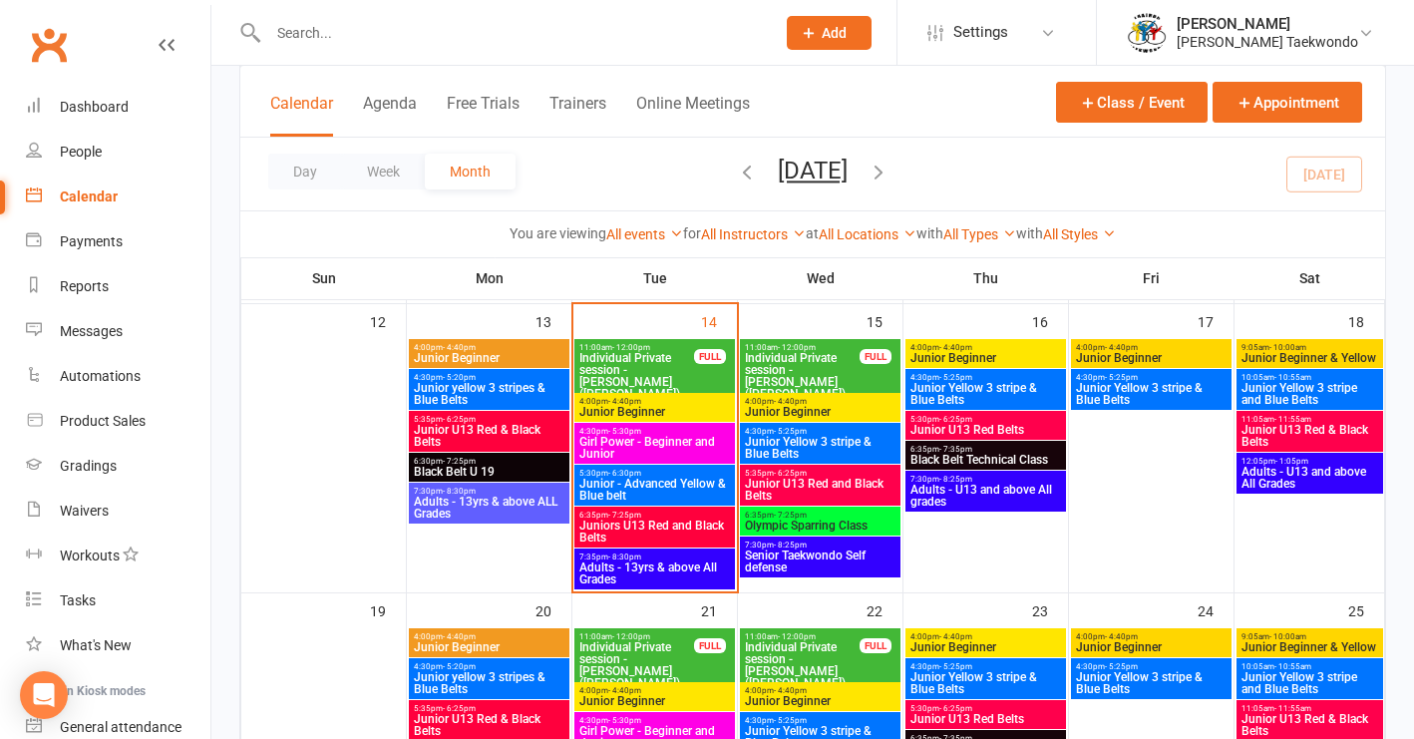
scroll to position [699, 0]
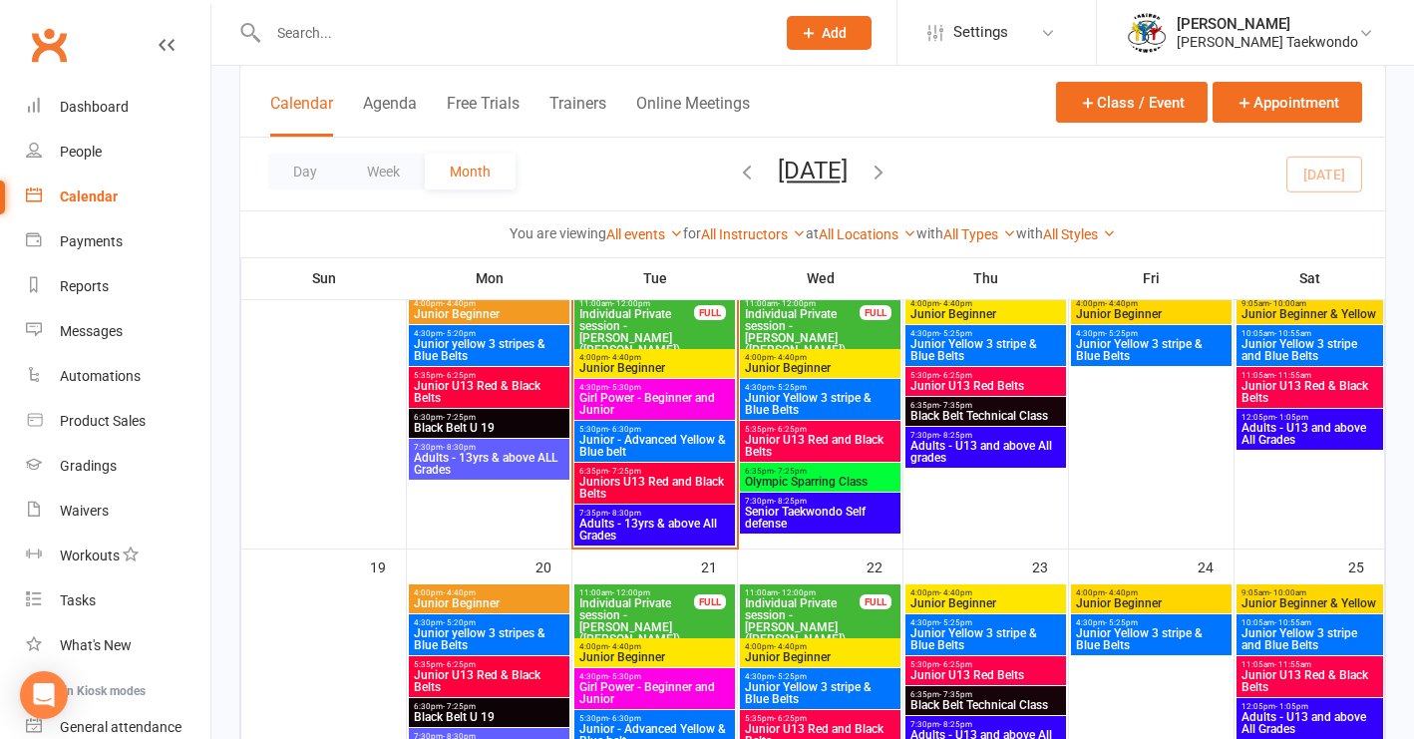
click at [523, 386] on span "Junior U13 Red & Black Belts" at bounding box center [489, 392] width 153 height 24
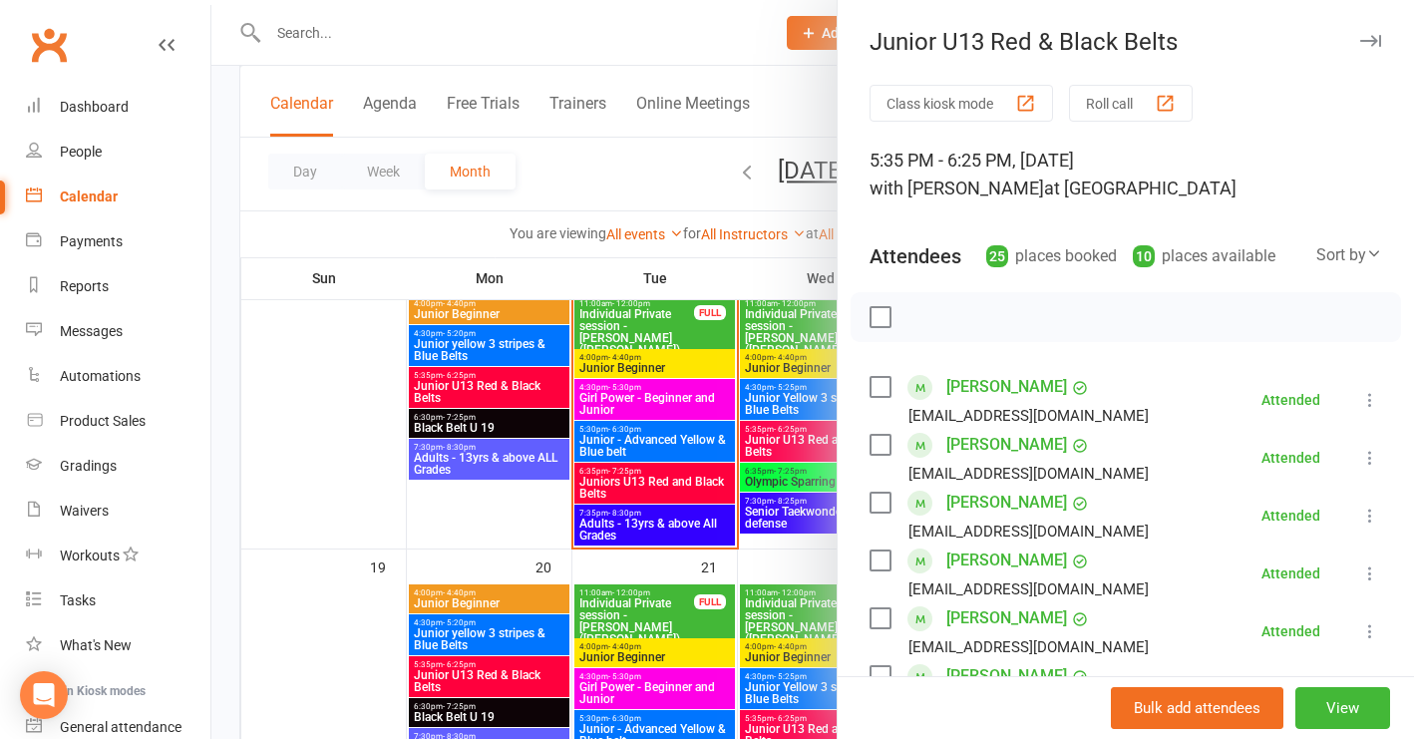
drag, startPoint x: 333, startPoint y: 631, endPoint x: 351, endPoint y: 608, distance: 29.1
click at [333, 631] on div at bounding box center [812, 369] width 1203 height 739
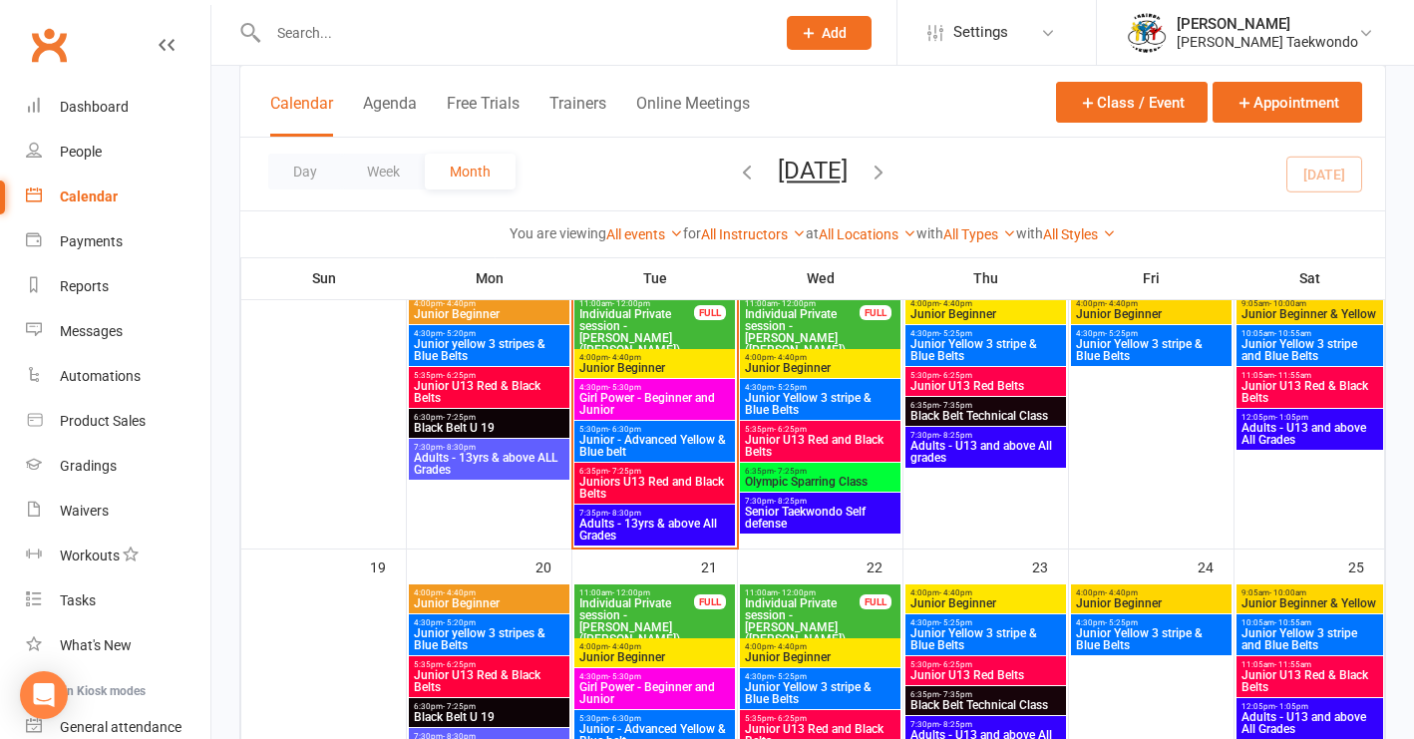
click at [496, 681] on span "Junior U13 Red & Black Belts" at bounding box center [489, 681] width 153 height 24
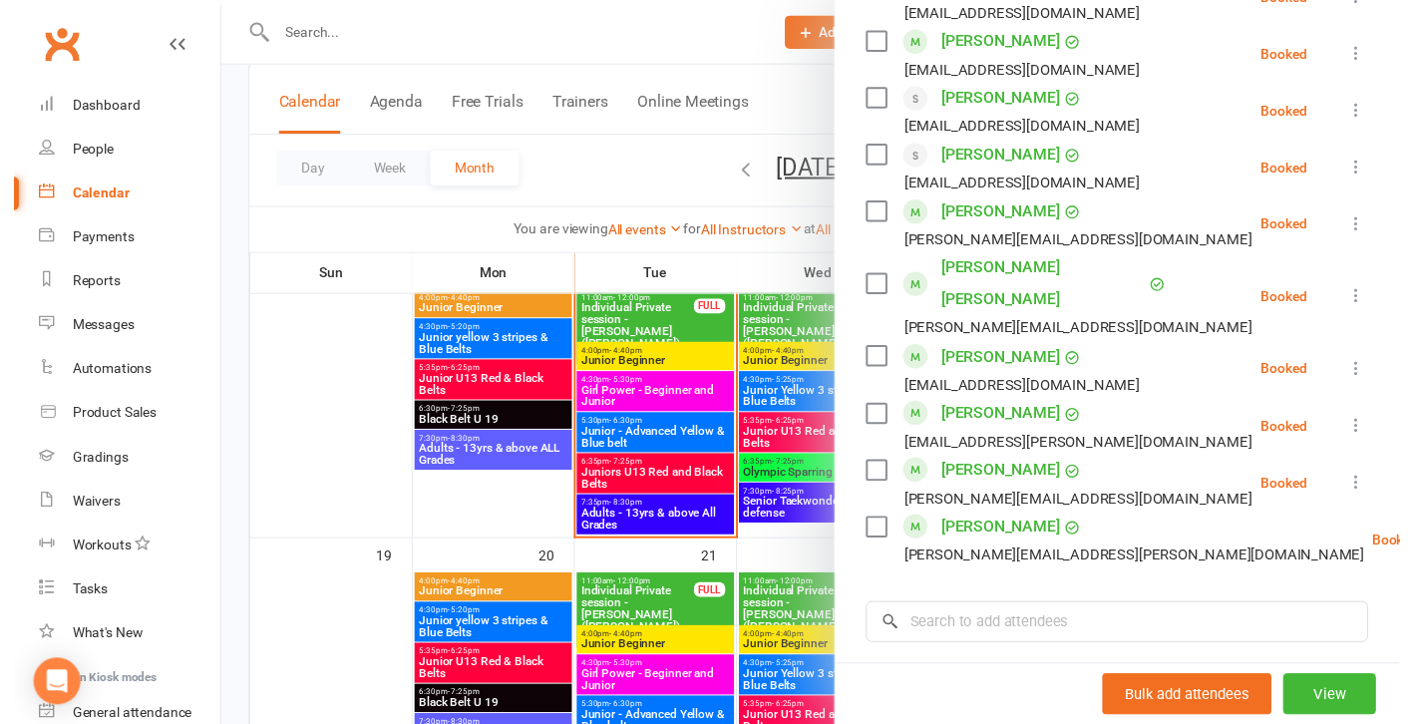
scroll to position [984, 0]
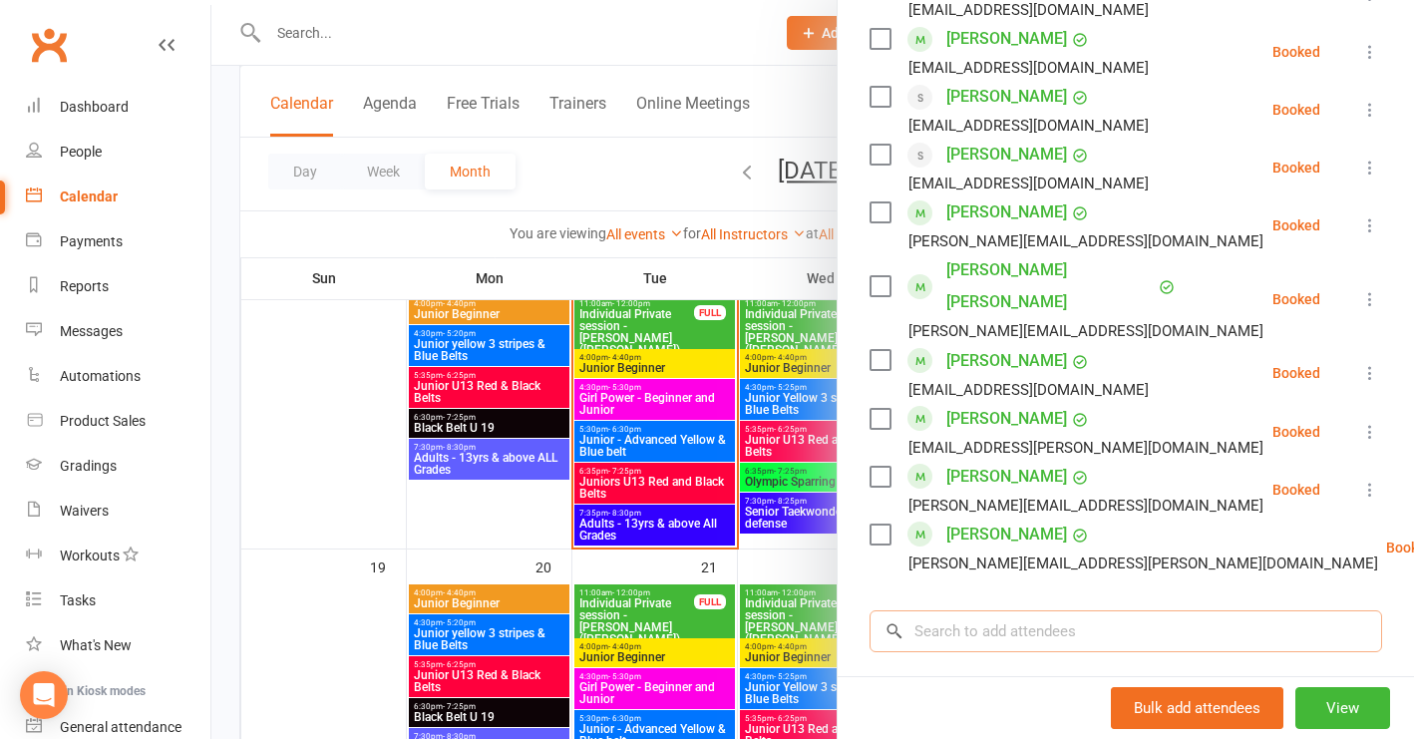
click at [1020, 610] on input "search" at bounding box center [1126, 631] width 513 height 42
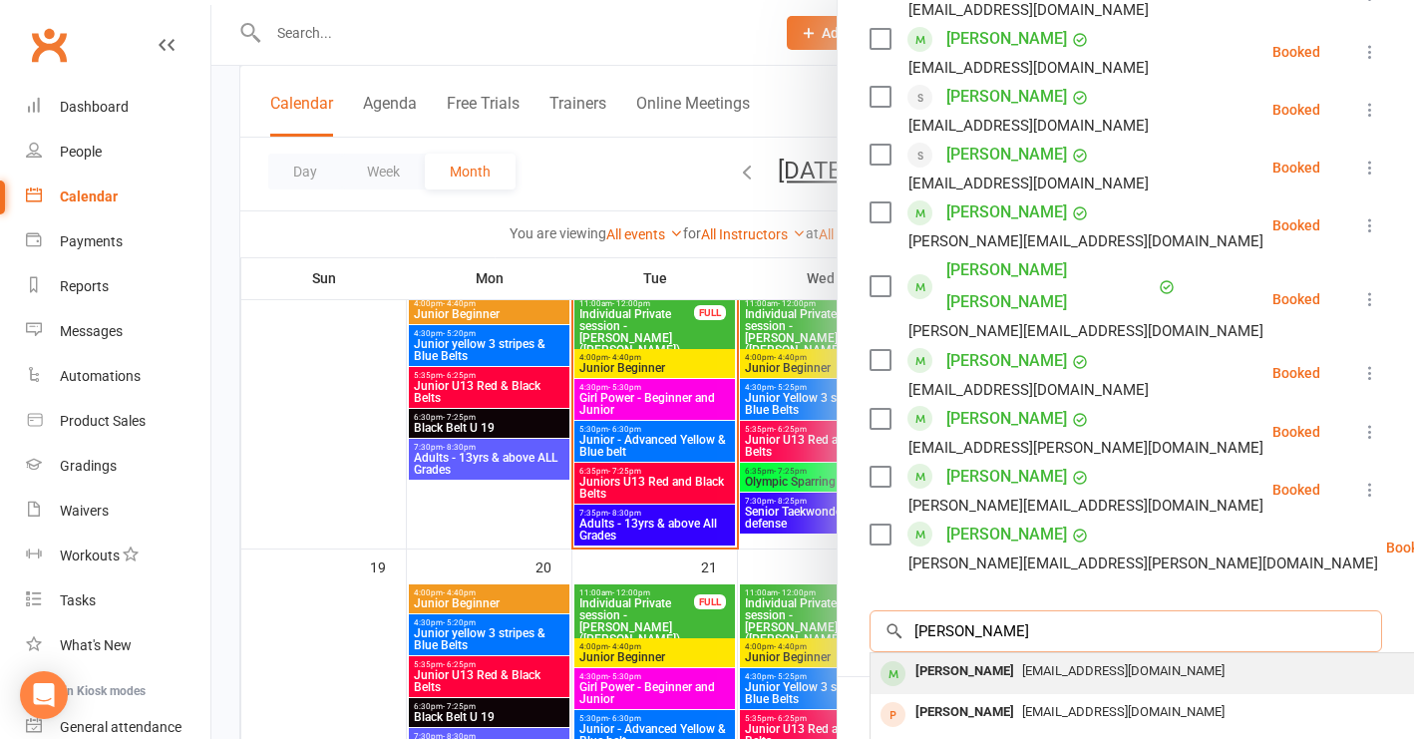
type input "[PERSON_NAME]"
click at [1025, 663] on span "[EMAIL_ADDRESS][DOMAIN_NAME]" at bounding box center [1123, 670] width 202 height 15
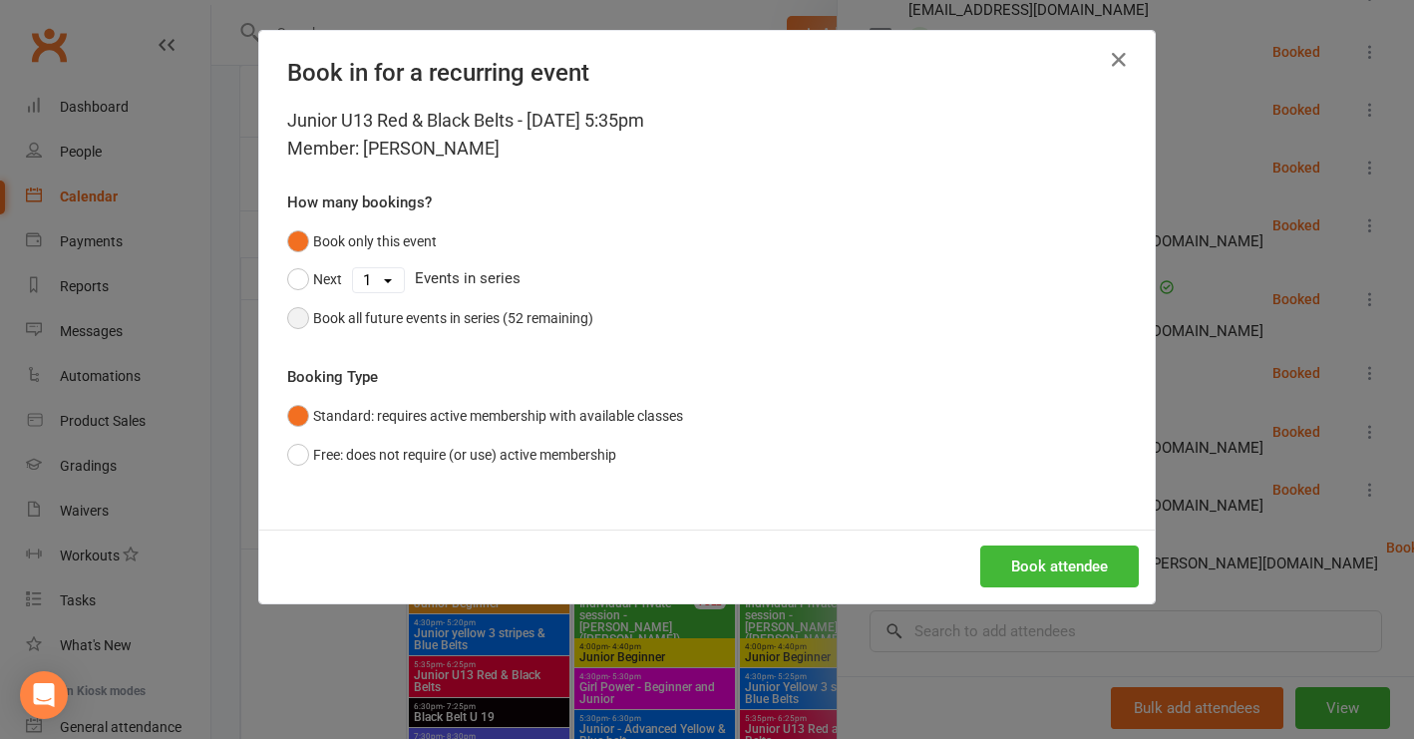
click at [295, 320] on button "Book all future events in series (52 remaining)" at bounding box center [440, 318] width 306 height 38
click at [1030, 565] on button "Book attendee" at bounding box center [1059, 567] width 159 height 42
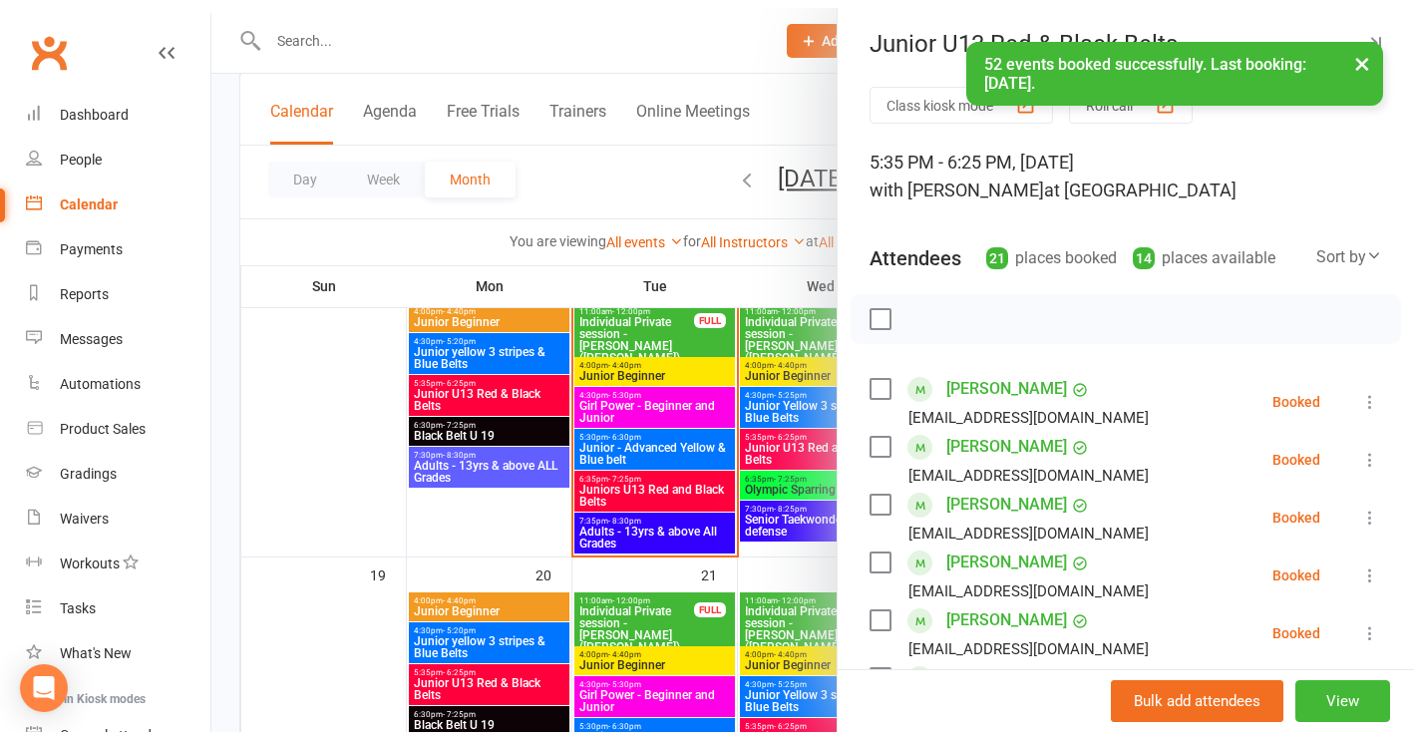
scroll to position [0, 0]
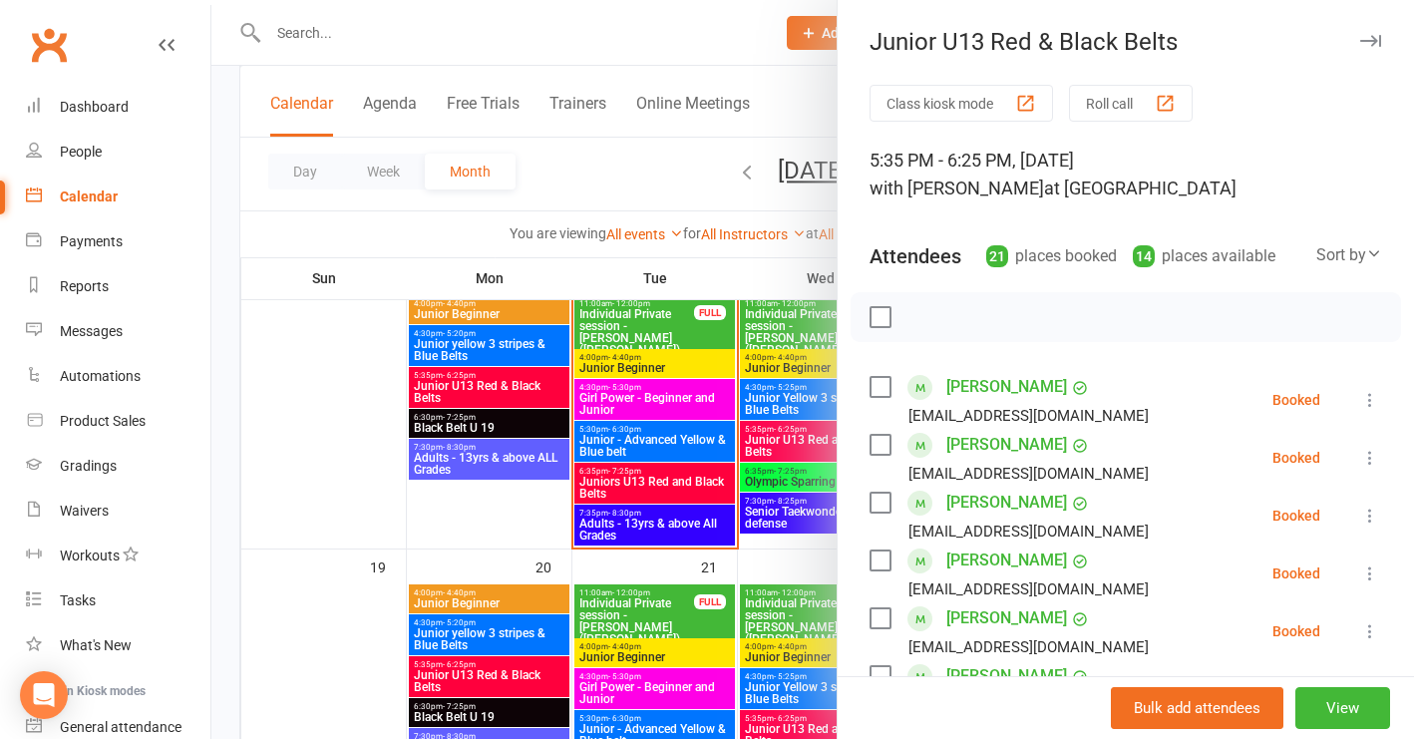
click at [353, 54] on div at bounding box center [812, 369] width 1203 height 739
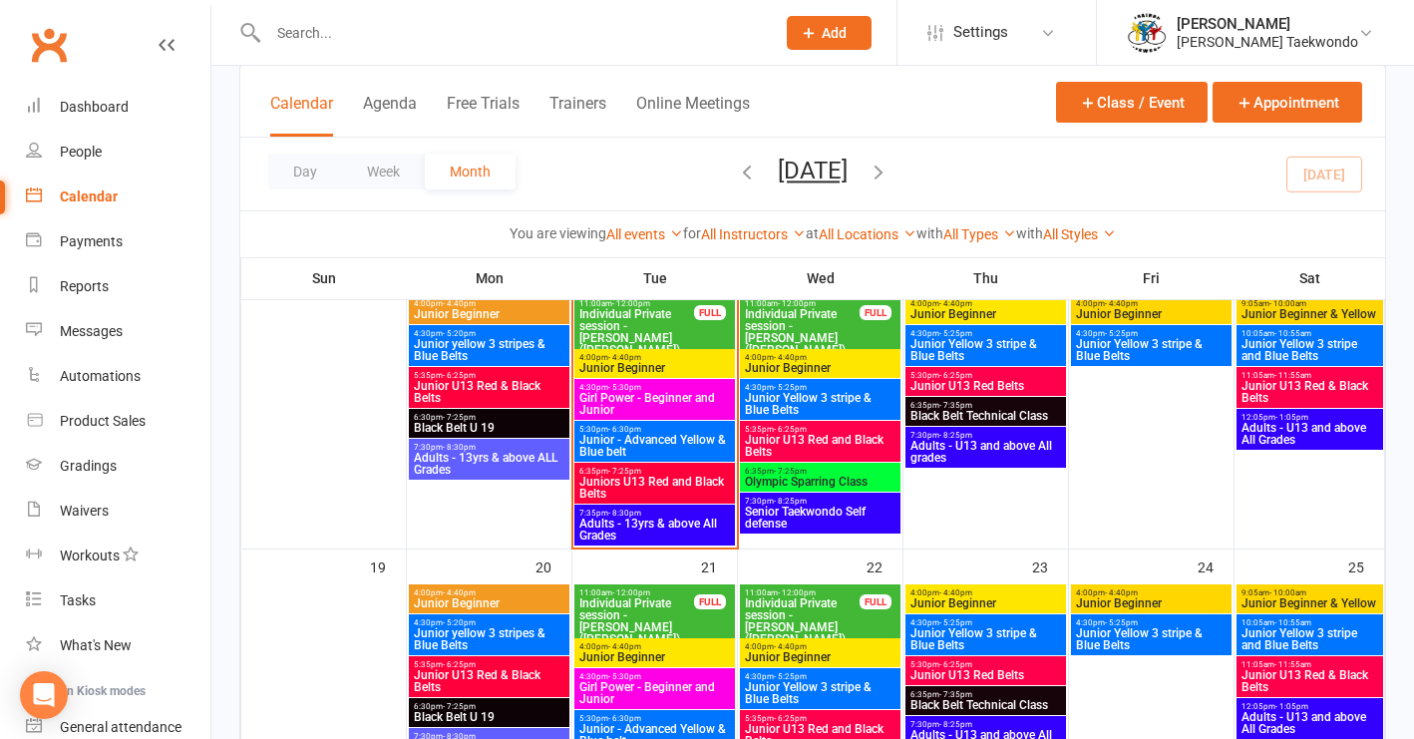
click at [309, 35] on input "text" at bounding box center [511, 33] width 499 height 28
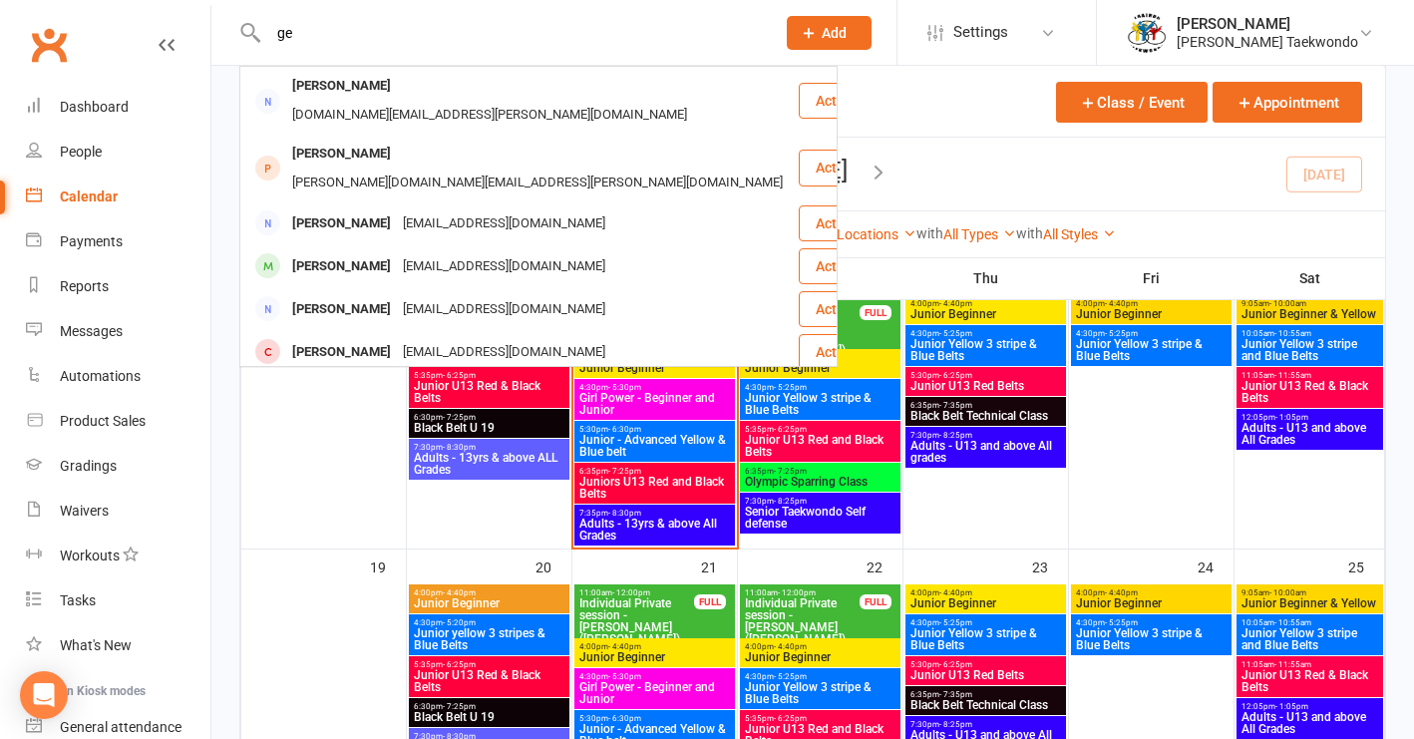
type input "g"
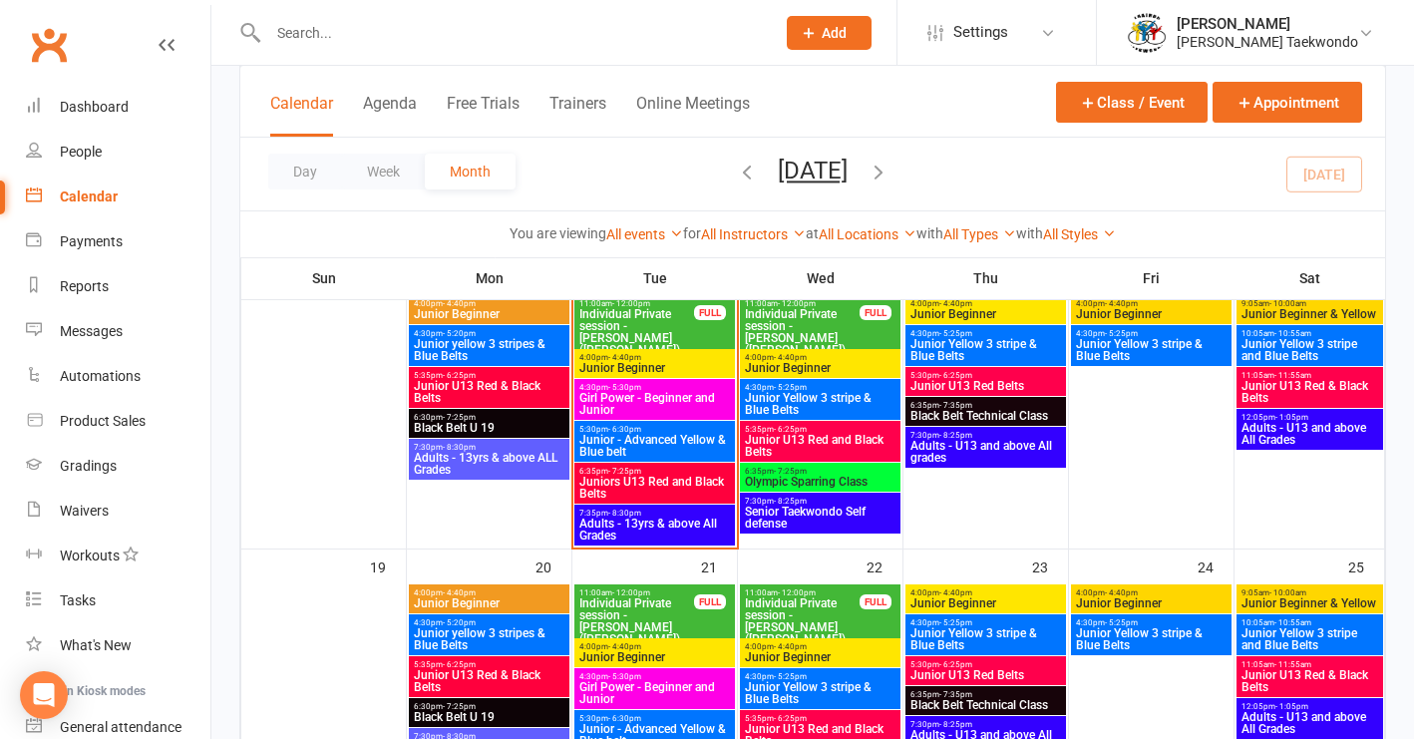
click at [464, 429] on span "Black Belt U 19" at bounding box center [489, 428] width 153 height 12
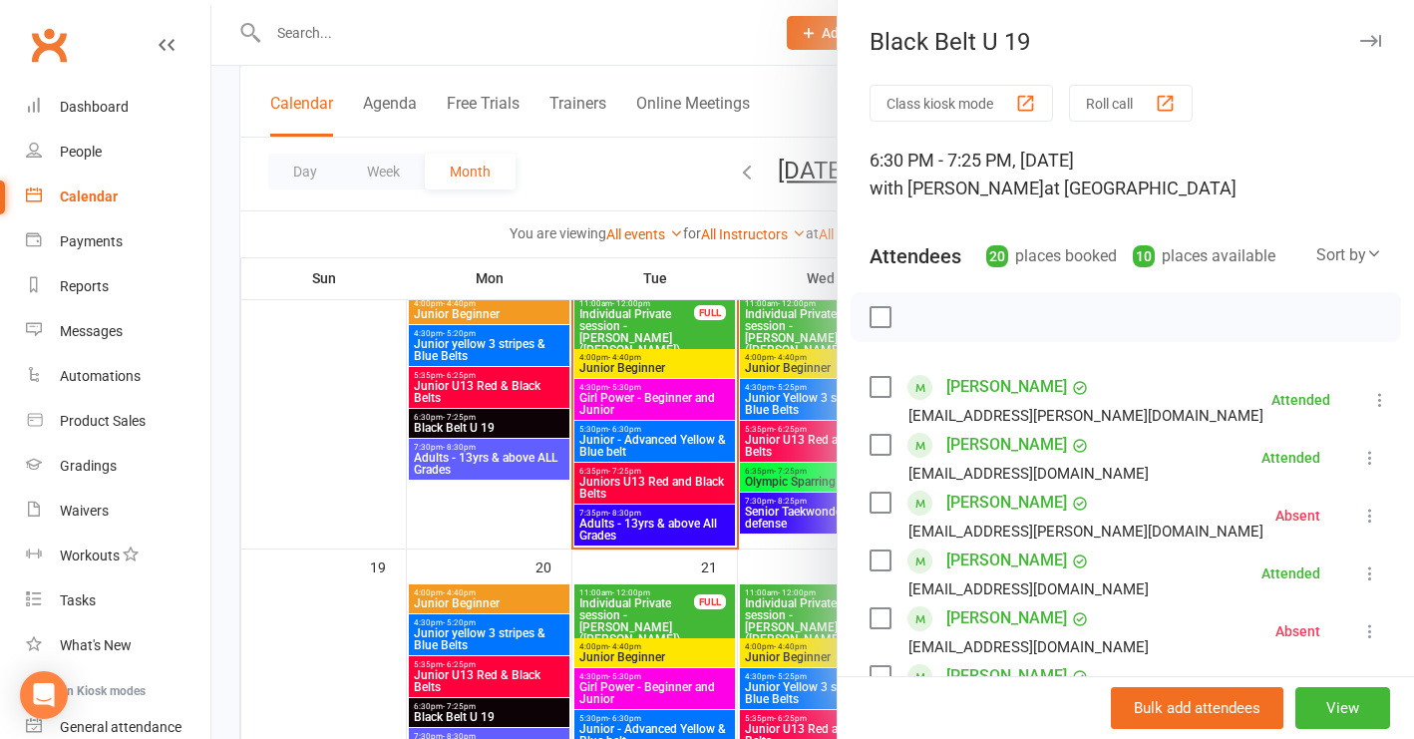
click at [341, 476] on div at bounding box center [812, 369] width 1203 height 739
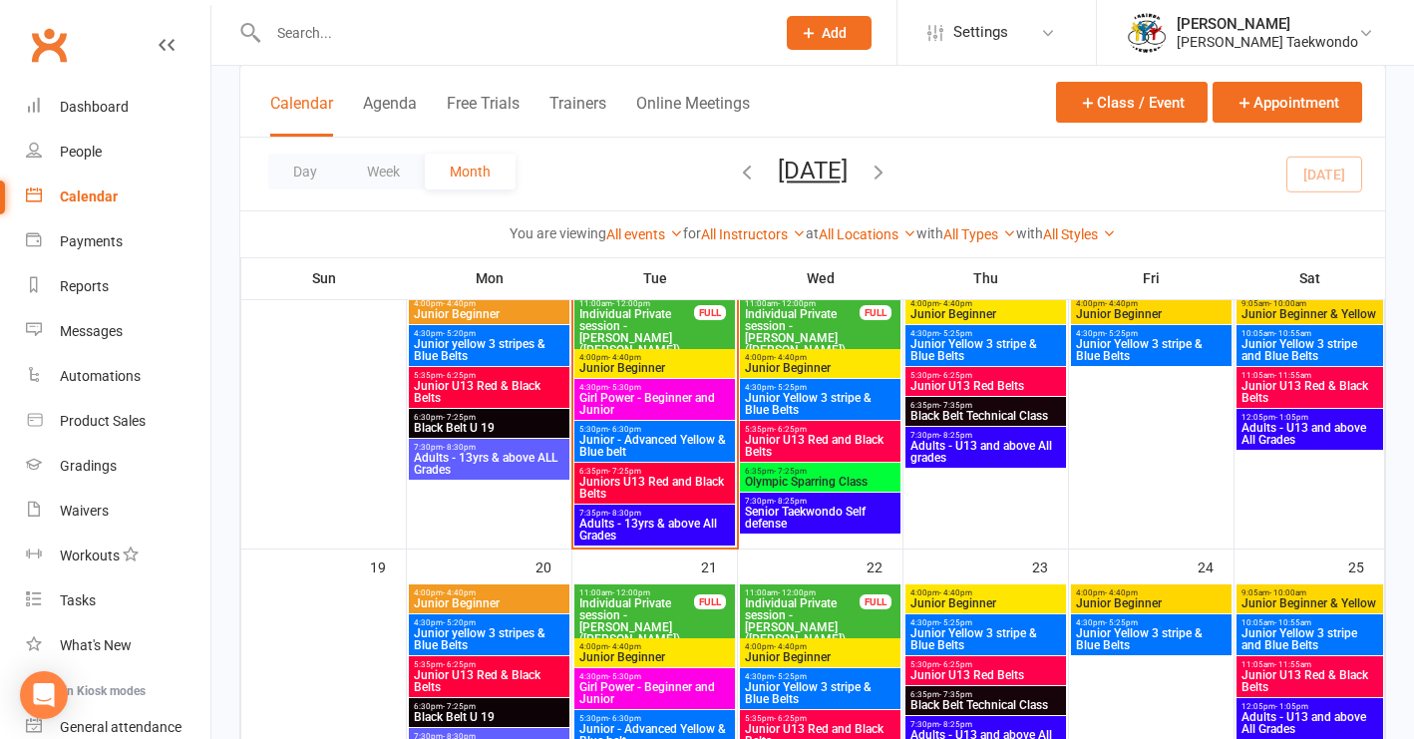
click at [477, 680] on span "Junior U13 Red & Black Belts" at bounding box center [489, 681] width 153 height 24
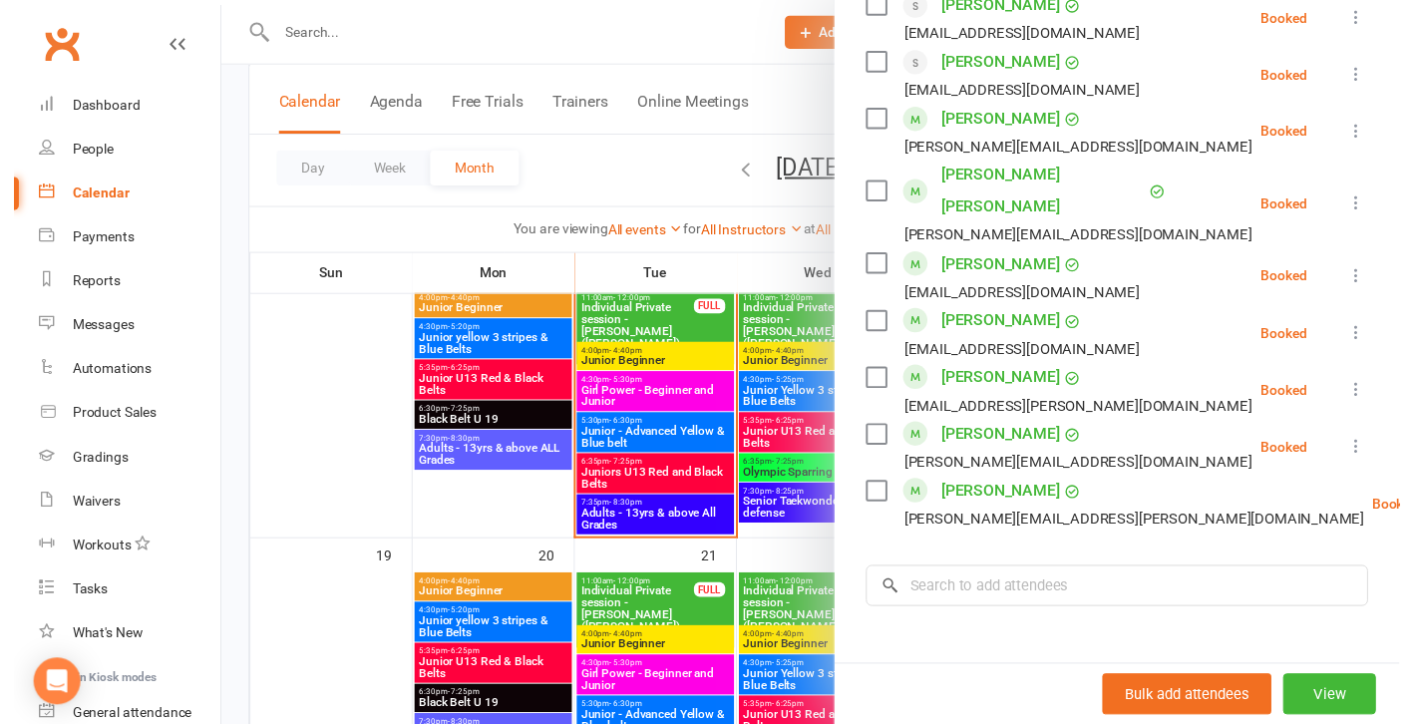
scroll to position [1079, 0]
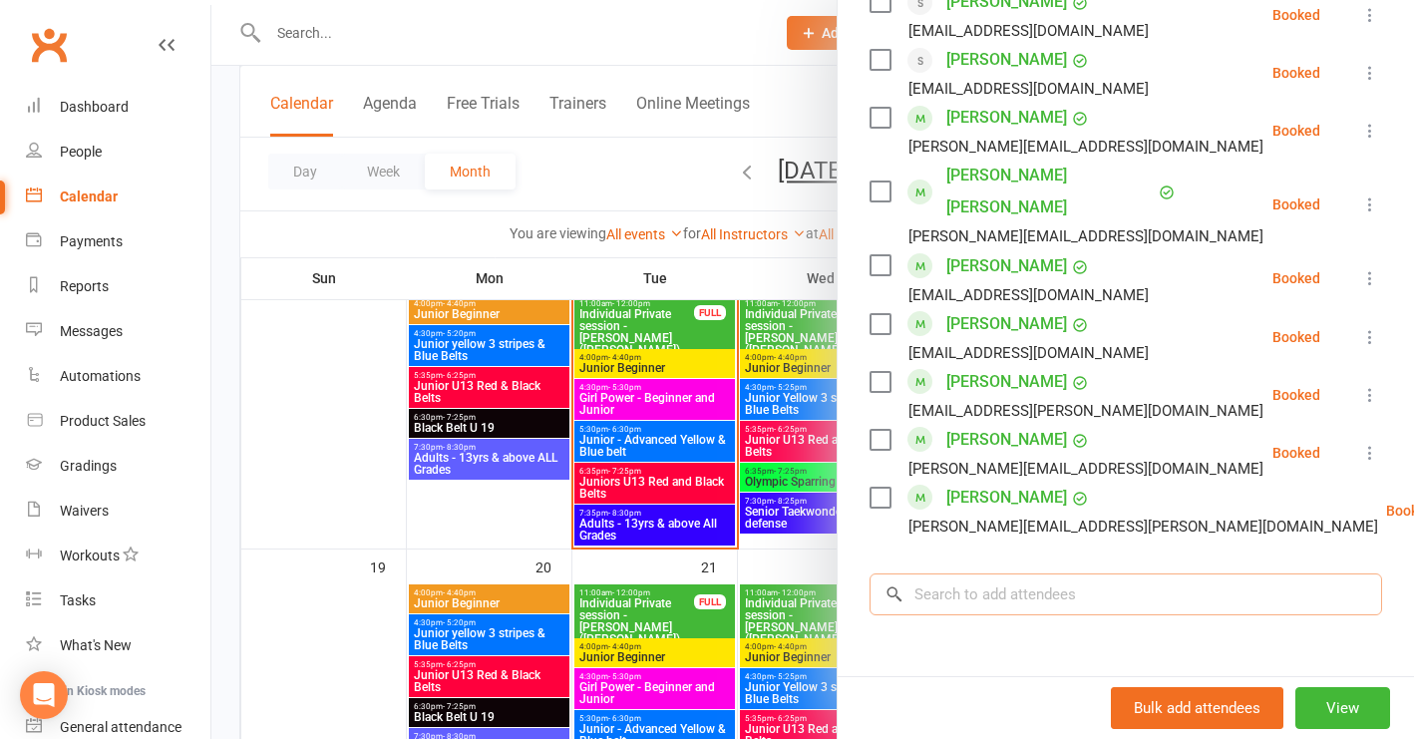
click at [954, 573] on input "search" at bounding box center [1126, 594] width 513 height 42
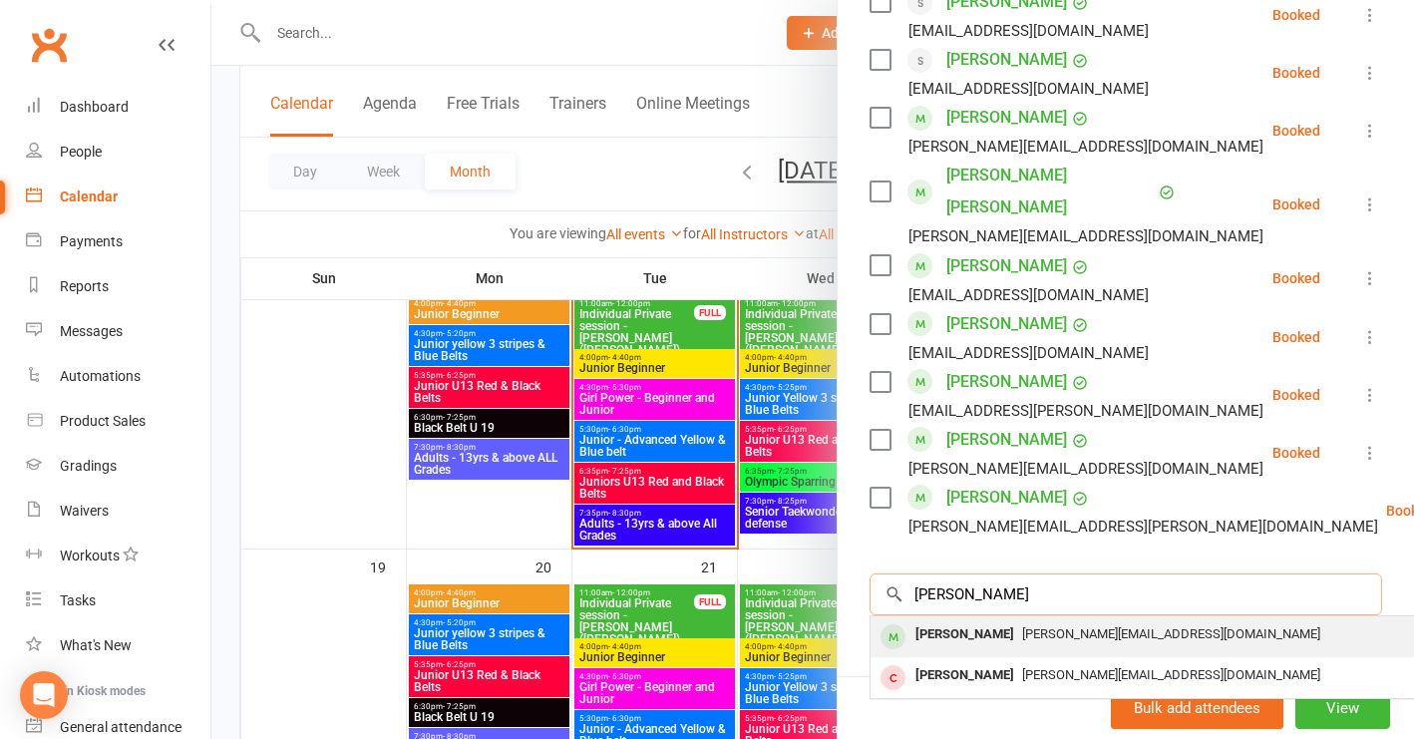
type input "[PERSON_NAME]"
click at [948, 620] on div "[PERSON_NAME]" at bounding box center [965, 634] width 115 height 29
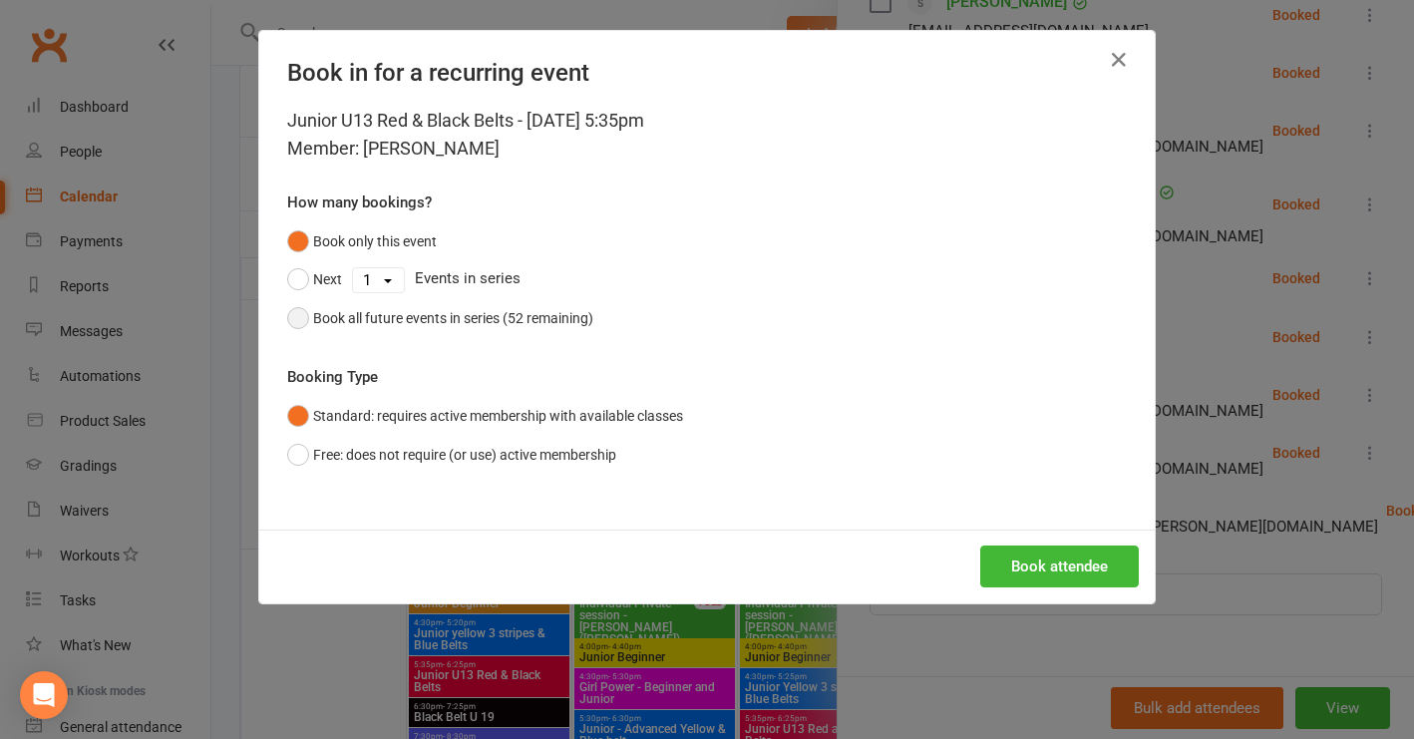
drag, startPoint x: 289, startPoint y: 316, endPoint x: 355, endPoint y: 331, distance: 67.5
click at [294, 317] on button "Book all future events in series (52 remaining)" at bounding box center [440, 318] width 306 height 38
click at [998, 566] on button "Book attendee" at bounding box center [1059, 567] width 159 height 42
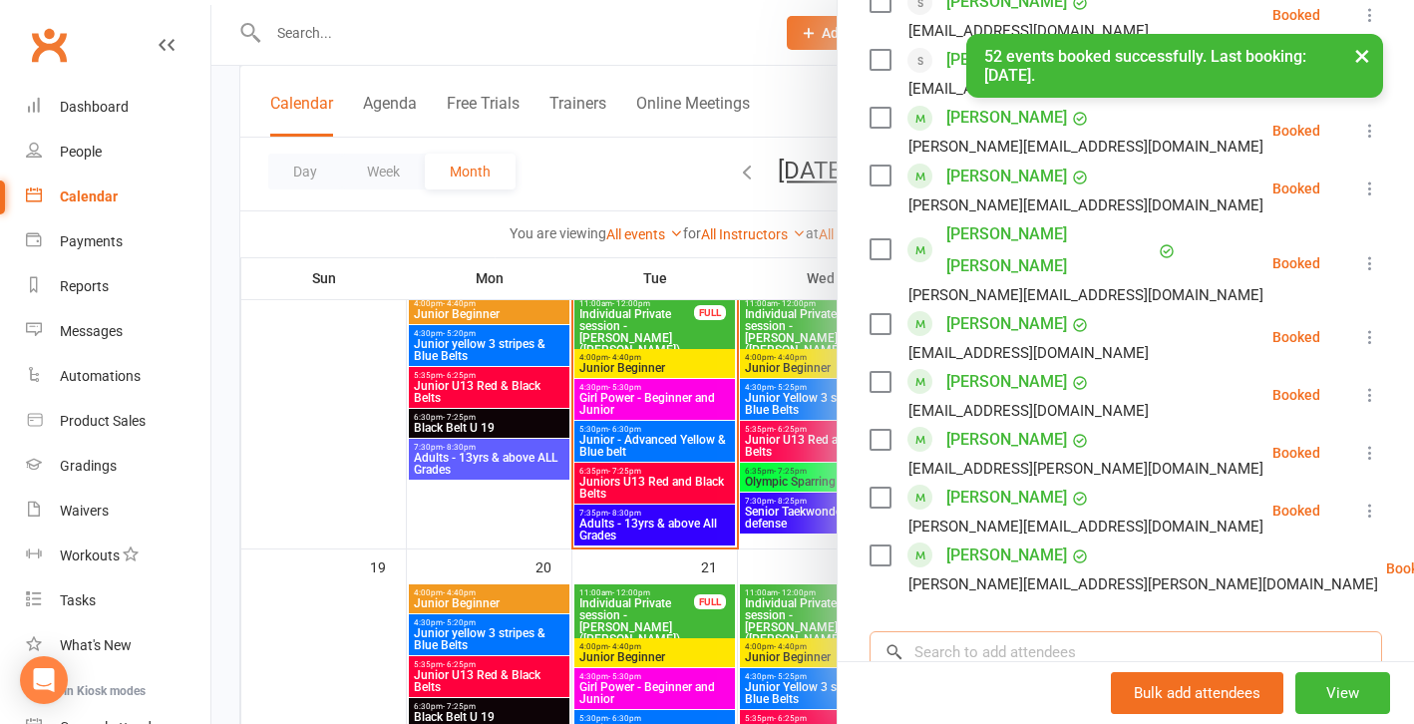
click at [950, 631] on input "search" at bounding box center [1126, 652] width 513 height 42
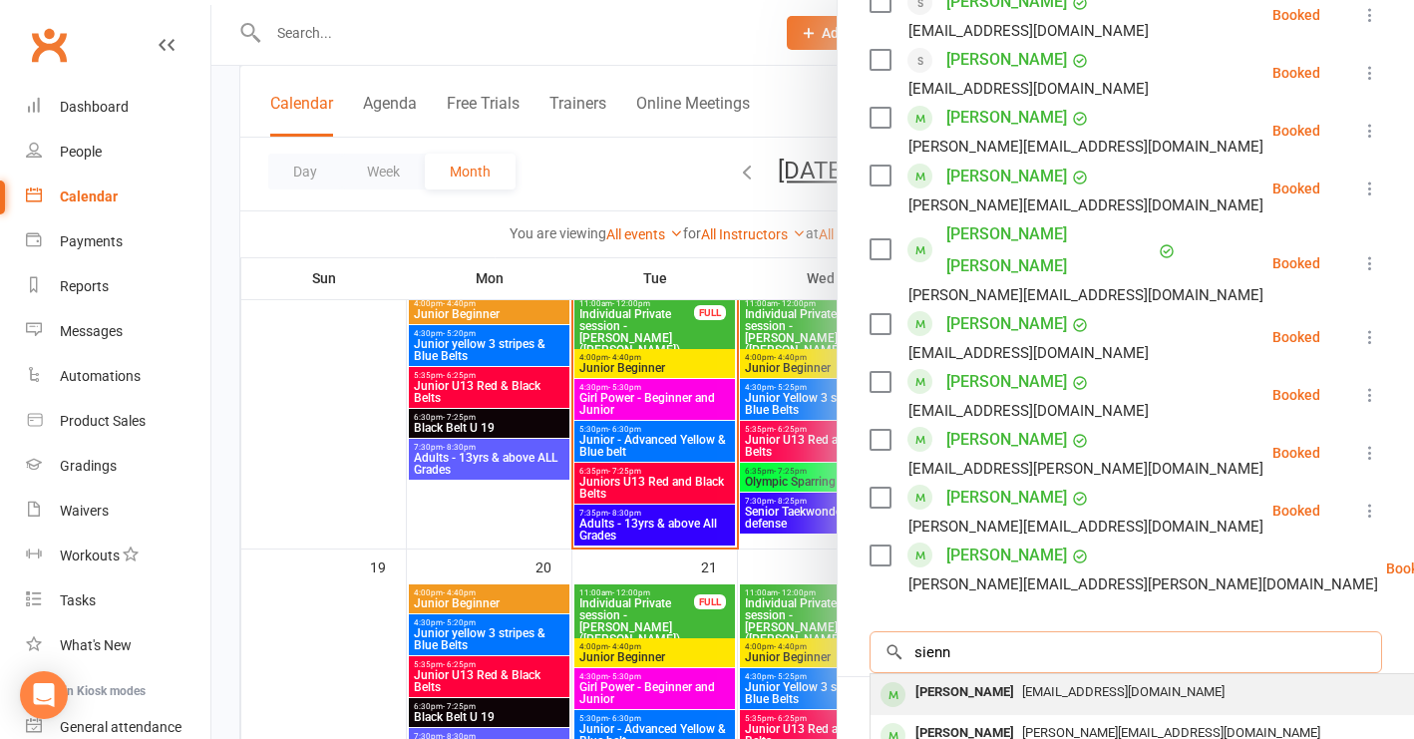
type input "Sienna"
click at [933, 678] on div "[PERSON_NAME]" at bounding box center [965, 692] width 115 height 29
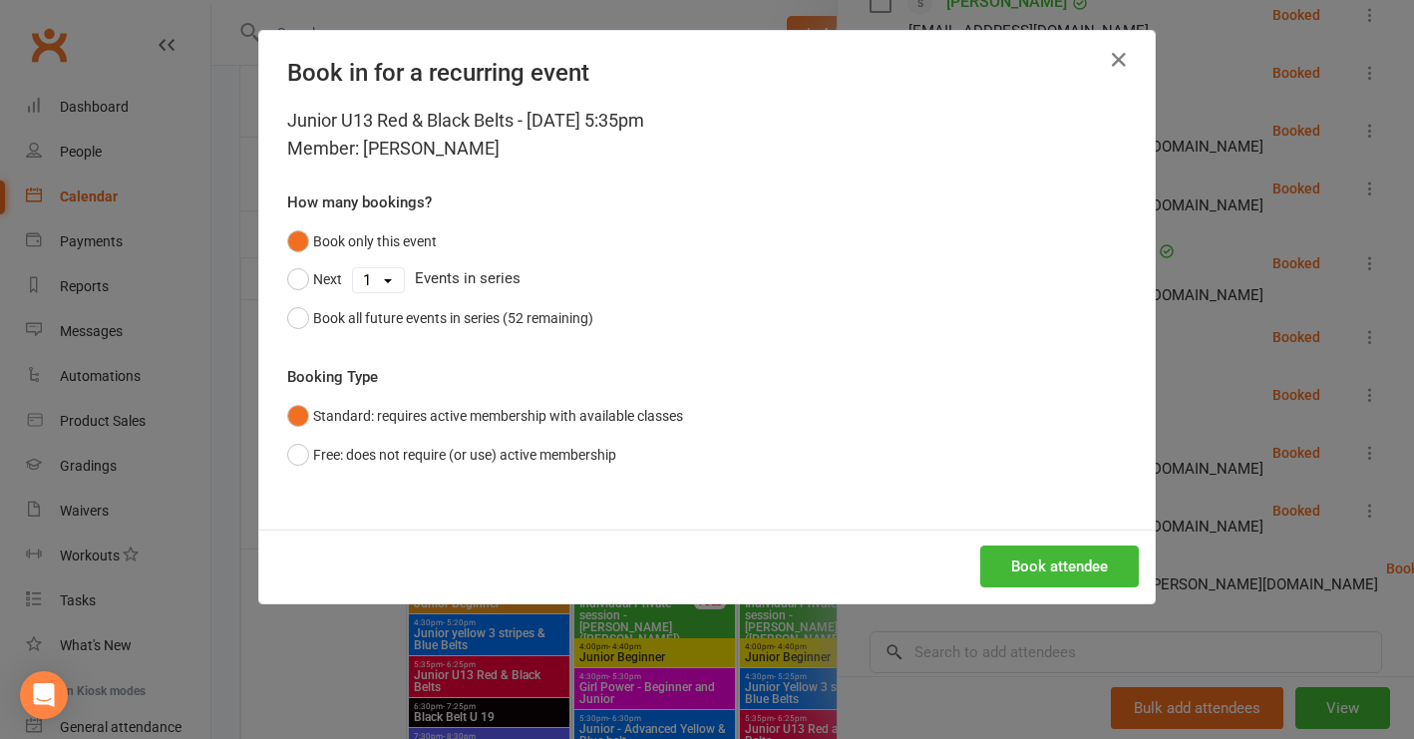
drag, startPoint x: 283, startPoint y: 314, endPoint x: 693, endPoint y: 412, distance: 421.4
click at [288, 314] on button "Book all future events in series (52 remaining)" at bounding box center [440, 318] width 306 height 38
click at [1031, 568] on button "Book attendee" at bounding box center [1059, 567] width 159 height 42
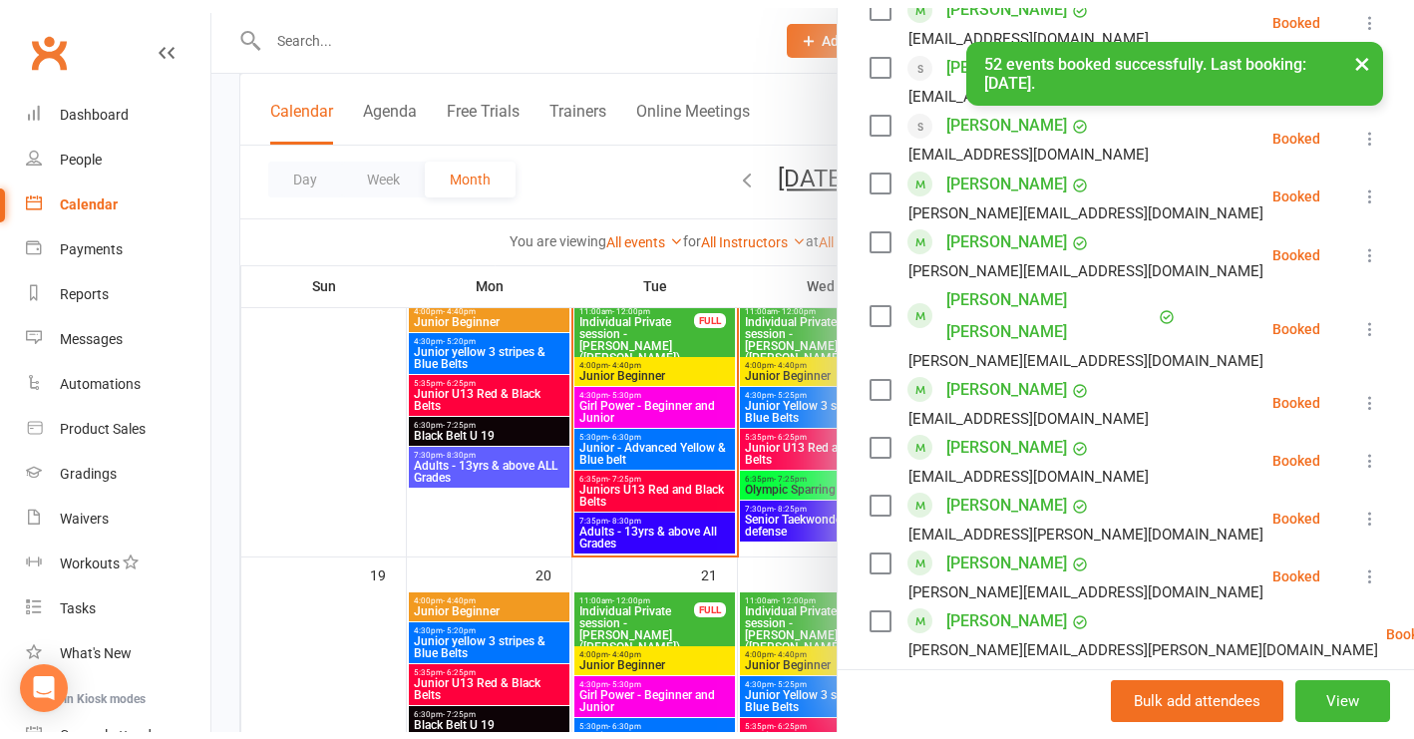
scroll to position [1399, 0]
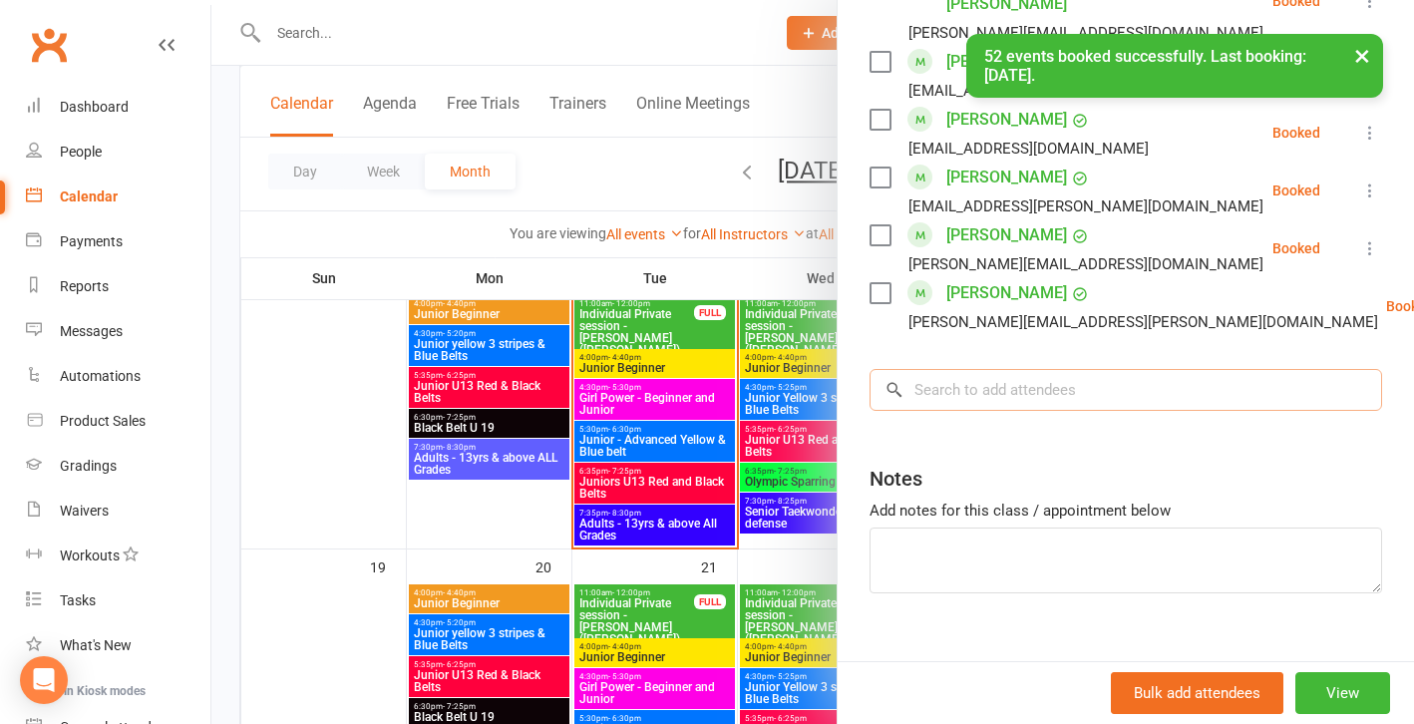
click at [923, 369] on input "search" at bounding box center [1126, 390] width 513 height 42
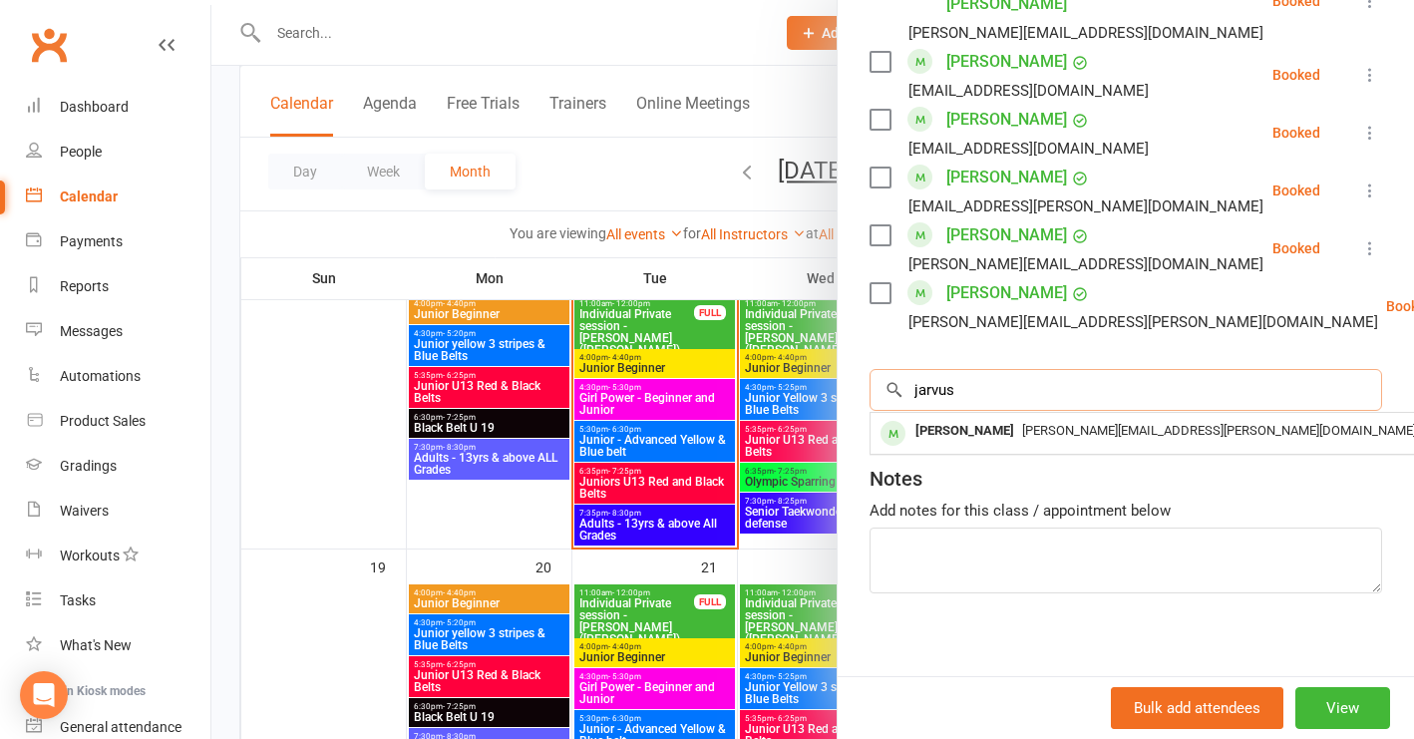
type input "jars"
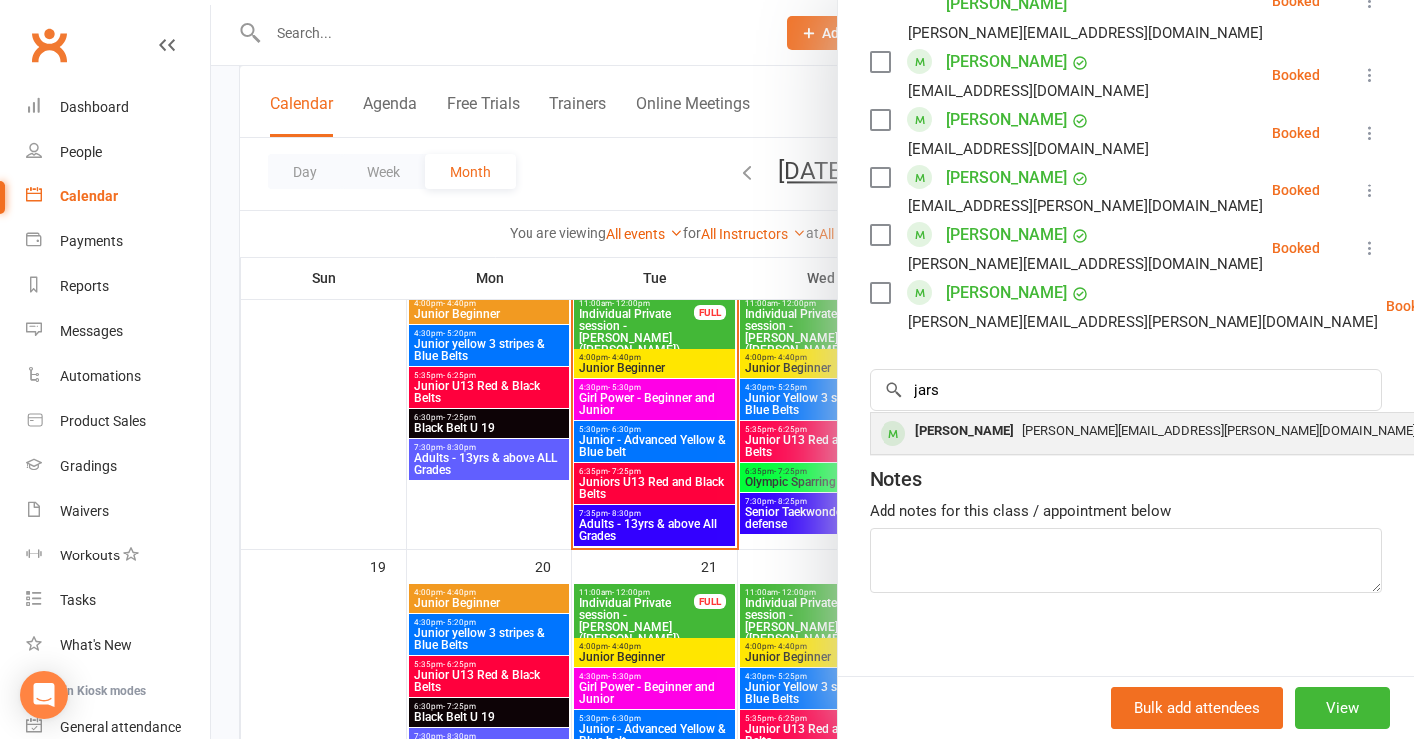
drag, startPoint x: 923, startPoint y: 356, endPoint x: 1007, endPoint y: 407, distance: 98.9
click at [1007, 417] on div "[PERSON_NAME][EMAIL_ADDRESS][PERSON_NAME][DOMAIN_NAME]" at bounding box center [1169, 431] width 580 height 29
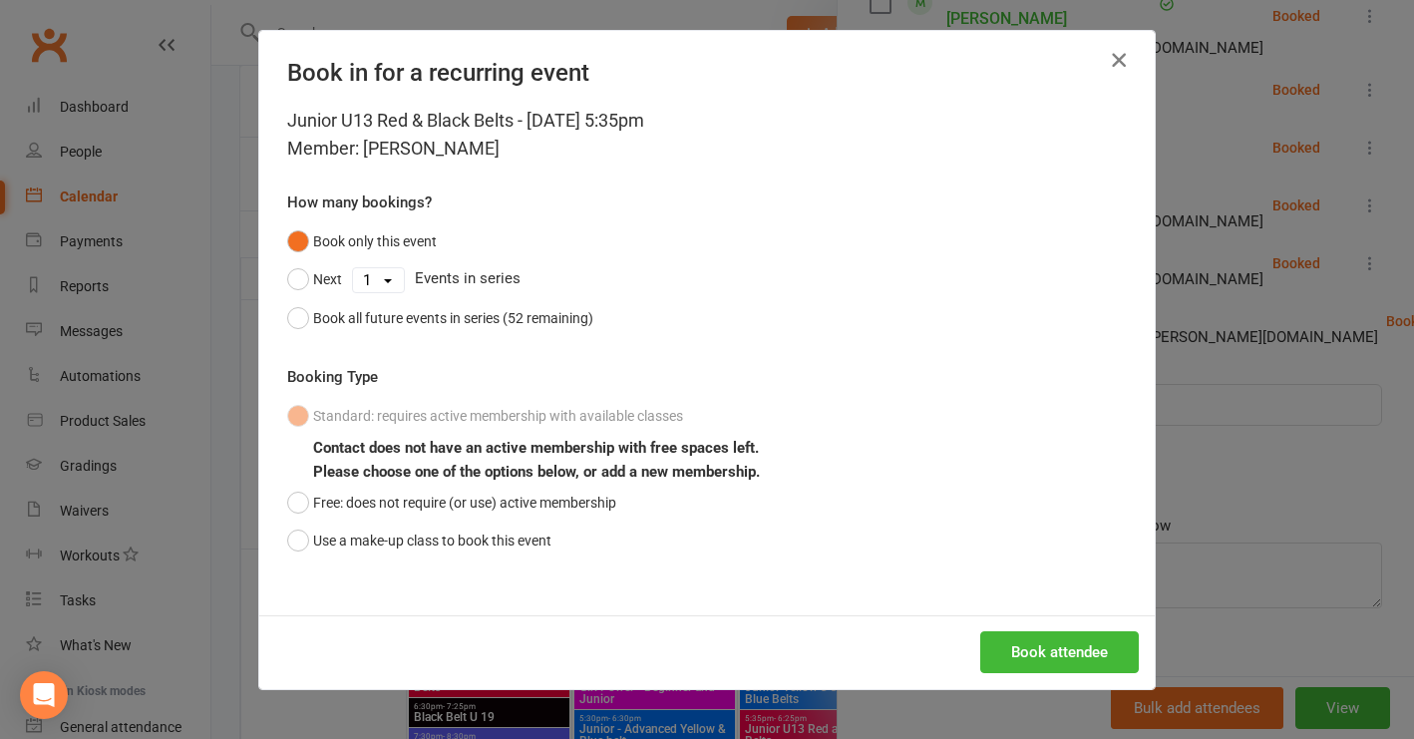
click at [1113, 55] on icon "button" at bounding box center [1119, 60] width 24 height 24
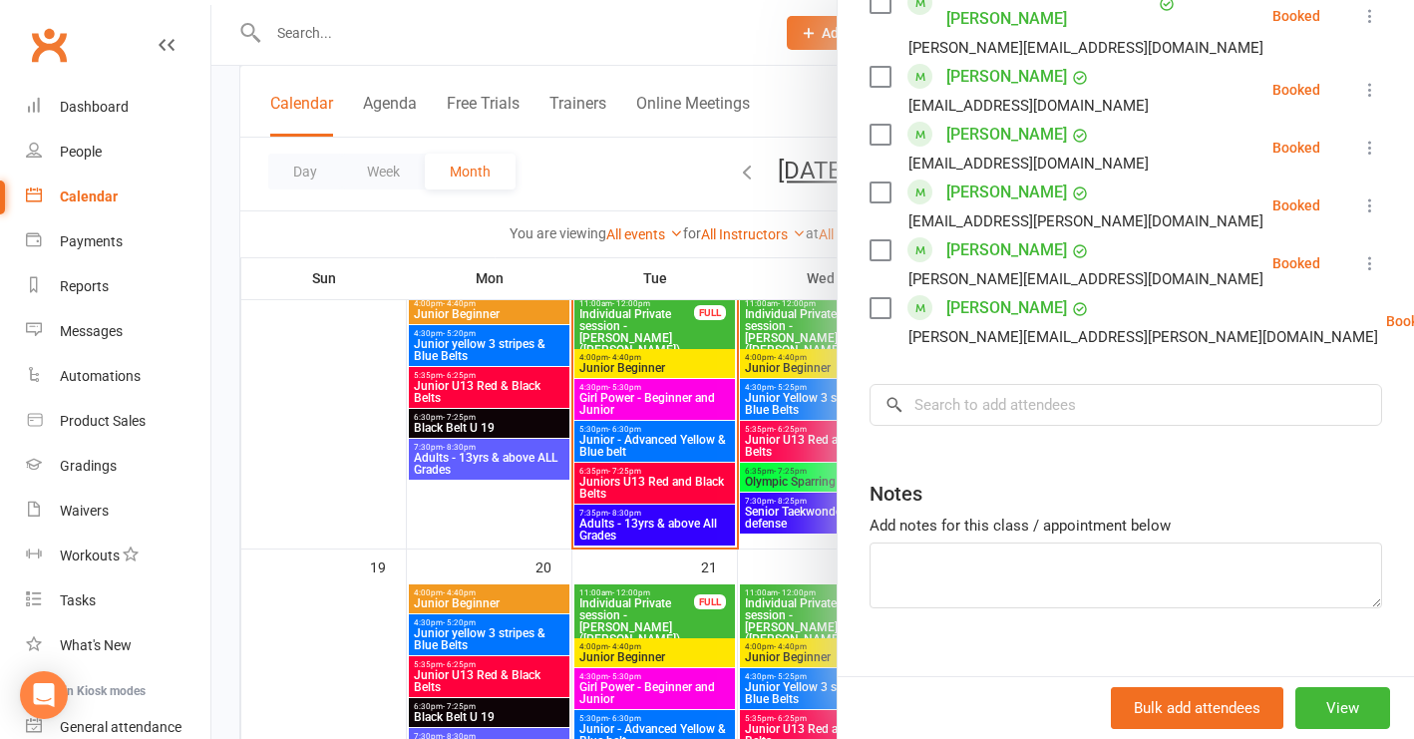
click at [356, 35] on div at bounding box center [812, 369] width 1203 height 739
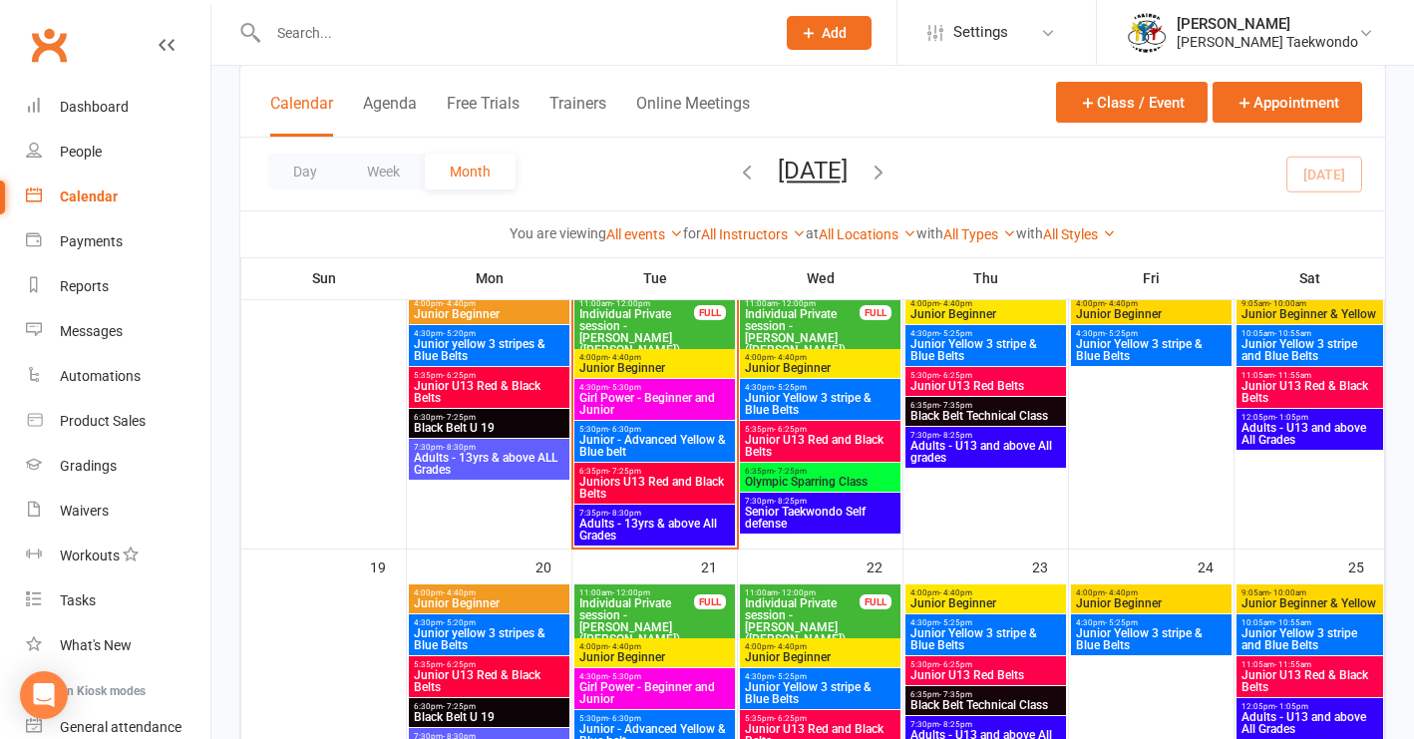
click at [337, 36] on input "text" at bounding box center [511, 33] width 499 height 28
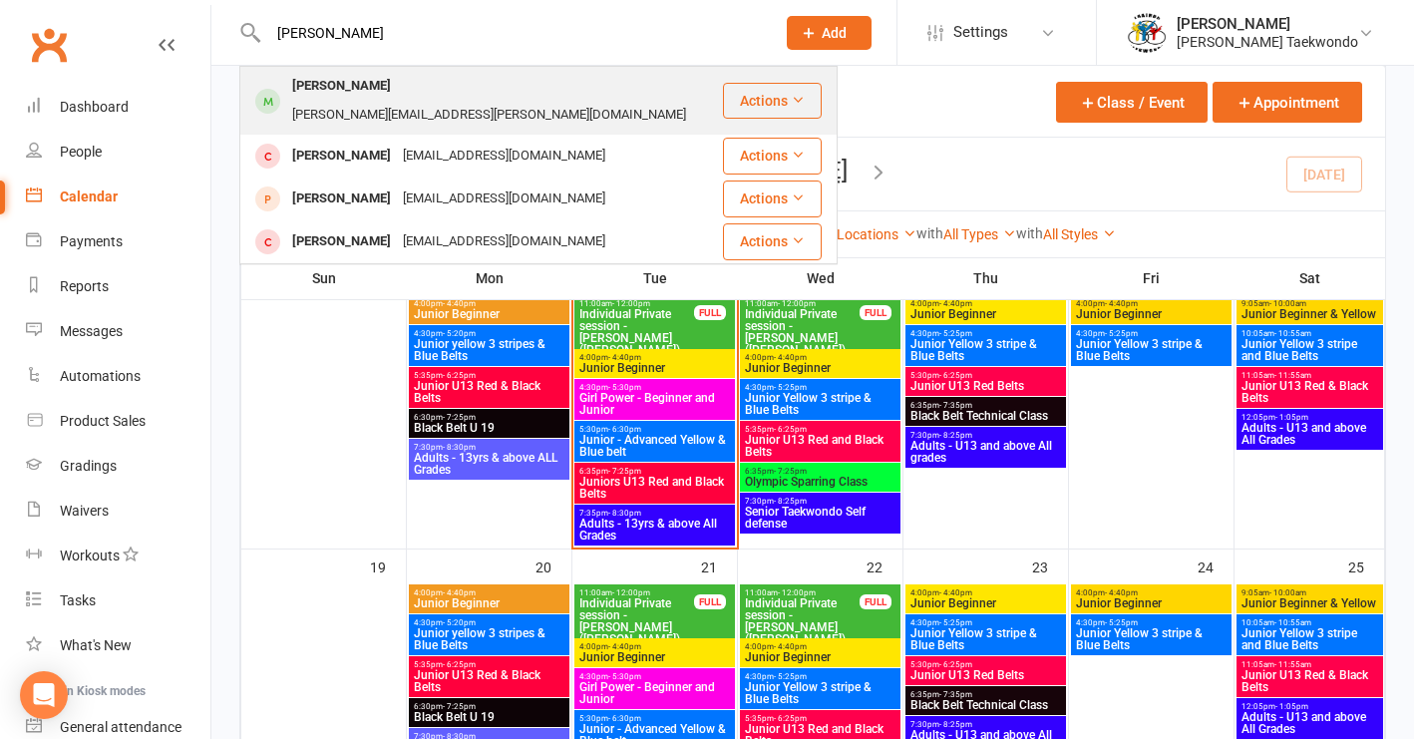
type input "[PERSON_NAME]"
click at [347, 81] on div "[PERSON_NAME]" at bounding box center [341, 86] width 111 height 29
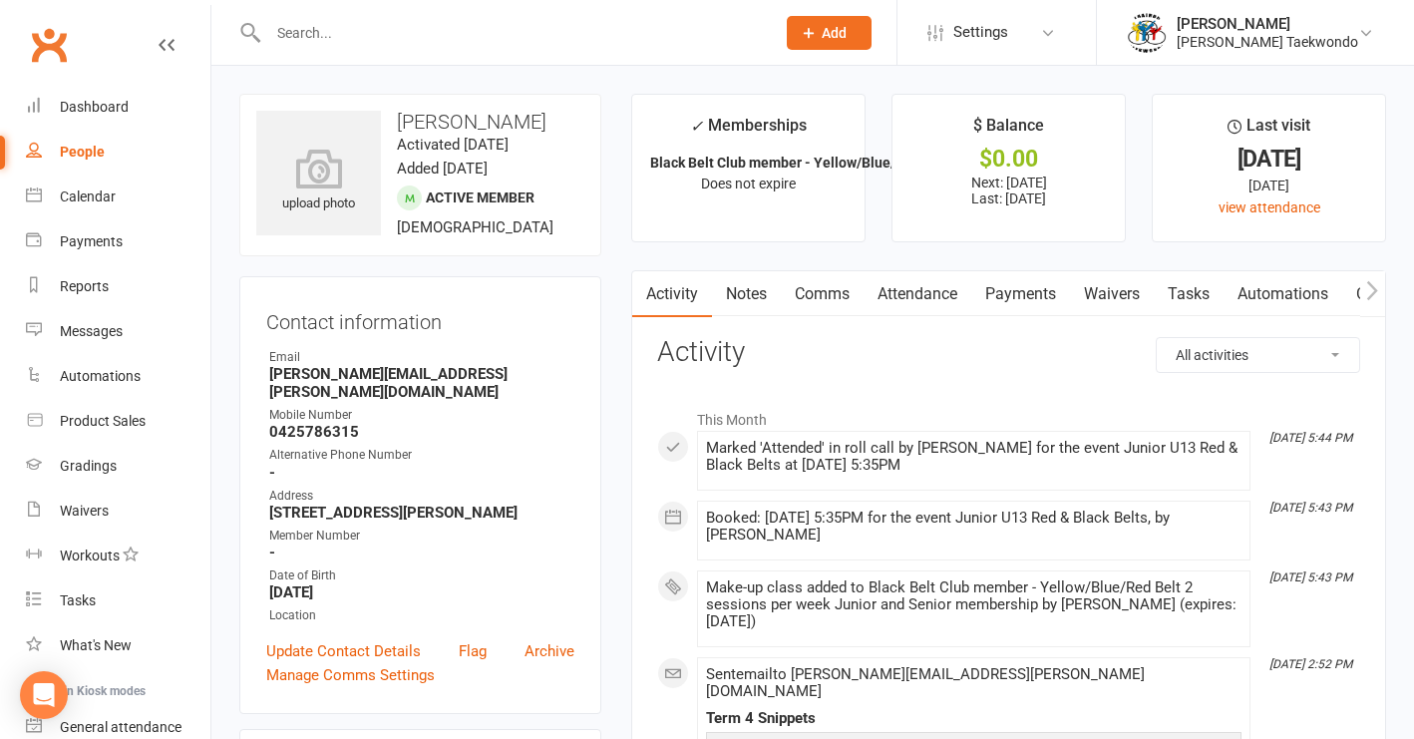
click at [912, 287] on link "Attendance" at bounding box center [918, 294] width 108 height 46
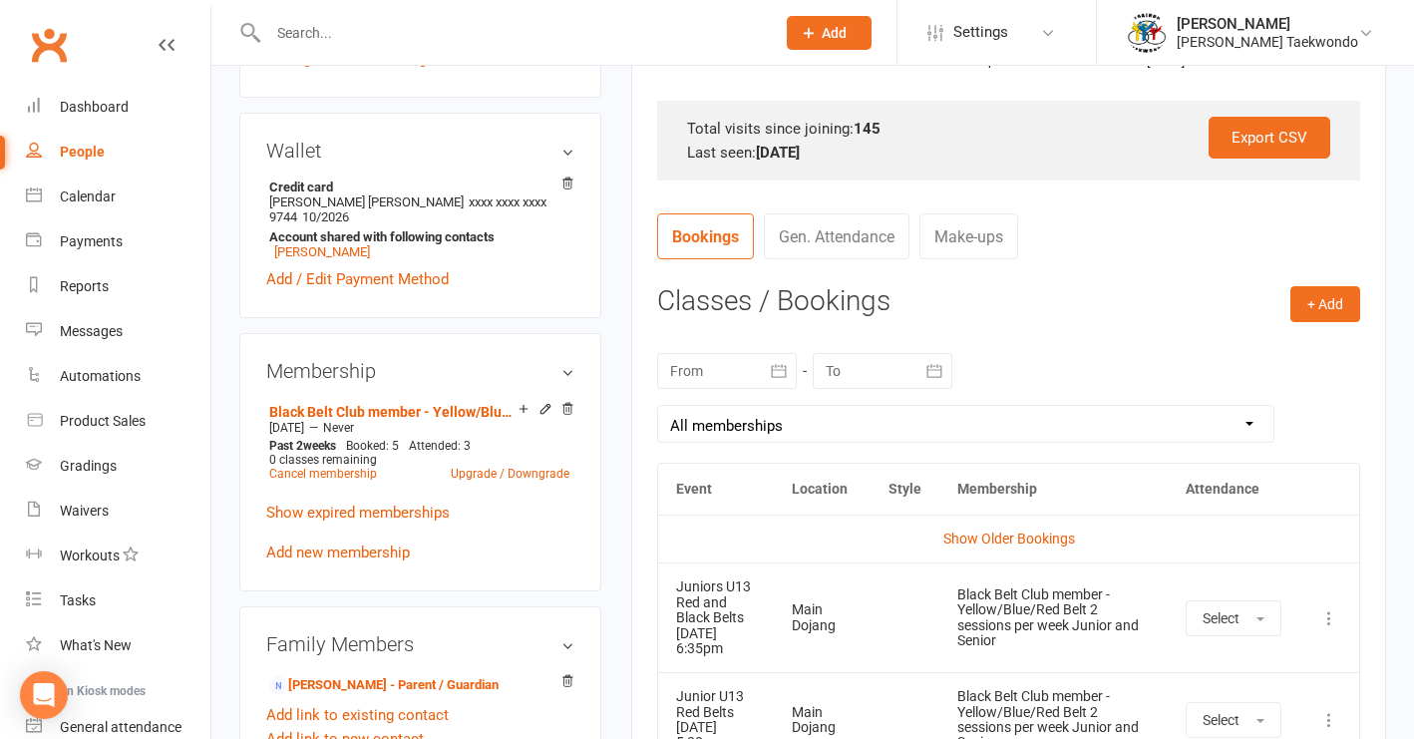
scroll to position [589, 0]
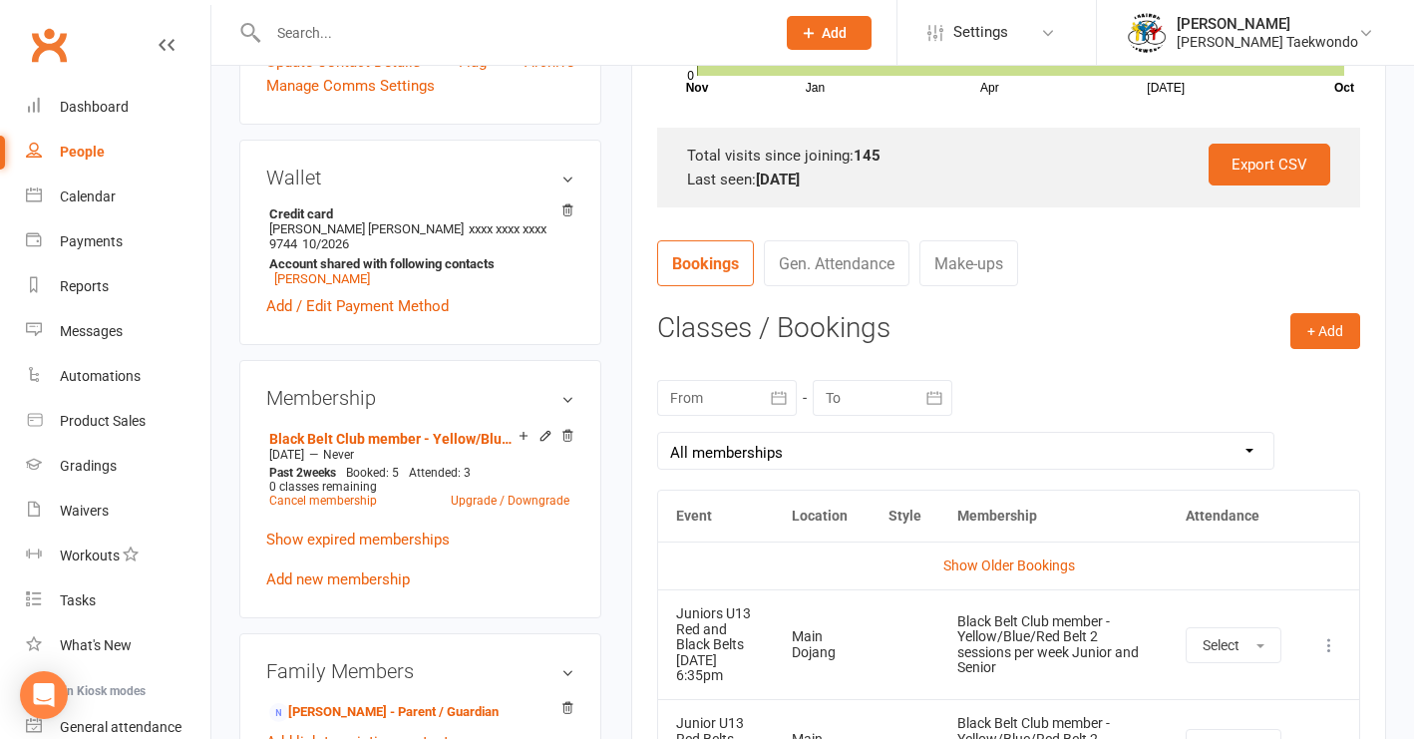
click at [783, 394] on icon "button" at bounding box center [779, 398] width 20 height 20
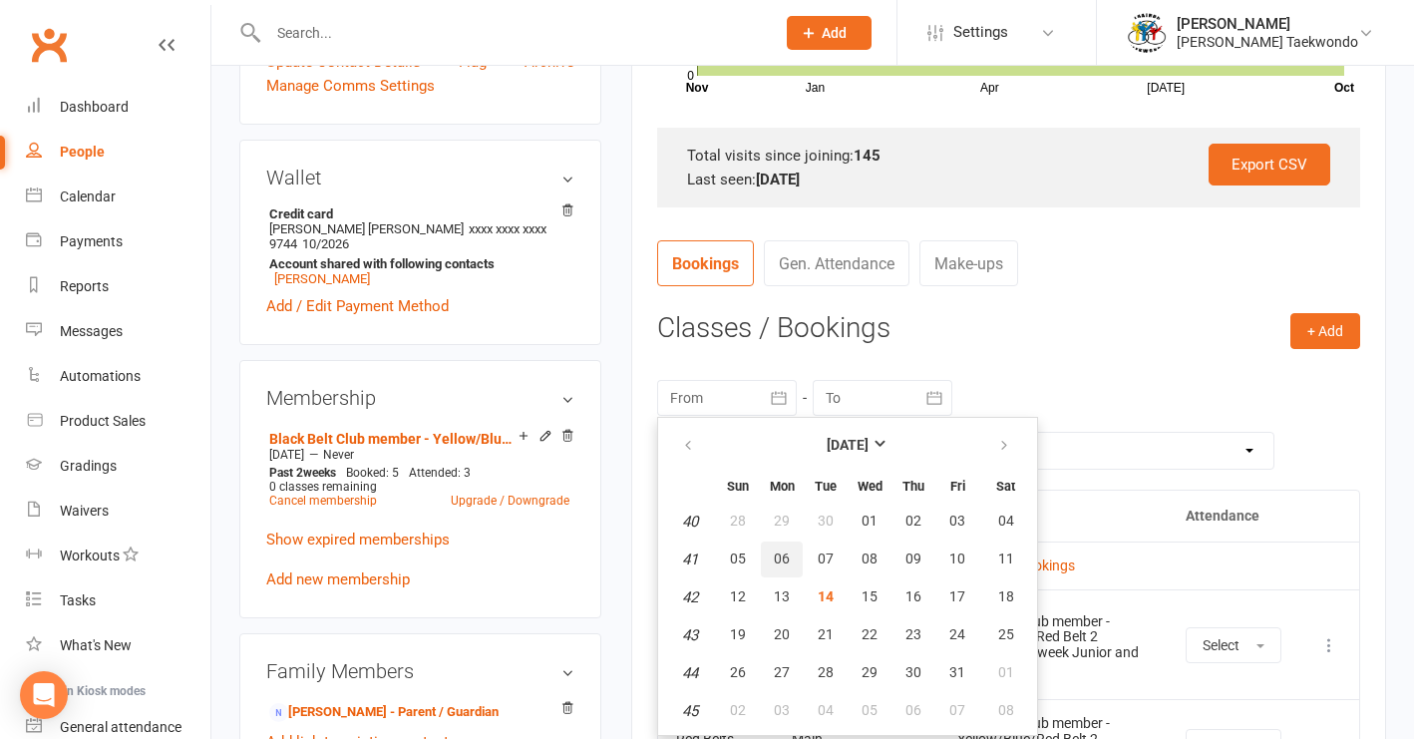
drag, startPoint x: 774, startPoint y: 550, endPoint x: 805, endPoint y: 544, distance: 31.5
click at [775, 551] on span "06" at bounding box center [782, 559] width 16 height 16
type input "[DATE]"
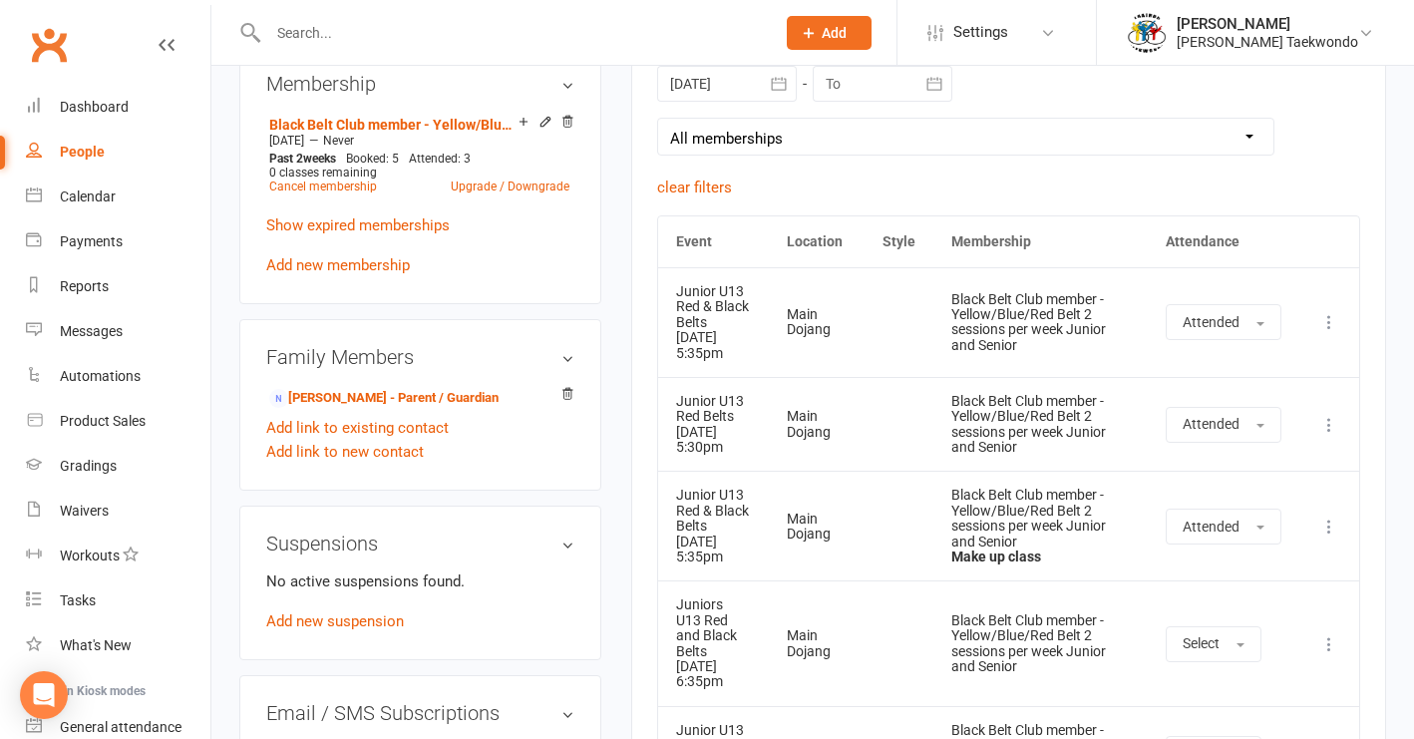
scroll to position [935, 0]
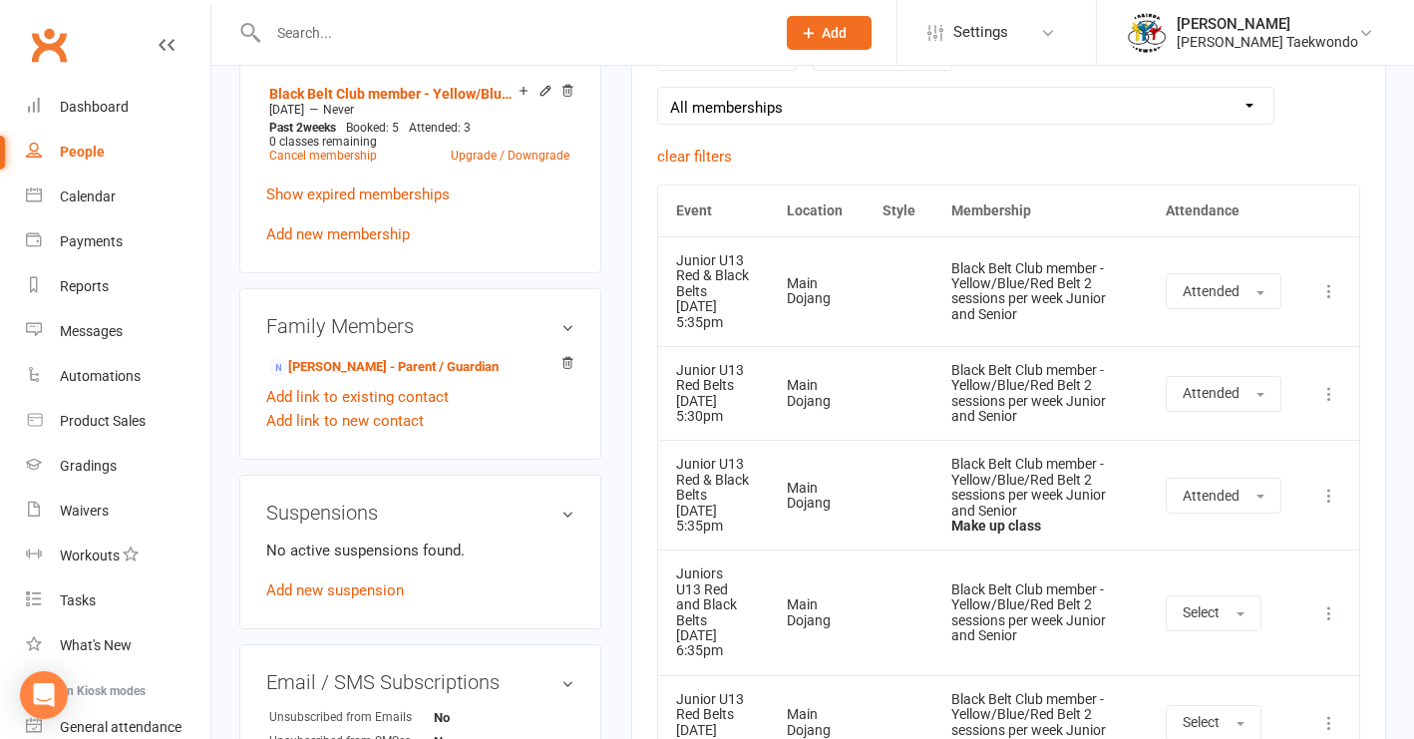
click at [1329, 603] on icon at bounding box center [1329, 613] width 20 height 20
click at [1217, 712] on link "Remove booking" at bounding box center [1241, 732] width 197 height 40
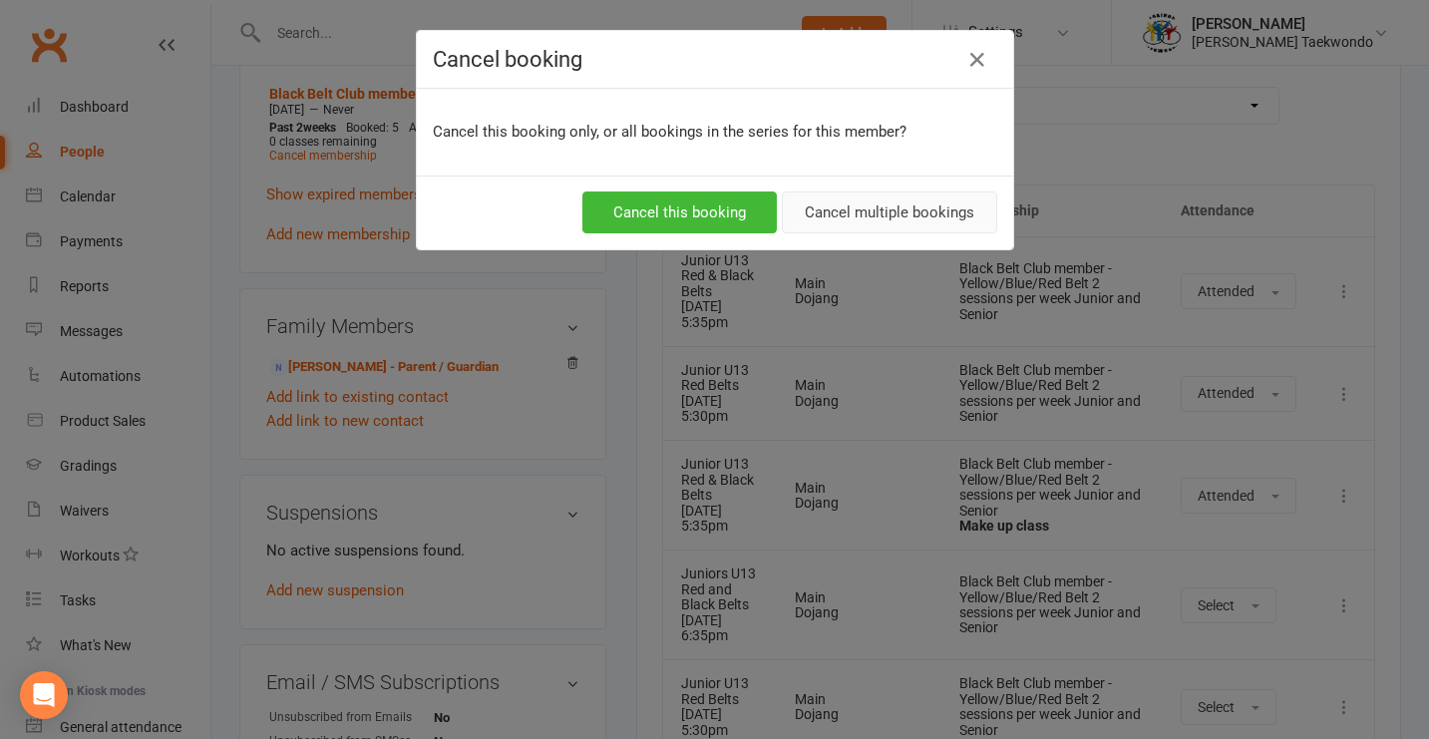
click at [897, 207] on button "Cancel multiple bookings" at bounding box center [889, 212] width 215 height 42
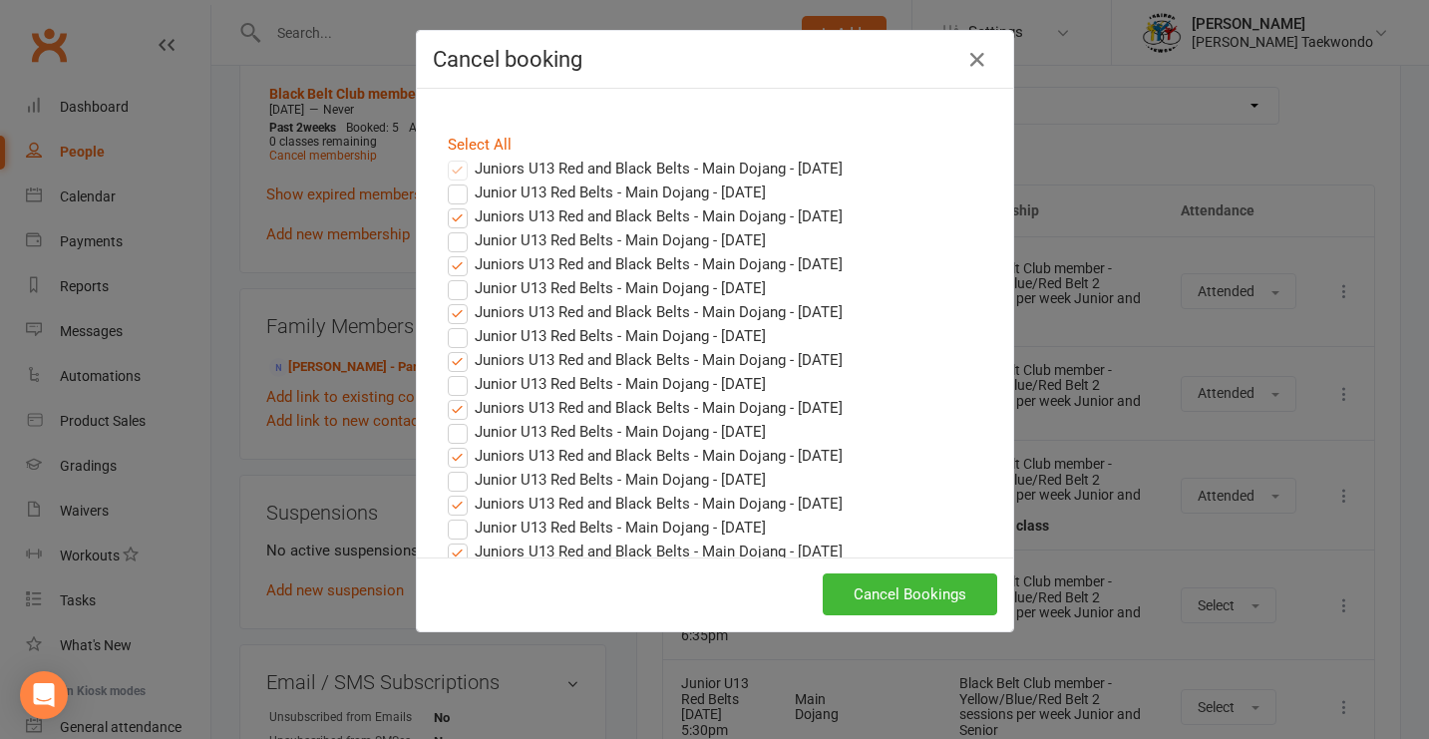
click at [881, 600] on button "Cancel Bookings" at bounding box center [910, 594] width 175 height 42
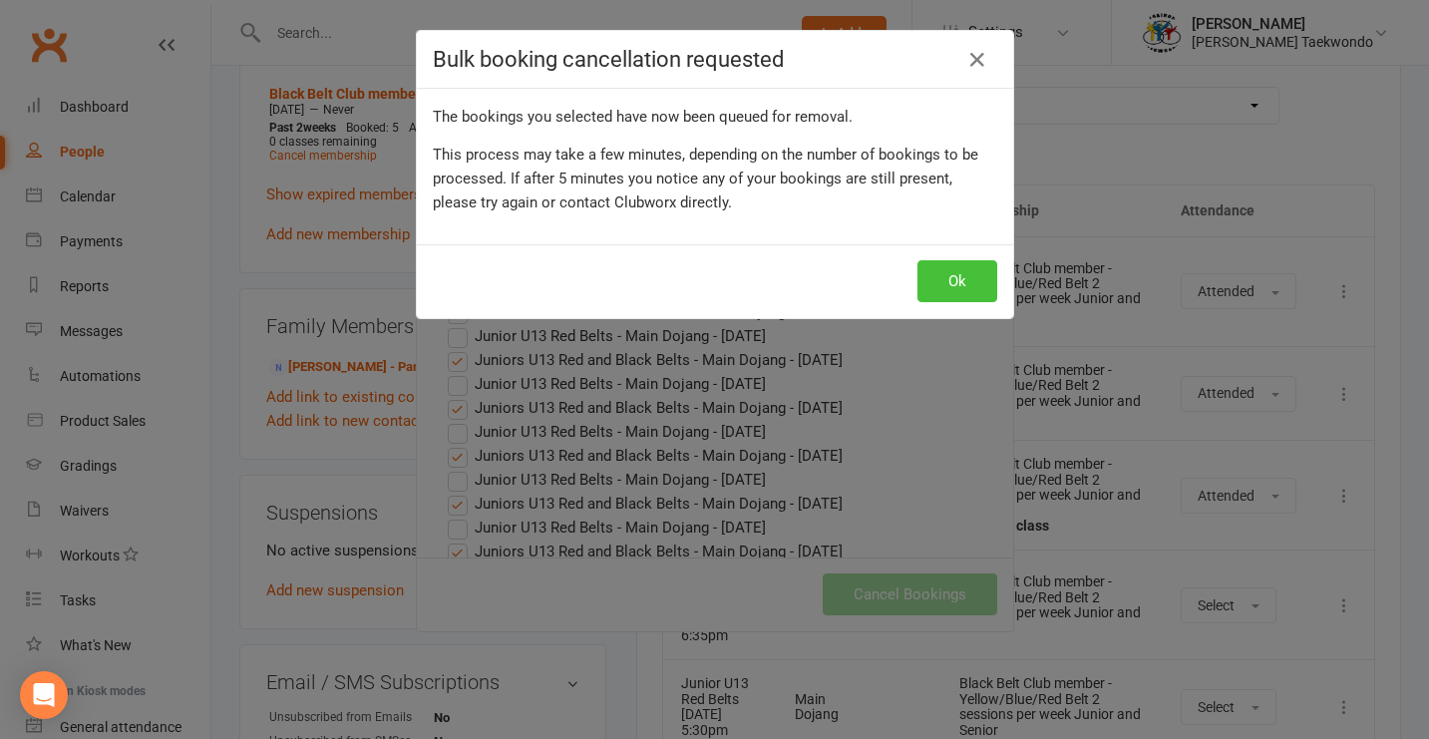
click at [959, 283] on button "Ok" at bounding box center [958, 281] width 80 height 42
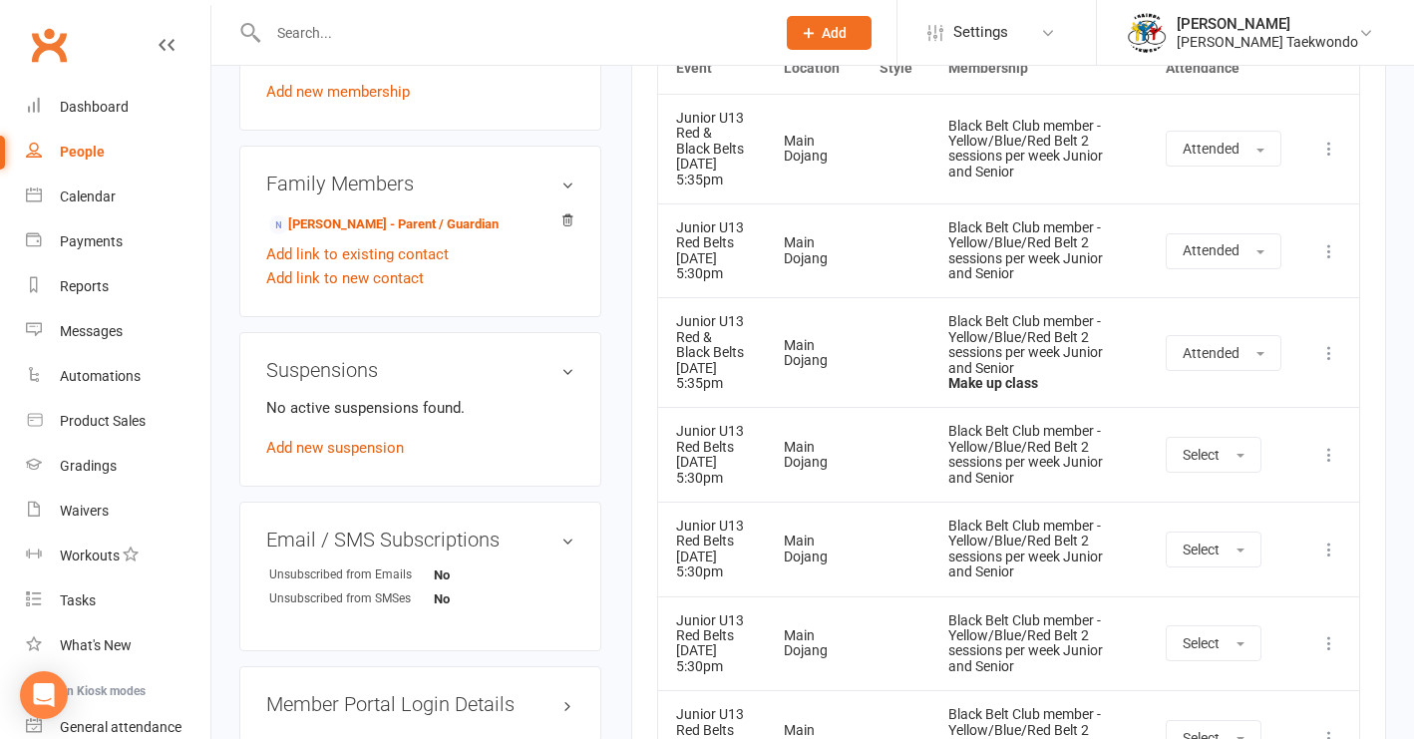
scroll to position [1015, 0]
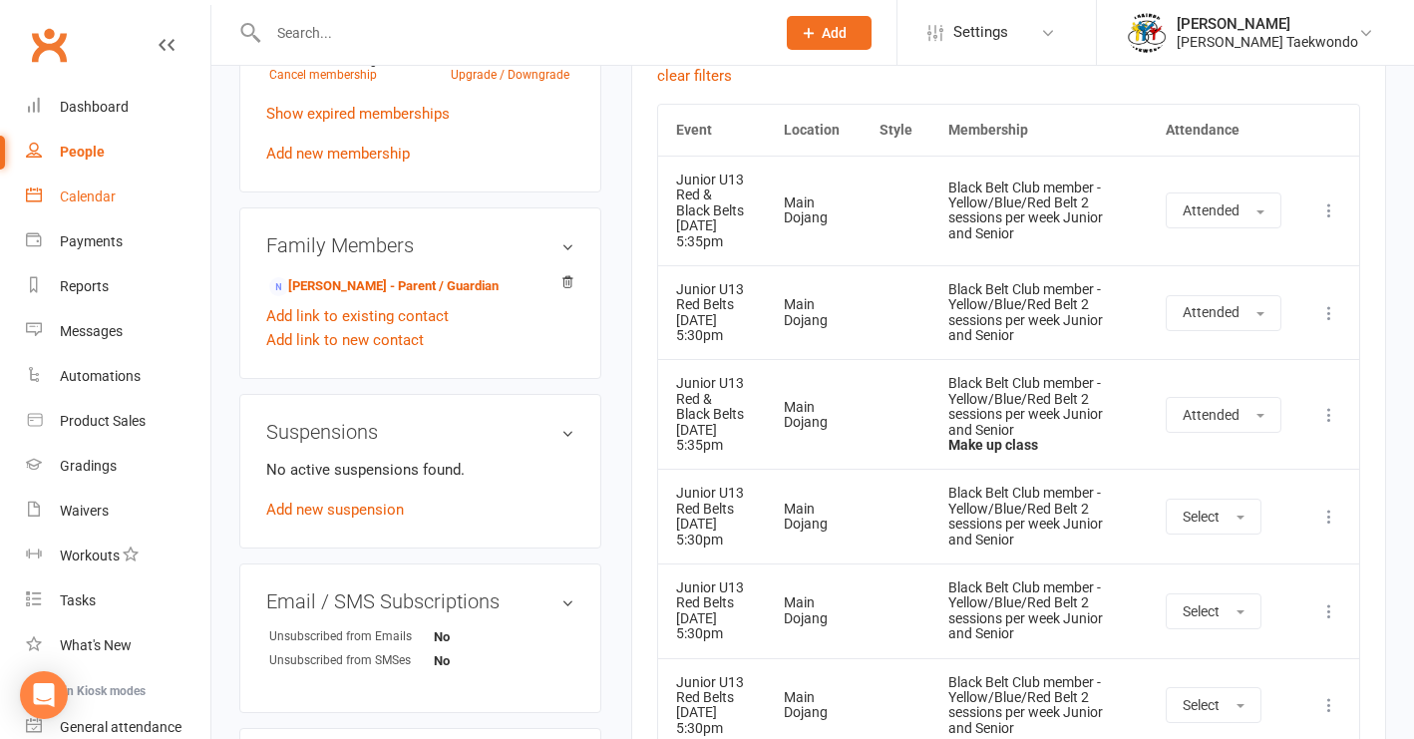
click at [77, 200] on div "Calendar" at bounding box center [88, 196] width 56 height 16
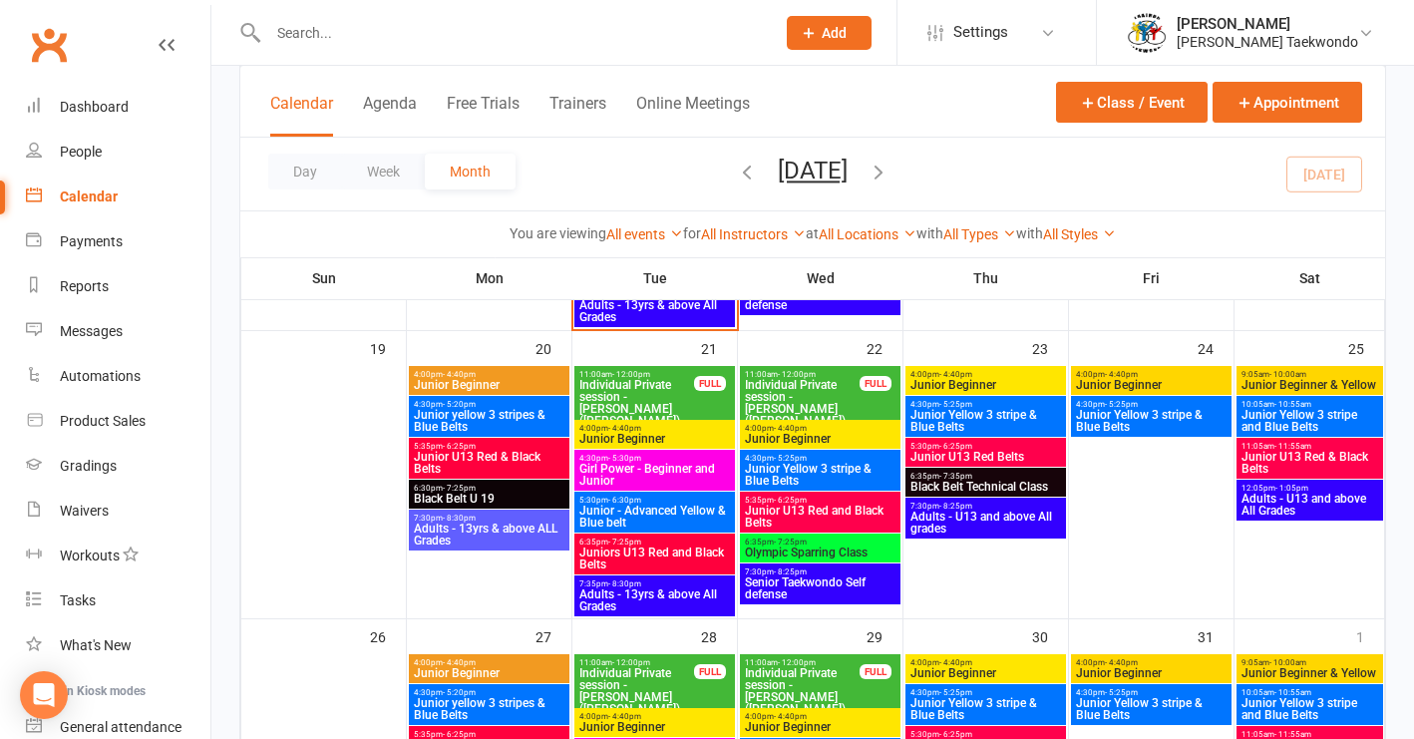
scroll to position [936, 0]
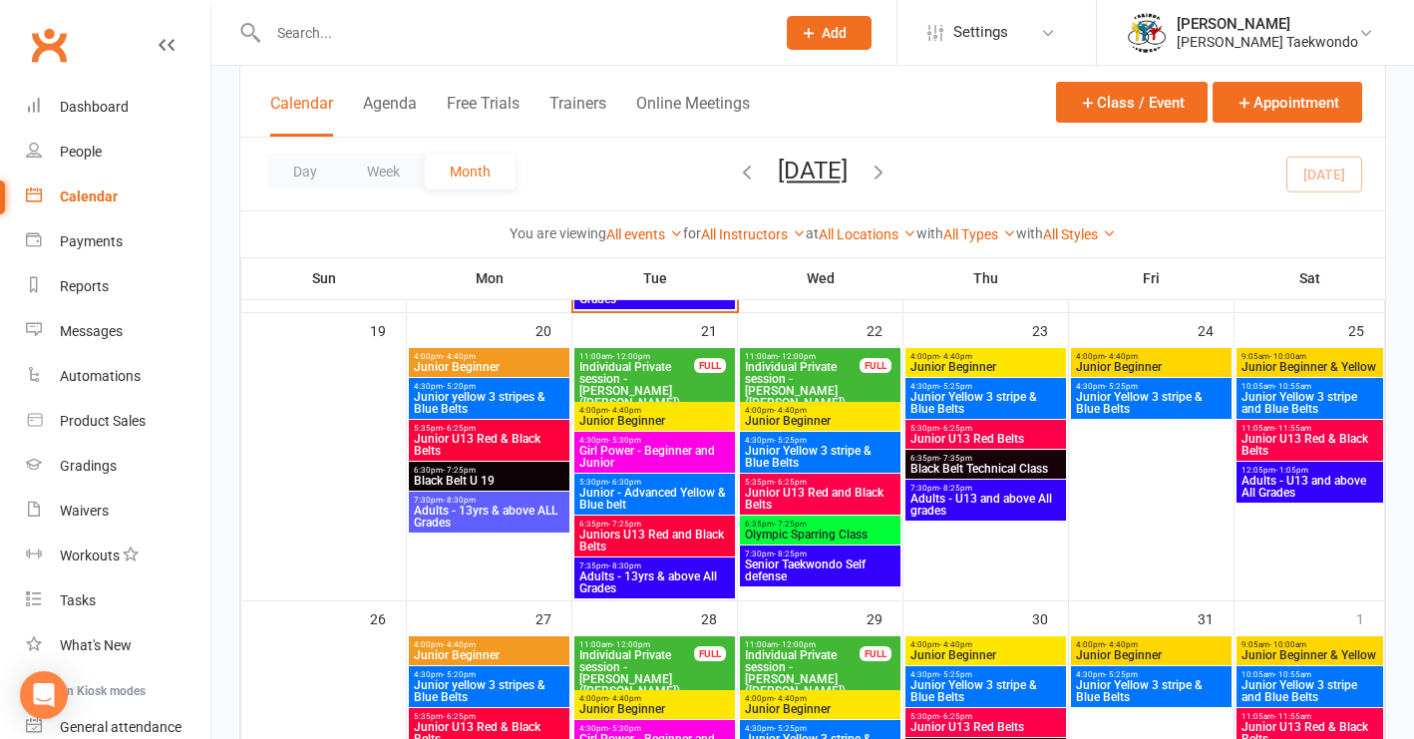
click at [503, 442] on span "Junior U13 Red & Black Belts" at bounding box center [489, 445] width 153 height 24
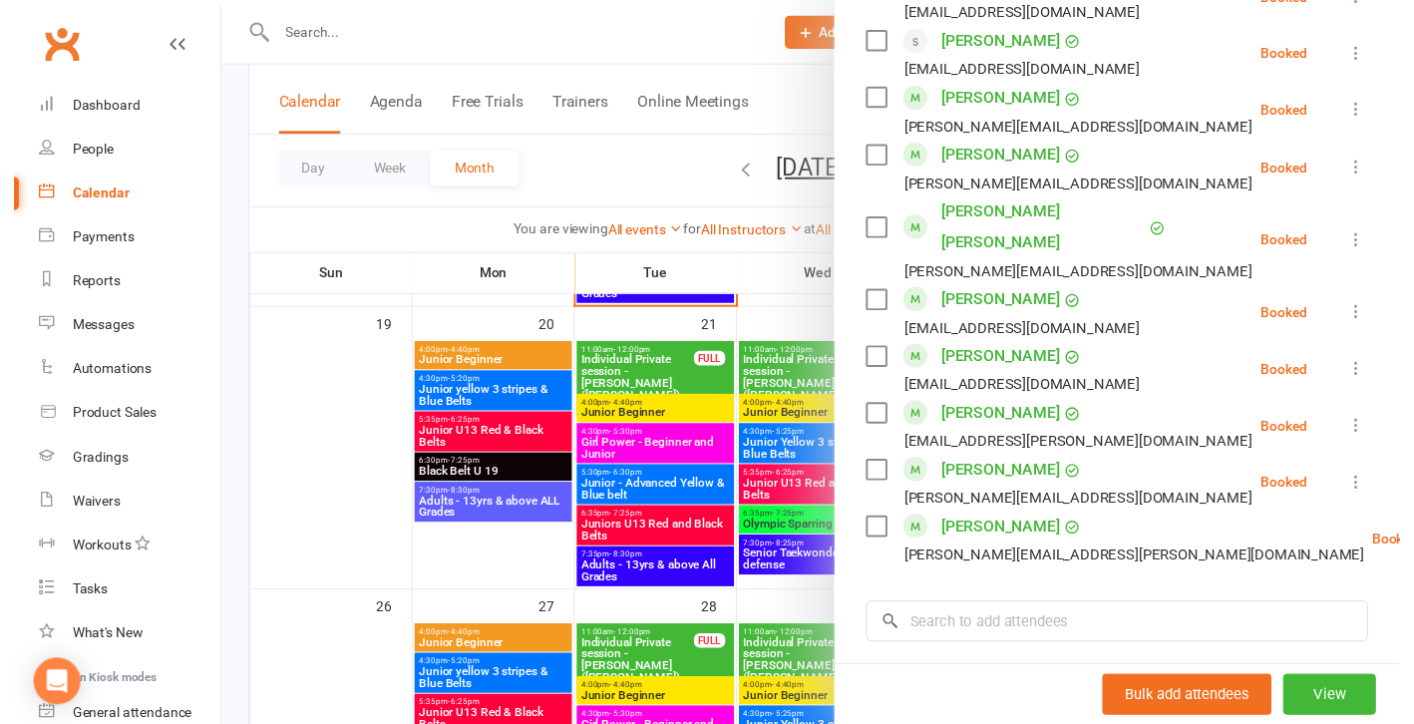
scroll to position [1172, 0]
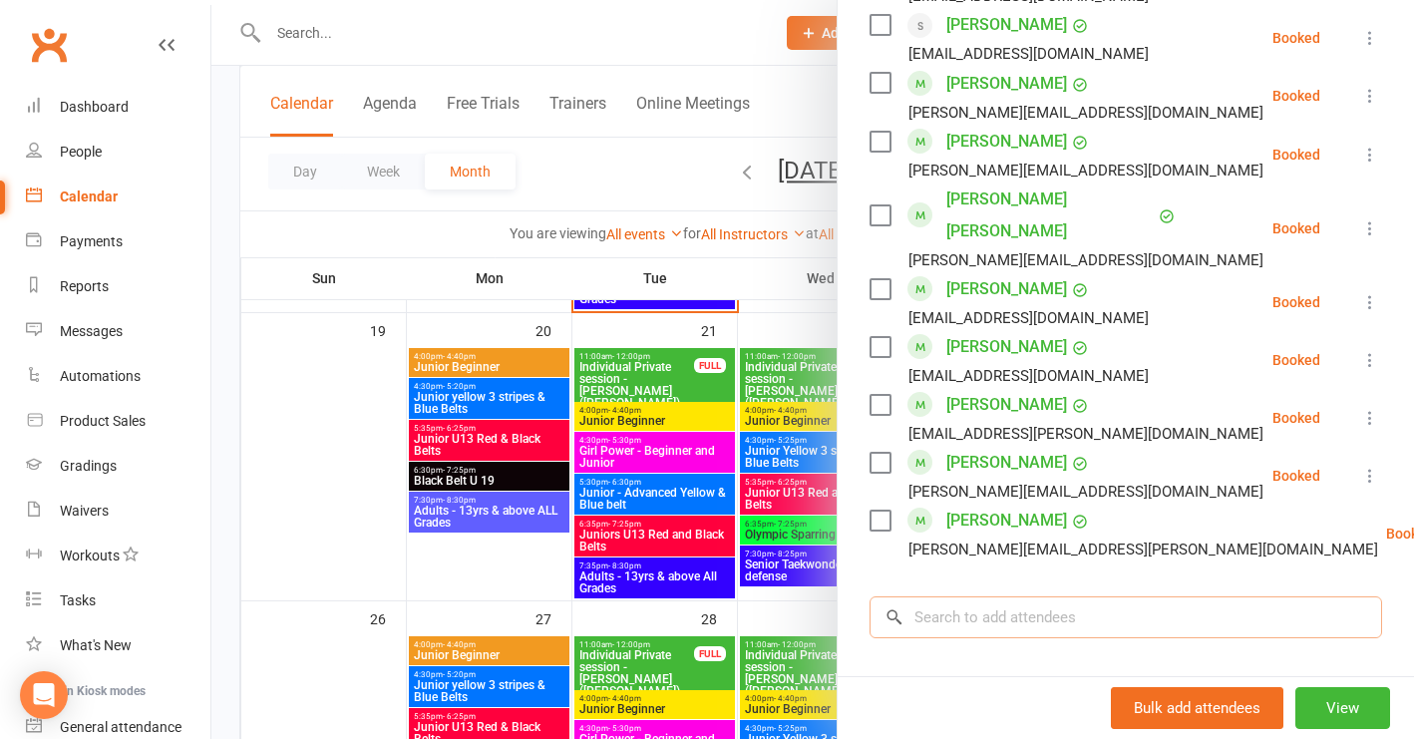
click at [963, 596] on input "search" at bounding box center [1126, 617] width 513 height 42
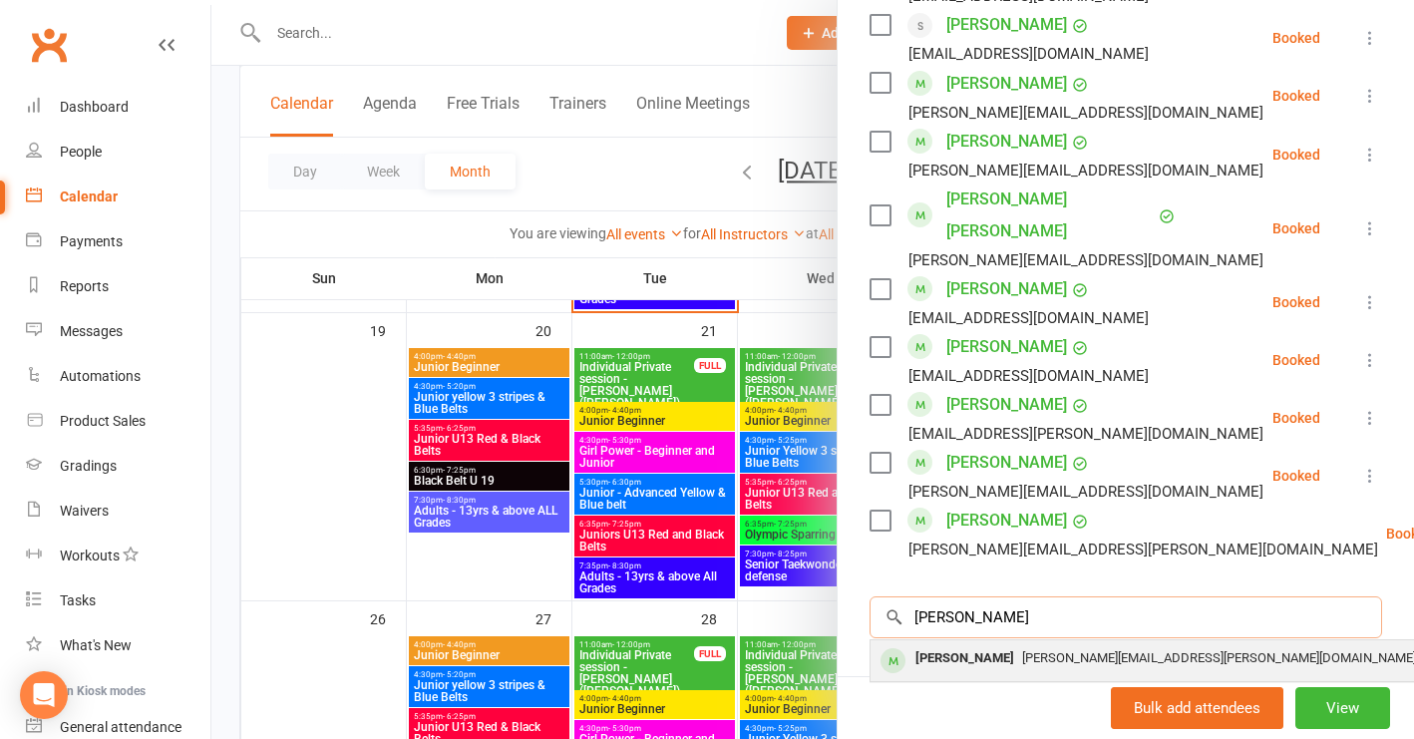
type input "[PERSON_NAME]"
click at [999, 644] on div "[PERSON_NAME][EMAIL_ADDRESS][PERSON_NAME][DOMAIN_NAME]" at bounding box center [1169, 658] width 580 height 29
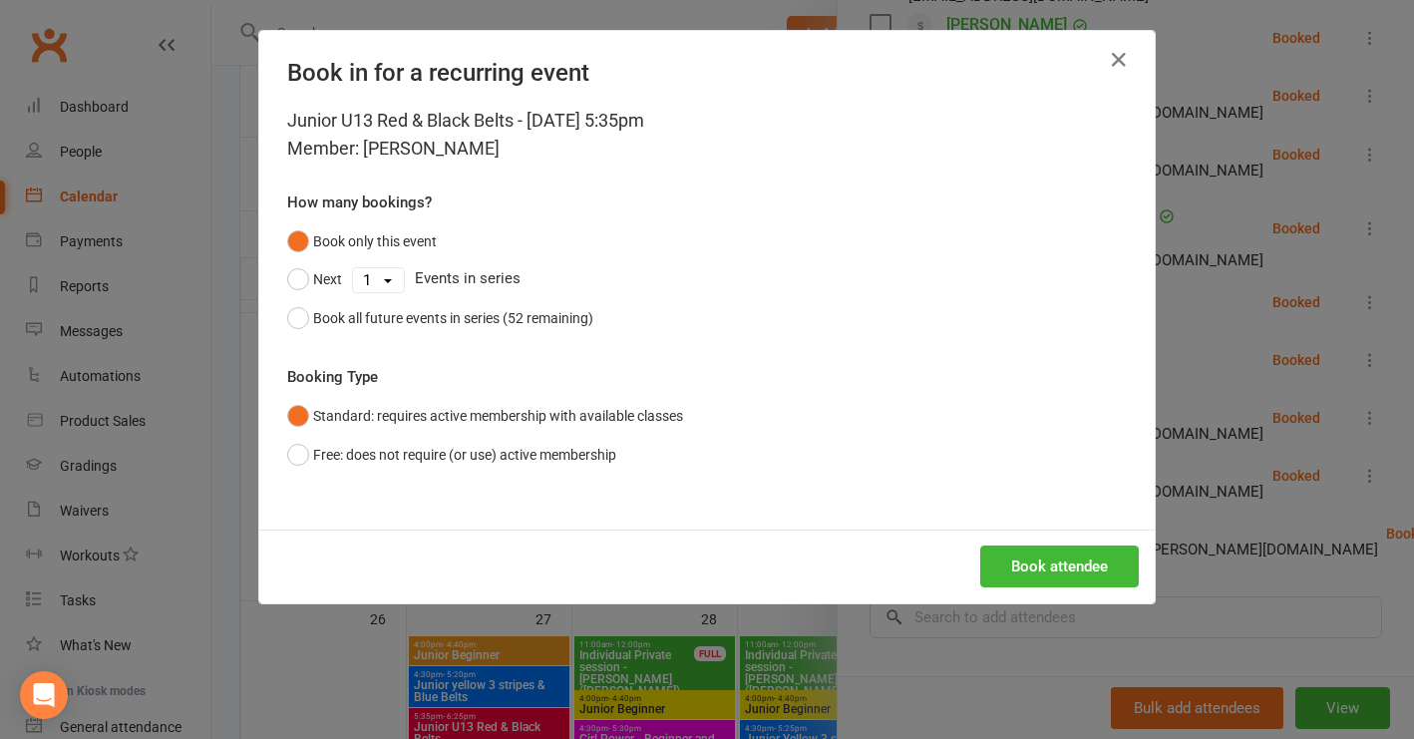
drag, startPoint x: 292, startPoint y: 315, endPoint x: 583, endPoint y: 400, distance: 303.3
click at [293, 315] on button "Book all future events in series (52 remaining)" at bounding box center [440, 318] width 306 height 38
click at [1006, 566] on button "Book attendee" at bounding box center [1059, 567] width 159 height 42
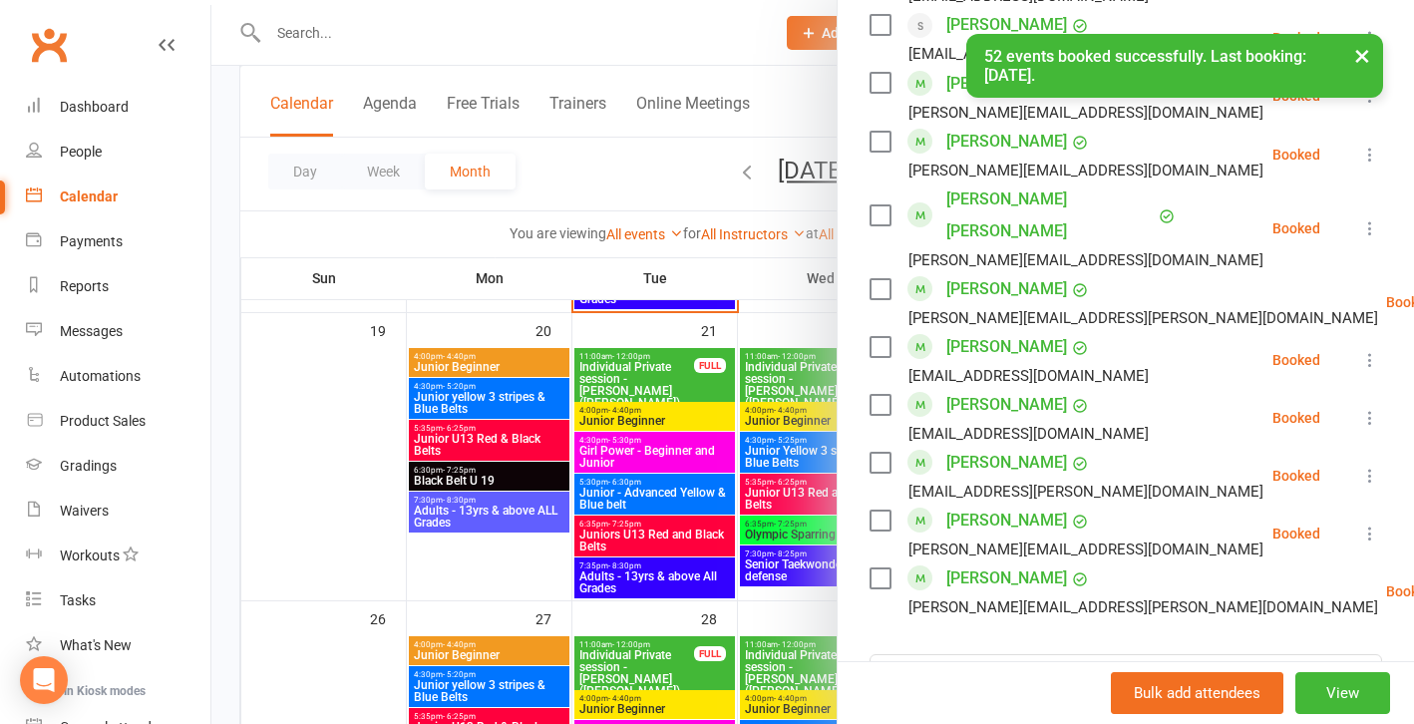
drag, startPoint x: 394, startPoint y: 517, endPoint x: 953, endPoint y: 481, distance: 560.7
click at [396, 517] on div at bounding box center [812, 362] width 1203 height 724
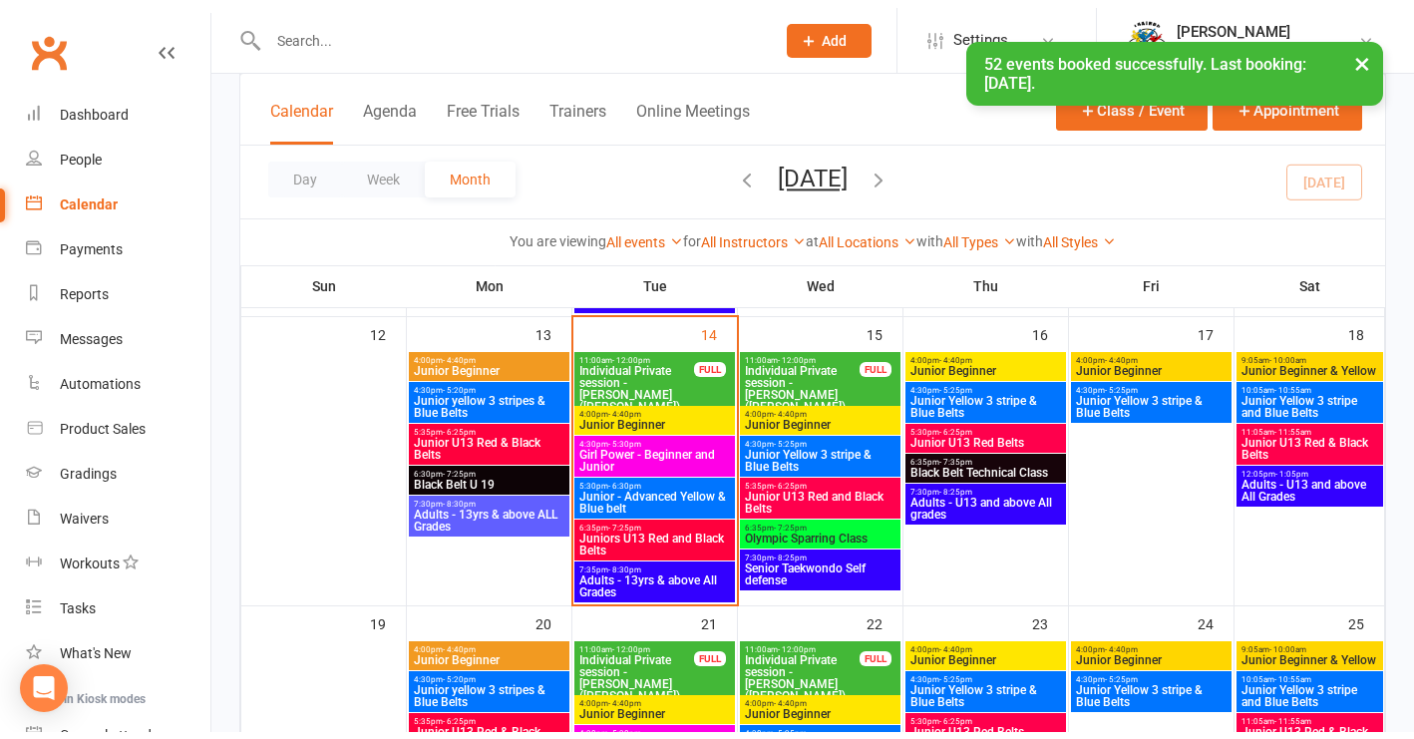
scroll to position [634, 0]
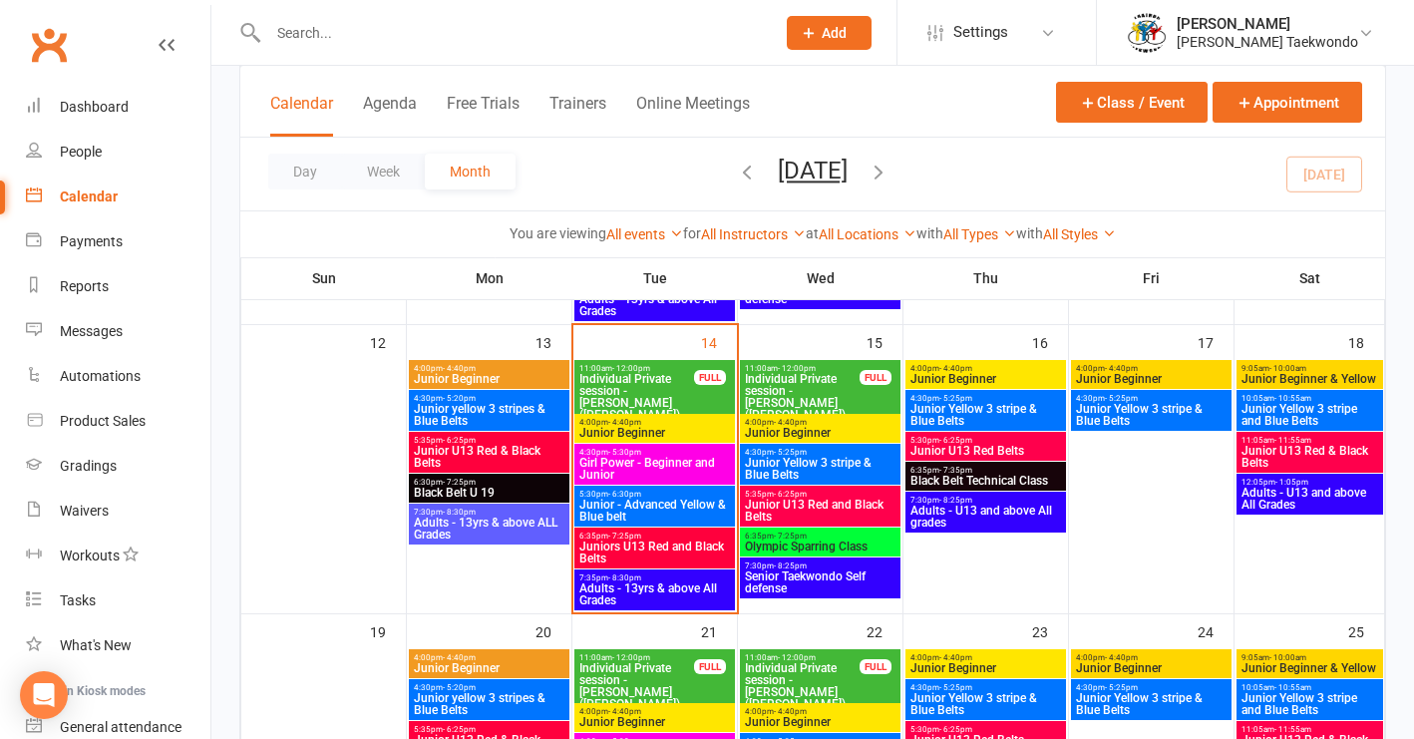
click at [879, 459] on span "Junior Yellow 3 stripe & Blue Belts" at bounding box center [820, 469] width 153 height 24
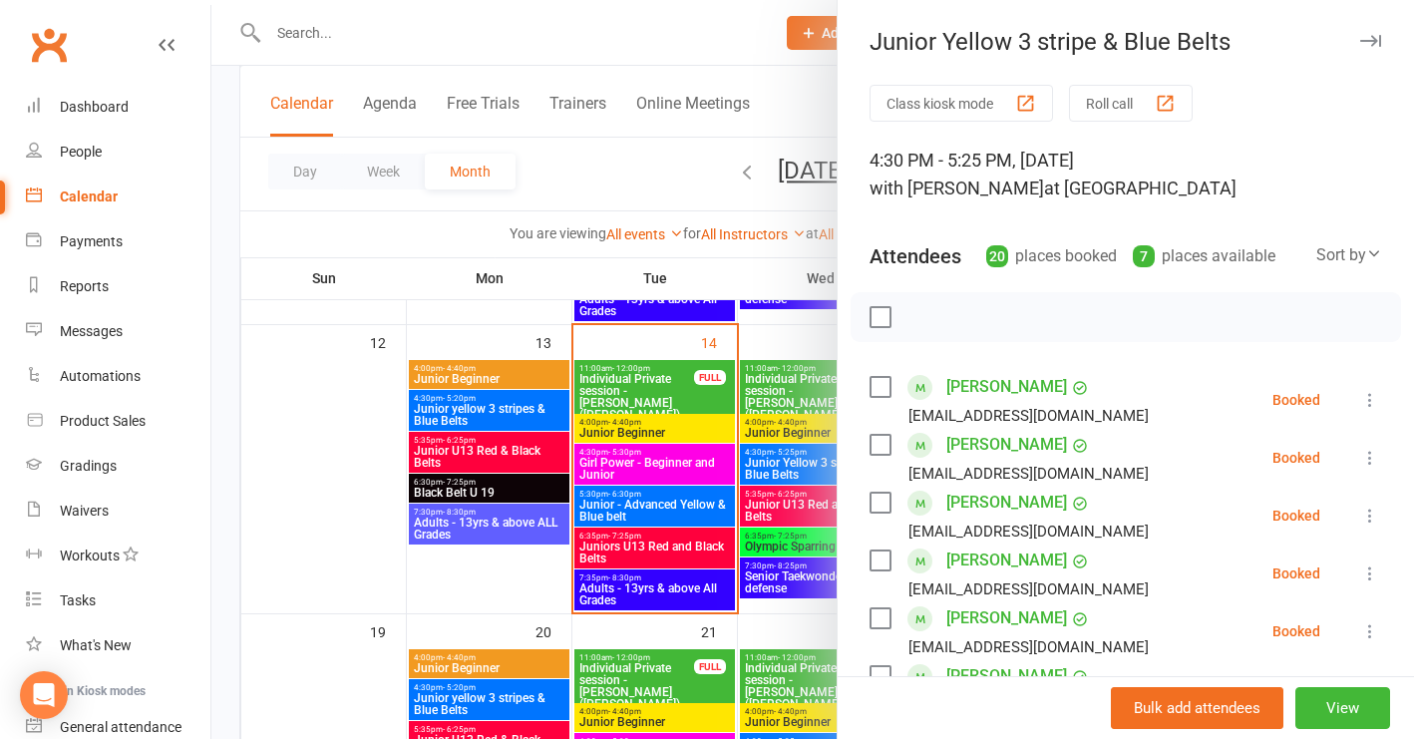
drag, startPoint x: 324, startPoint y: 560, endPoint x: 380, endPoint y: 555, distance: 56.1
click at [325, 560] on div at bounding box center [812, 369] width 1203 height 739
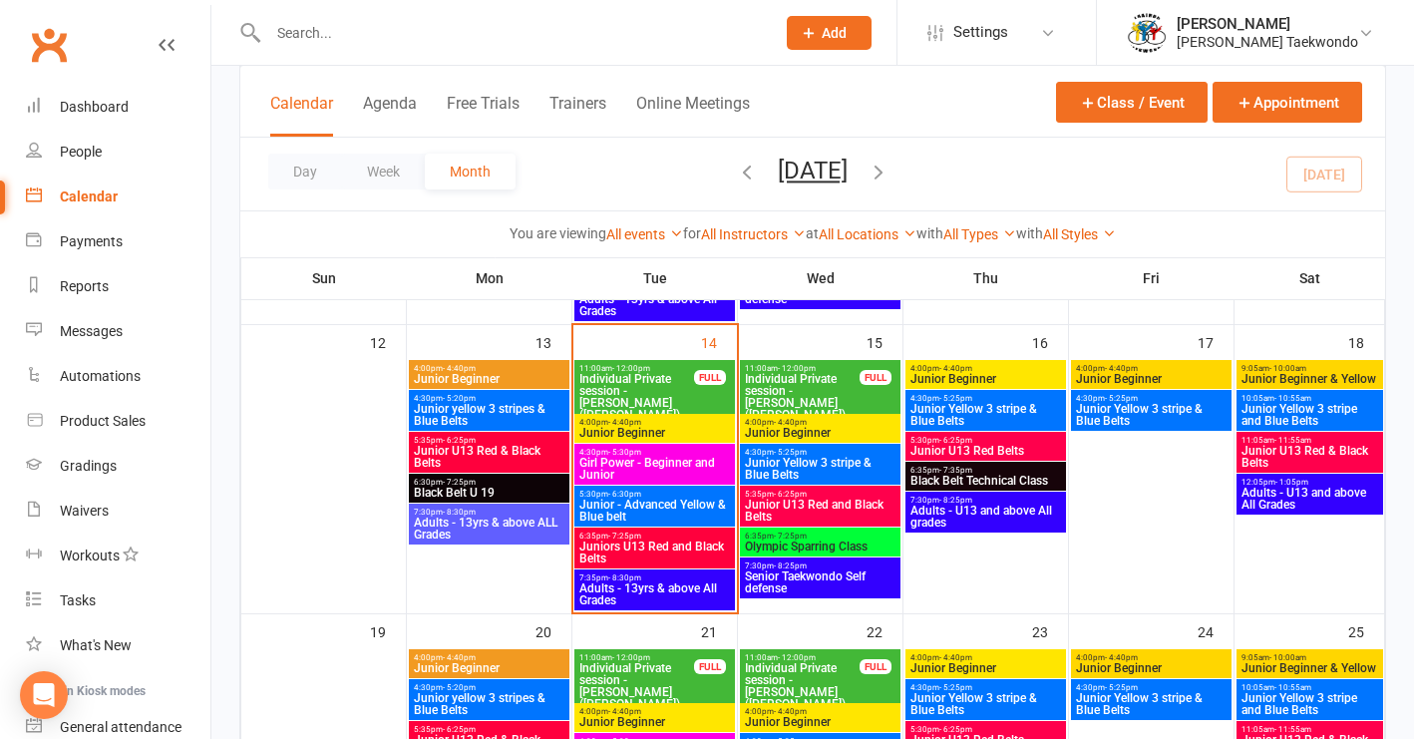
click at [789, 506] on span "Junior U13 Red and Black Belts" at bounding box center [820, 511] width 153 height 24
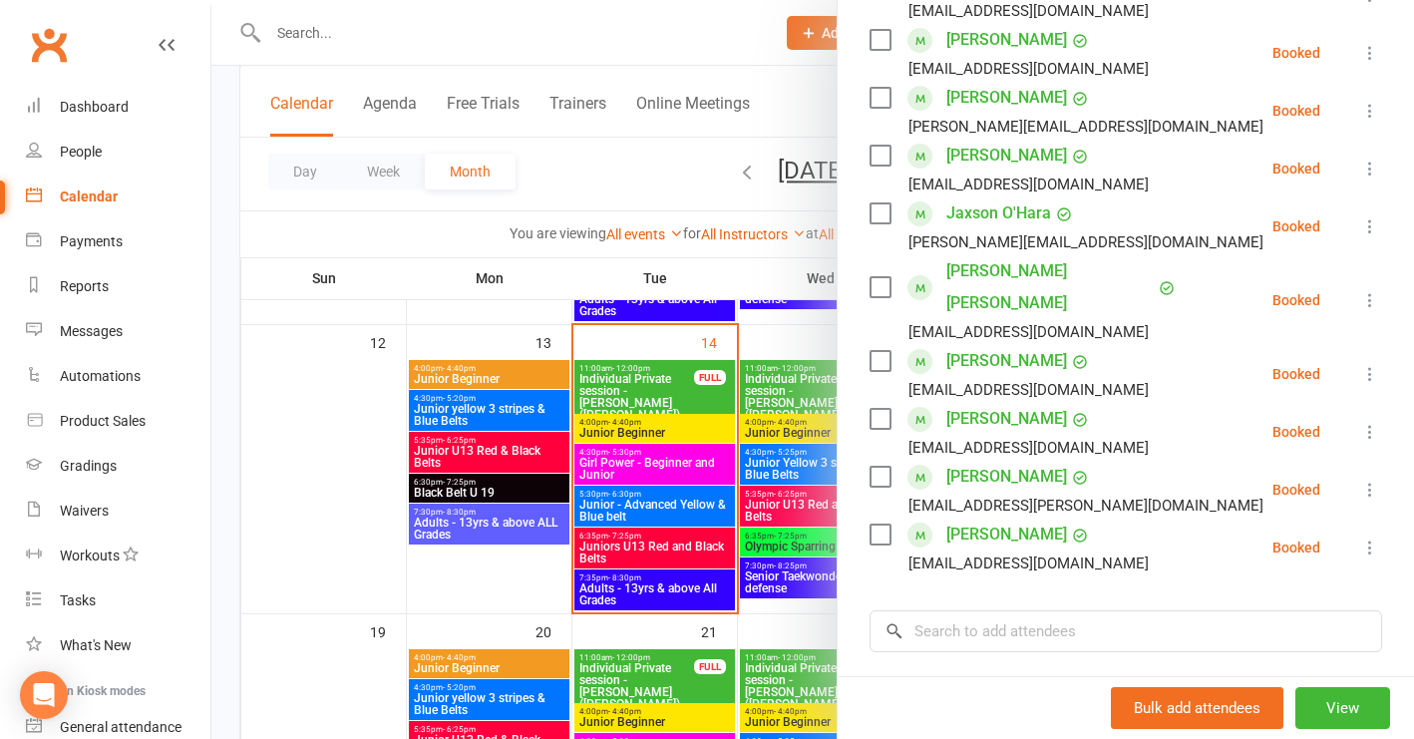
scroll to position [730, 0]
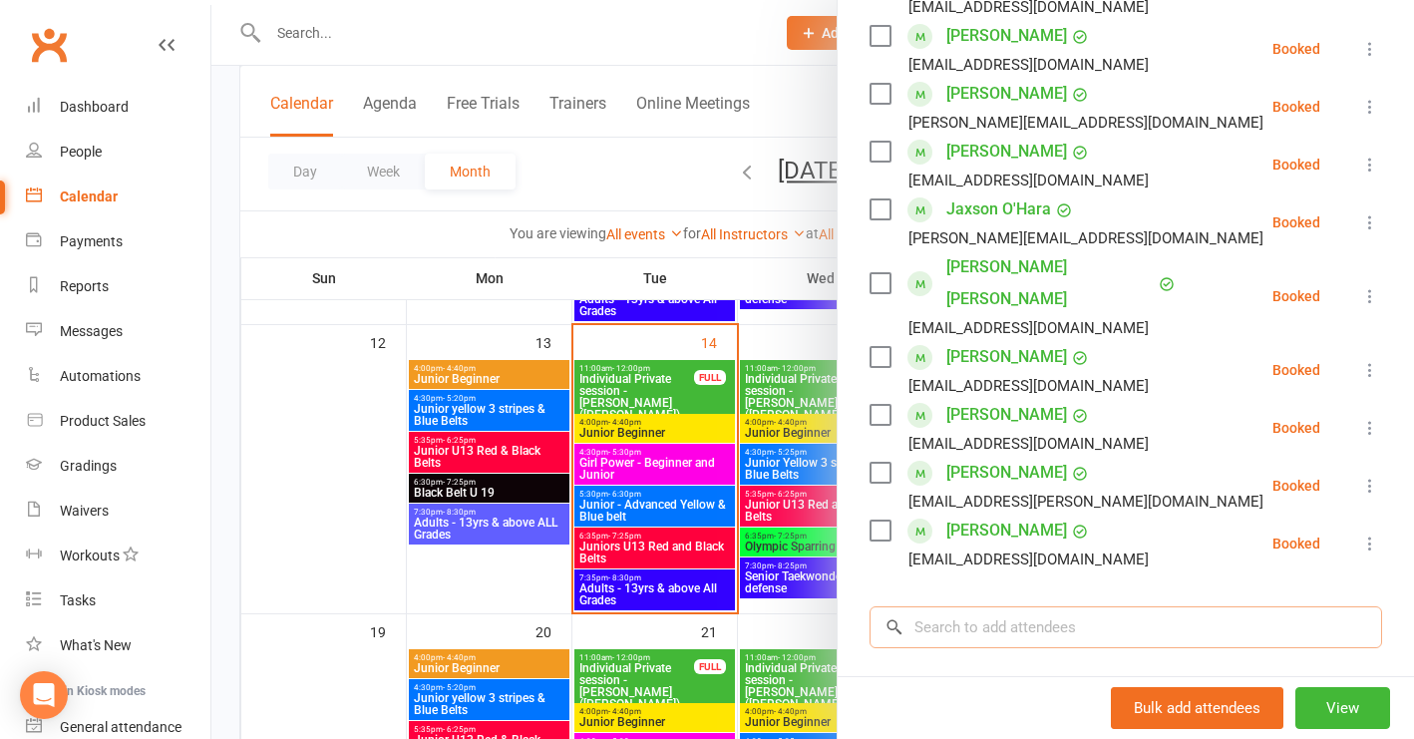
click at [956, 606] on input "search" at bounding box center [1126, 627] width 513 height 42
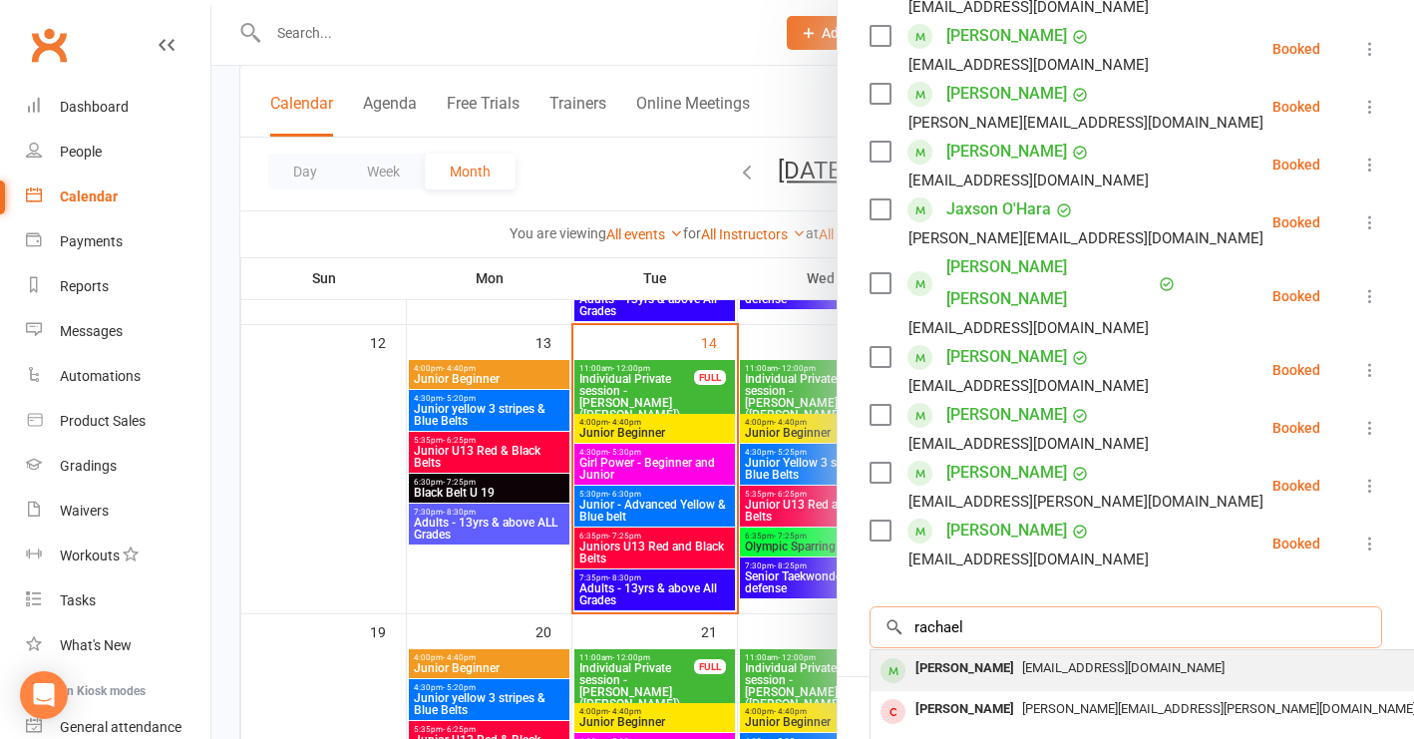
type input "rachael"
click at [982, 654] on div "[PERSON_NAME]" at bounding box center [965, 668] width 115 height 29
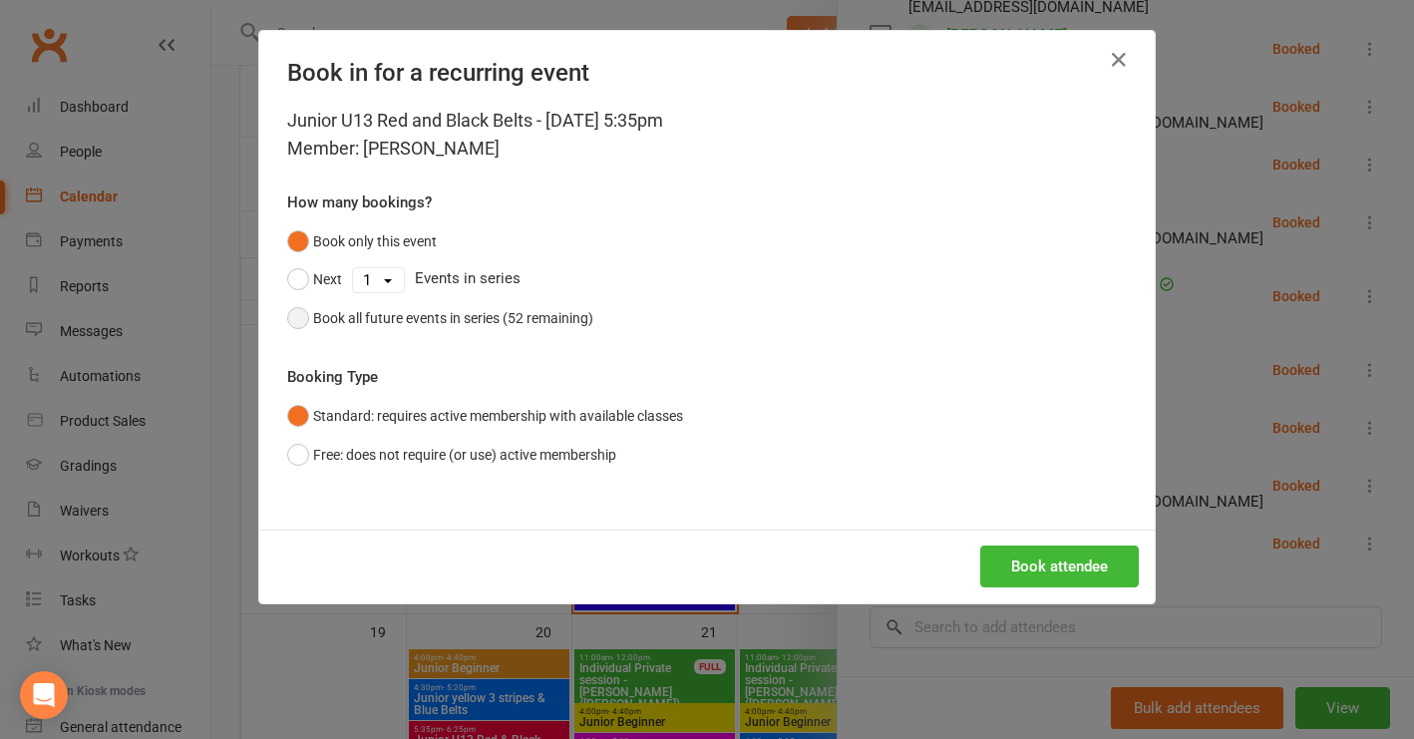
click at [293, 317] on button "Book all future events in series (52 remaining)" at bounding box center [440, 318] width 306 height 38
click at [1026, 575] on button "Book attendee" at bounding box center [1059, 567] width 159 height 42
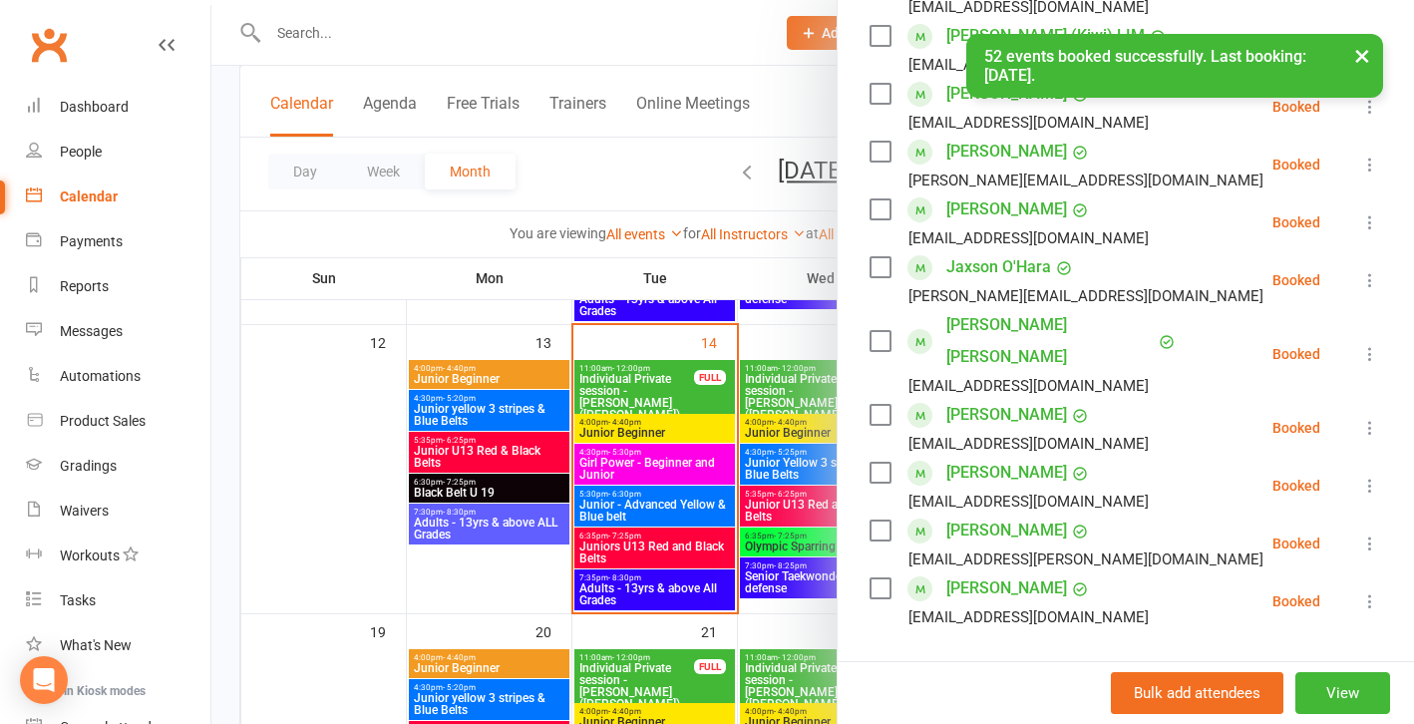
click at [336, 484] on div at bounding box center [812, 362] width 1203 height 724
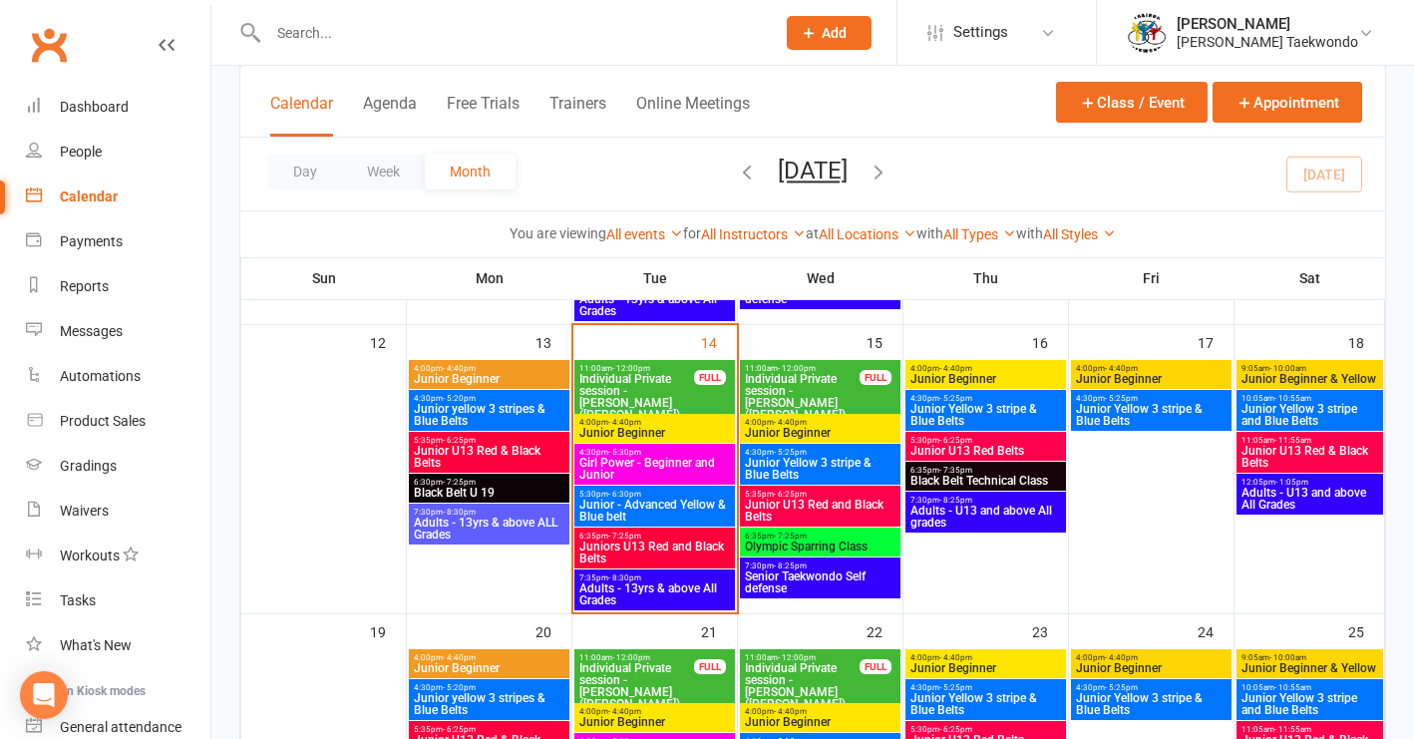
click at [79, 104] on ui-view "Prospect Member Non-attending contact Class / event Appointment Grading event T…" at bounding box center [707, 439] width 1414 height 2137
click at [670, 431] on span "Junior Beginner" at bounding box center [654, 433] width 153 height 12
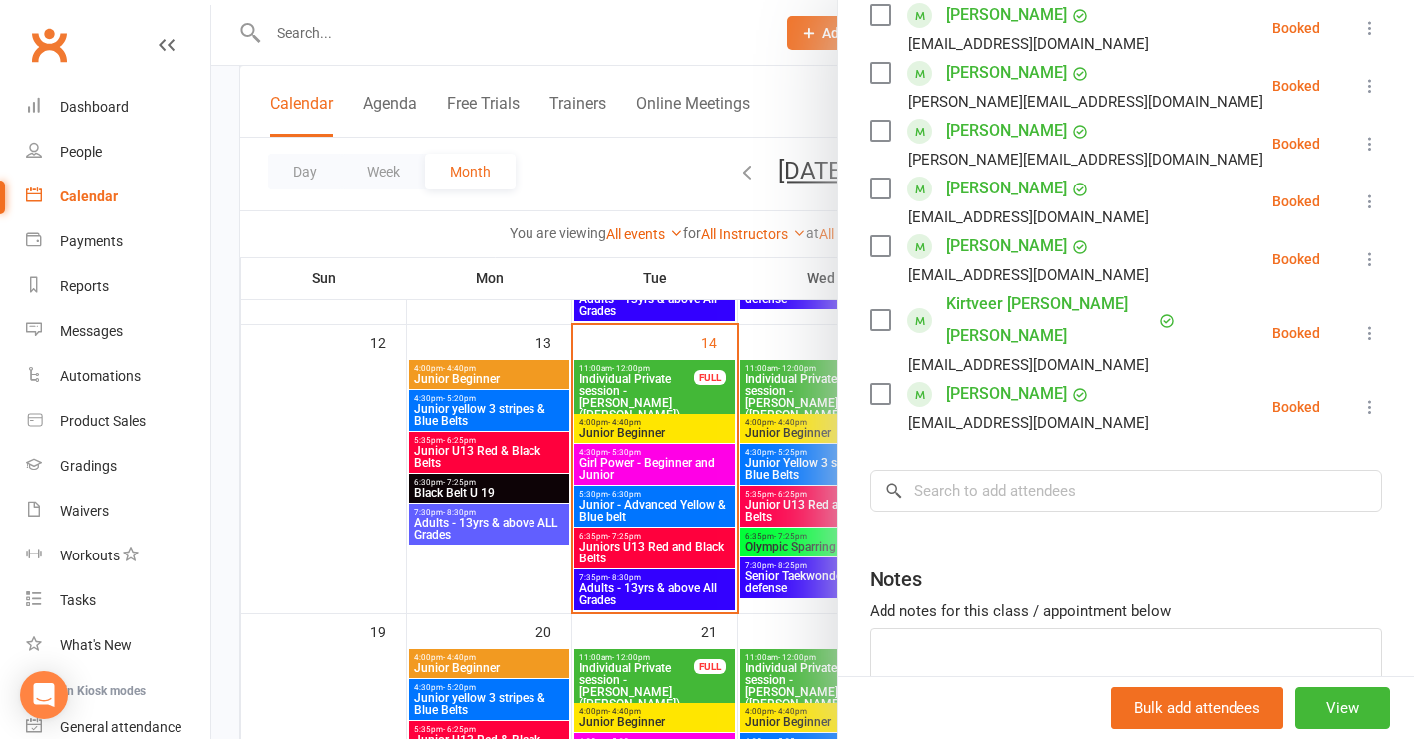
scroll to position [815, 0]
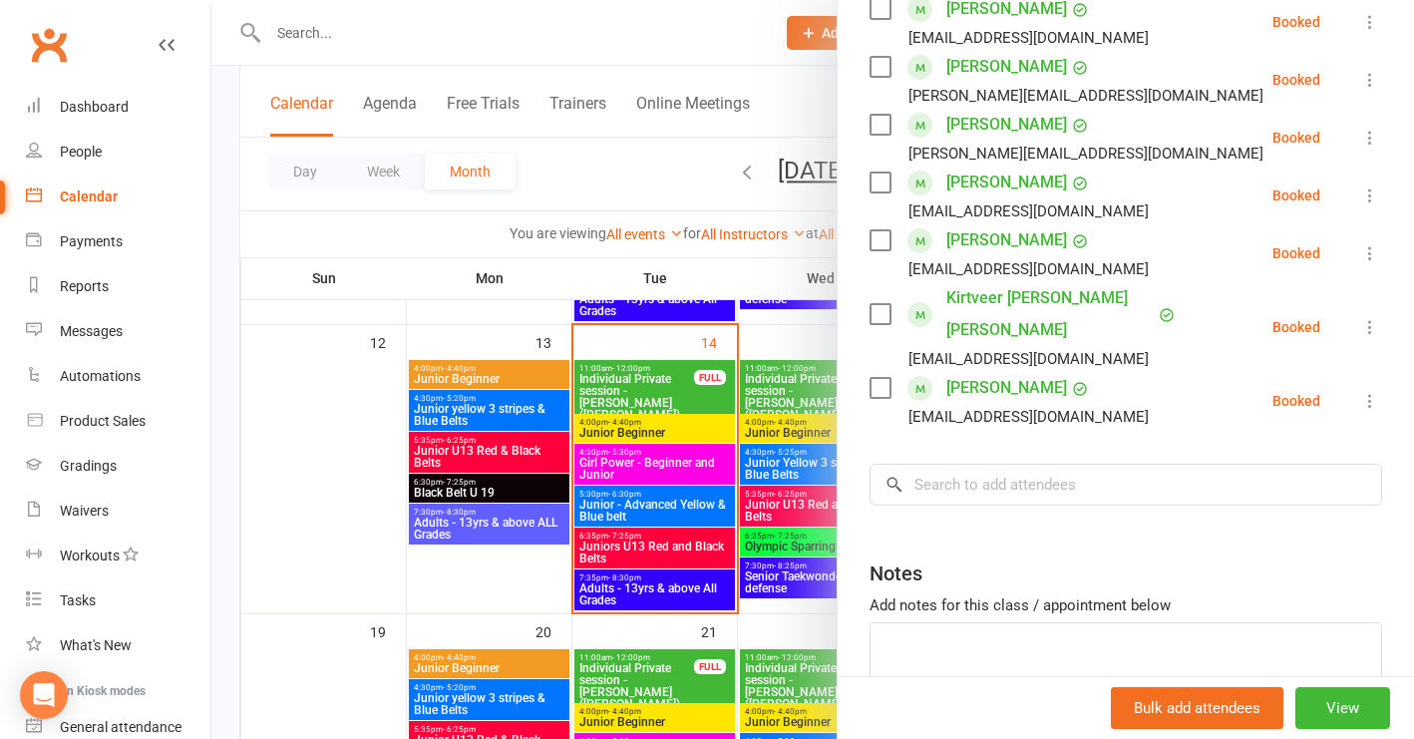
click at [332, 486] on div at bounding box center [812, 369] width 1203 height 739
